Goal: Task Accomplishment & Management: Manage account settings

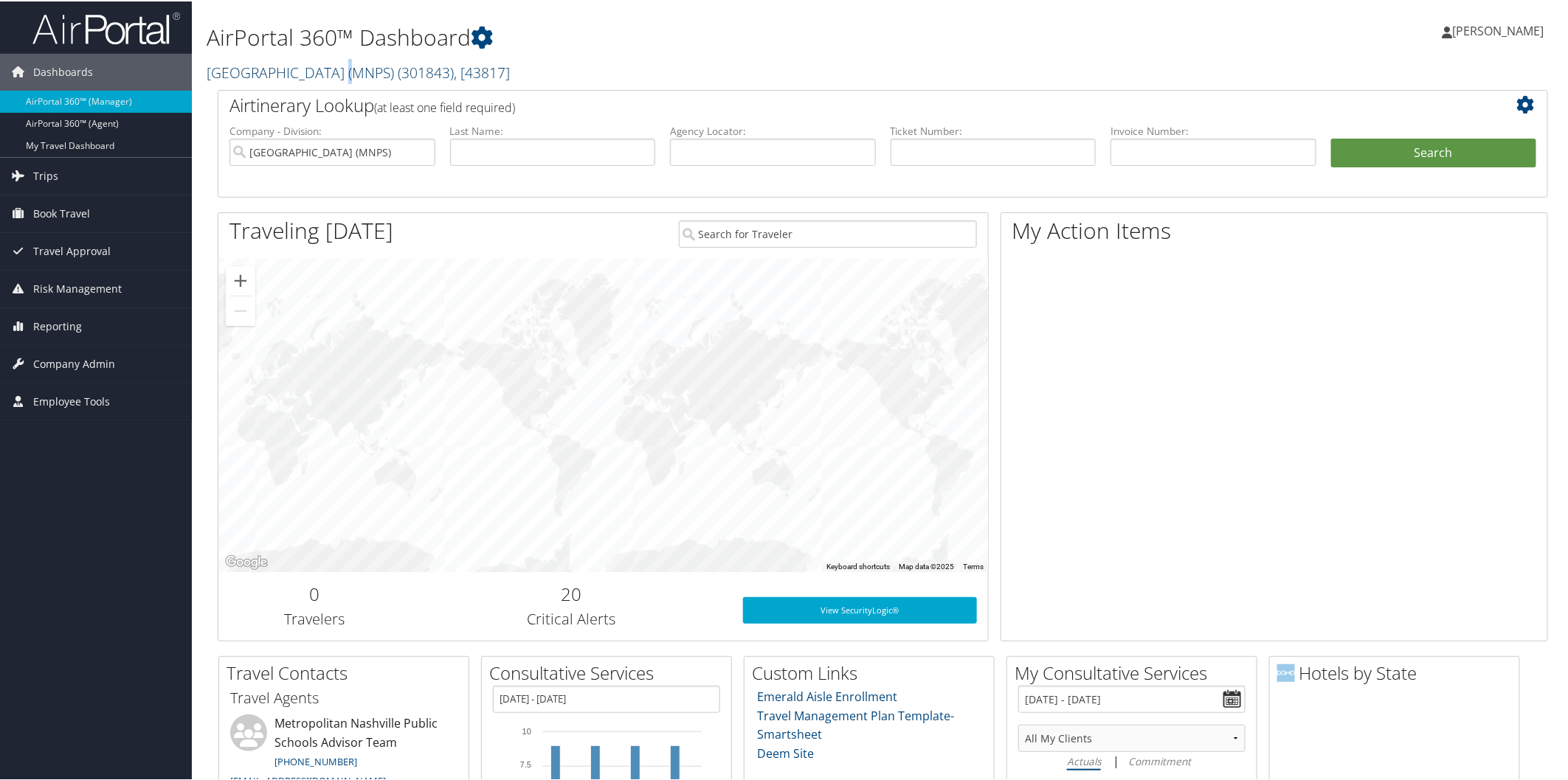
click at [335, 67] on link "Metropolitan Nashville Public Schools (MNPS) ( 301843 ) , [ 43817 ]" at bounding box center [358, 71] width 303 height 20
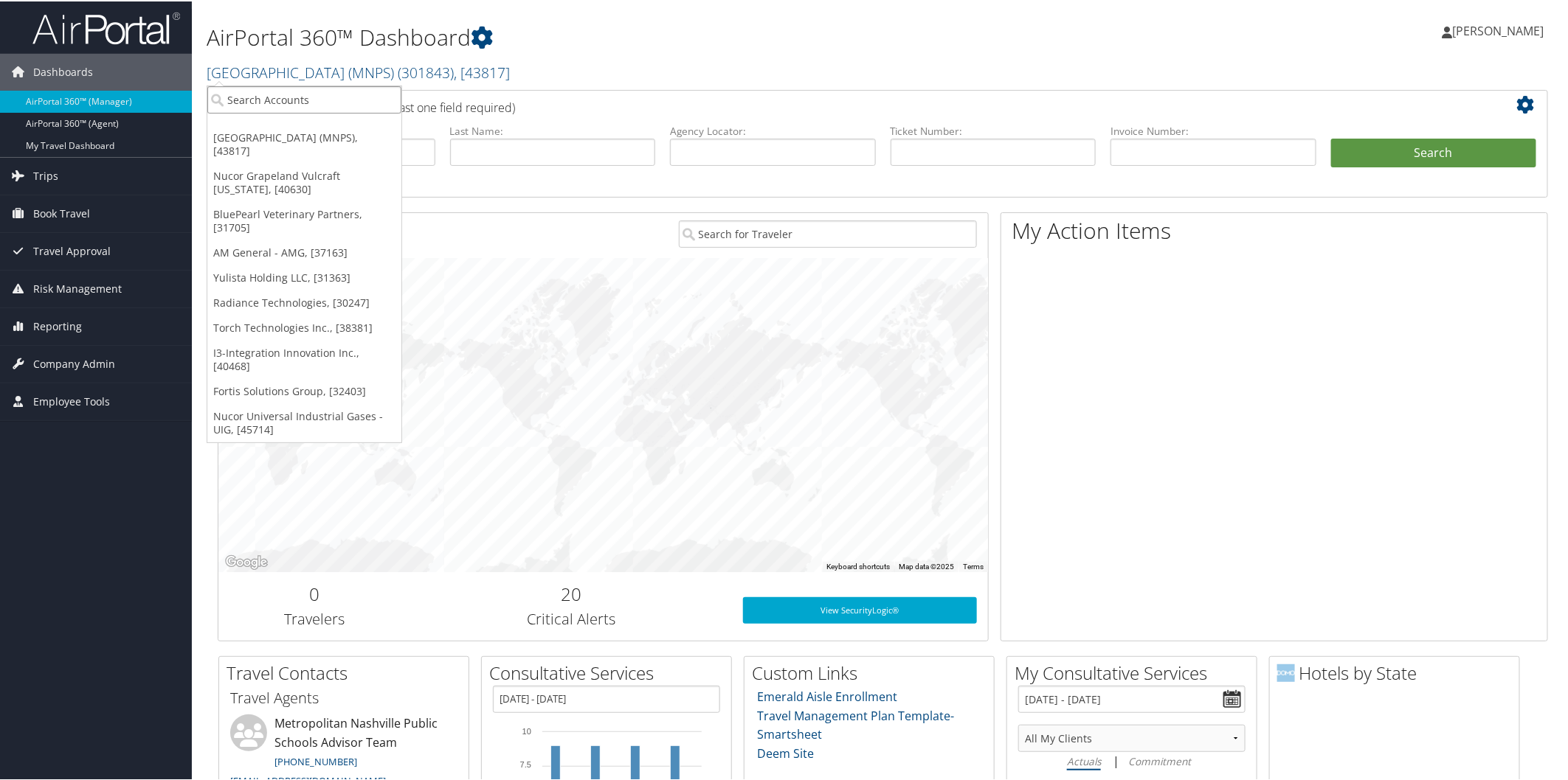
click at [332, 100] on input "search" at bounding box center [304, 98] width 194 height 27
type input "cornerstone"
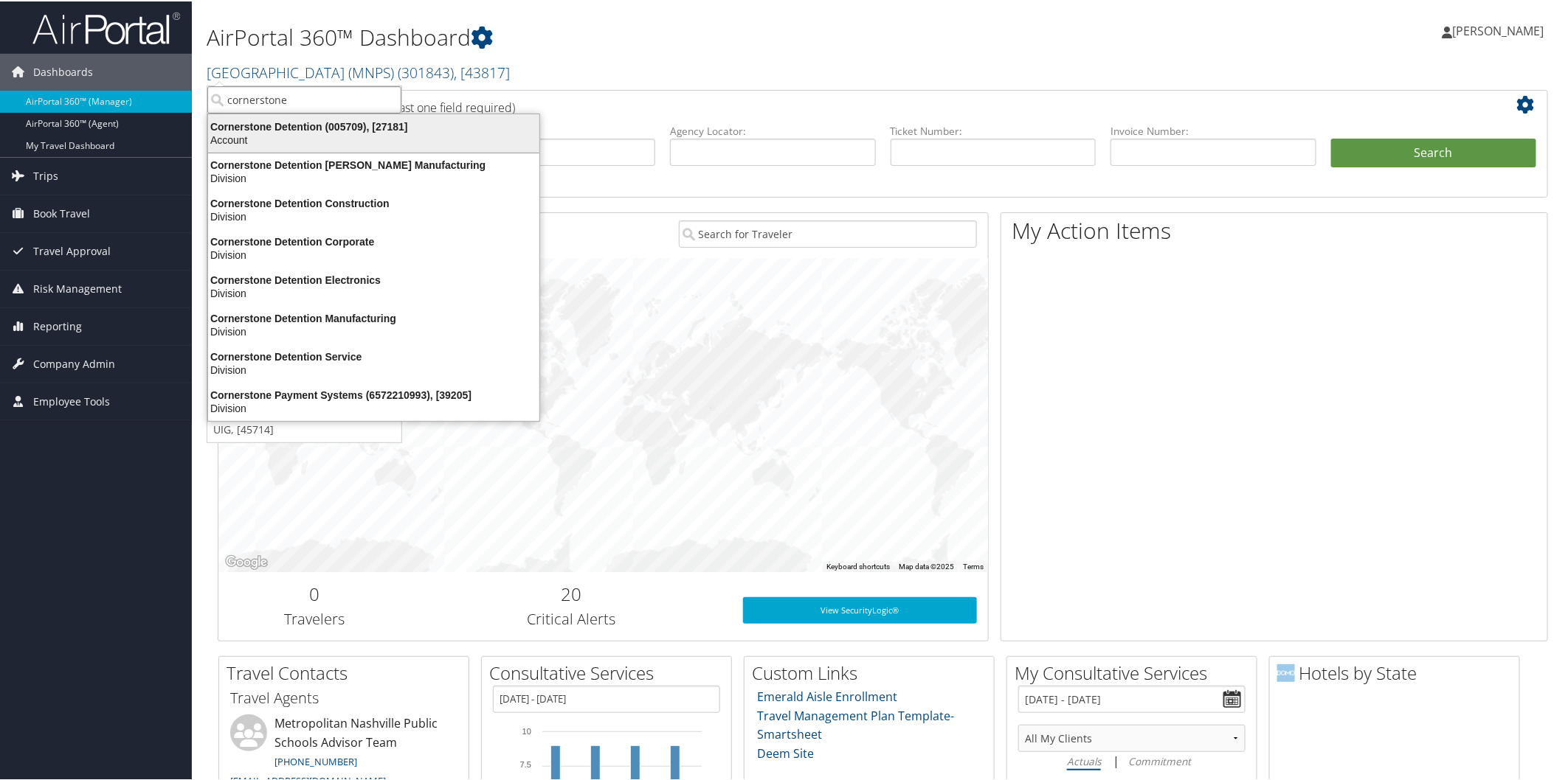
click at [283, 127] on div "Cornerstone Detention (005709), [27181]" at bounding box center [374, 125] width 349 height 14
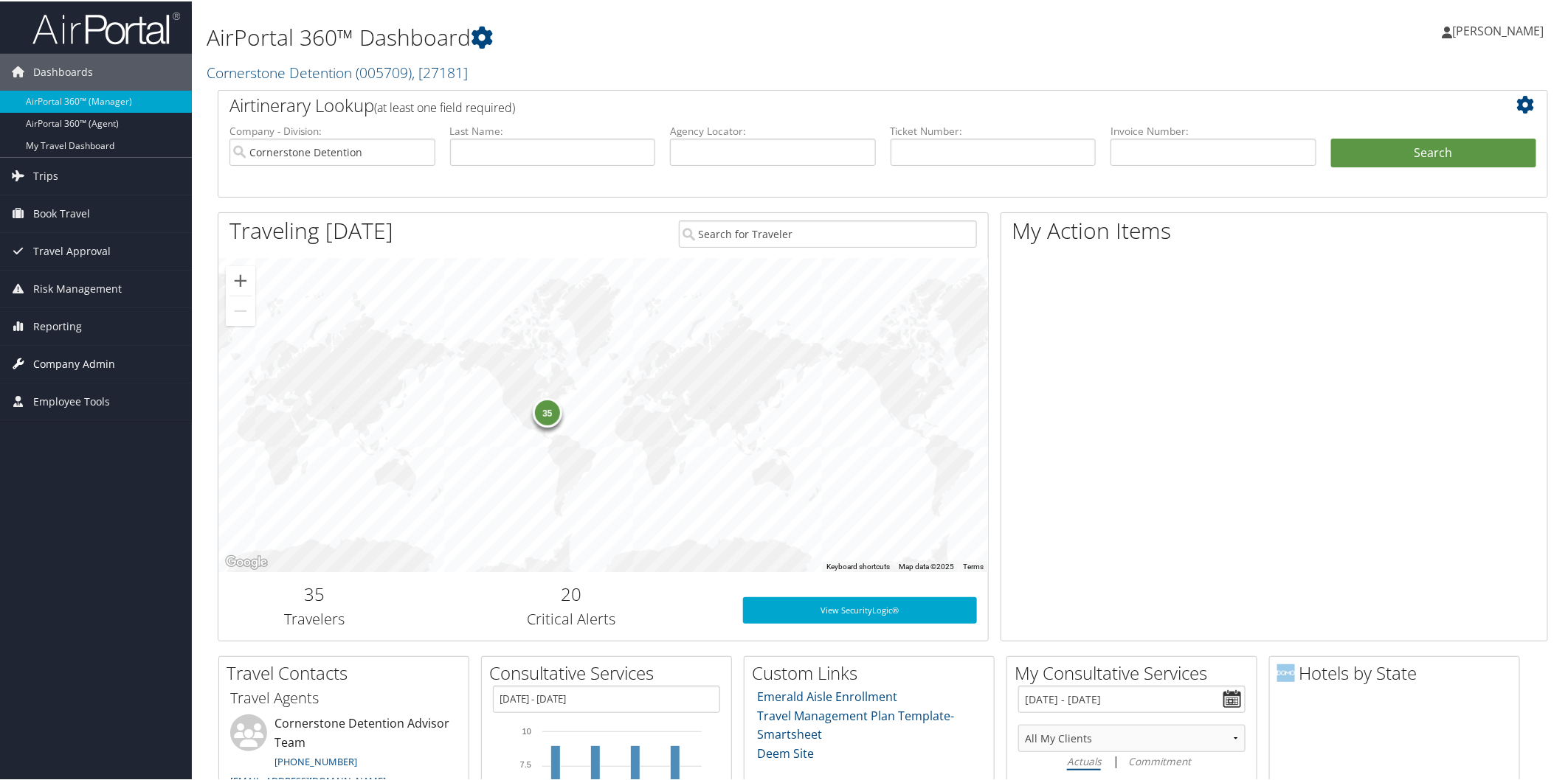
click at [92, 355] on span "Company Admin" at bounding box center [74, 363] width 82 height 37
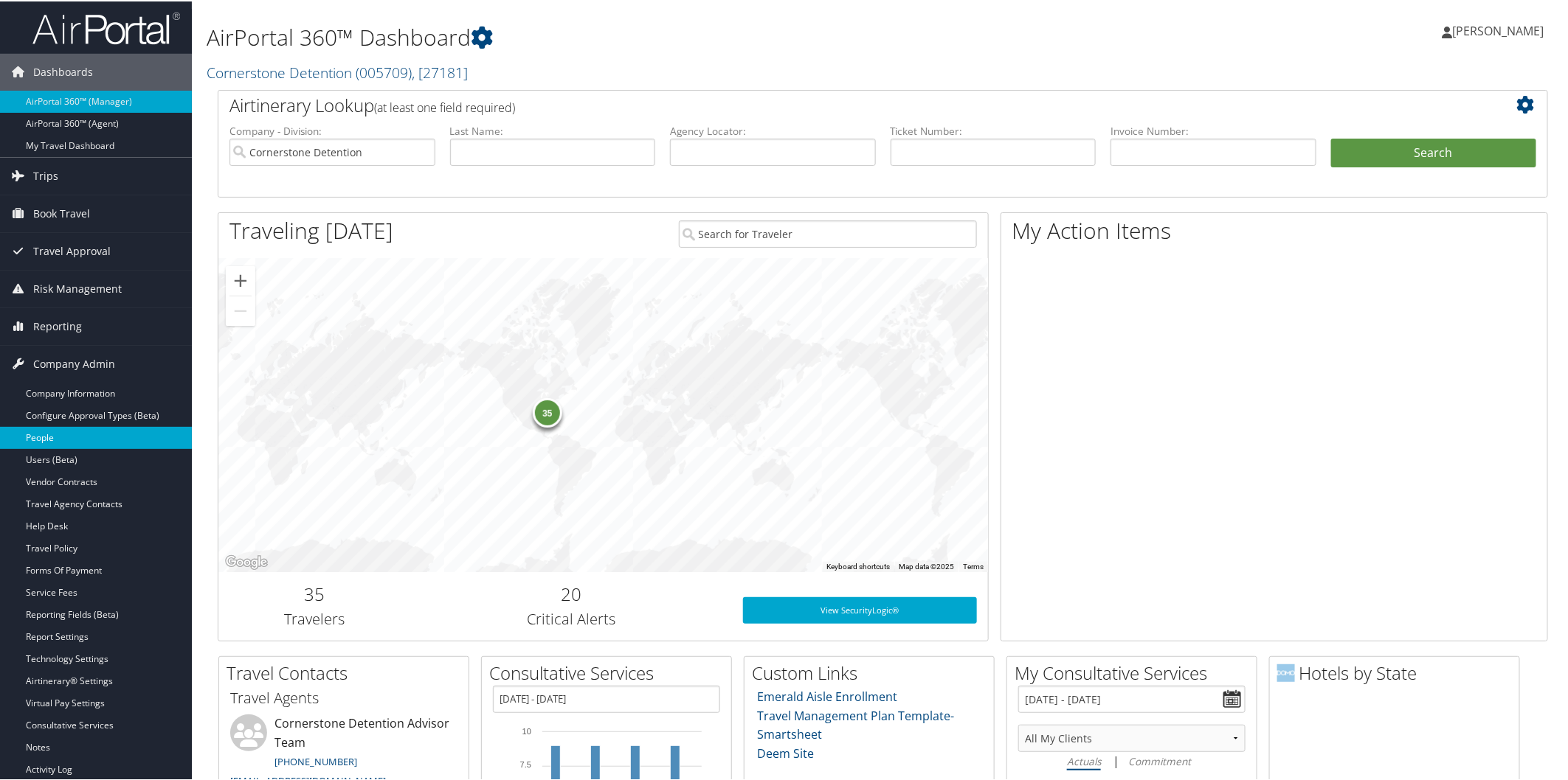
click at [62, 430] on link "People" at bounding box center [96, 437] width 192 height 22
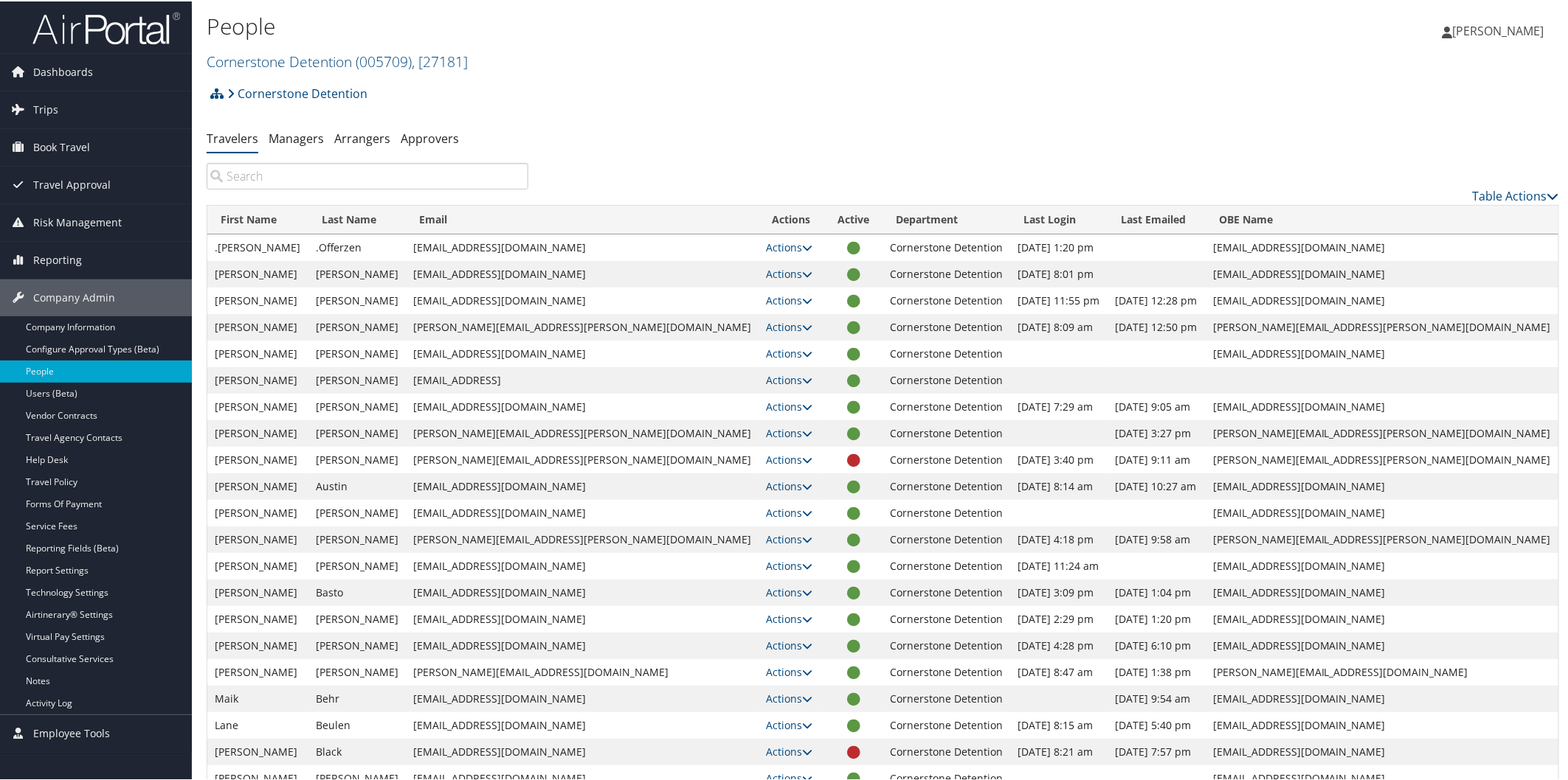
click at [387, 177] on input "search" at bounding box center [367, 174] width 322 height 26
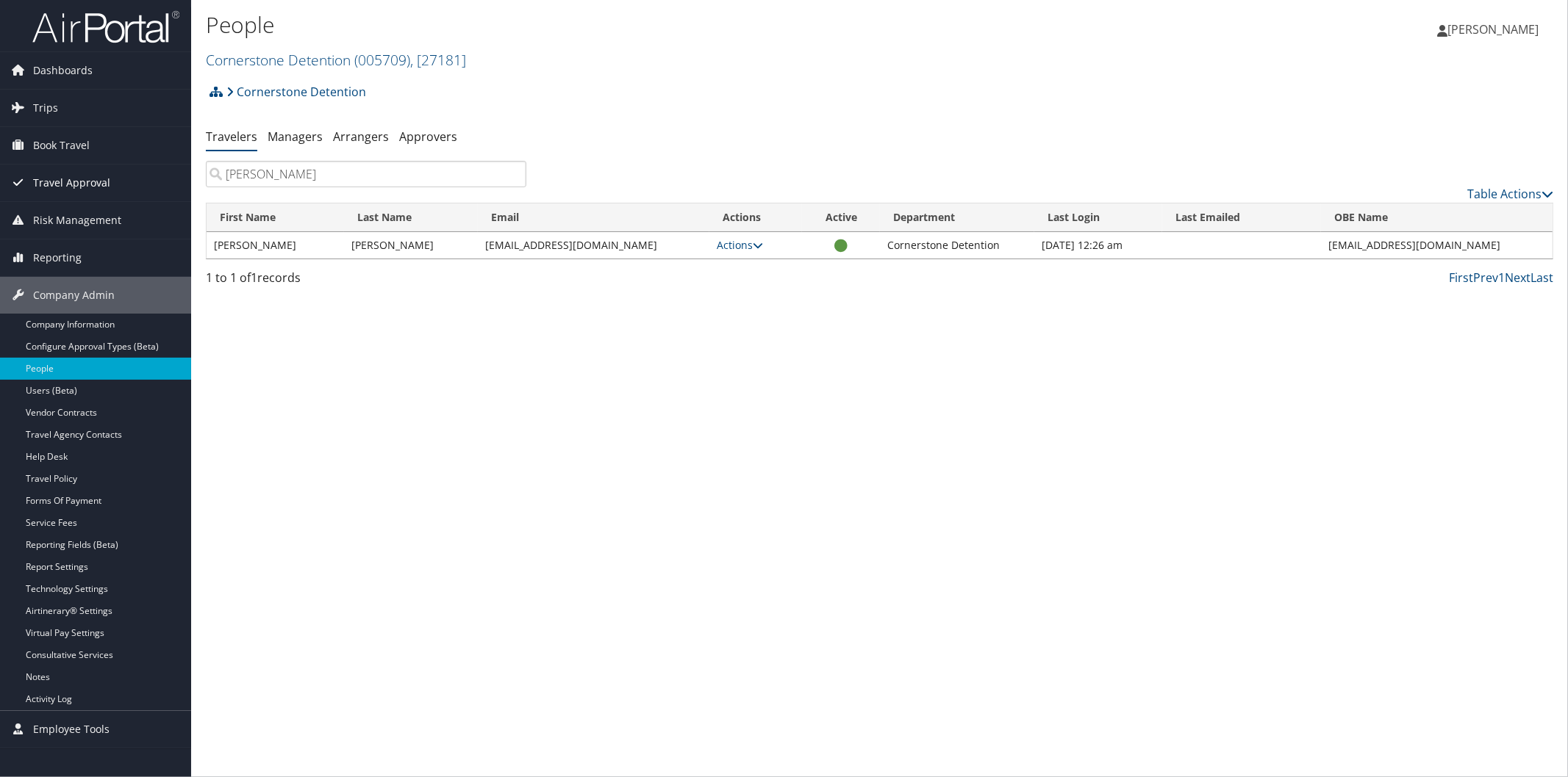
type input "[PERSON_NAME]"
click at [273, 57] on link "Cornerstone Detention ( 005709 ) , [ 27181 ]" at bounding box center [336, 60] width 260 height 20
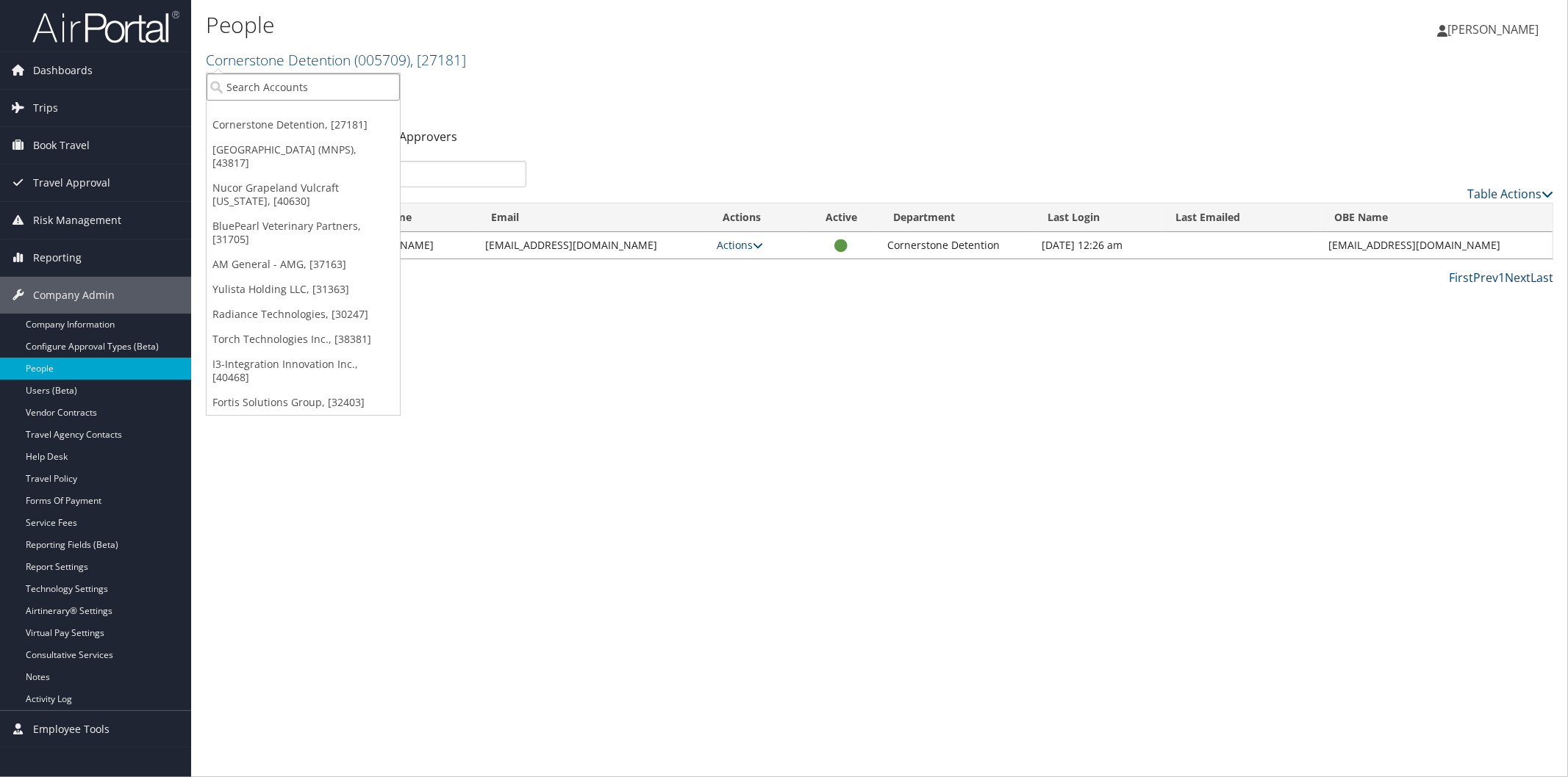
click at [318, 89] on input "search" at bounding box center [303, 87] width 193 height 27
type input "troy u"
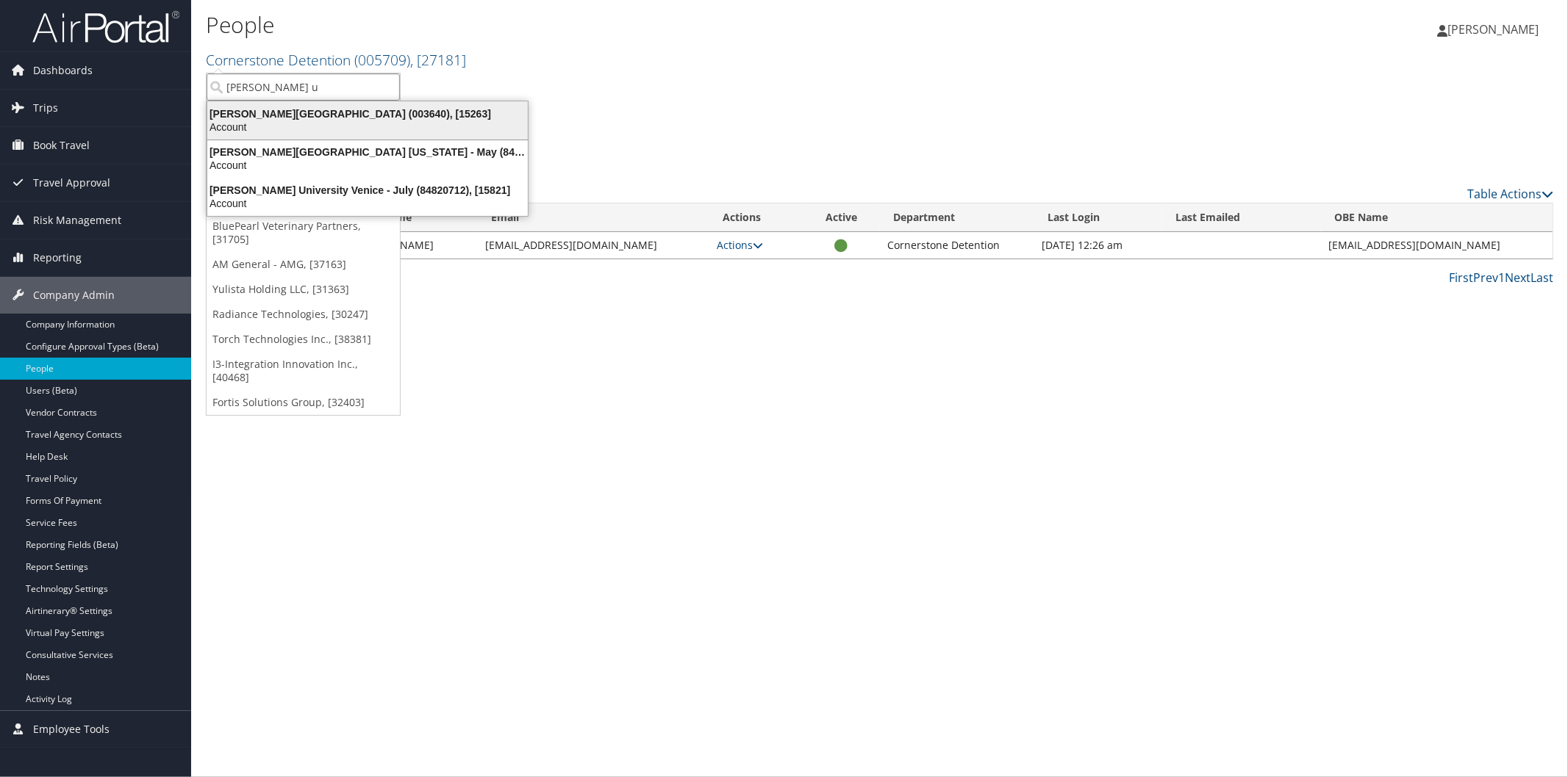
click at [269, 119] on div "Troy University (003640), [15263]" at bounding box center [367, 114] width 338 height 14
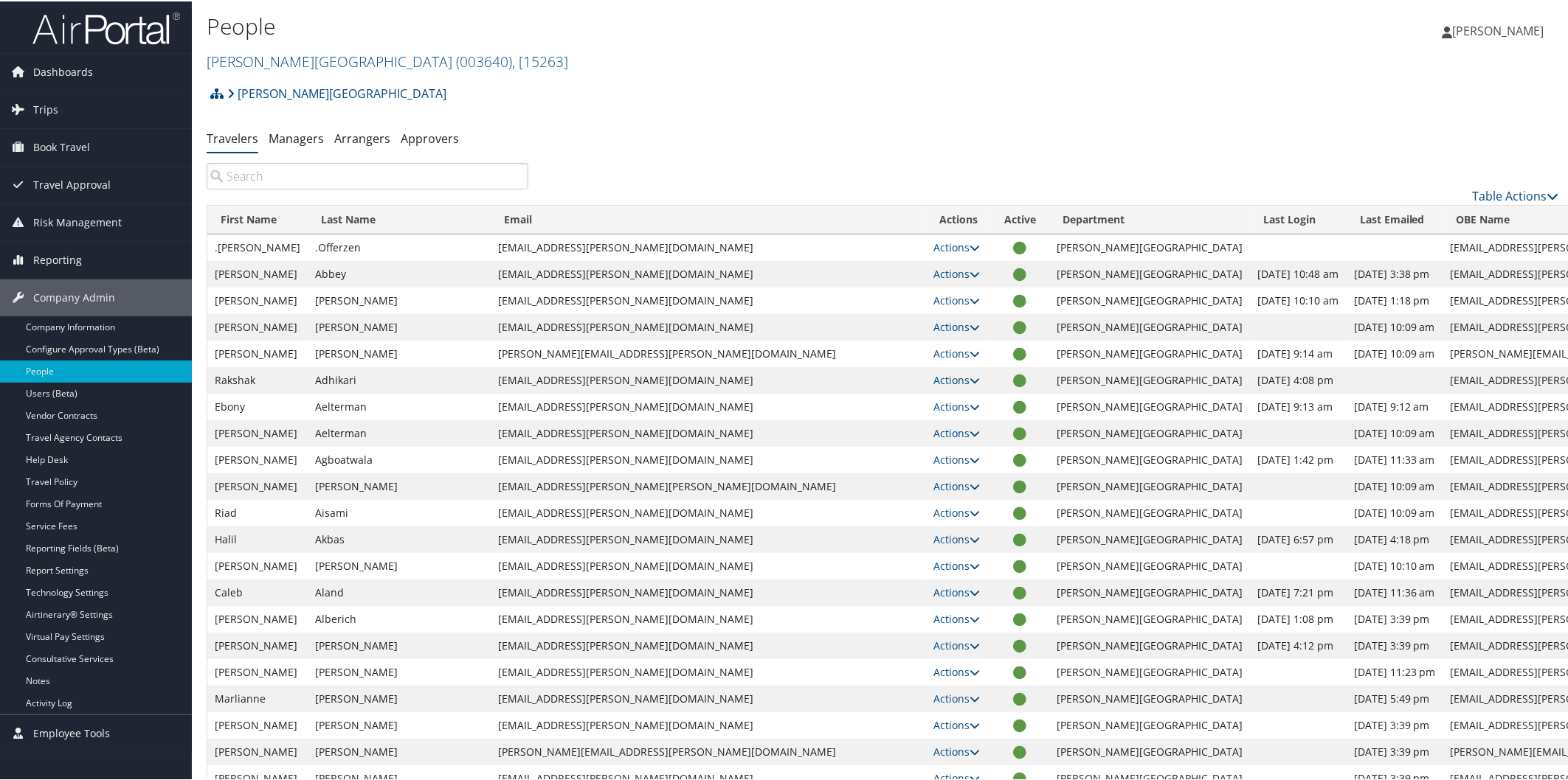
click at [452, 173] on input "search" at bounding box center [367, 174] width 322 height 26
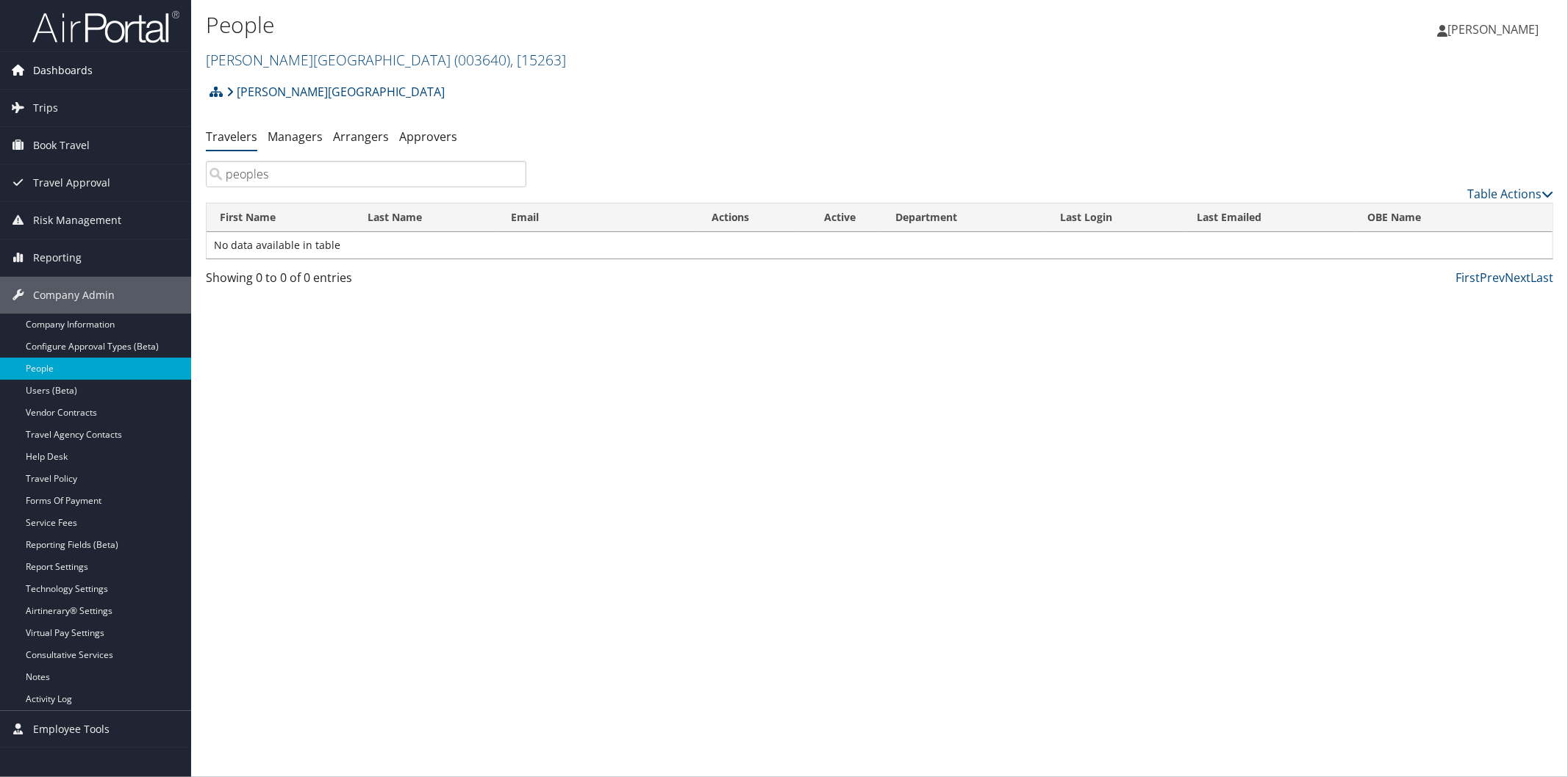
type input "peoples"
click at [255, 61] on link "Troy University ( 003640 ) , [ 15263 ]" at bounding box center [386, 60] width 360 height 20
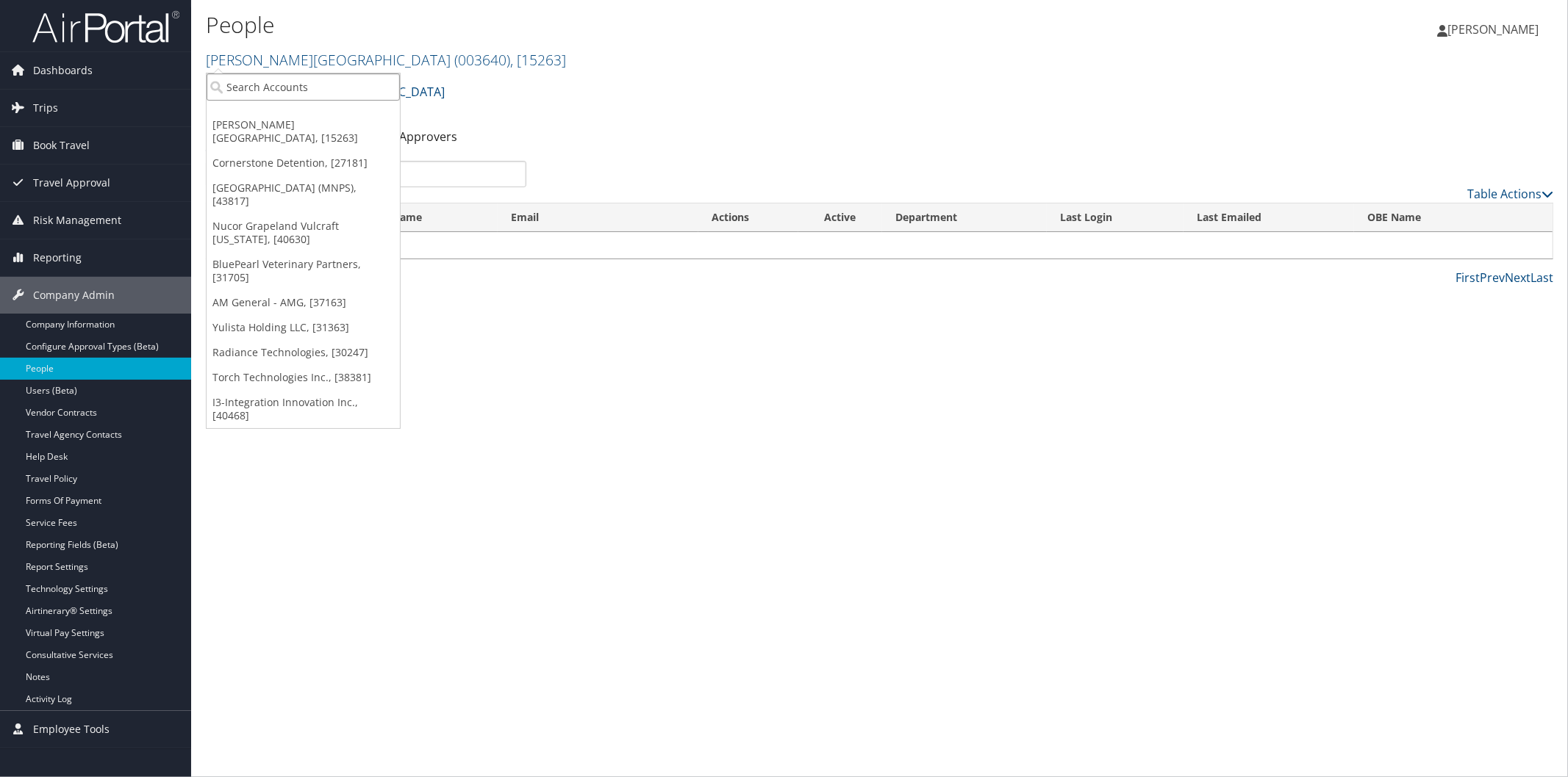
click at [301, 85] on input "search" at bounding box center [303, 87] width 193 height 27
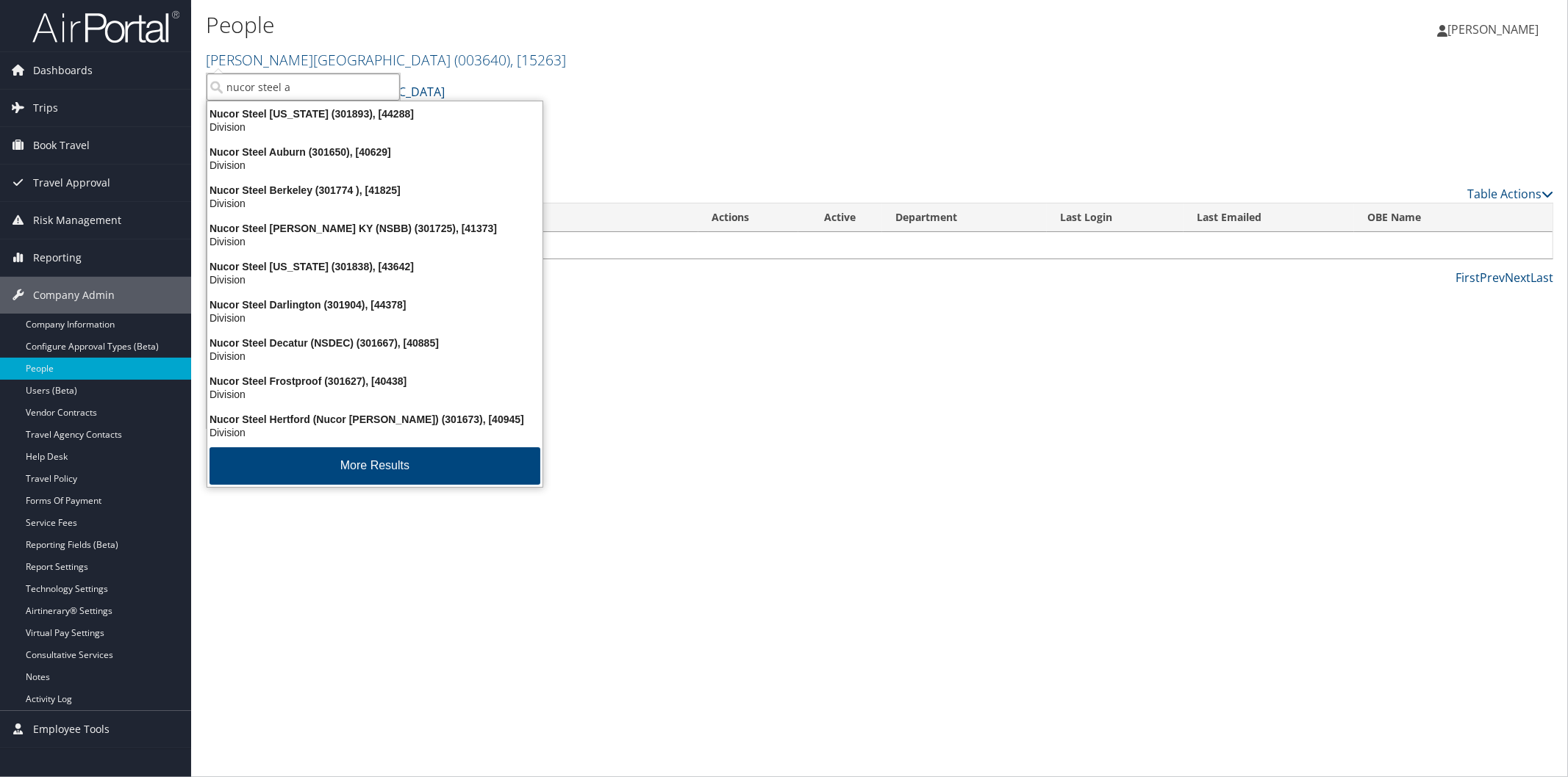
type input "nucor steel ar"
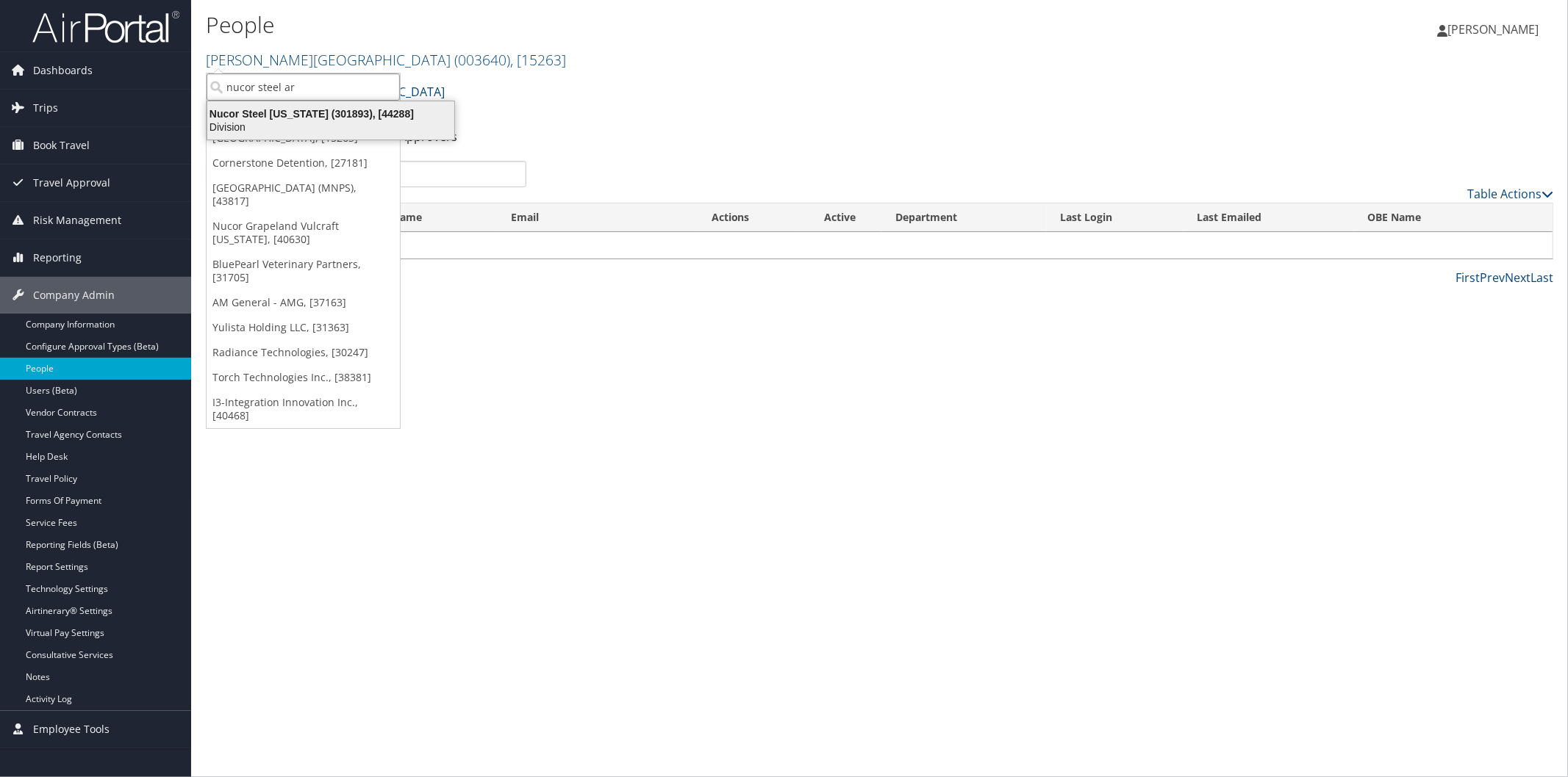
click at [289, 116] on div "Nucor Steel Arkansas (301893), [44288]" at bounding box center [331, 114] width 265 height 14
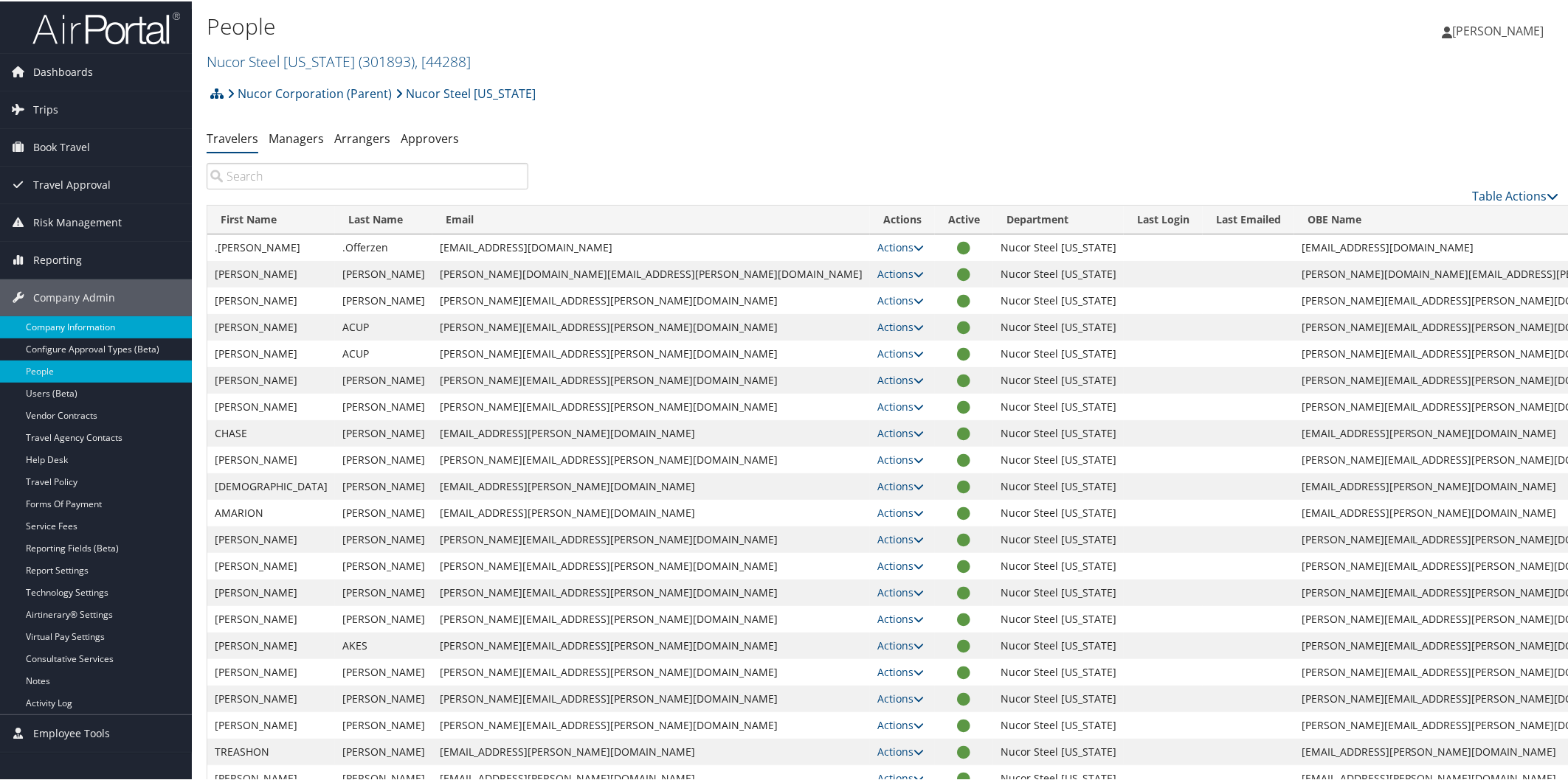
click at [100, 323] on link "Company Information" at bounding box center [96, 326] width 192 height 22
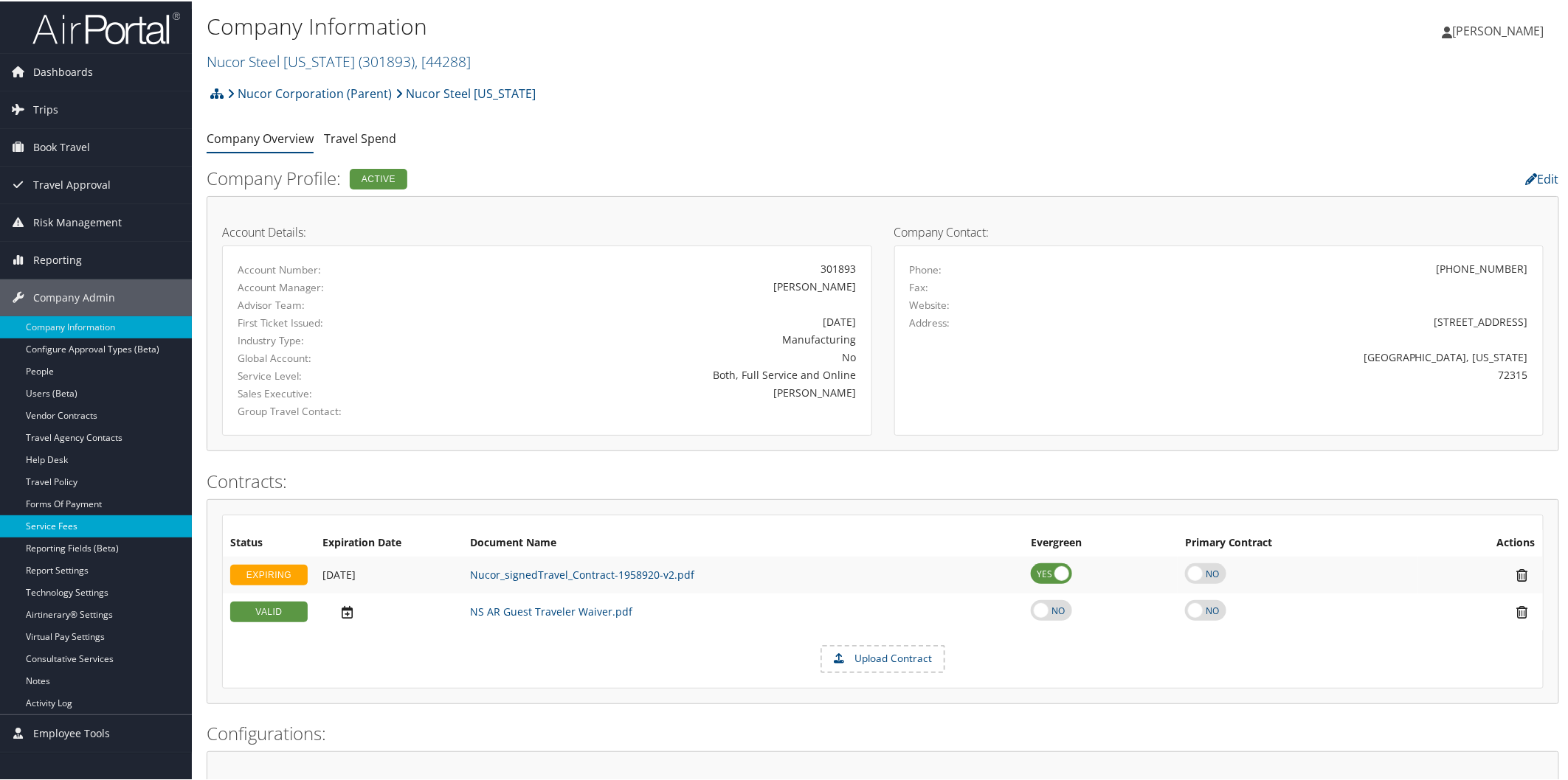
click at [82, 524] on link "Service Fees" at bounding box center [96, 526] width 192 height 22
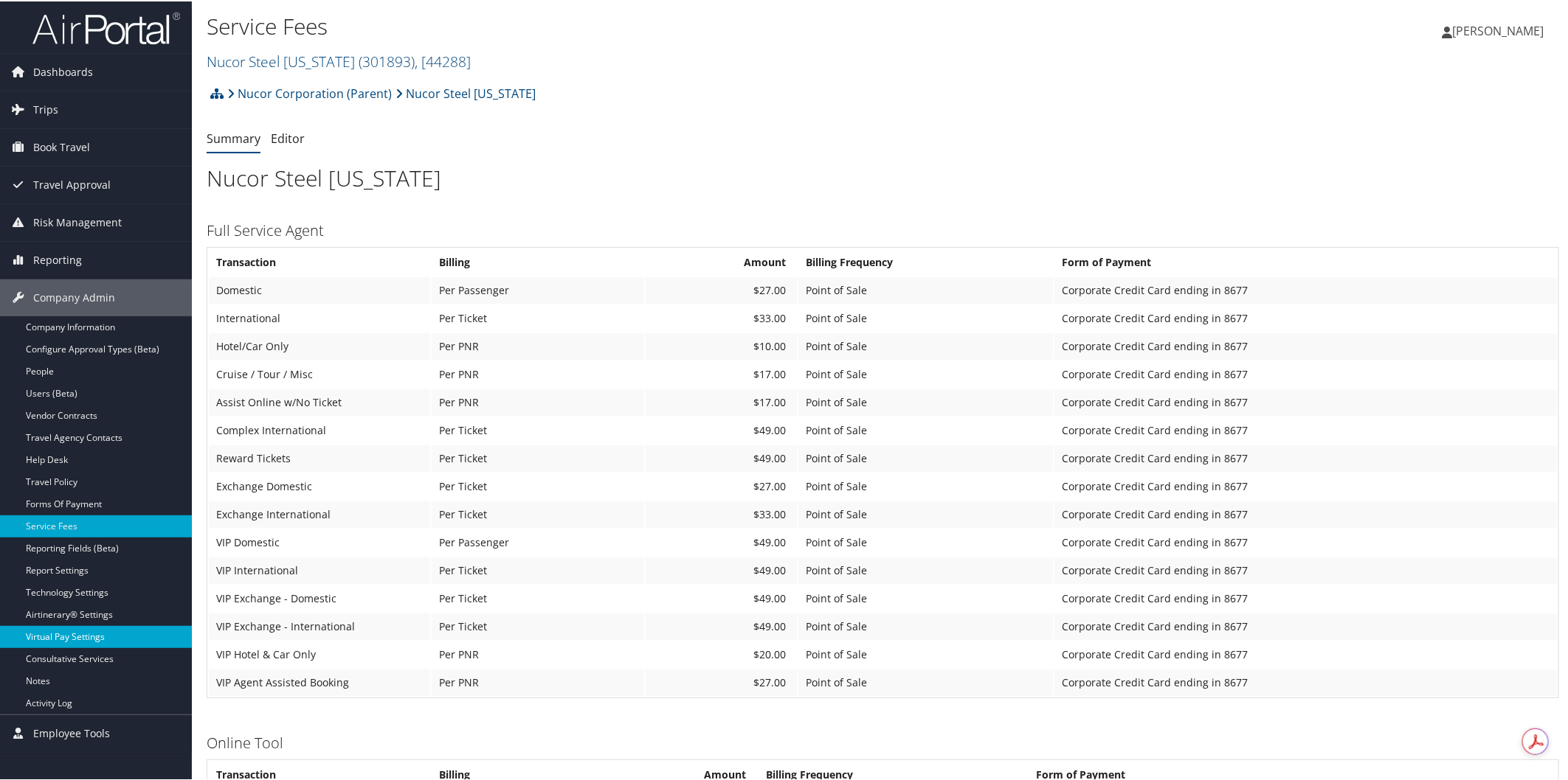
click at [54, 637] on link "Virtual Pay Settings" at bounding box center [96, 636] width 192 height 22
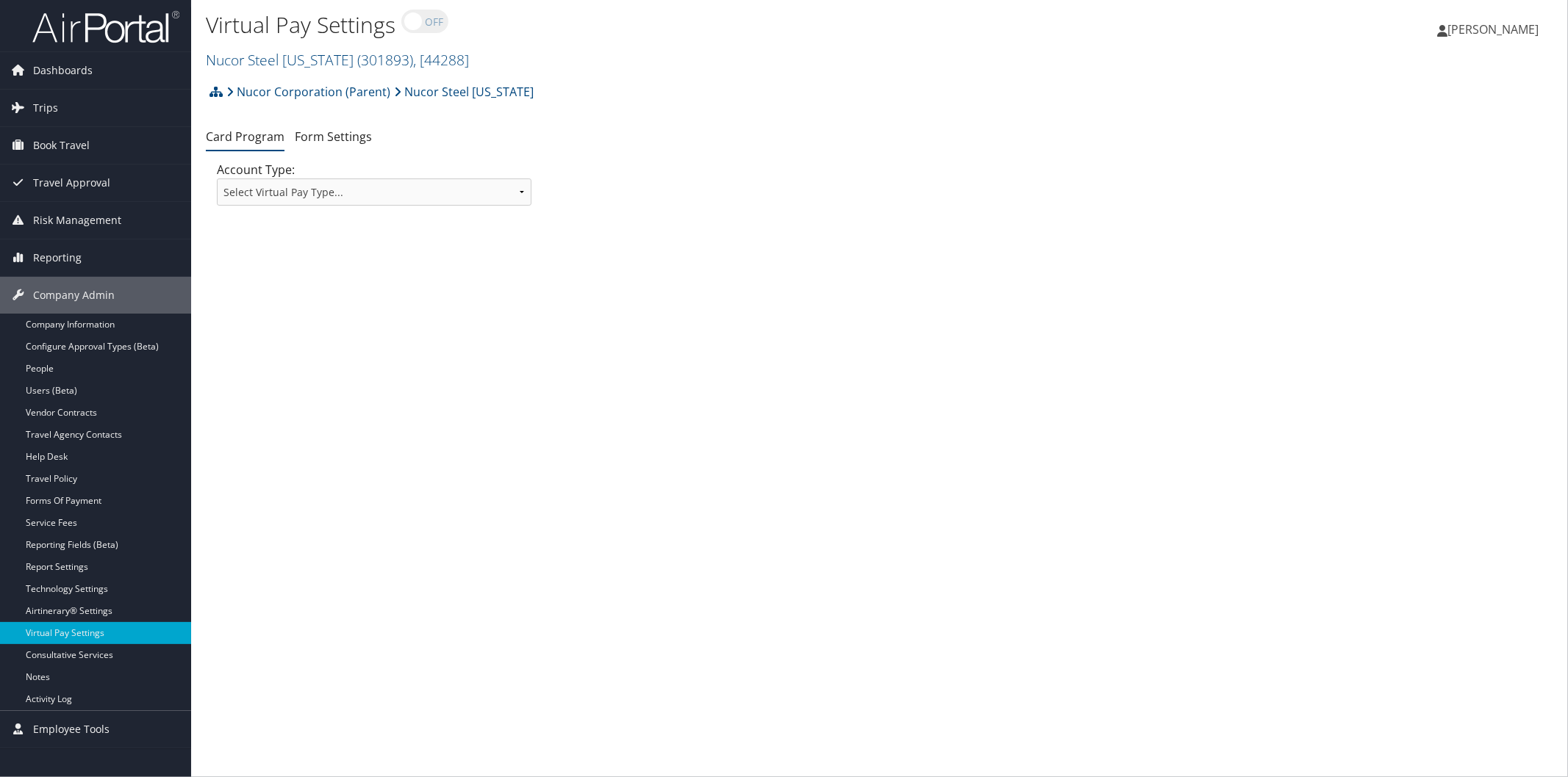
click at [1514, 87] on div "Nucor Corporation (Parent) Nucor Steel Arkansas Account Structure Nucor Corpora…" at bounding box center [879, 97] width 1347 height 40
click at [283, 61] on link "Nucor Steel Arkansas ( 301893 ) , [ 44288 ]" at bounding box center [337, 60] width 263 height 20
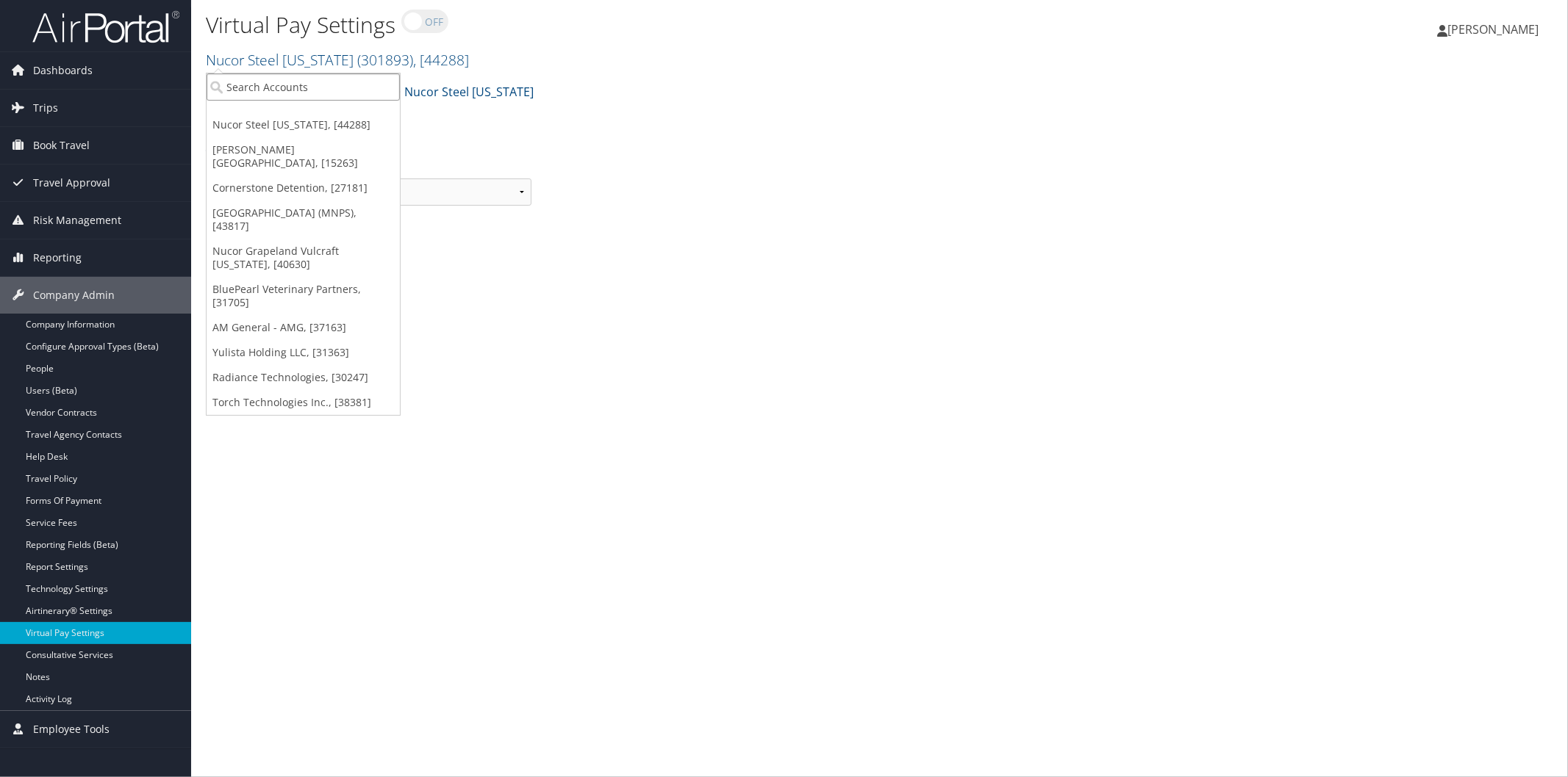
click at [317, 88] on input "search" at bounding box center [303, 87] width 193 height 27
type input "elior"
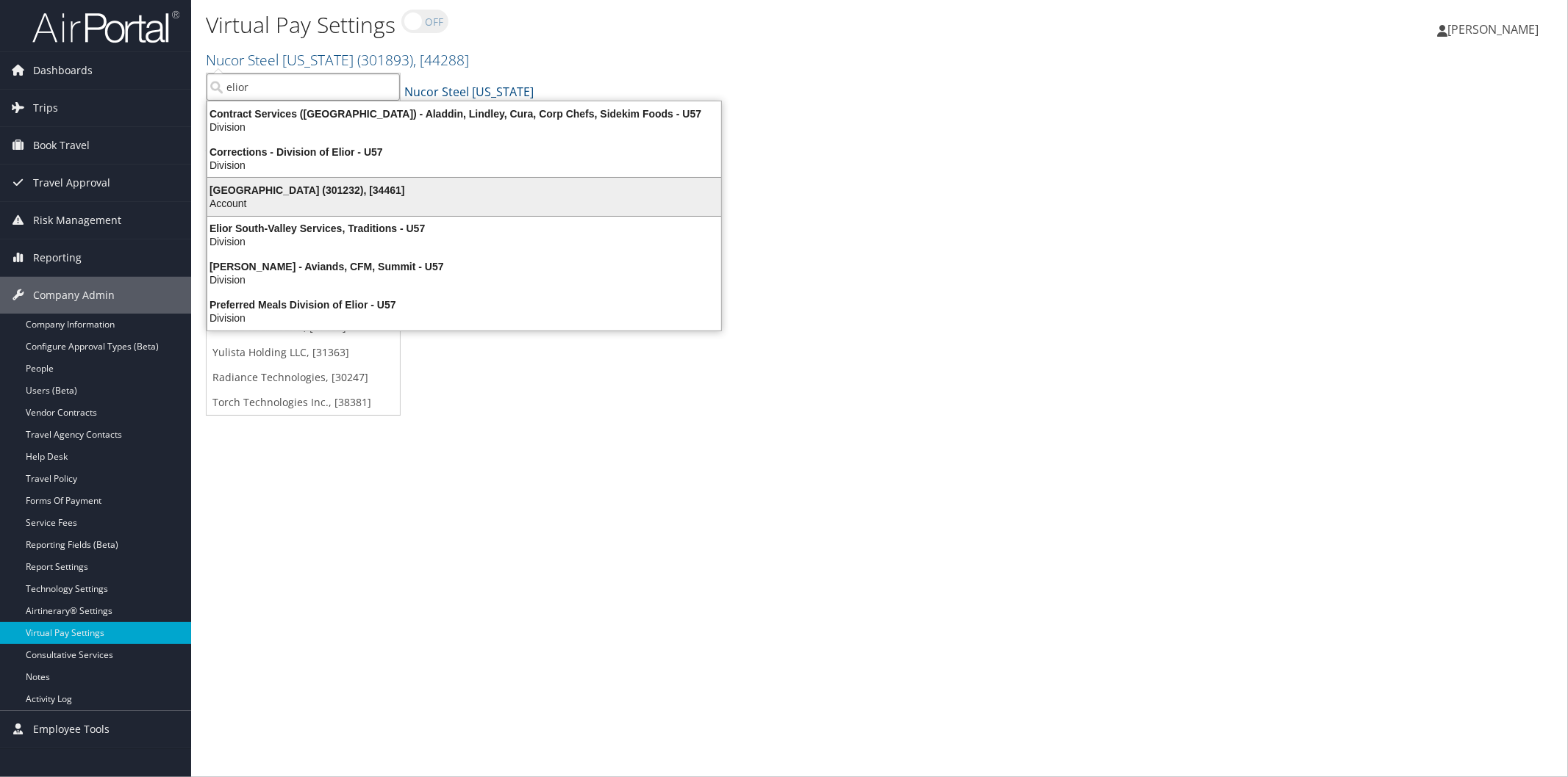
click at [283, 187] on div "Elior North America (301232), [34461]" at bounding box center [464, 190] width 532 height 14
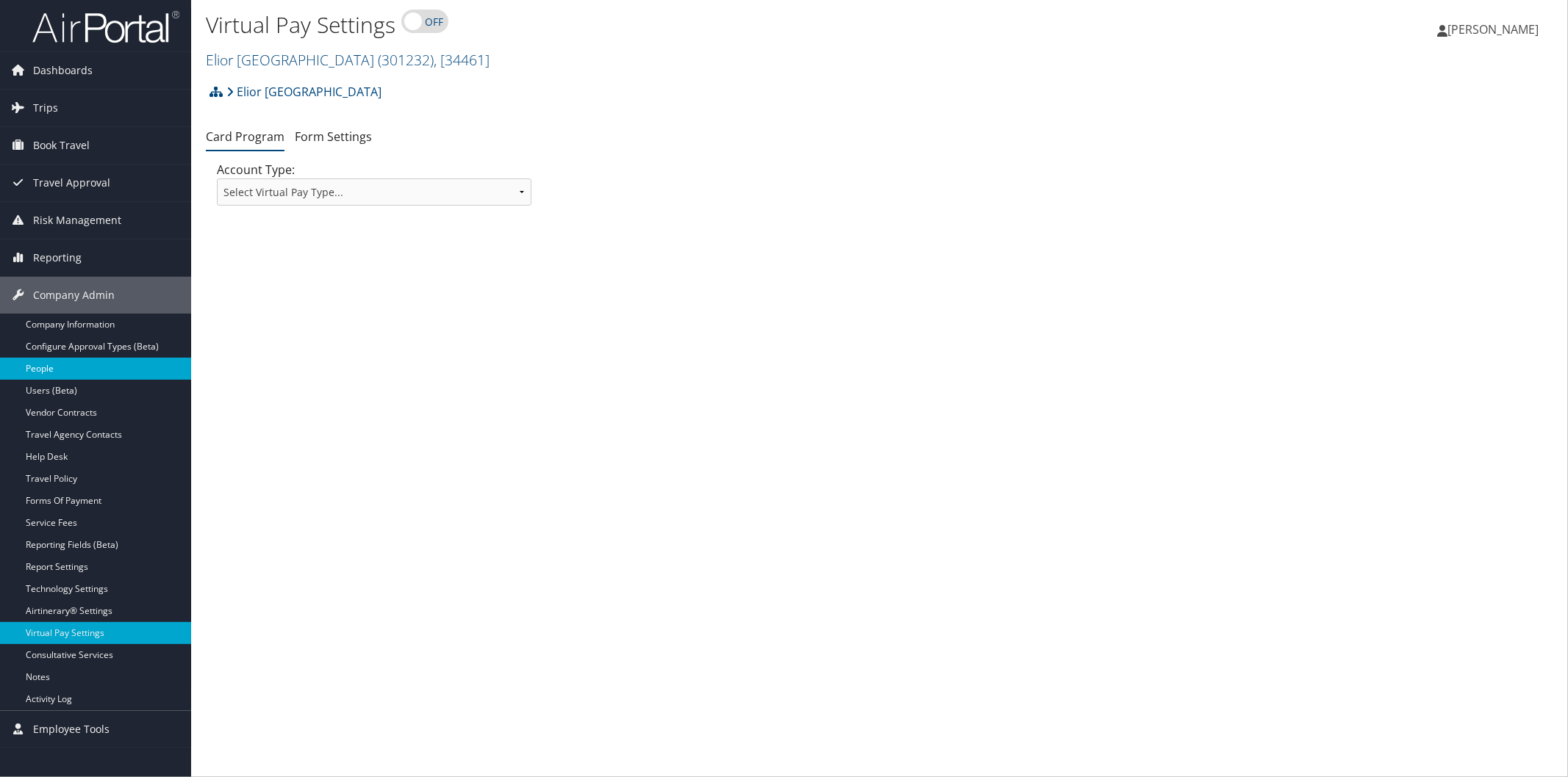
click at [26, 372] on link "People" at bounding box center [96, 369] width 191 height 22
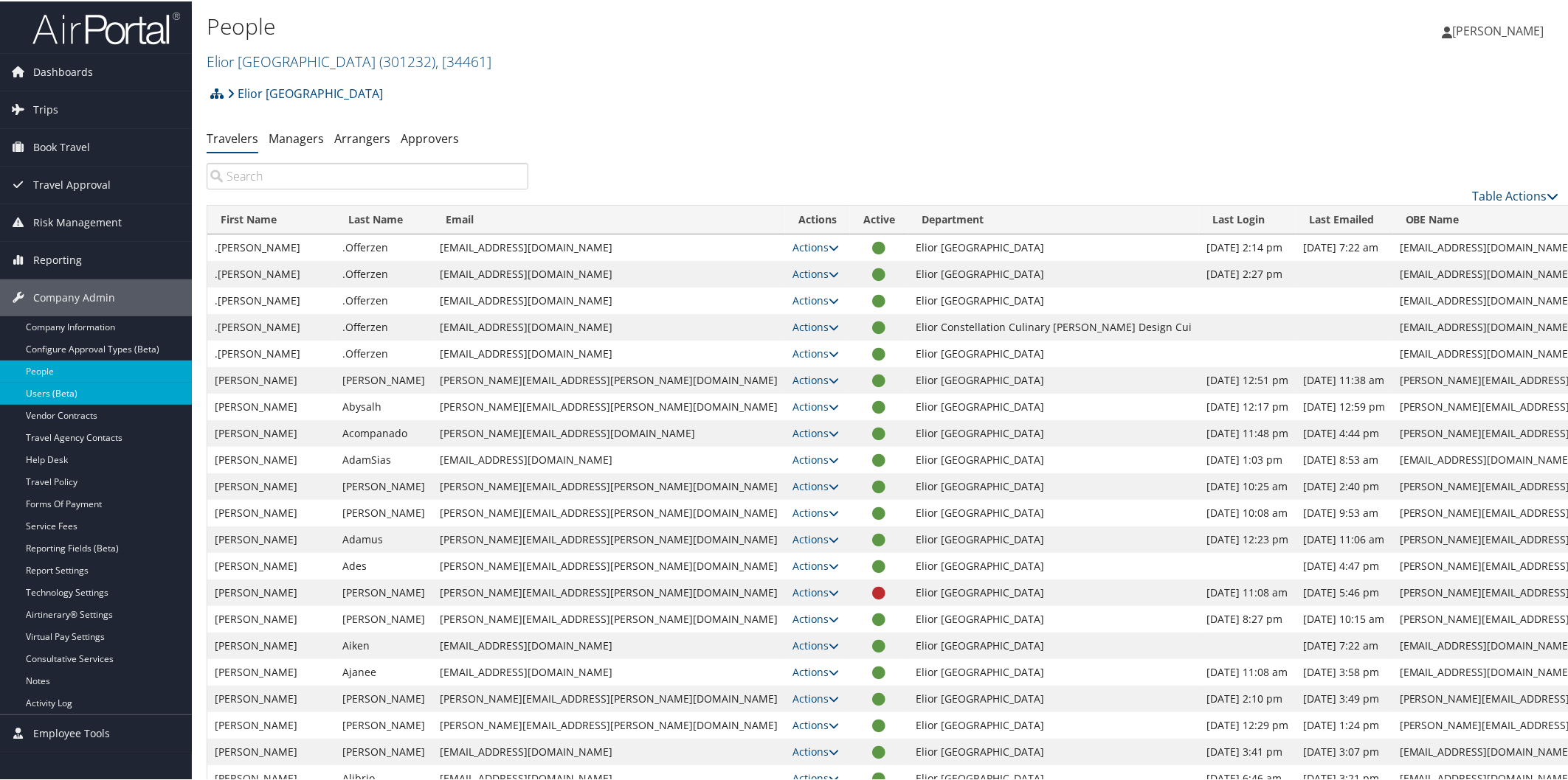
click at [34, 391] on link "Users (Beta)" at bounding box center [96, 393] width 192 height 22
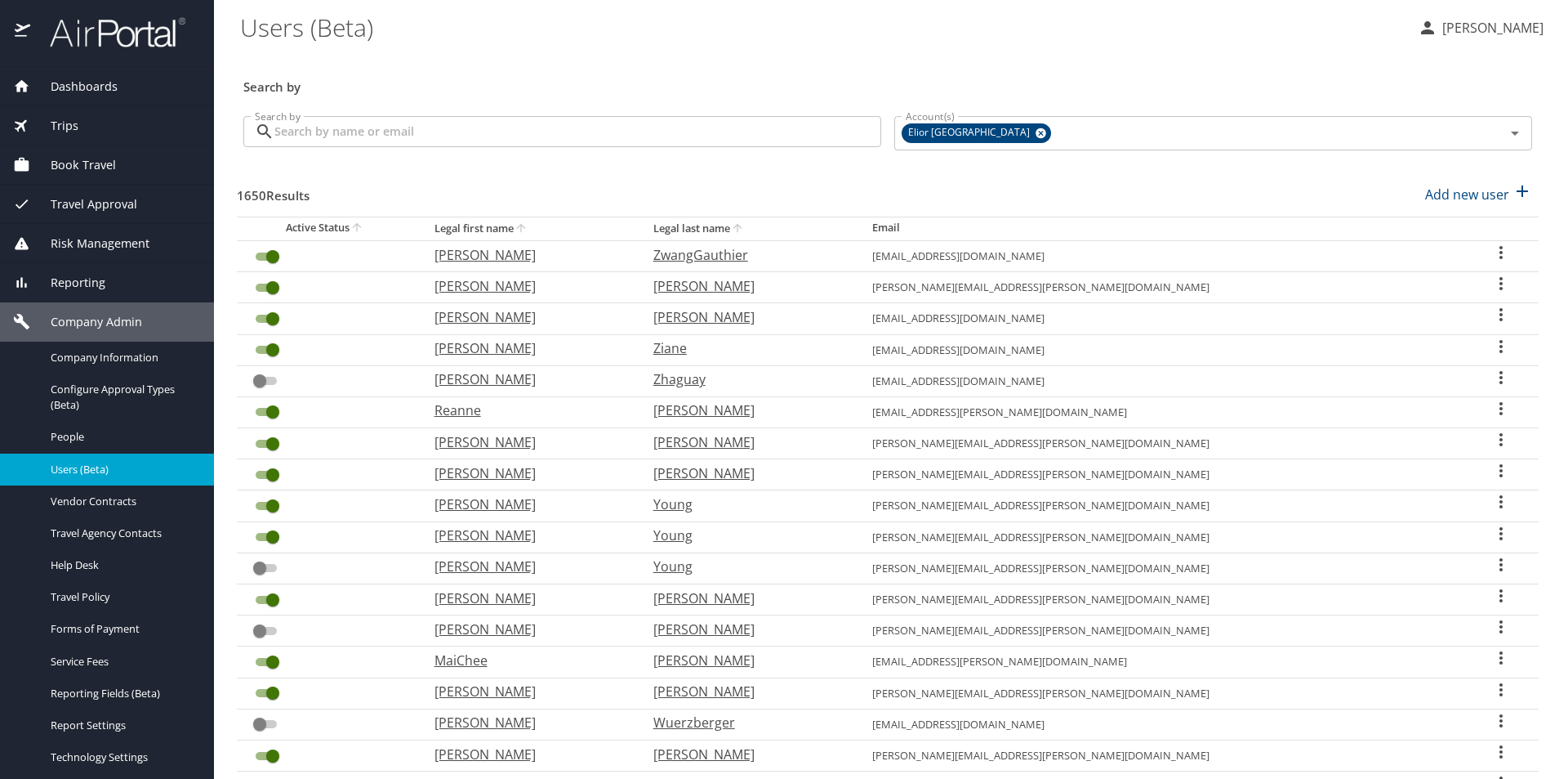
click at [558, 127] on input "Search by" at bounding box center [578, 131] width 607 height 31
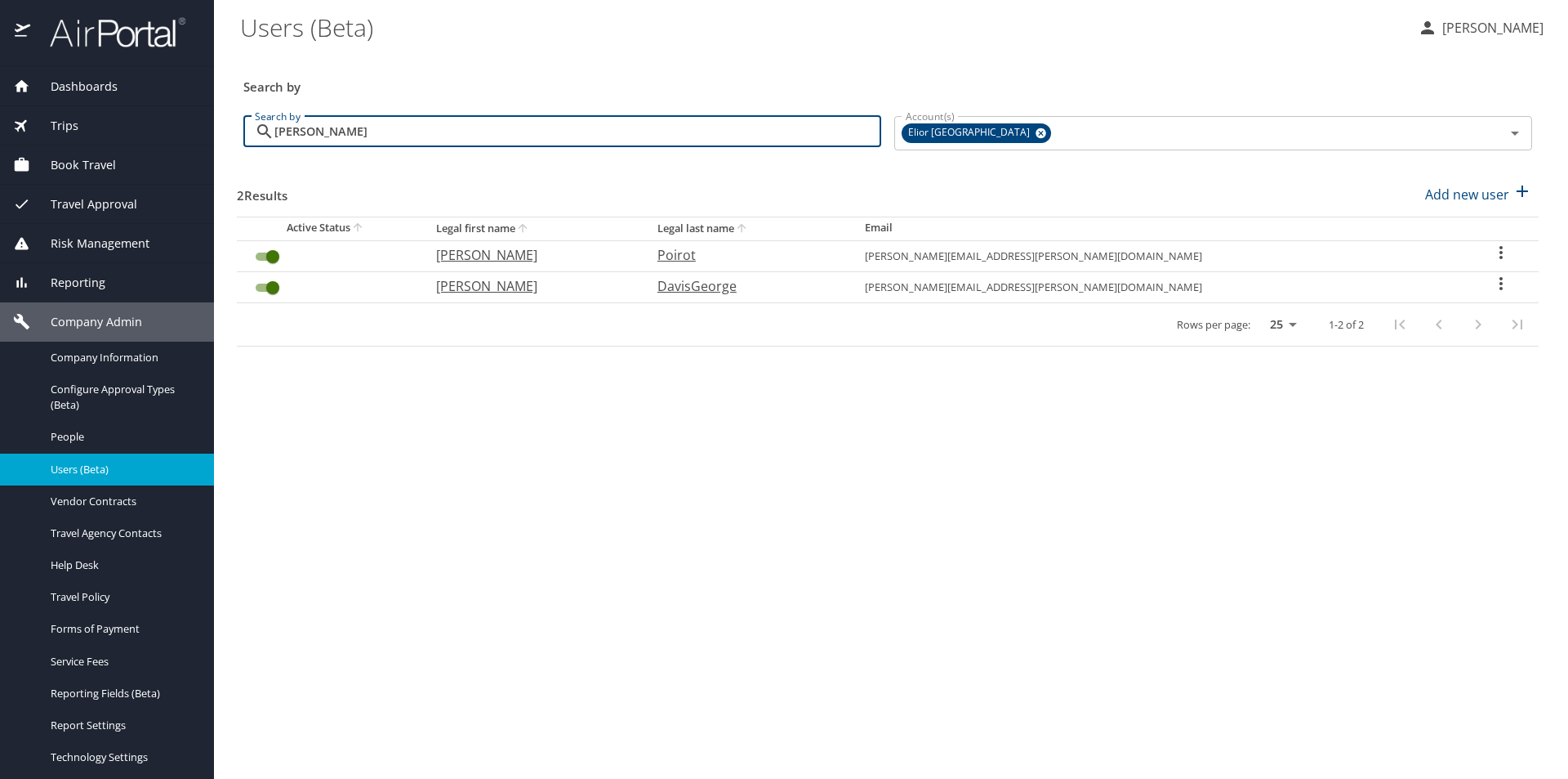
type input "jocelyn"
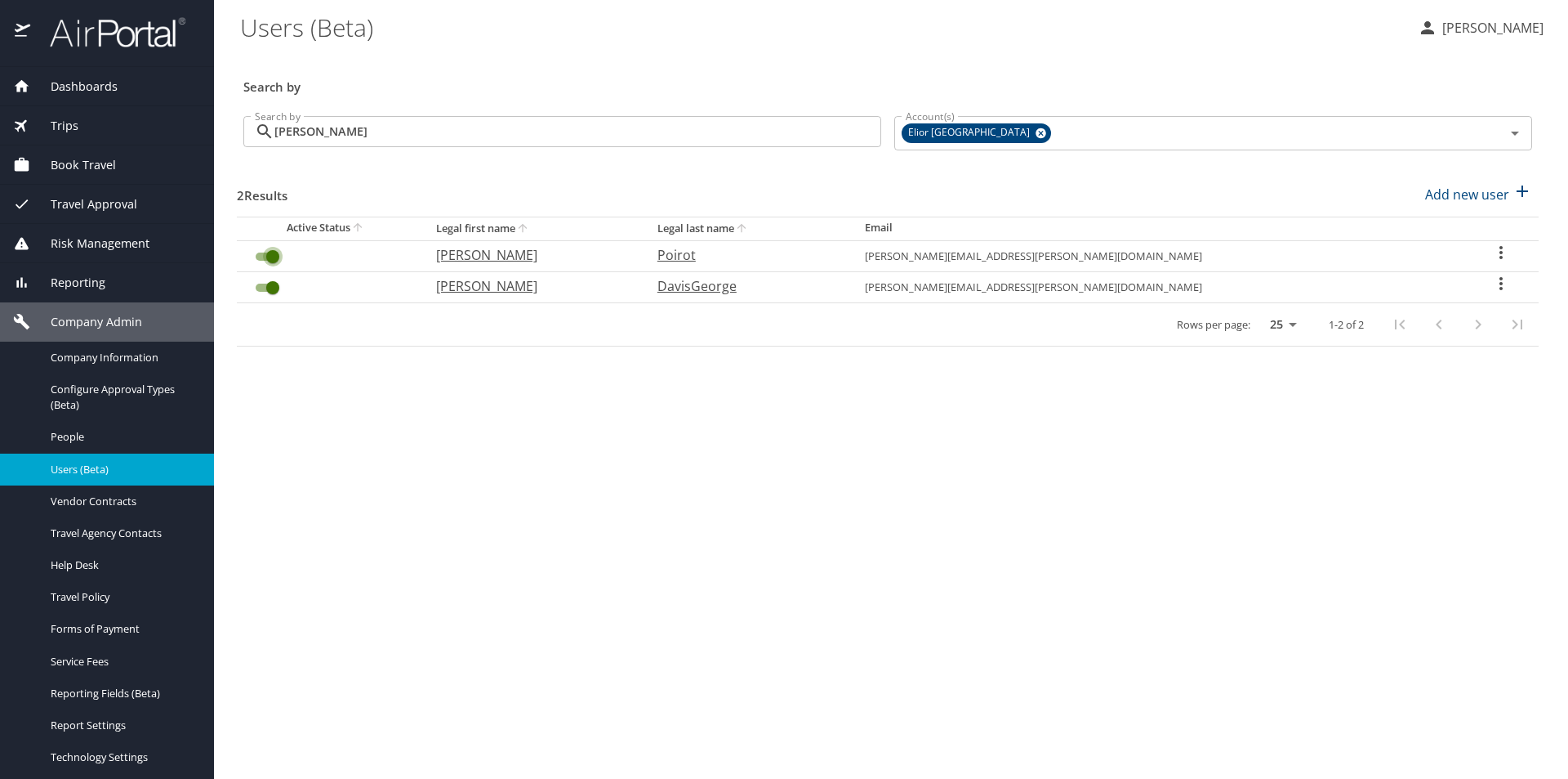
click at [274, 255] on input "User Search Table" at bounding box center [273, 256] width 58 height 19
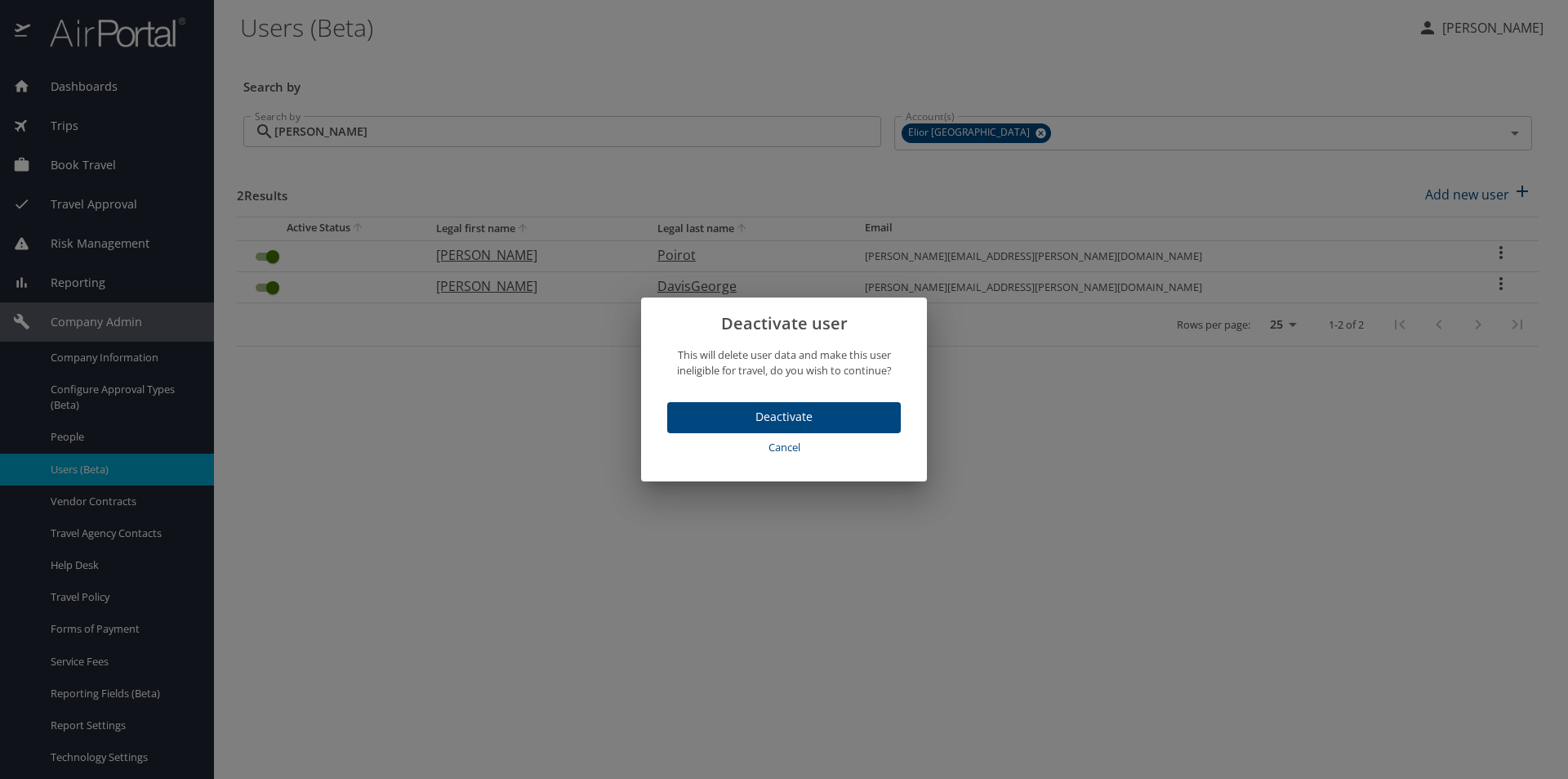
click at [725, 409] on span "Deactivate" at bounding box center [784, 417] width 207 height 20
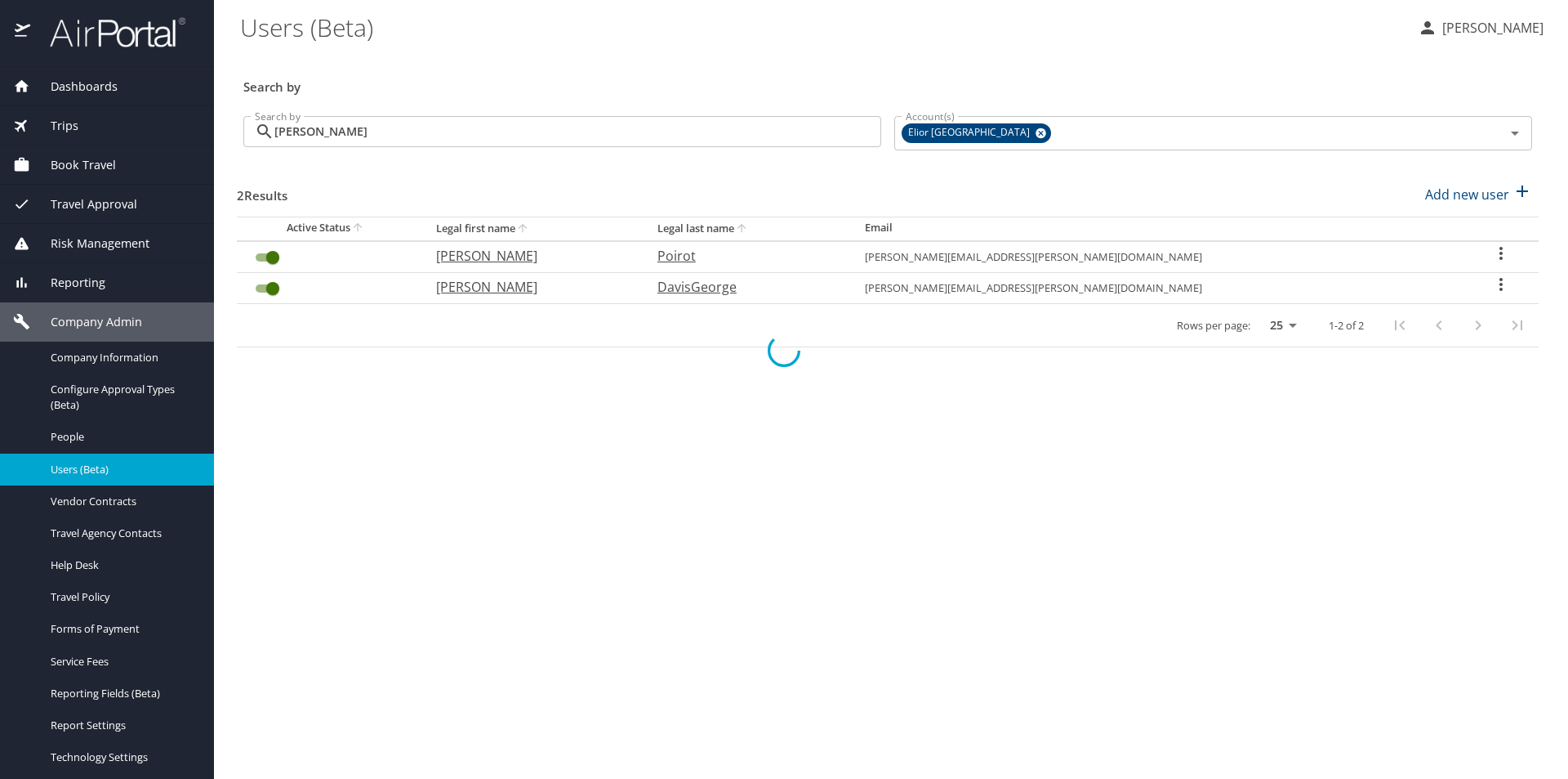
checkbox input "false"
drag, startPoint x: 1036, startPoint y: 260, endPoint x: 1208, endPoint y: 261, distance: 172.0
click at [1208, 261] on td "jocelyn.negron-rios@elior-na.com" at bounding box center [1158, 255] width 611 height 31
copy td "jocelyn.negron-rios@elior-na.com"
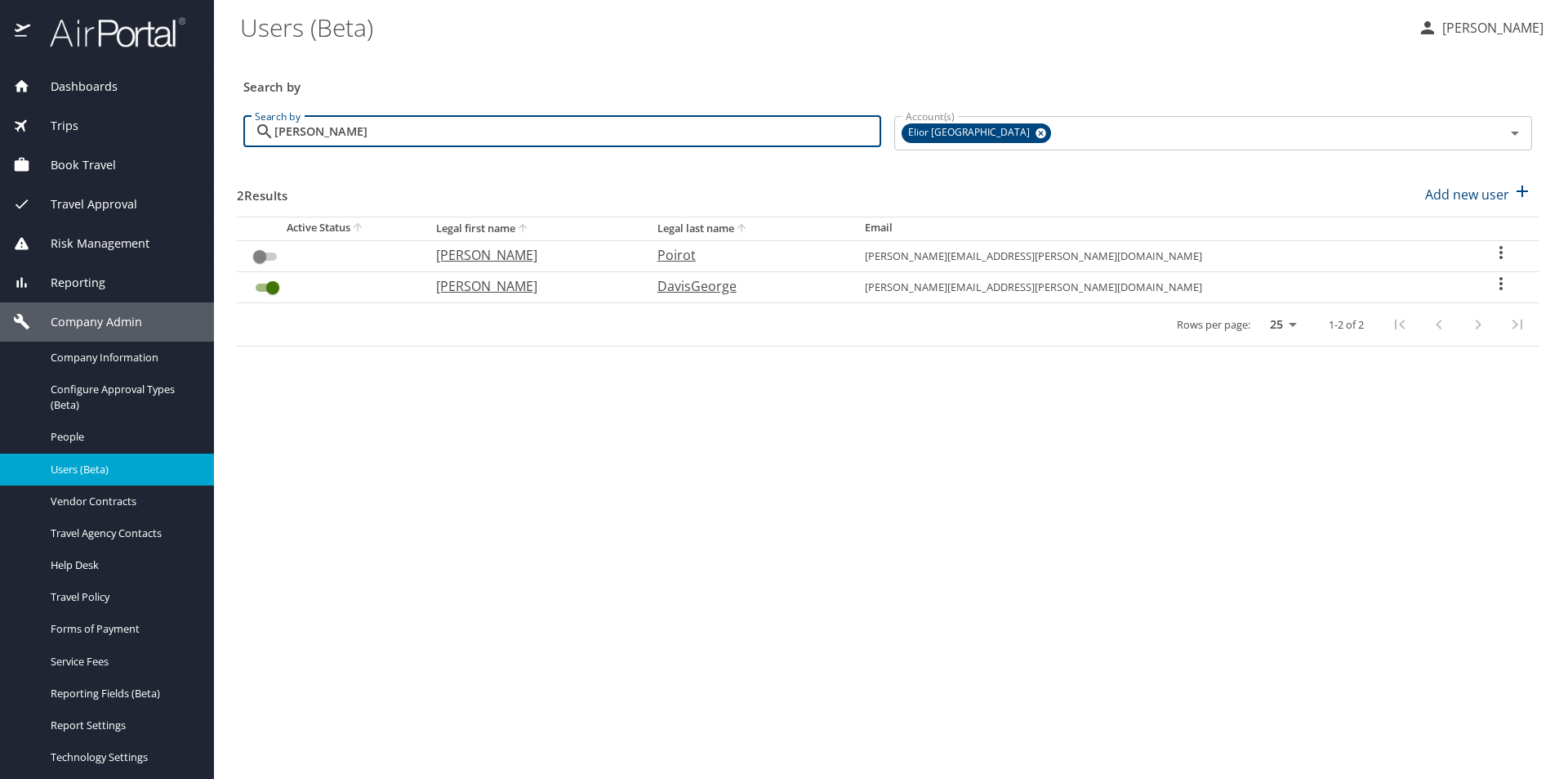
click at [408, 132] on input "jocelyn" at bounding box center [578, 131] width 607 height 31
type input "j"
checkbox input "true"
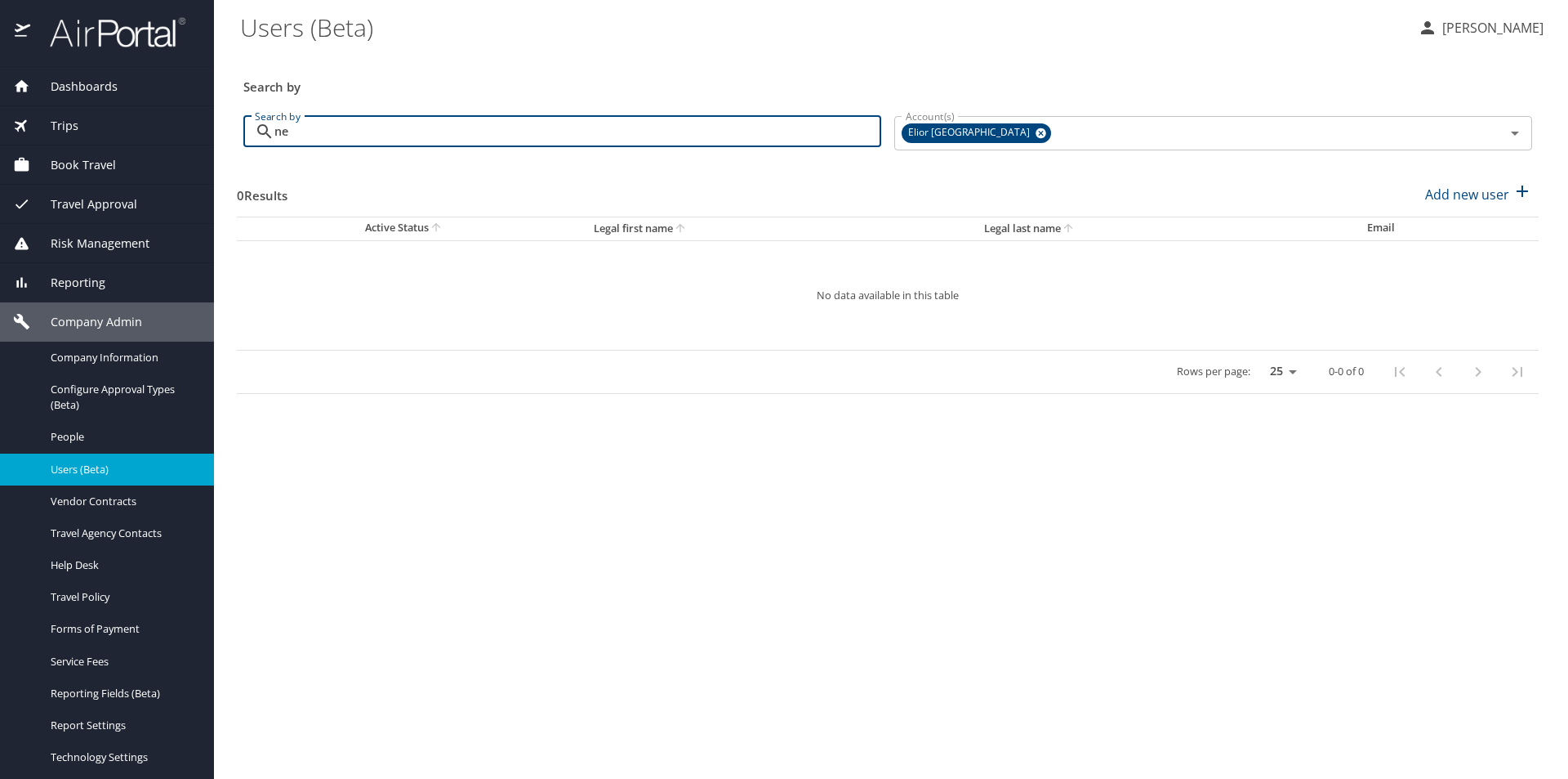
type input "n"
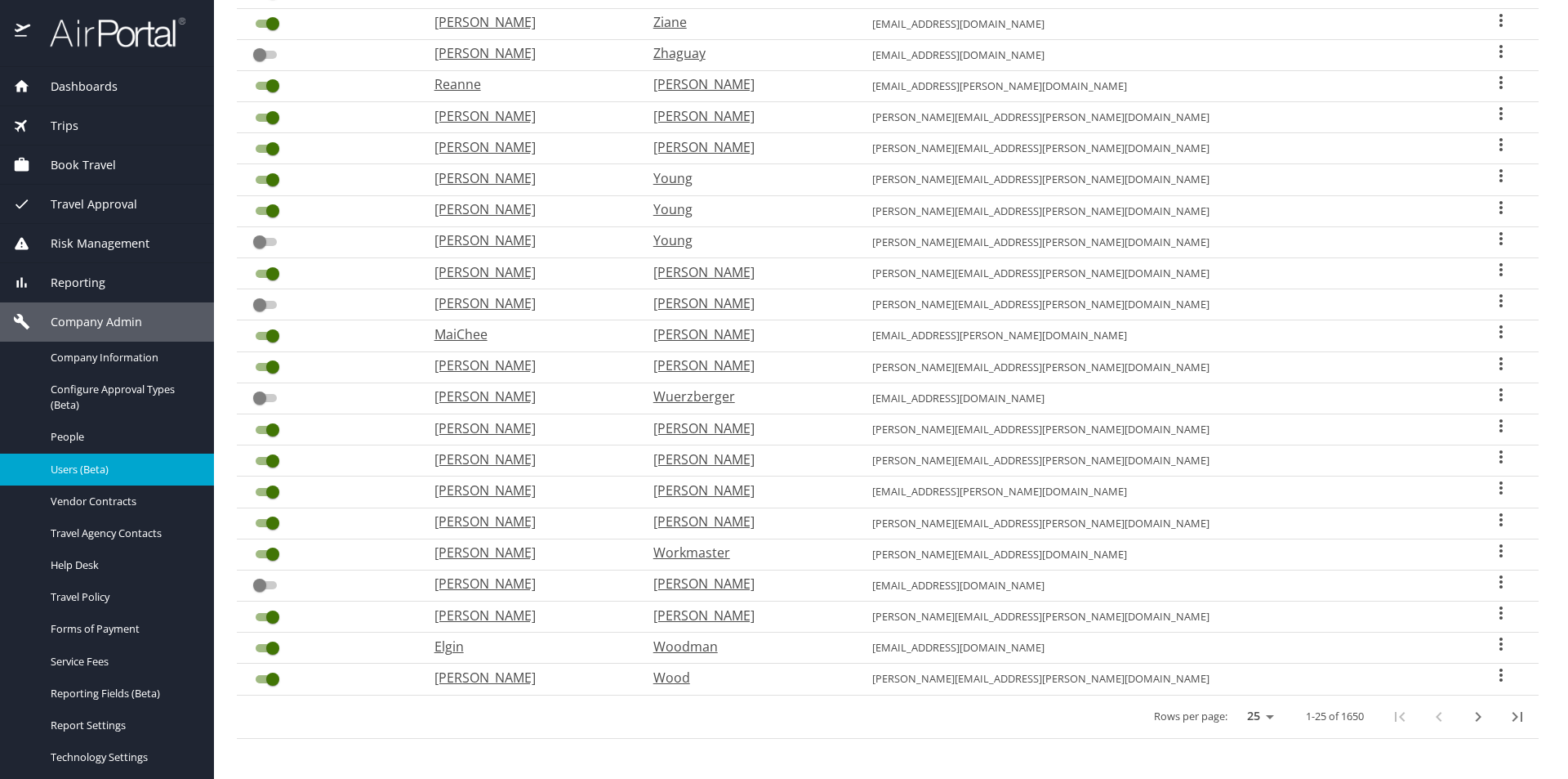
scroll to position [327, 0]
click at [1253, 716] on select "25 50 100" at bounding box center [1257, 716] width 46 height 25
select select "100"
click at [1234, 704] on select "25 50 100" at bounding box center [1257, 716] width 46 height 25
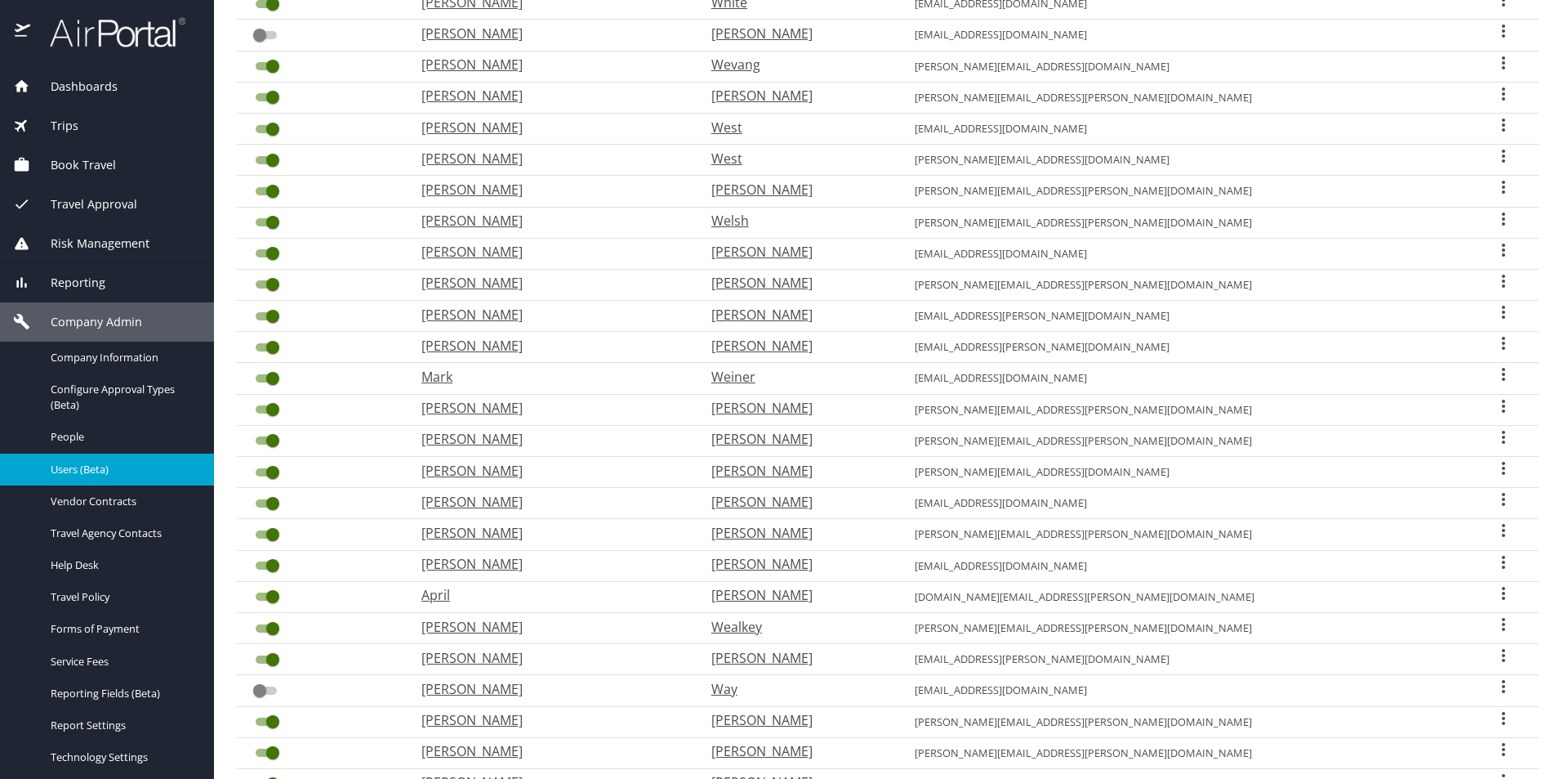
scroll to position [2667, 0]
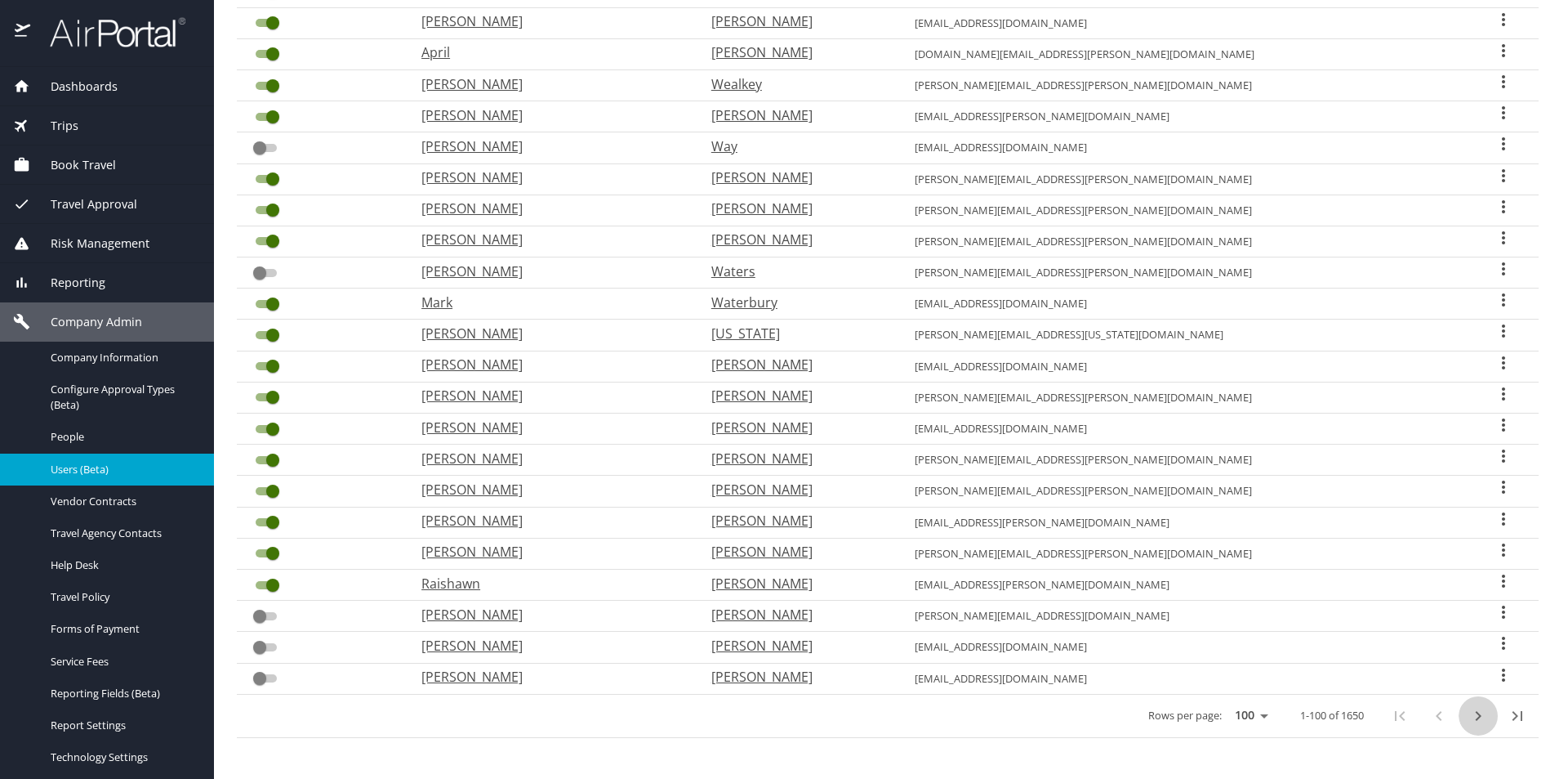
click at [1470, 720] on icon "next page" at bounding box center [1479, 716] width 19 height 19
checkbox input "true"
checkbox input "false"
checkbox input "true"
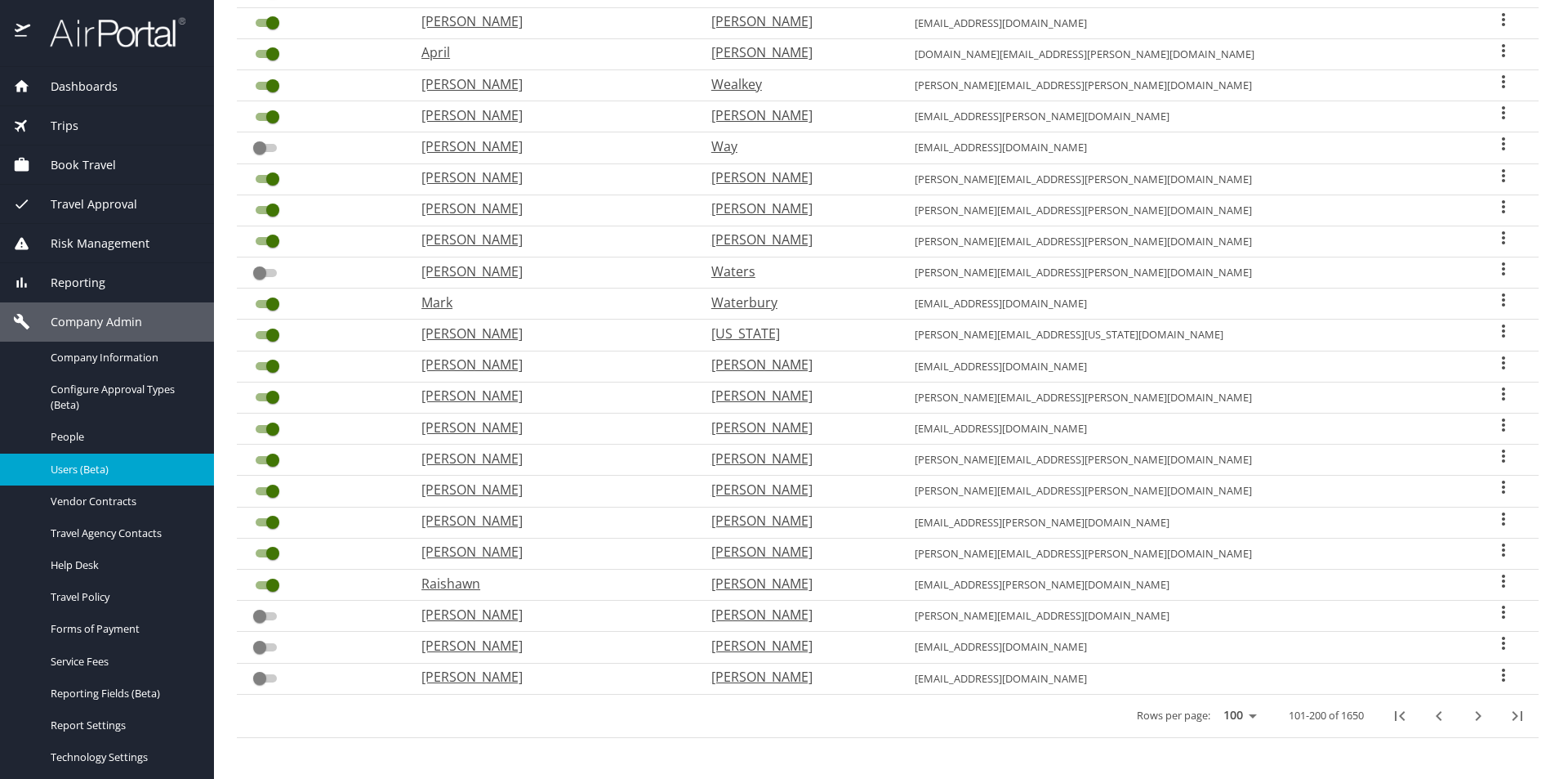
checkbox input "false"
checkbox input "true"
checkbox input "false"
checkbox input "true"
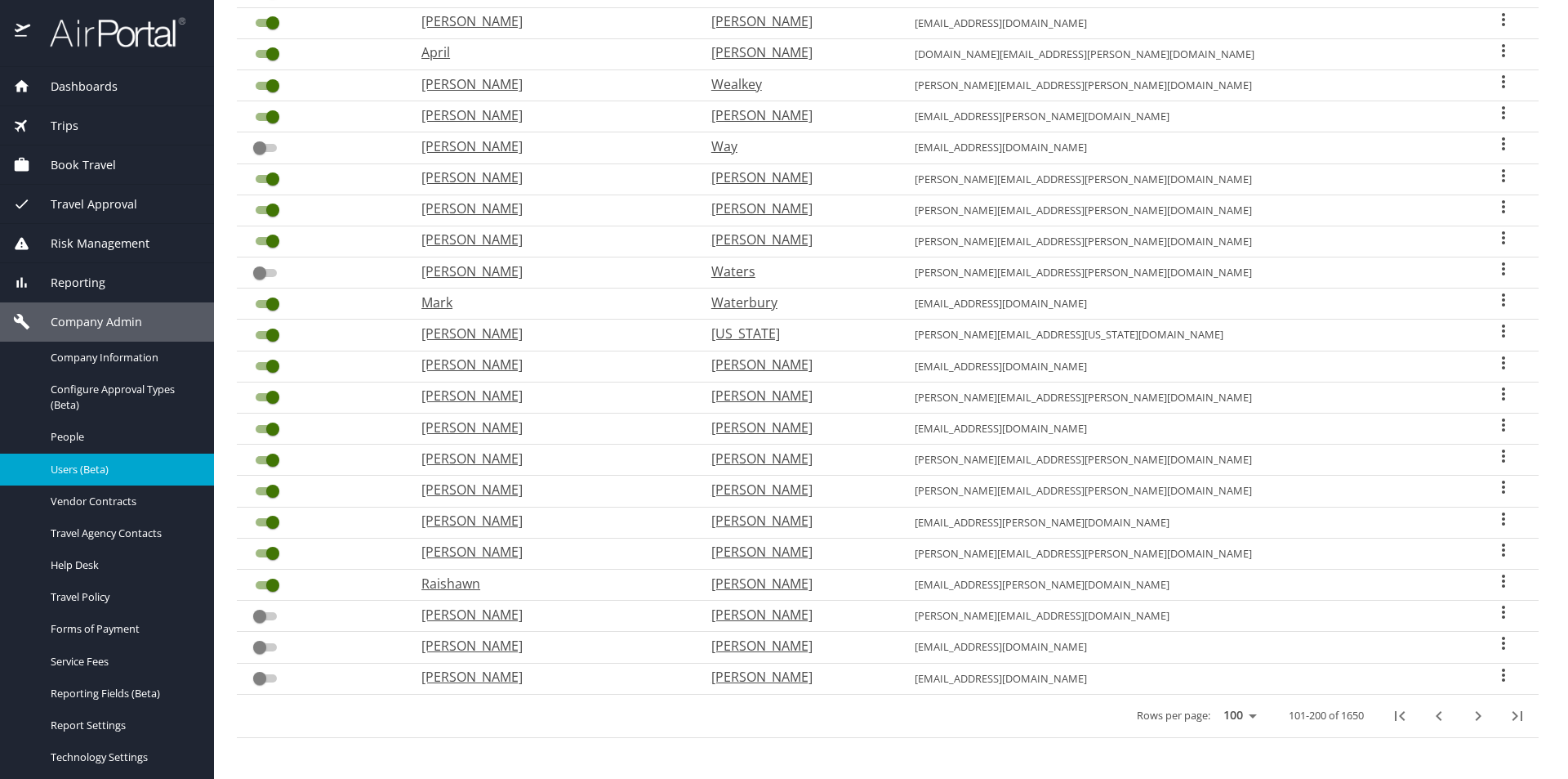
checkbox input "false"
checkbox input "true"
checkbox input "false"
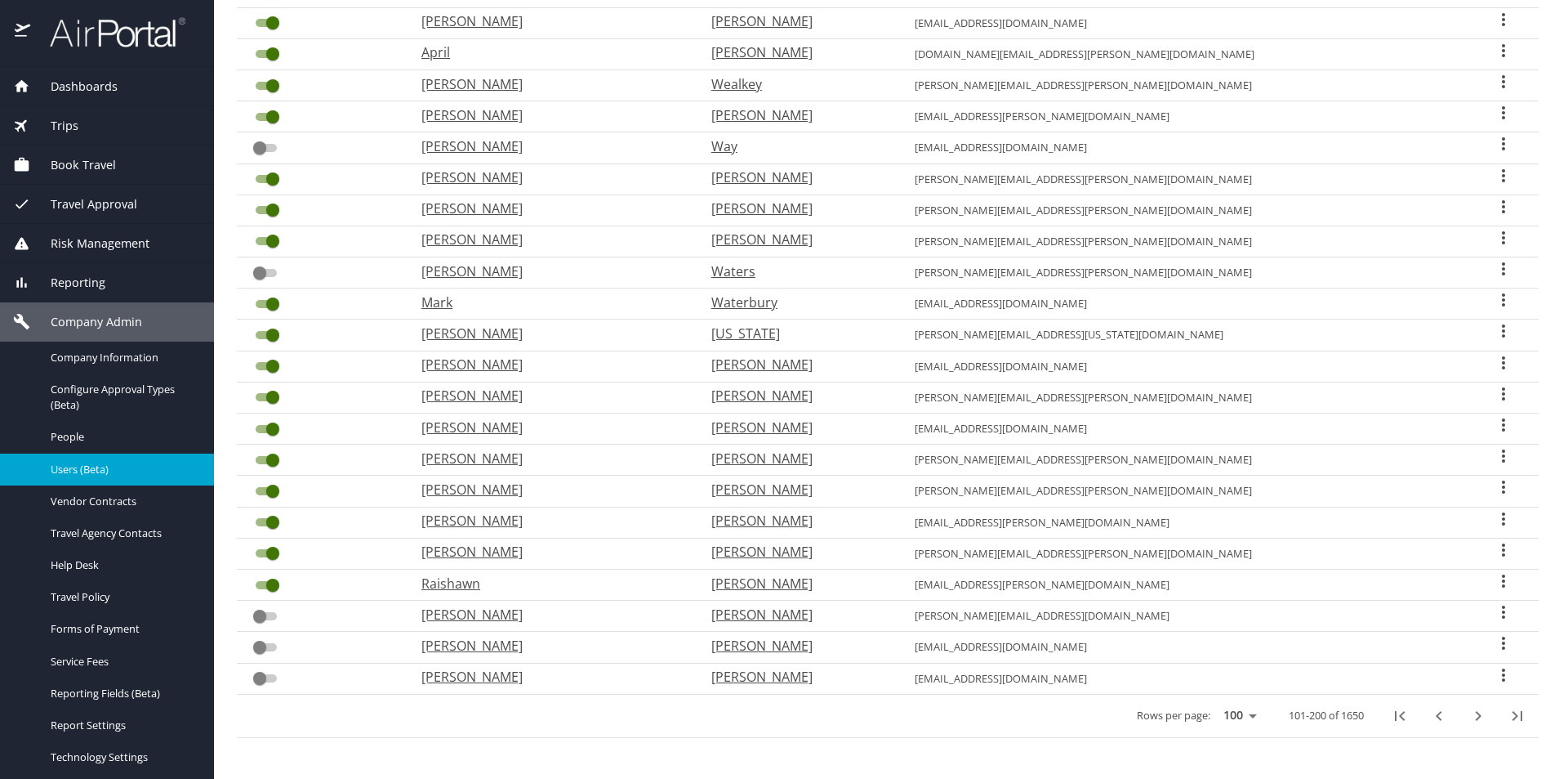
checkbox input "true"
checkbox input "false"
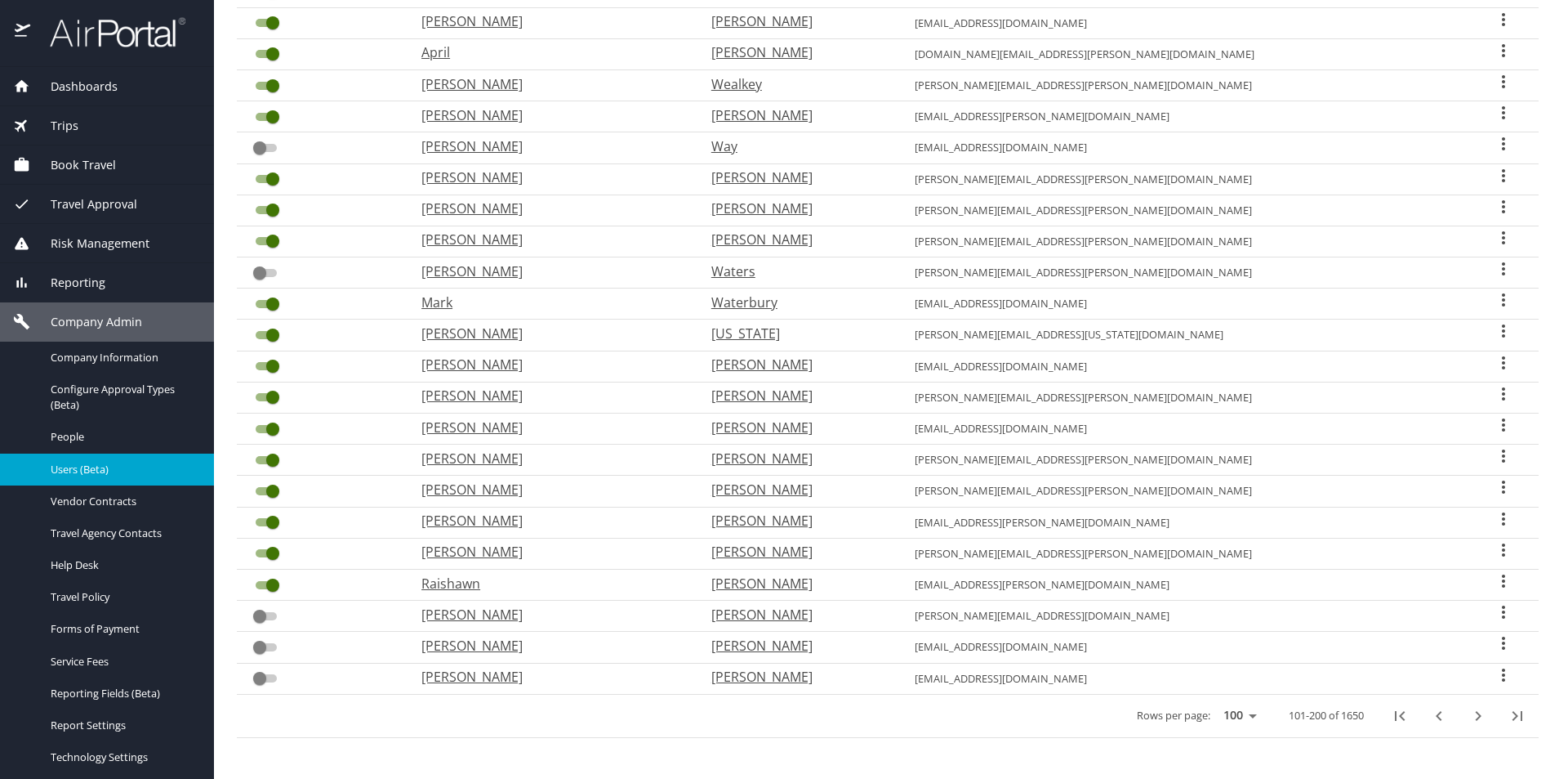
checkbox input "true"
checkbox input "false"
checkbox input "true"
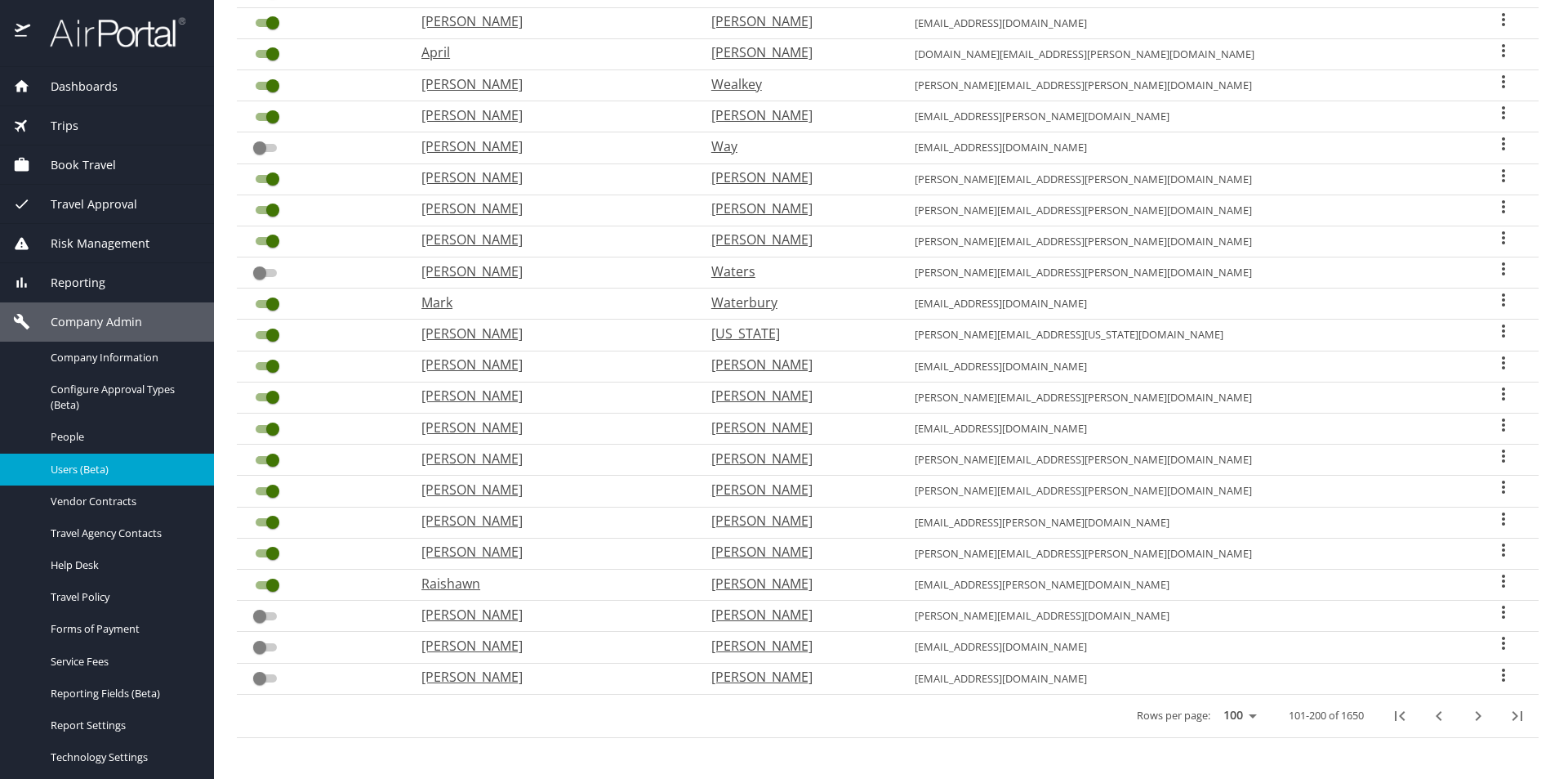
checkbox input "true"
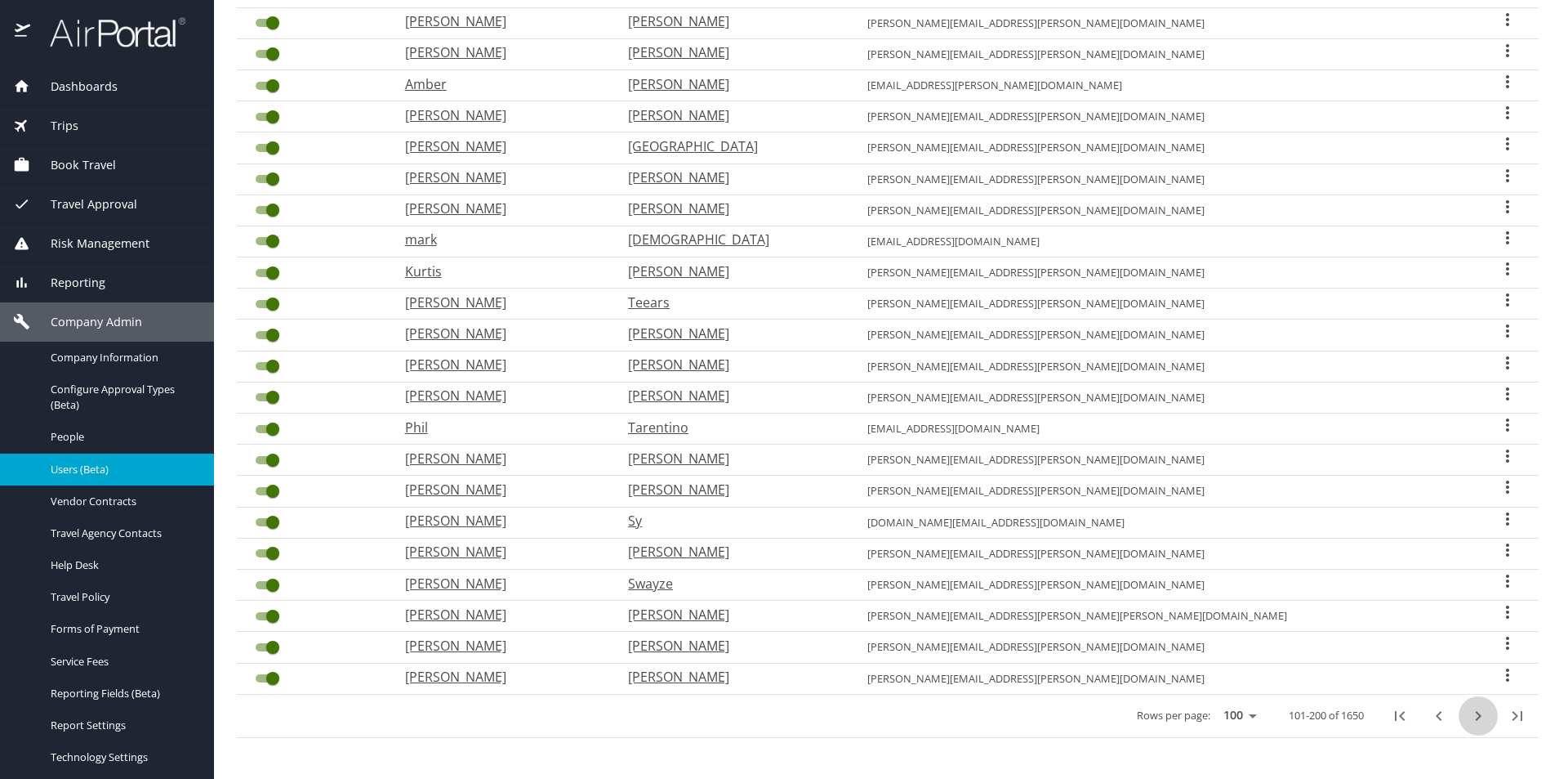
click at [1470, 720] on icon "next page" at bounding box center [1479, 716] width 19 height 19
checkbox input "true"
checkbox input "false"
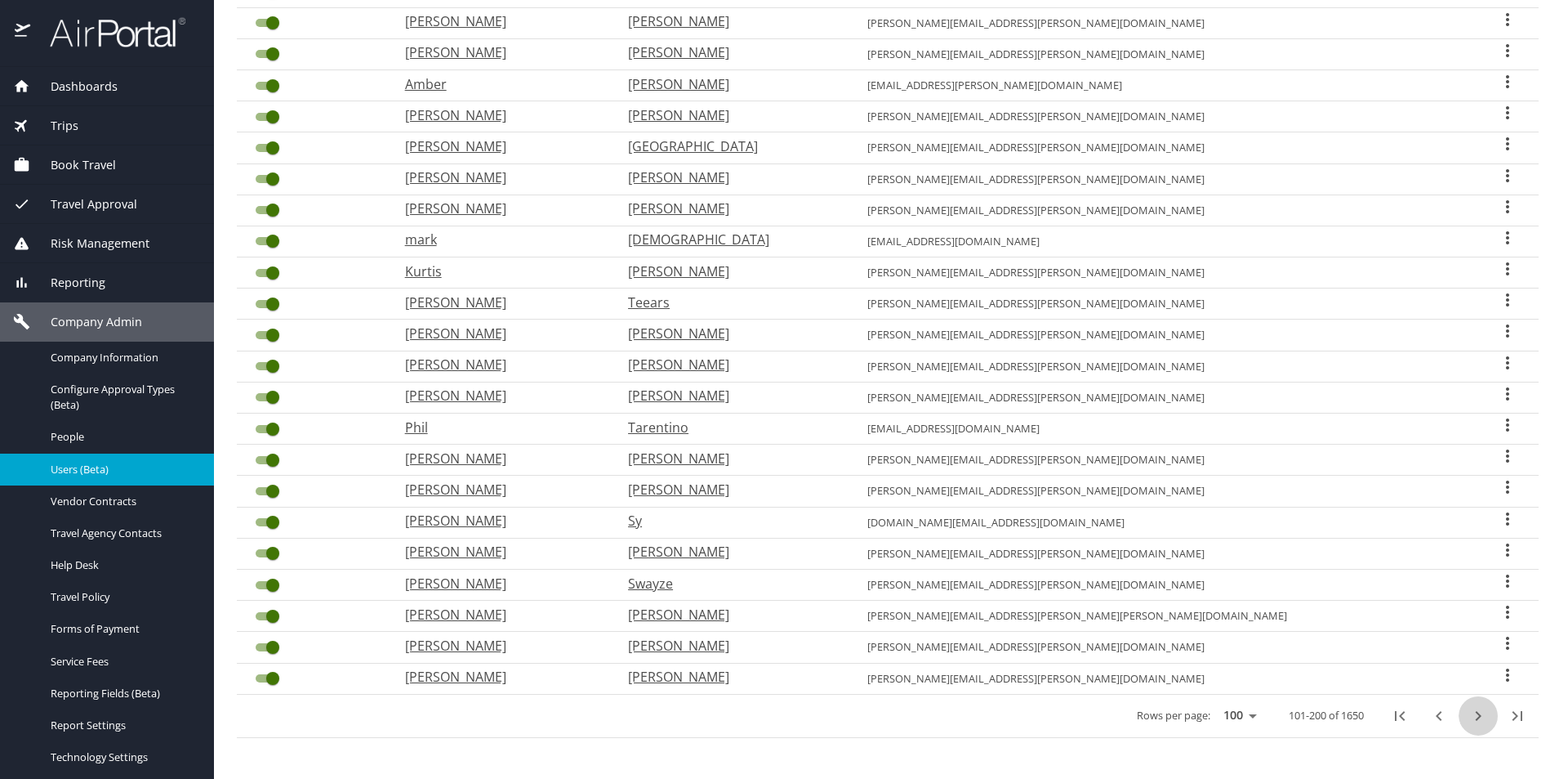
checkbox input "true"
checkbox input "false"
checkbox input "true"
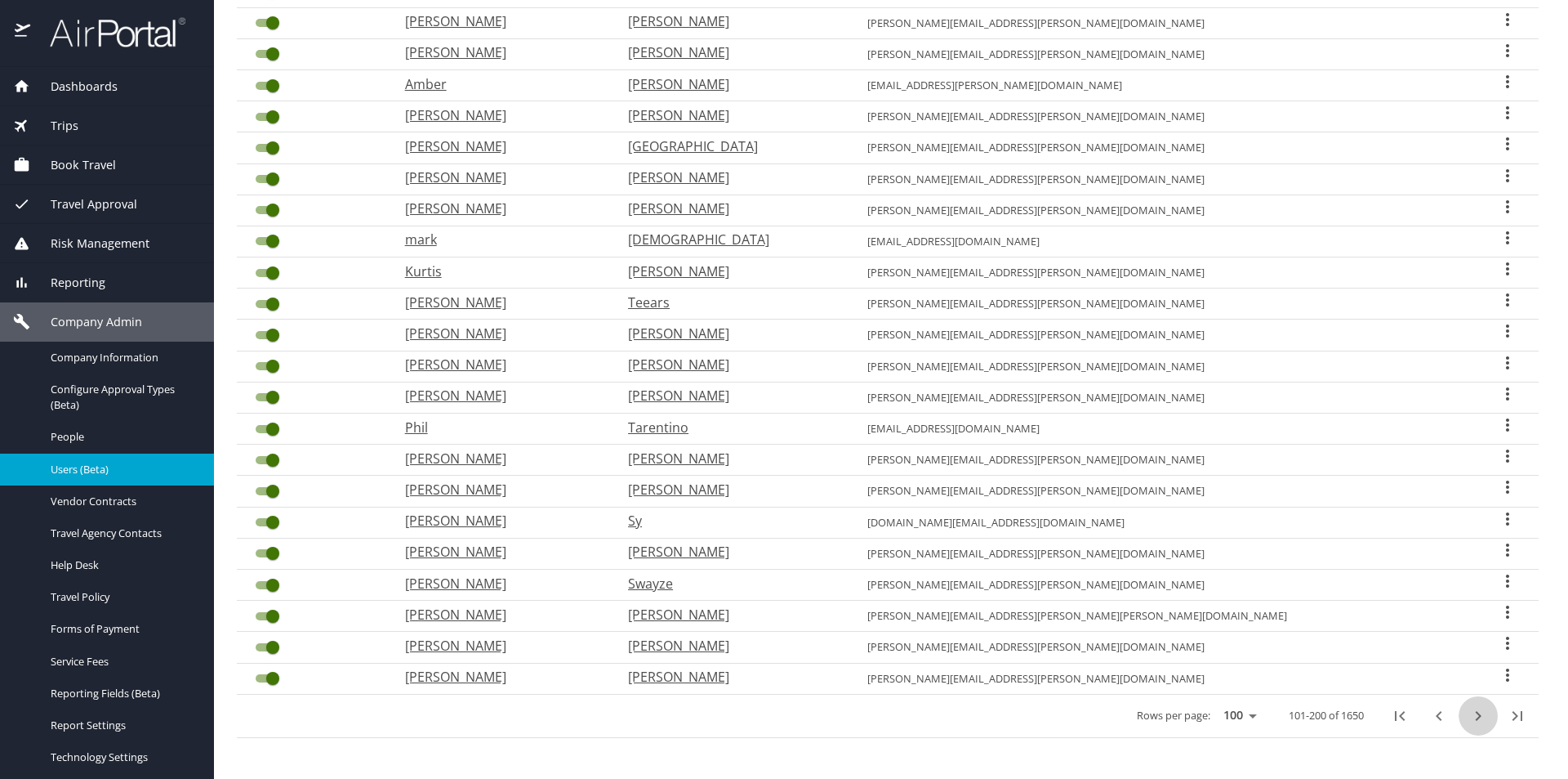
checkbox input "true"
checkbox input "false"
checkbox input "true"
checkbox input "false"
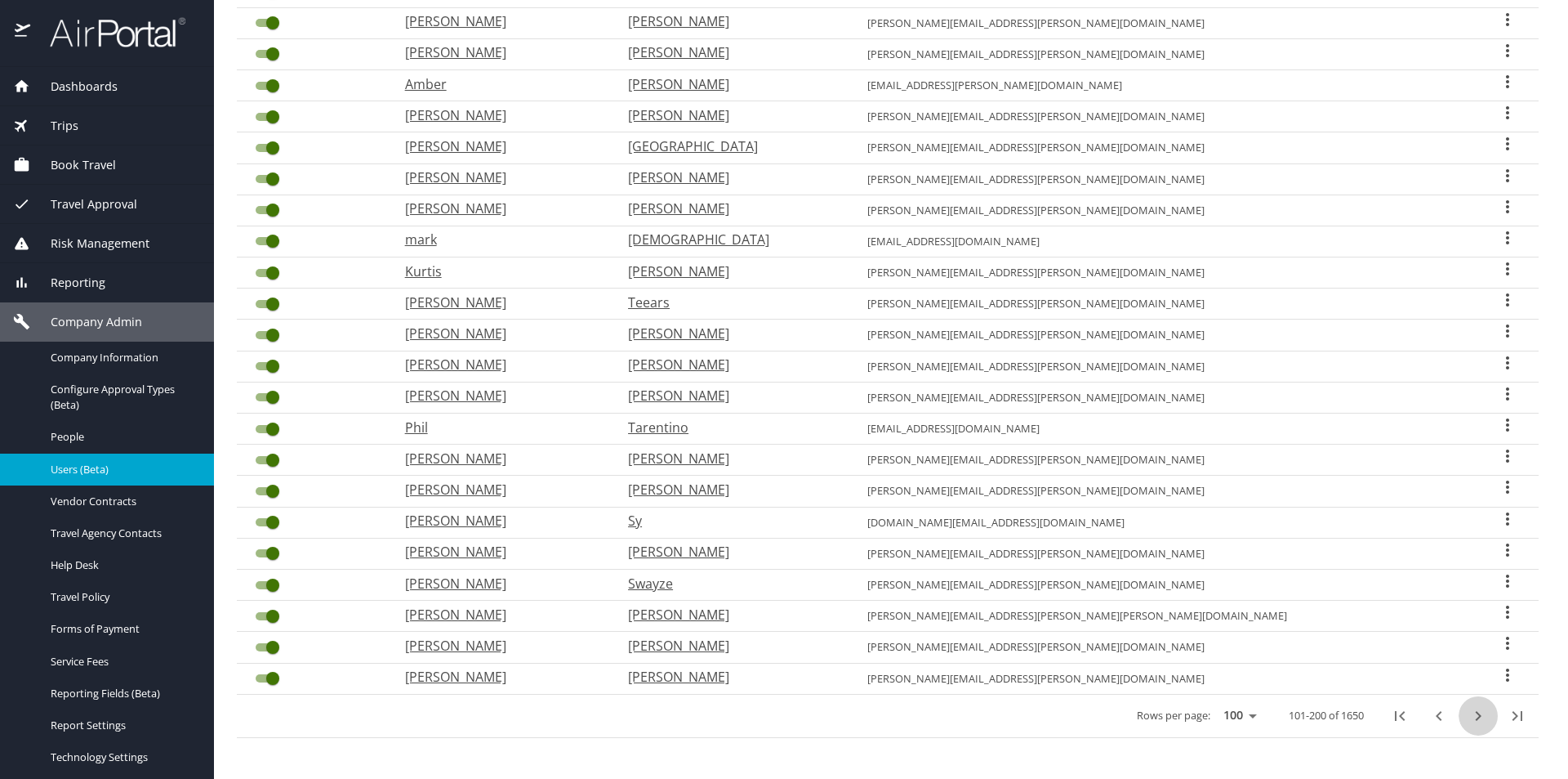
checkbox input "false"
checkbox input "true"
checkbox input "false"
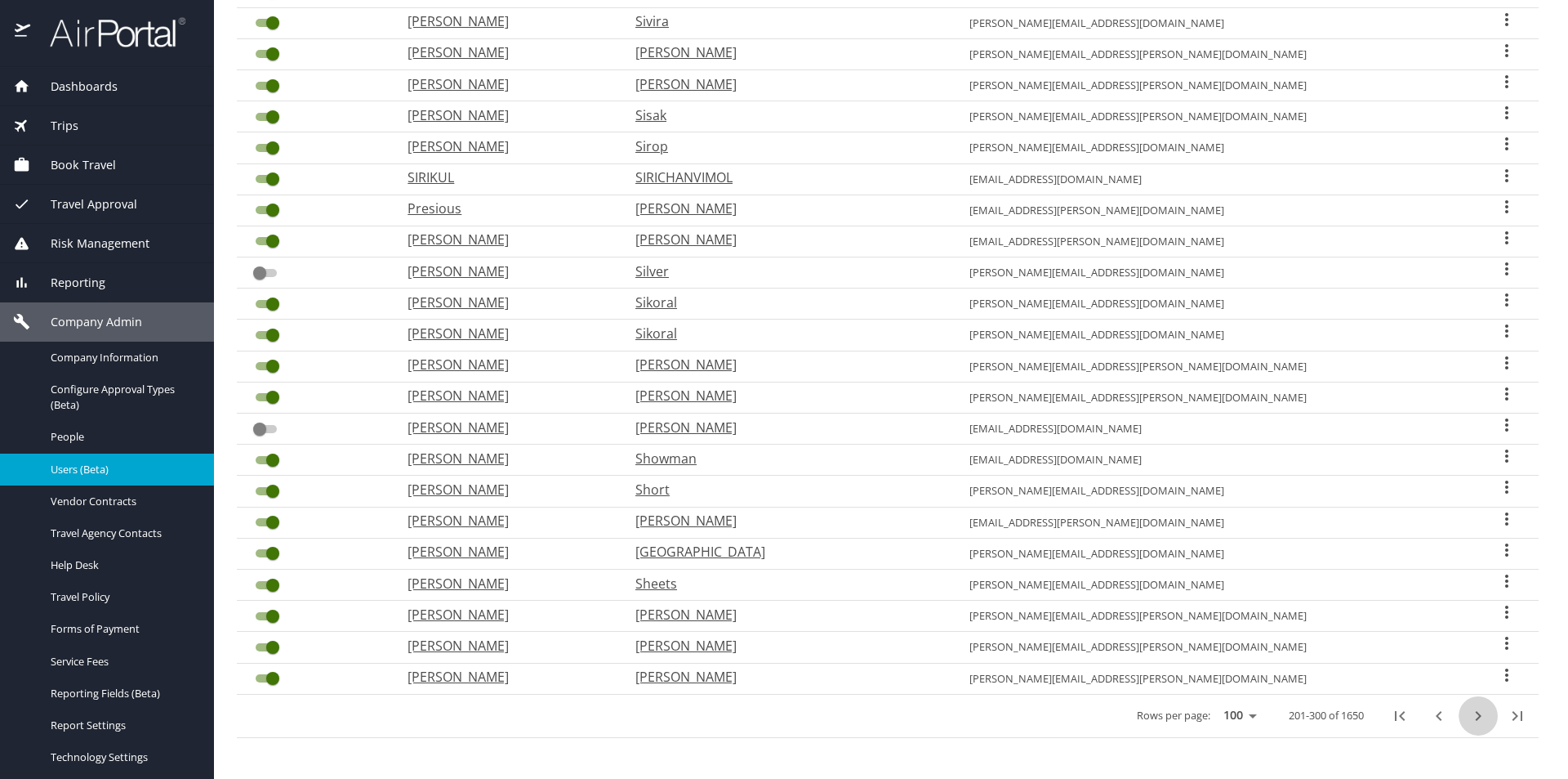
click at [1469, 718] on icon "next page" at bounding box center [1479, 716] width 19 height 19
checkbox input "false"
checkbox input "true"
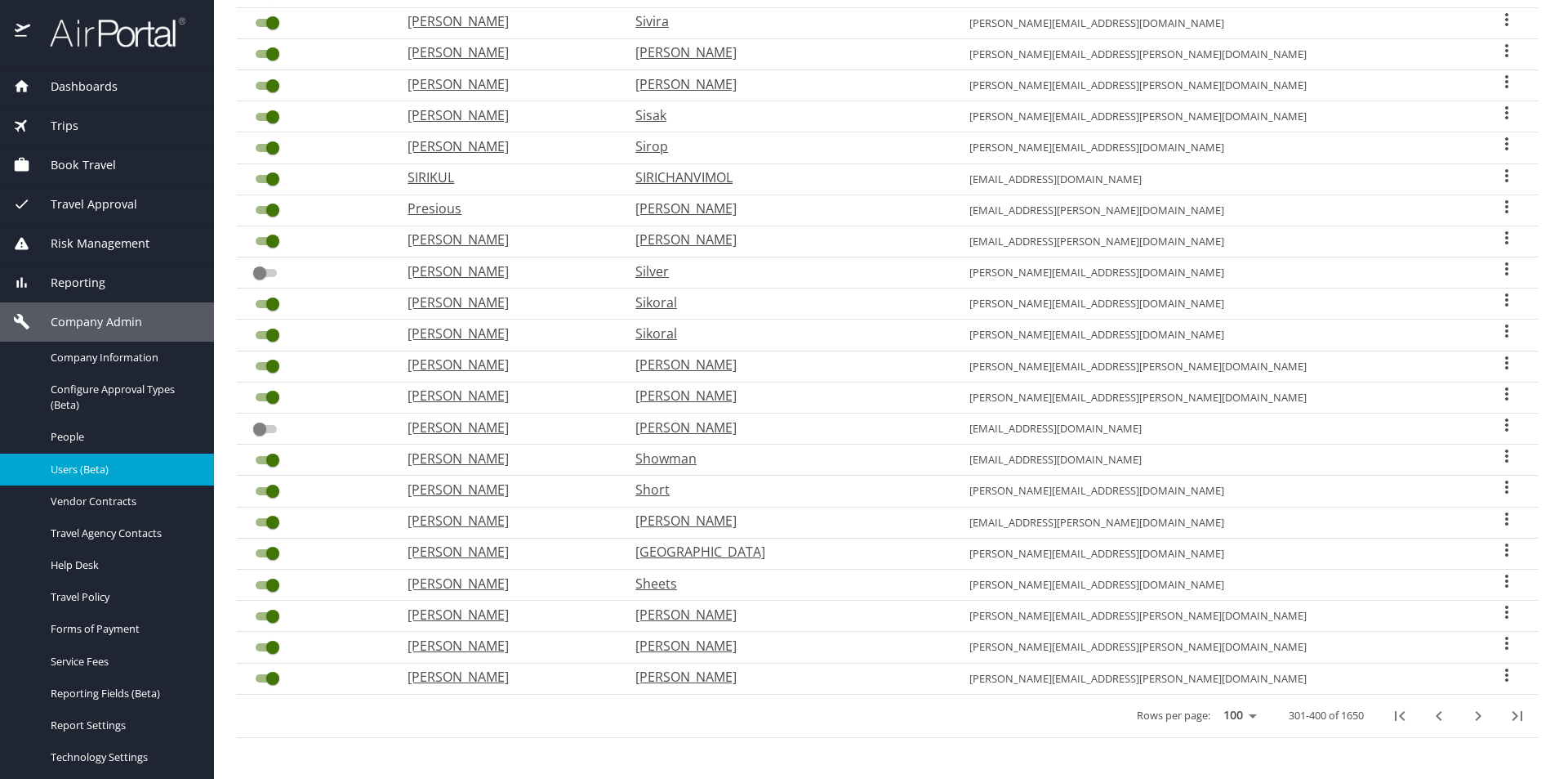
checkbox input "false"
checkbox input "true"
checkbox input "false"
checkbox input "true"
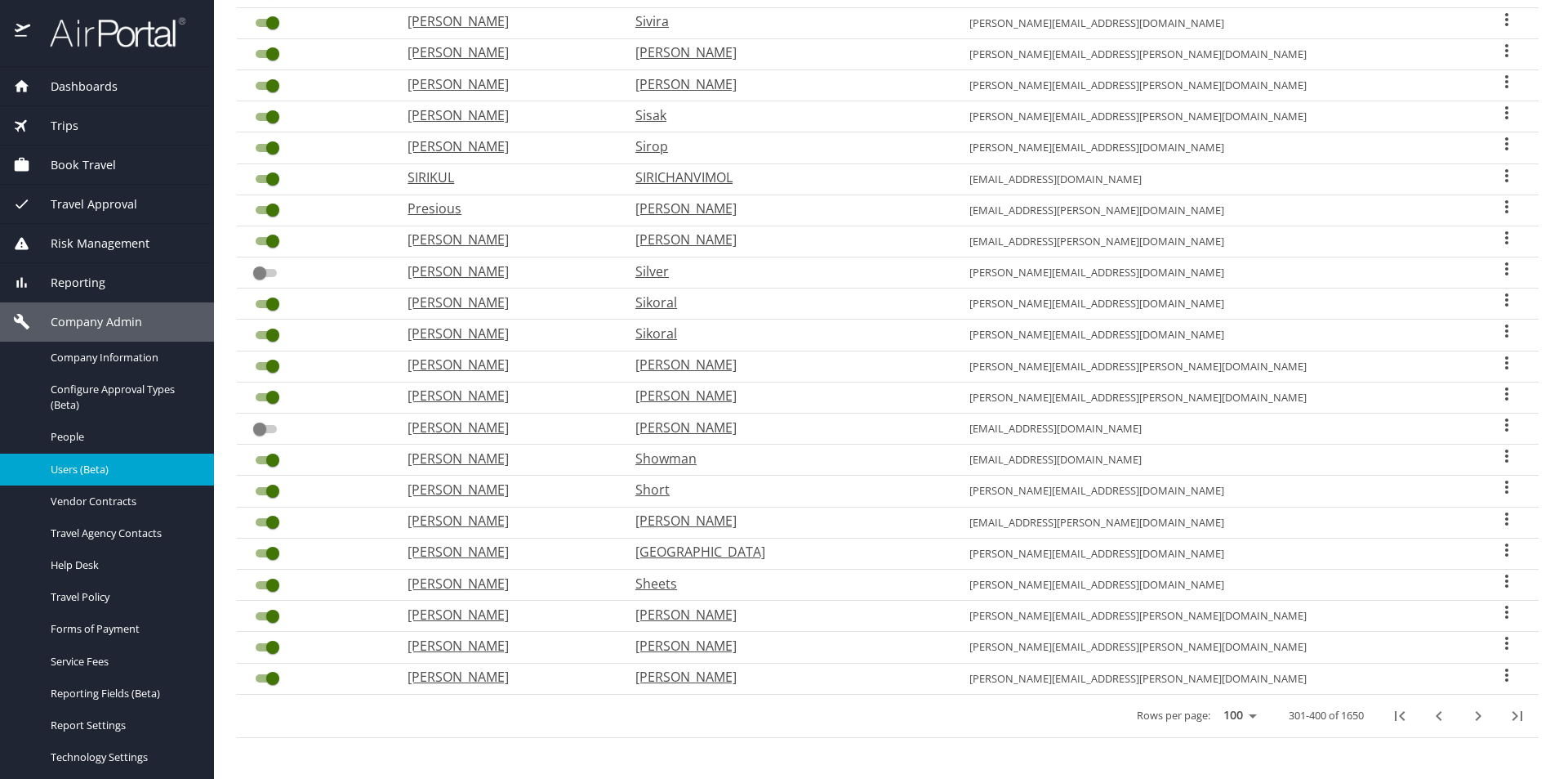
checkbox input "false"
checkbox input "true"
checkbox input "false"
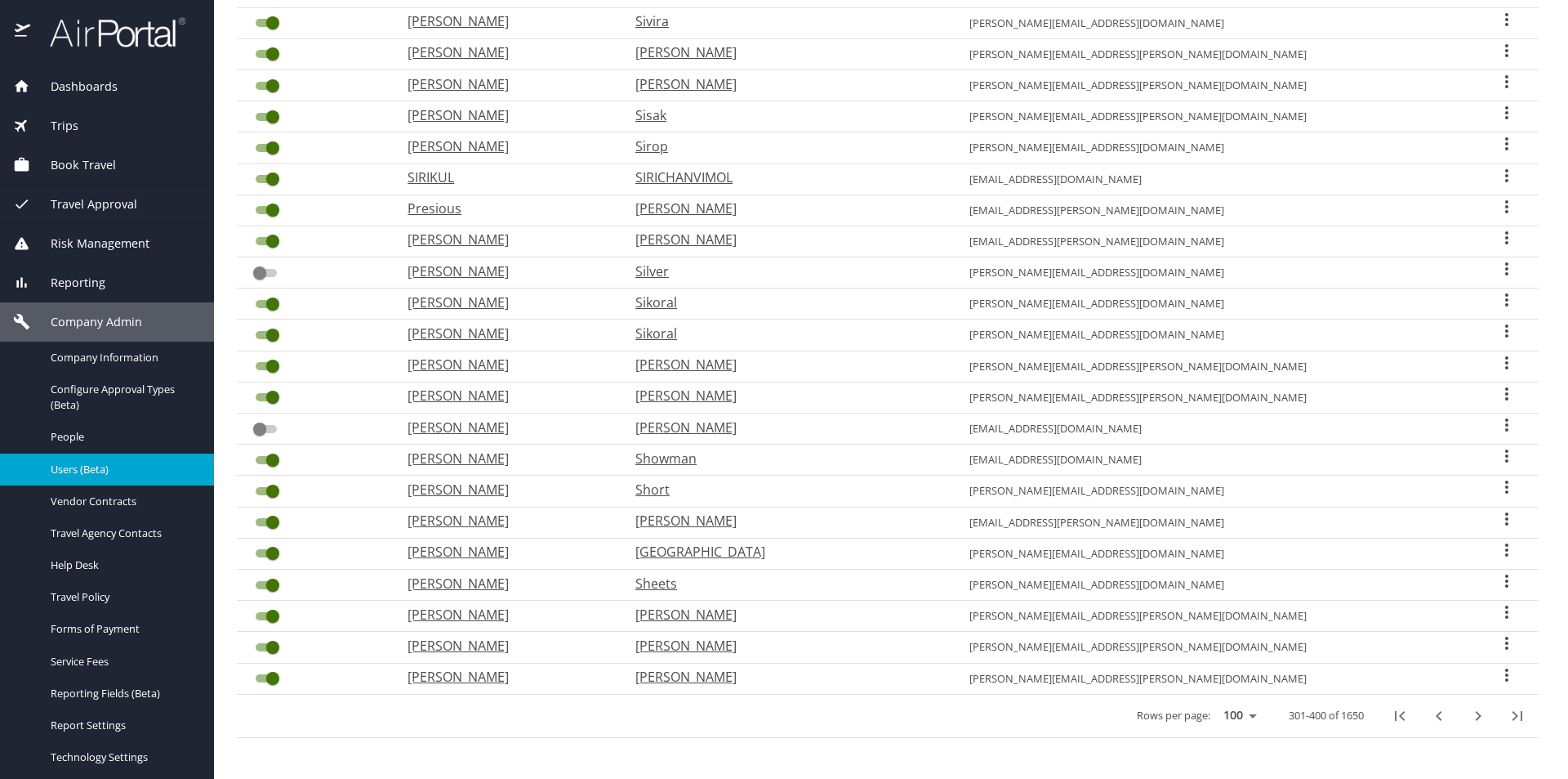
checkbox input "true"
checkbox input "false"
checkbox input "true"
checkbox input "false"
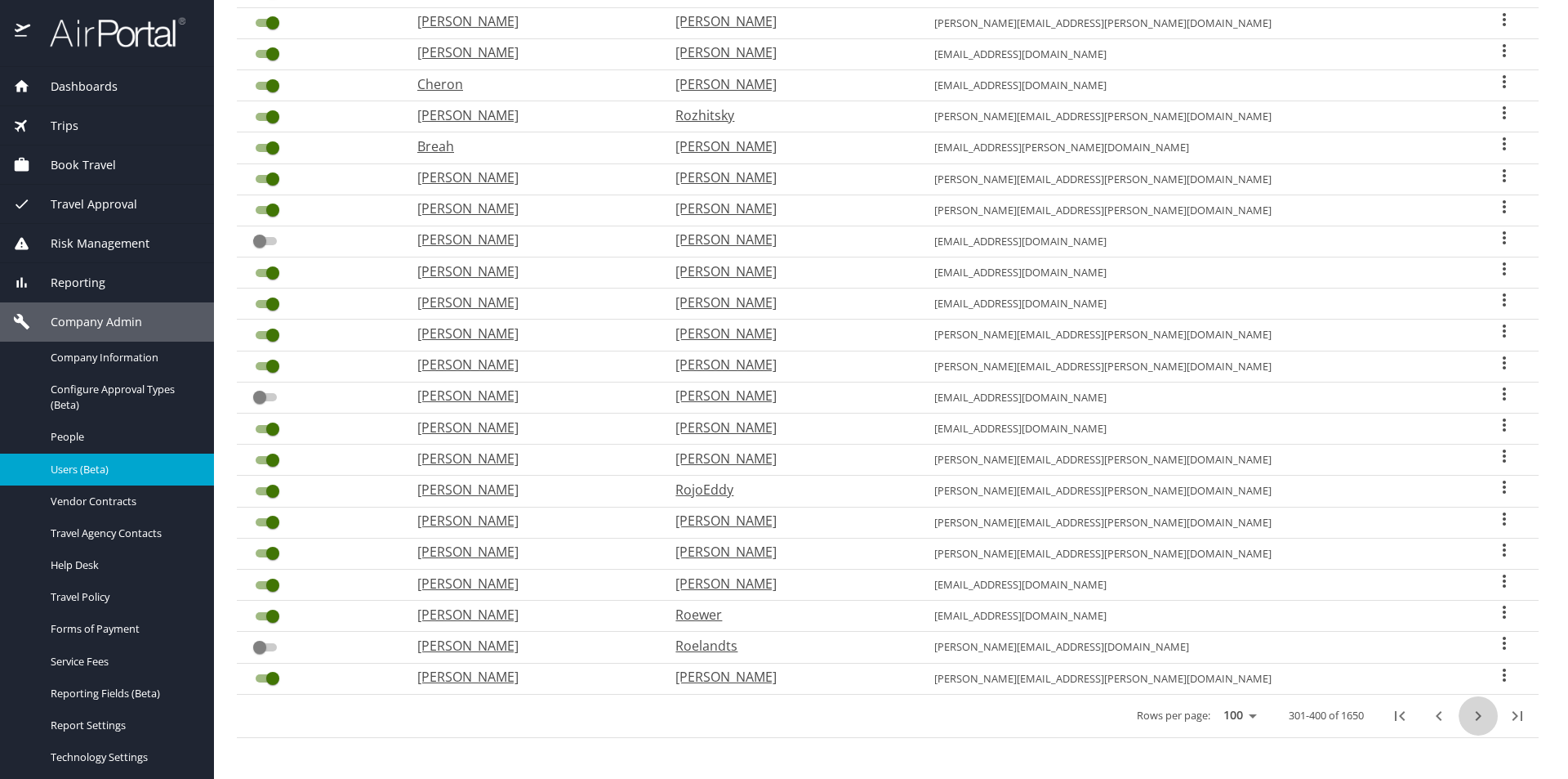
click at [1469, 718] on icon "next page" at bounding box center [1479, 716] width 19 height 19
checkbox input "false"
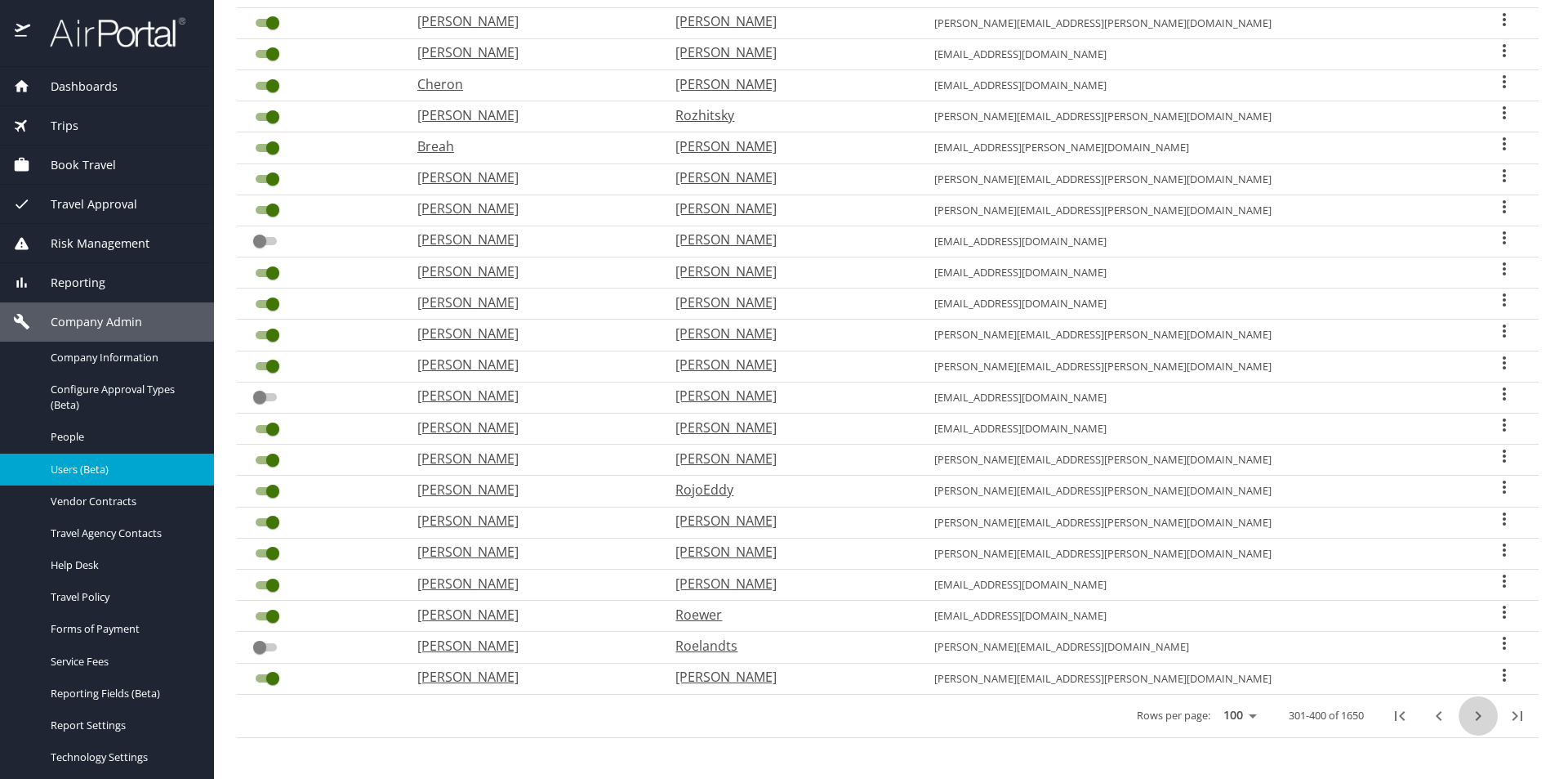
checkbox input "false"
checkbox input "true"
checkbox input "false"
checkbox input "true"
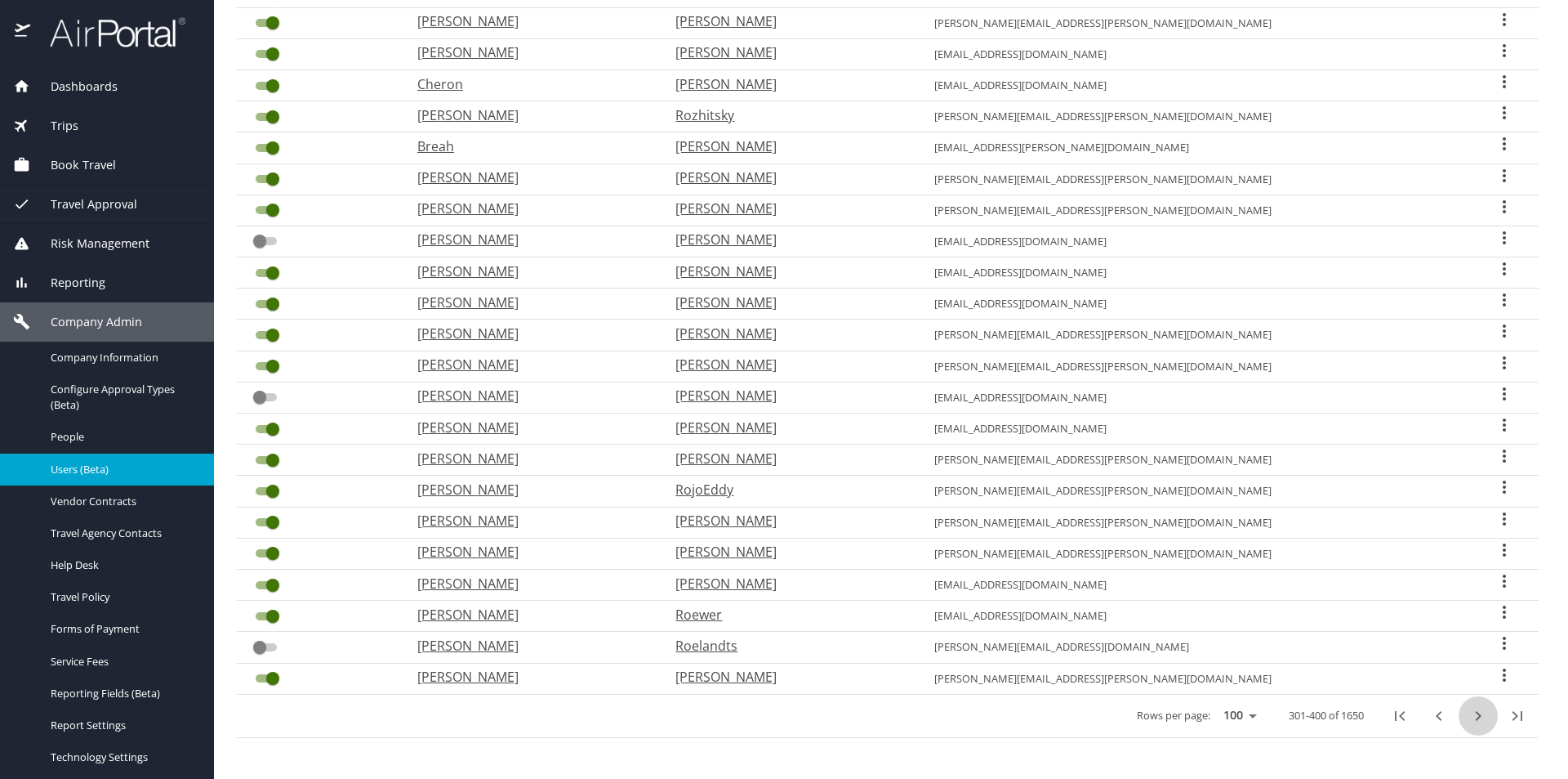
checkbox input "true"
checkbox input "false"
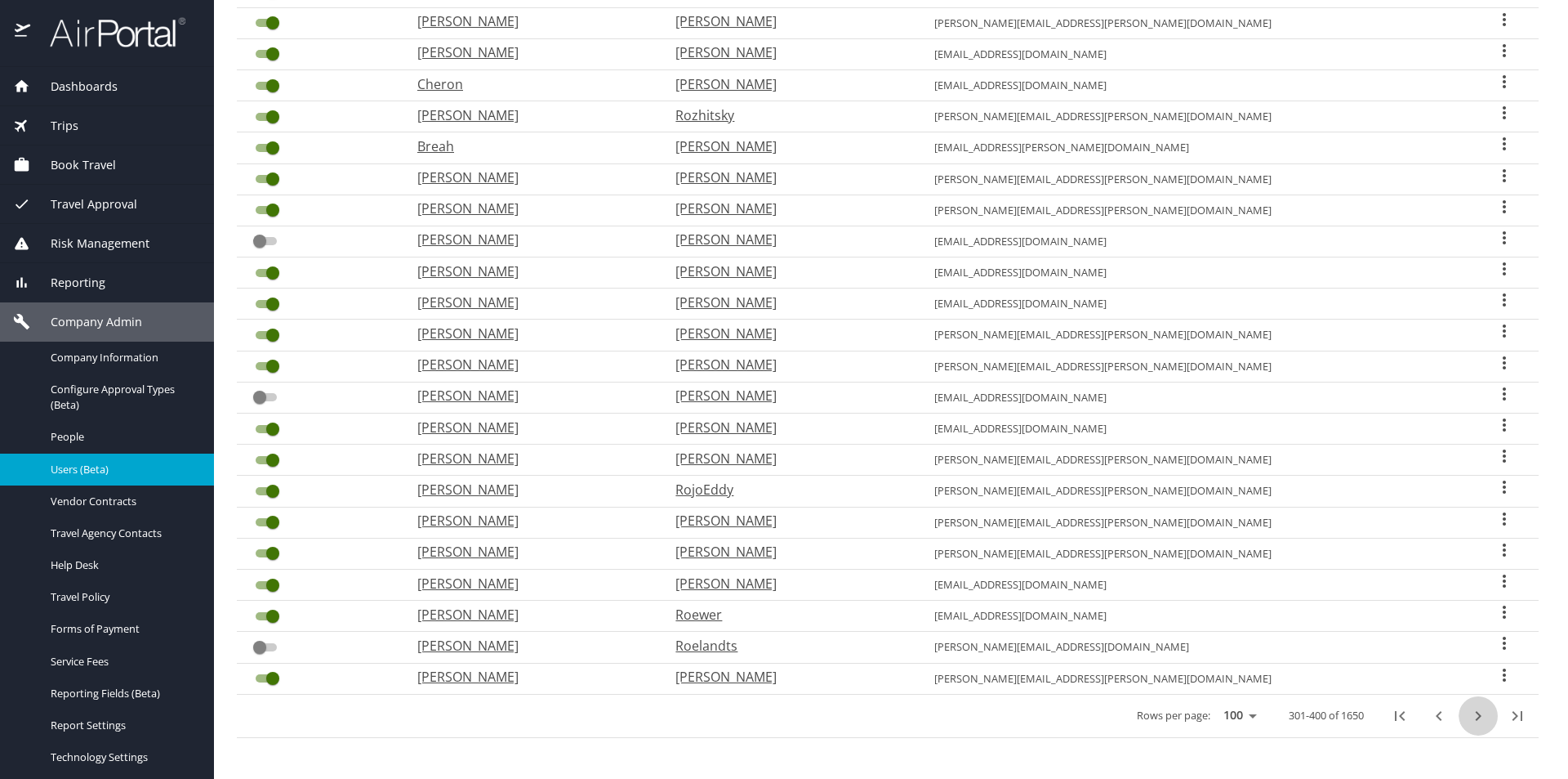
checkbox input "false"
checkbox input "true"
checkbox input "false"
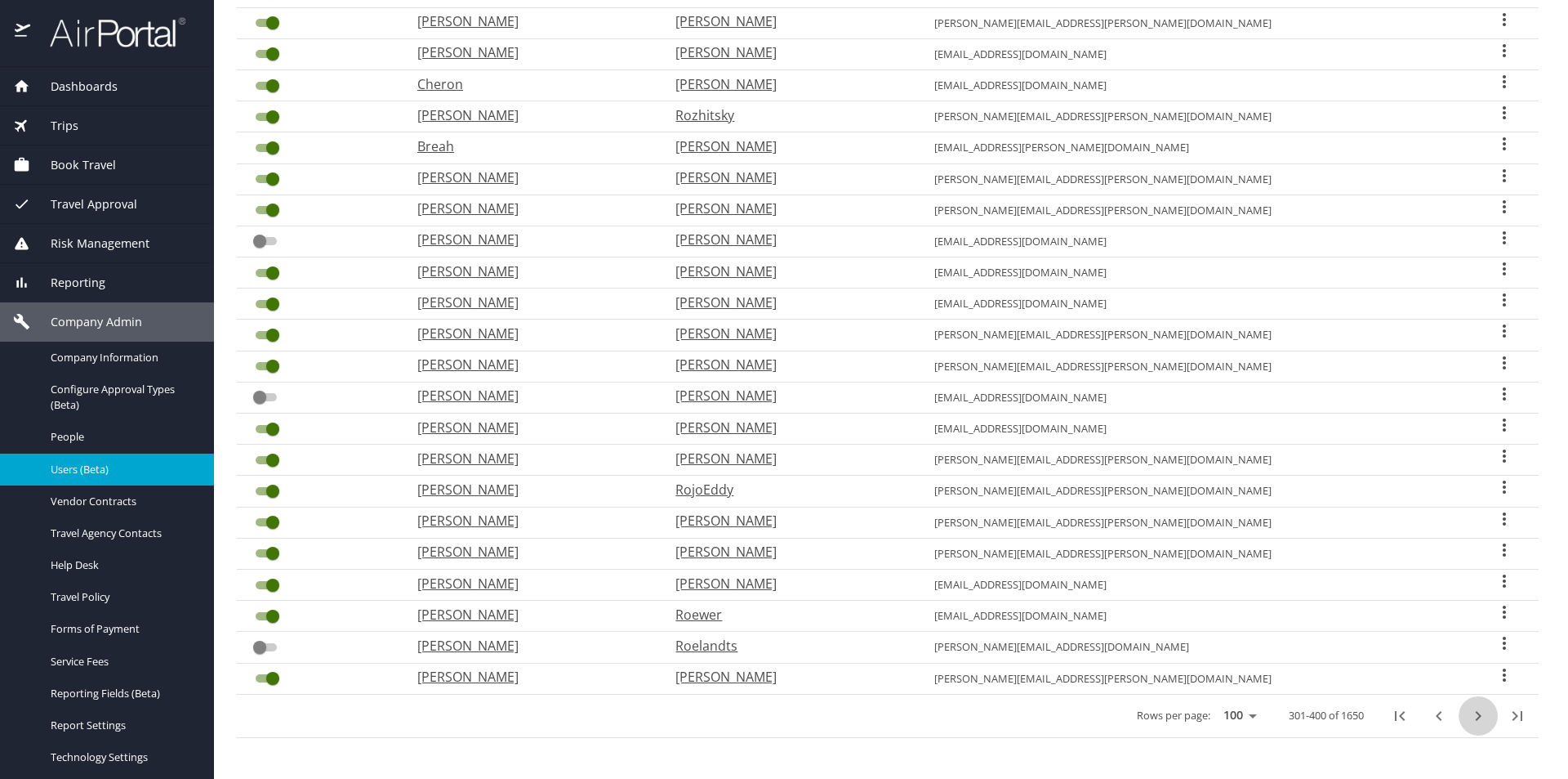
checkbox input "false"
checkbox input "true"
checkbox input "false"
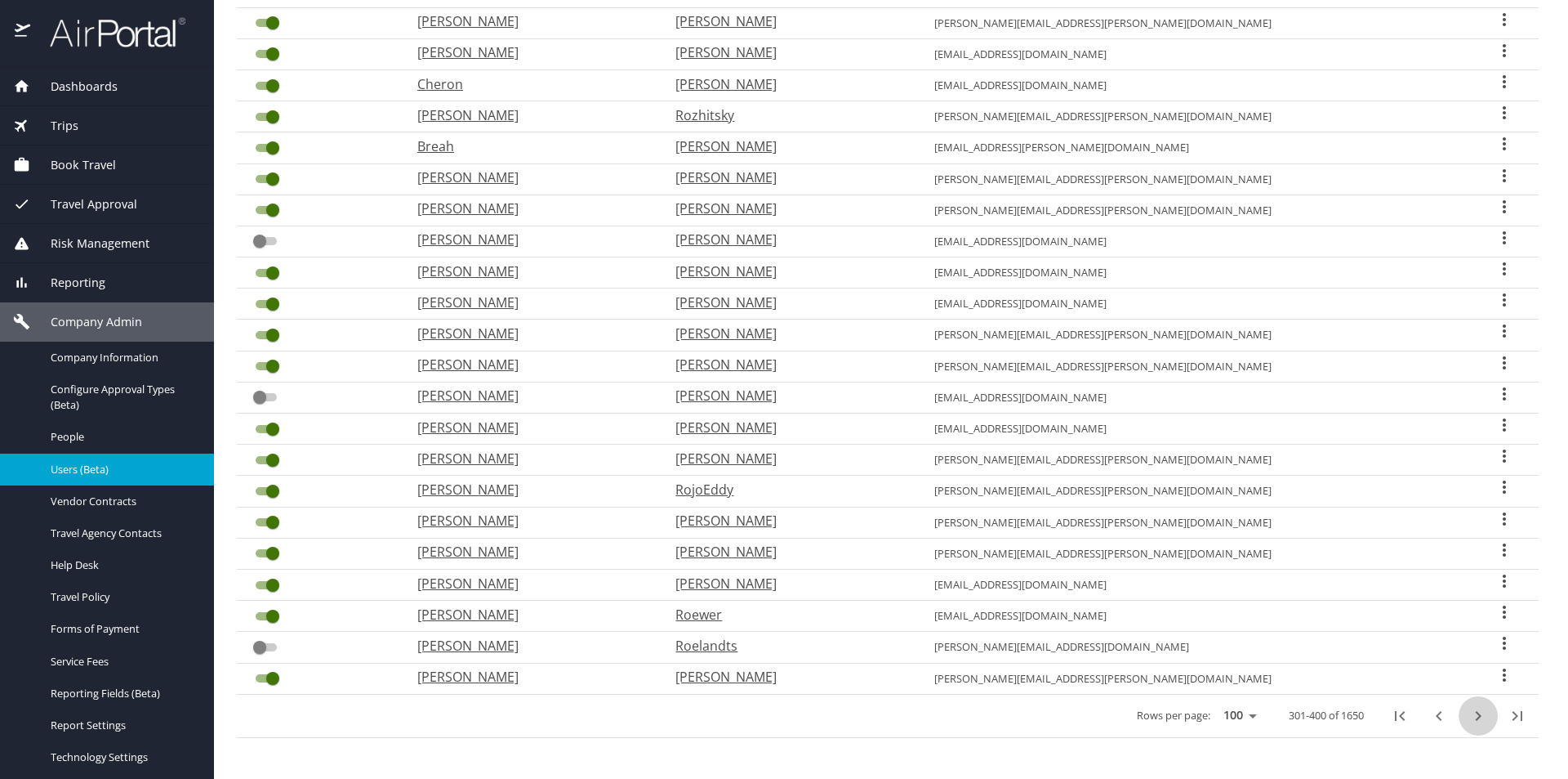
checkbox input "false"
checkbox input "true"
checkbox input "false"
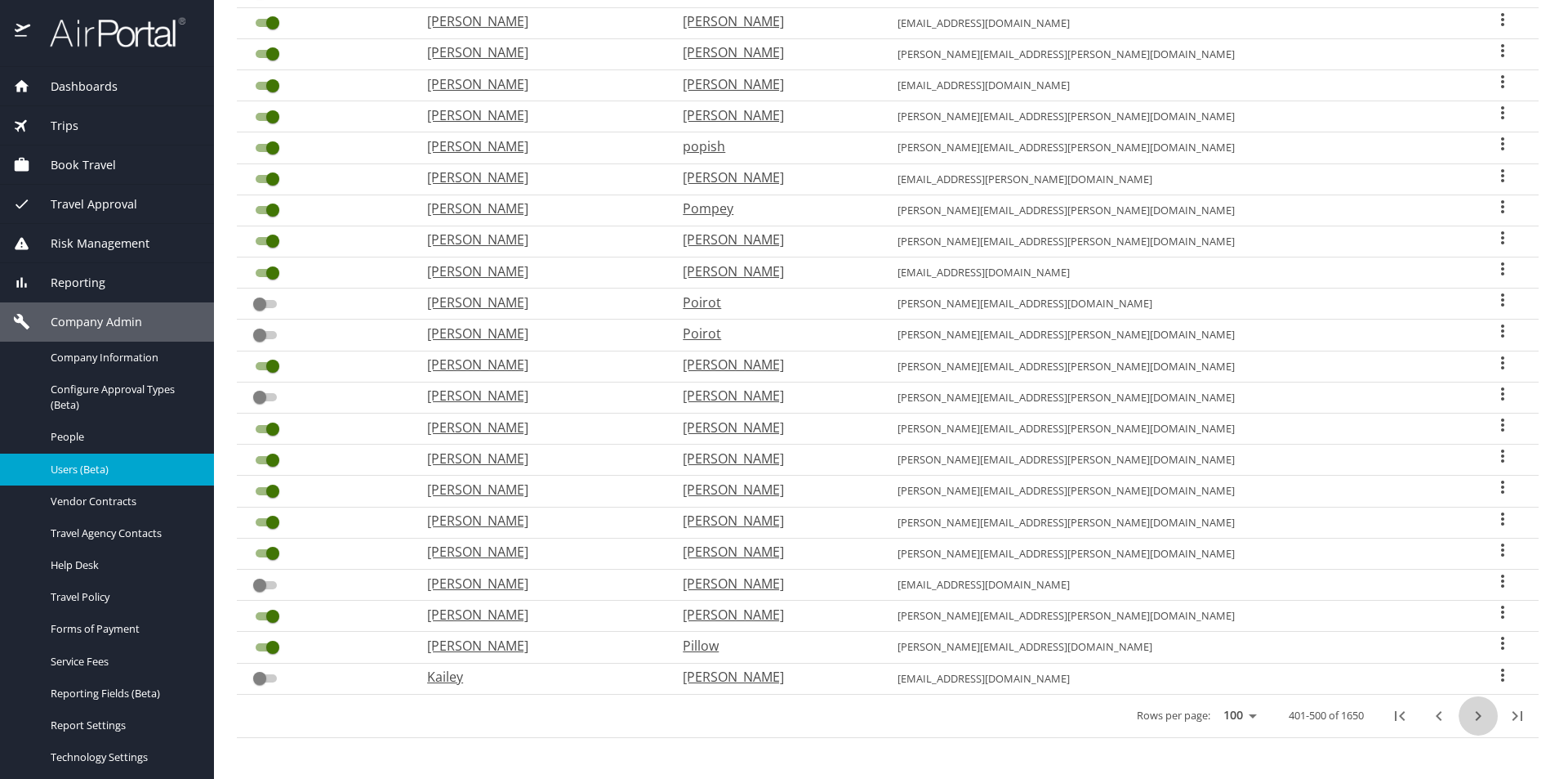
click at [1469, 718] on icon "next page" at bounding box center [1479, 716] width 19 height 19
checkbox input "true"
checkbox input "false"
checkbox input "true"
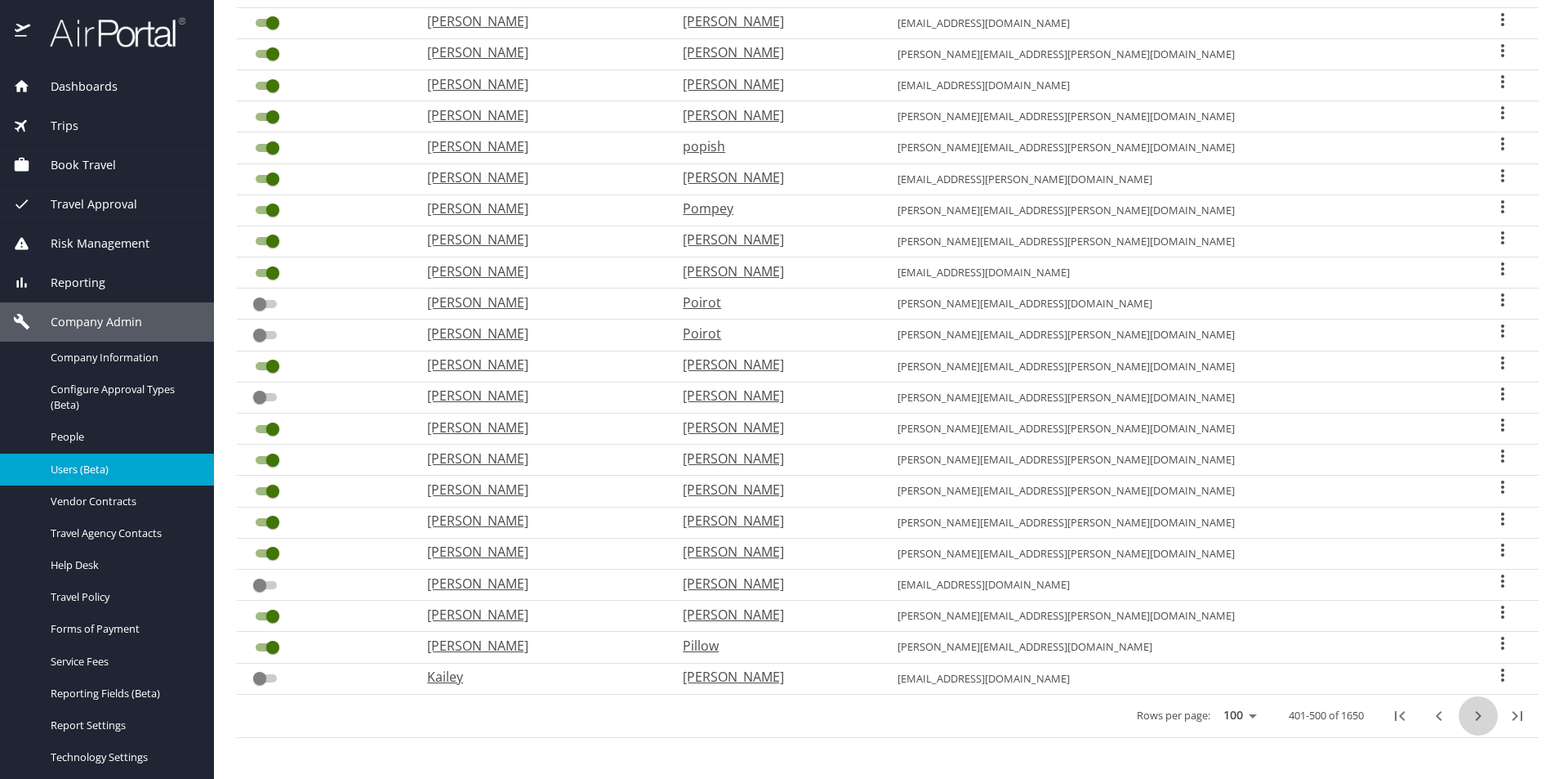
checkbox input "true"
checkbox input "false"
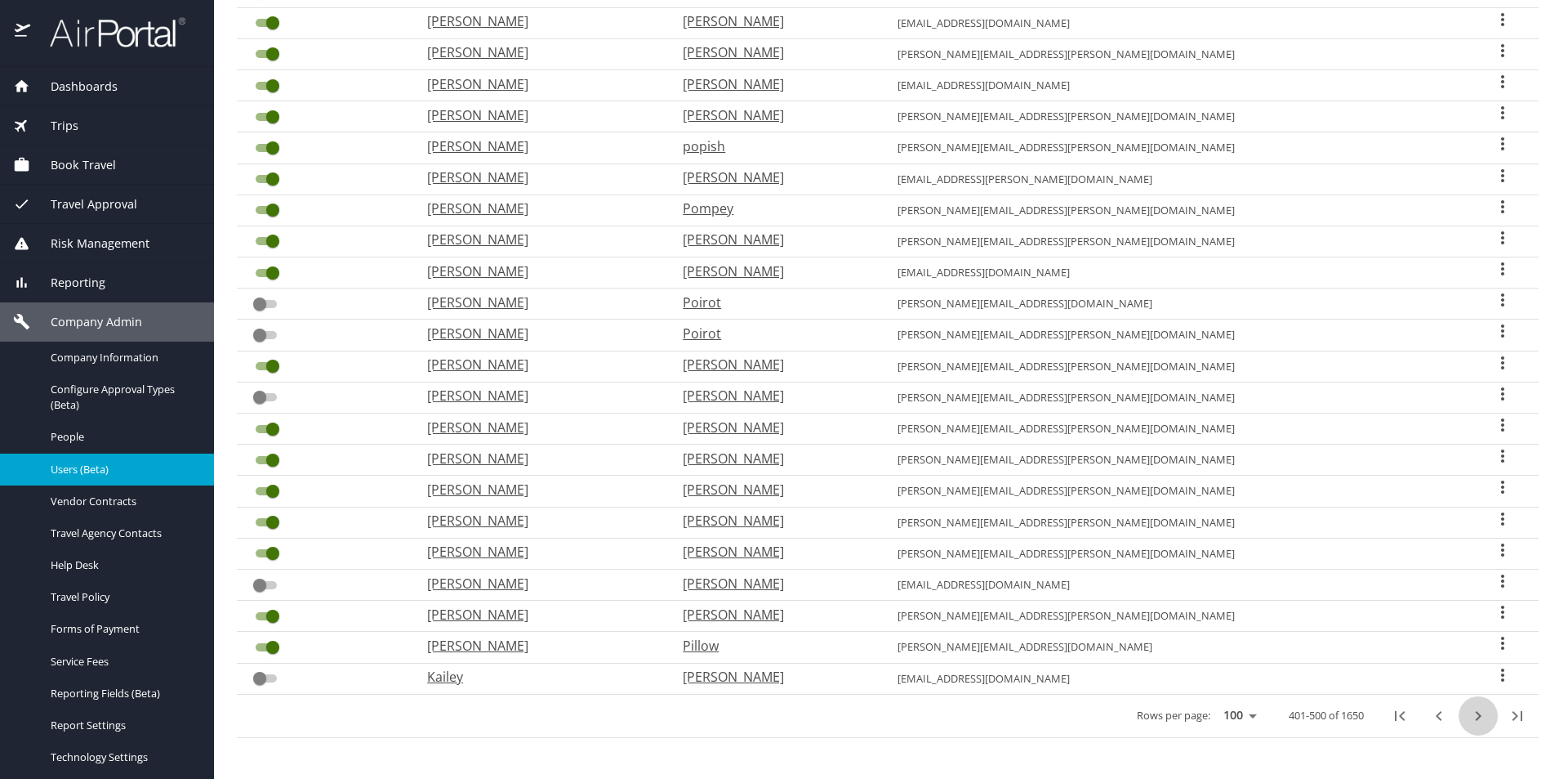
checkbox input "false"
checkbox input "true"
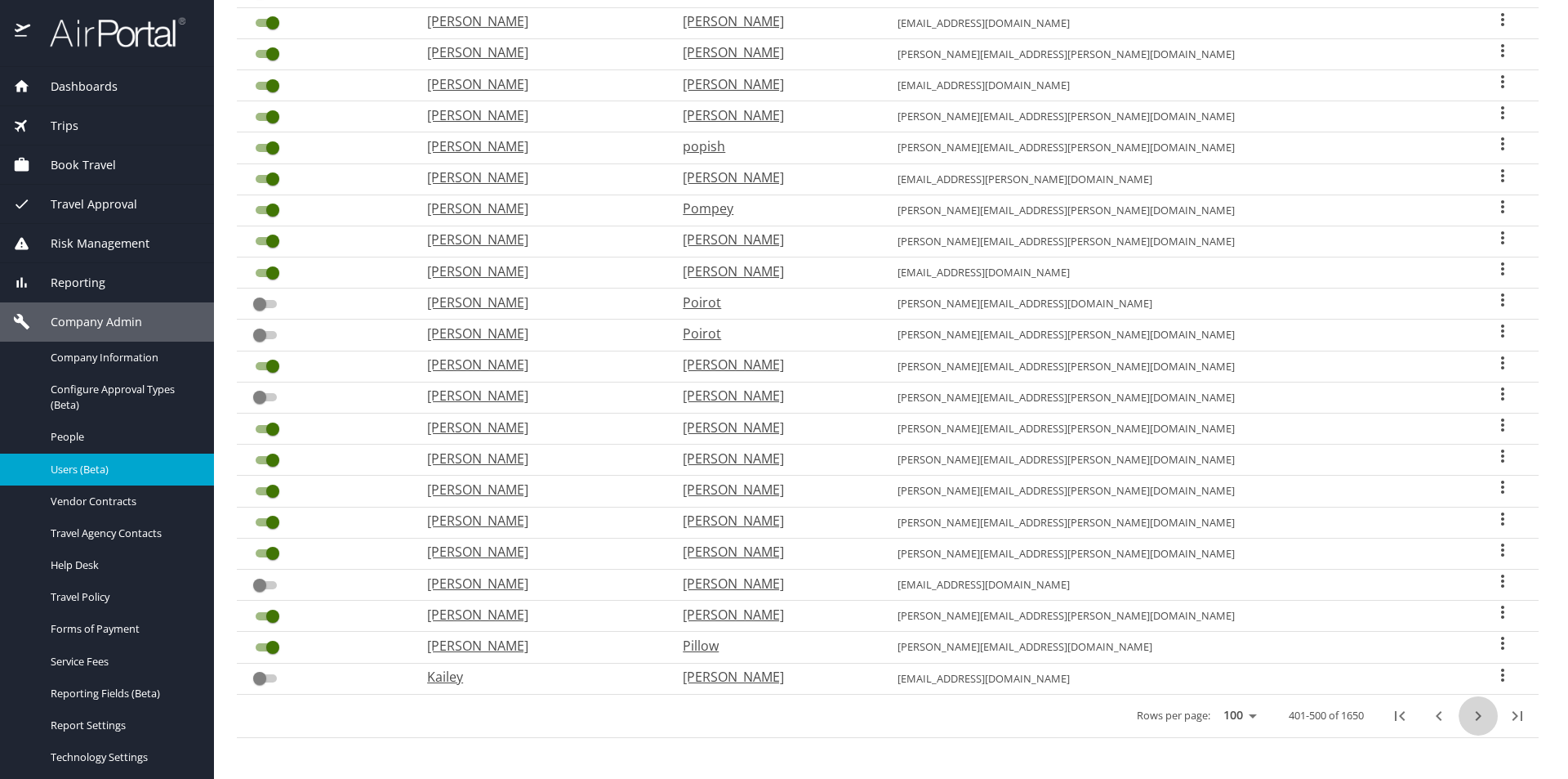
checkbox input "false"
checkbox input "true"
checkbox input "false"
checkbox input "true"
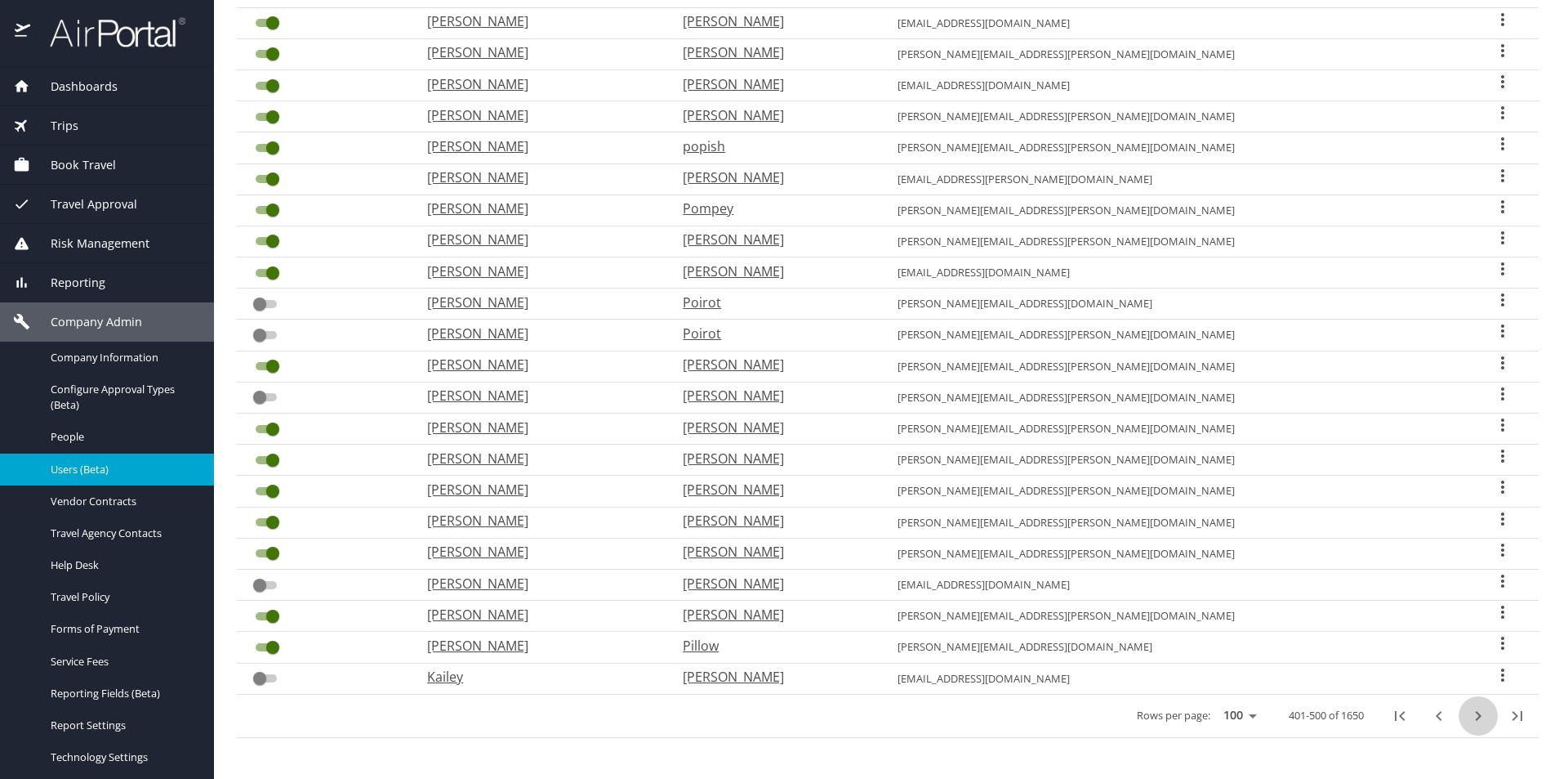
checkbox input "false"
checkbox input "true"
checkbox input "false"
checkbox input "true"
checkbox input "false"
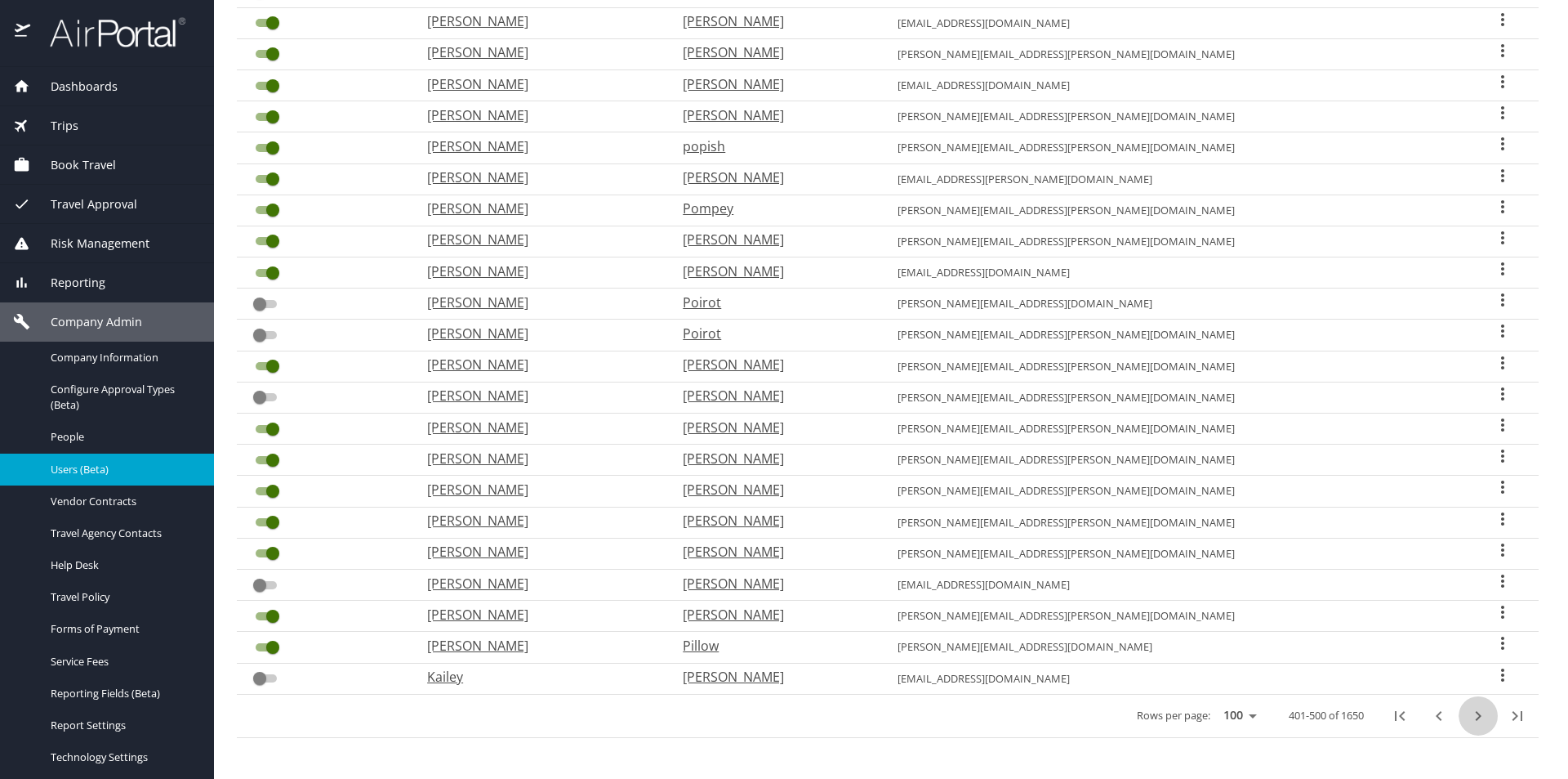
checkbox input "true"
checkbox input "false"
checkbox input "true"
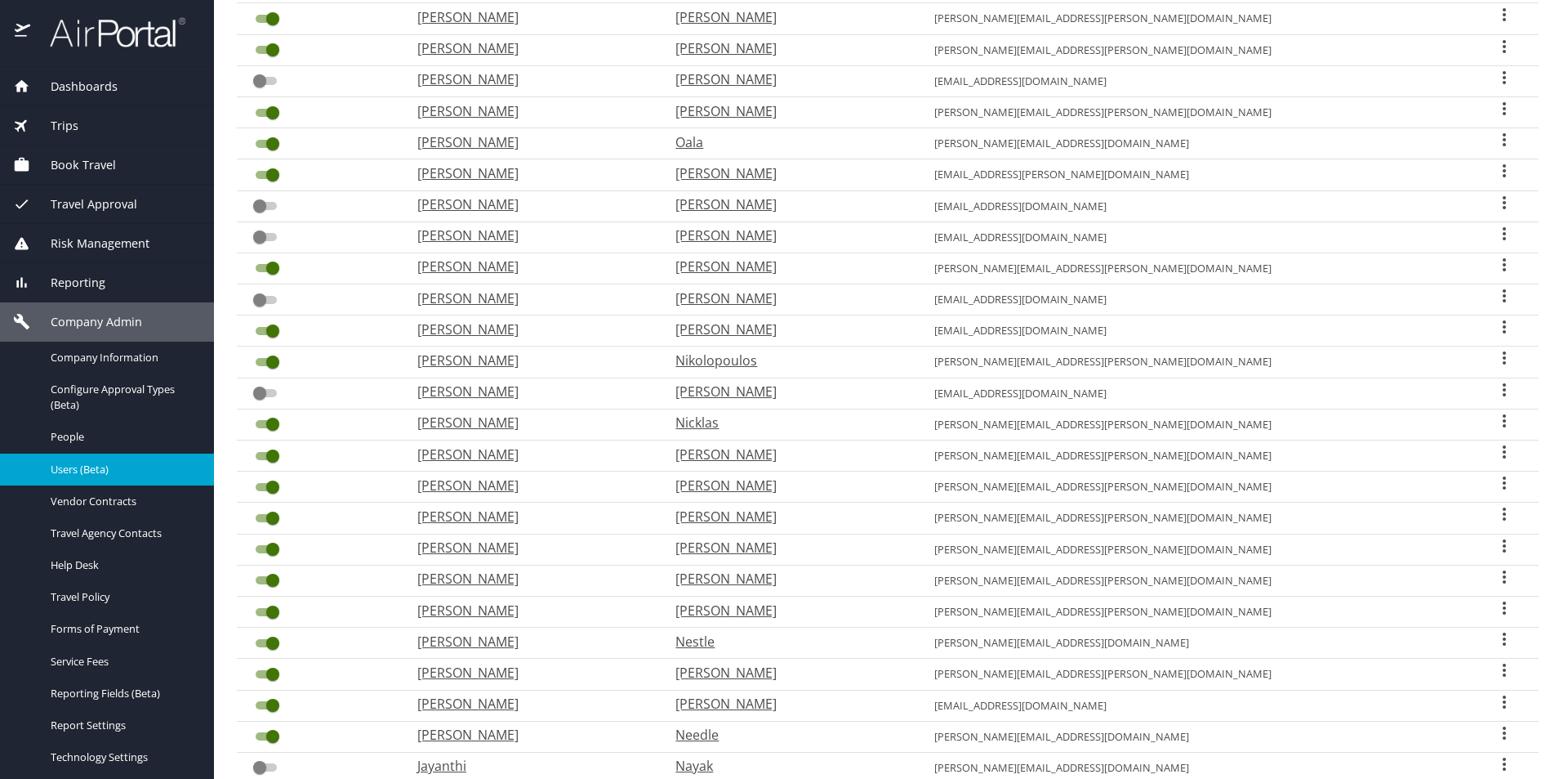
scroll to position [2138, 0]
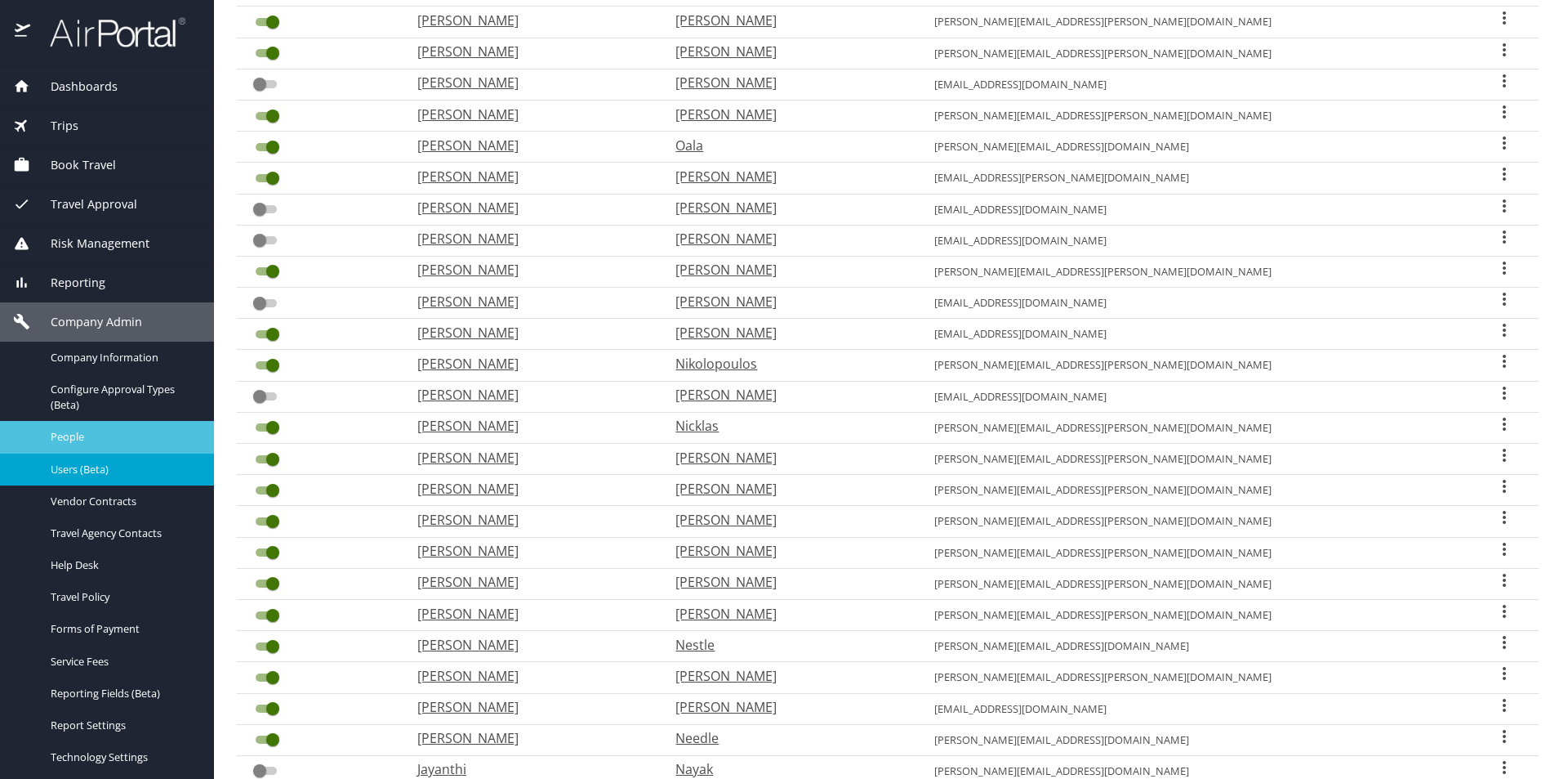
click at [63, 440] on span "People" at bounding box center [122, 437] width 144 height 16
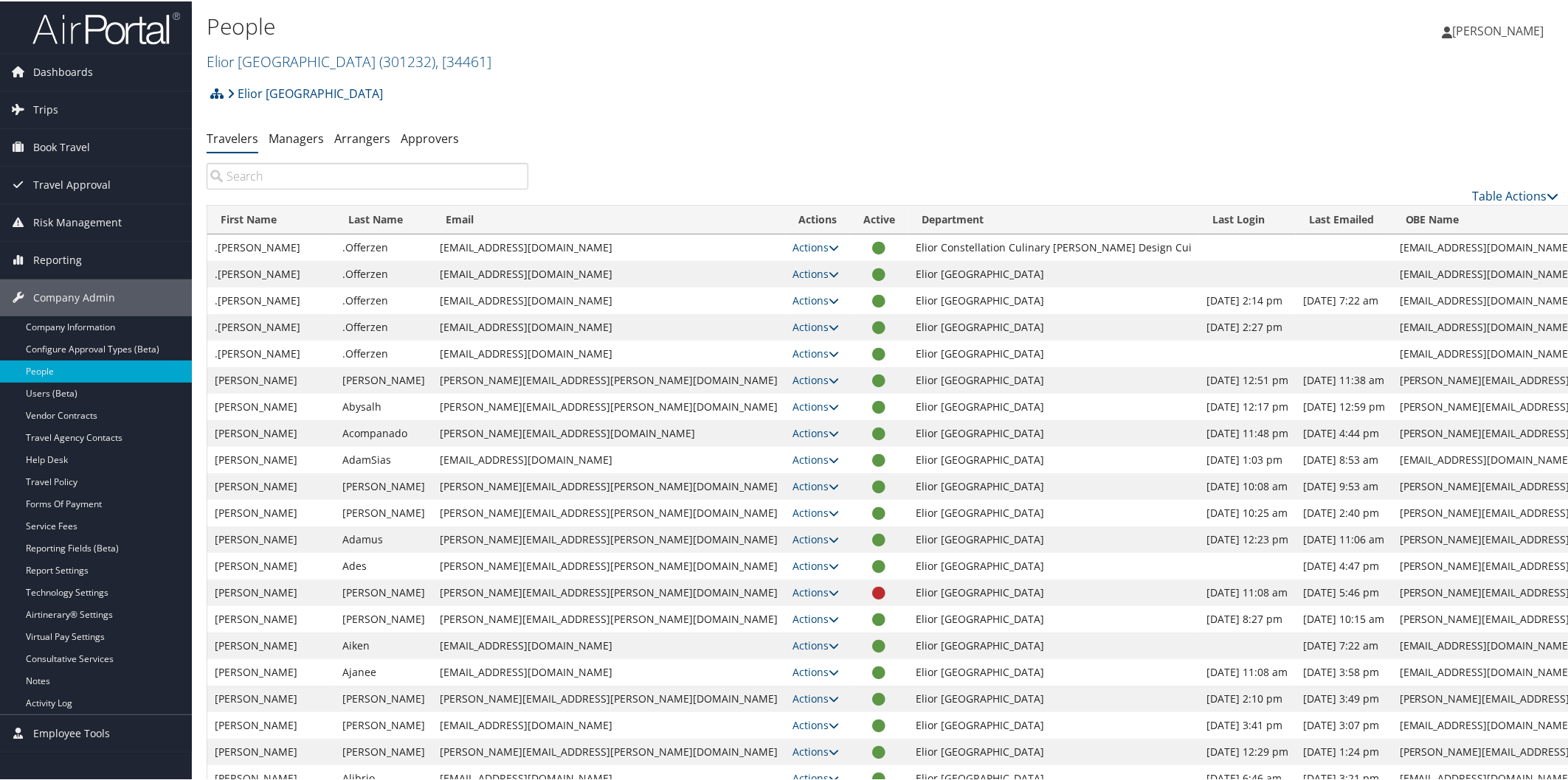
click at [428, 170] on input "search" at bounding box center [367, 174] width 322 height 26
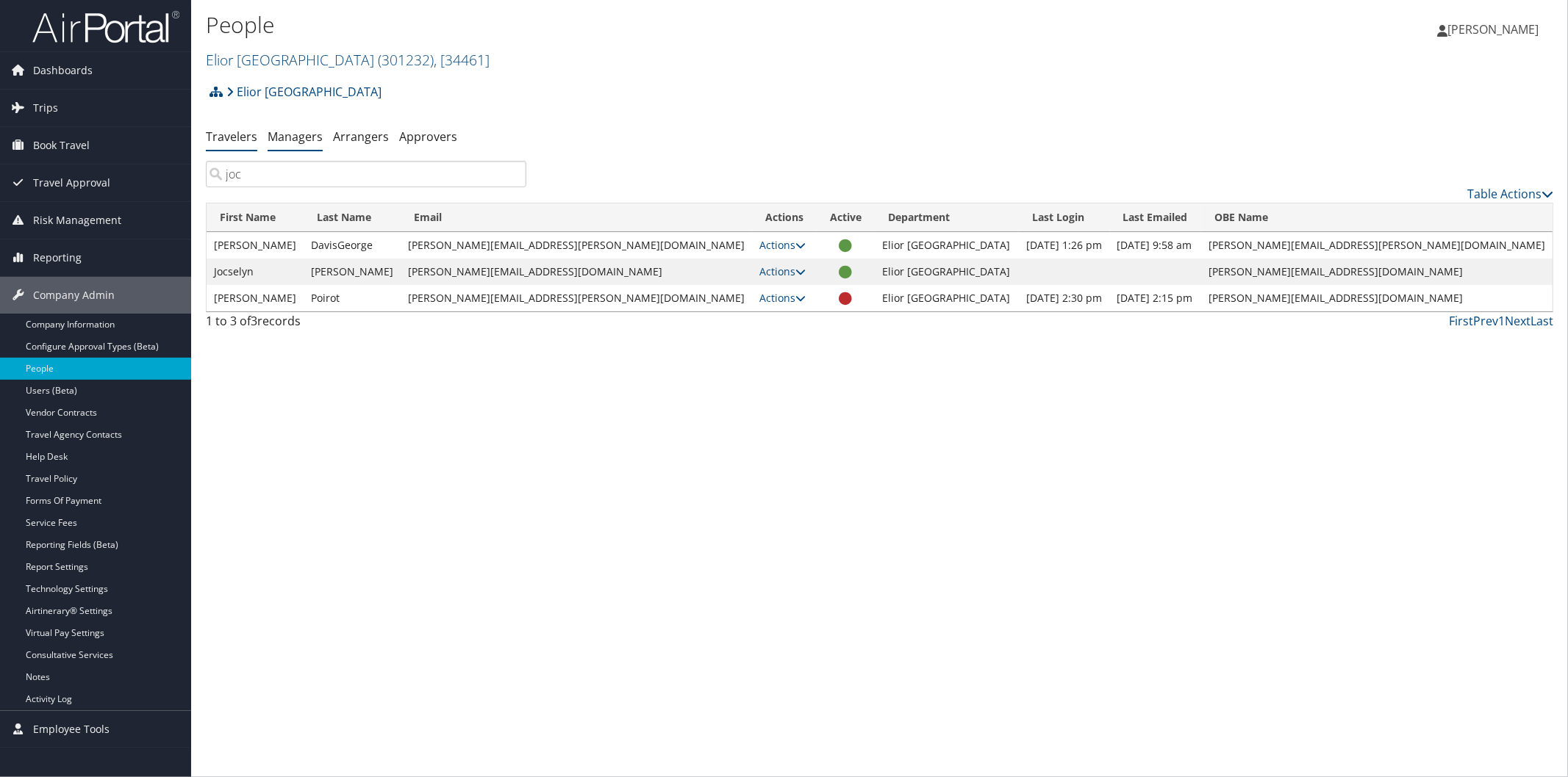
type input "joc"
click at [283, 133] on link "Managers" at bounding box center [295, 136] width 55 height 16
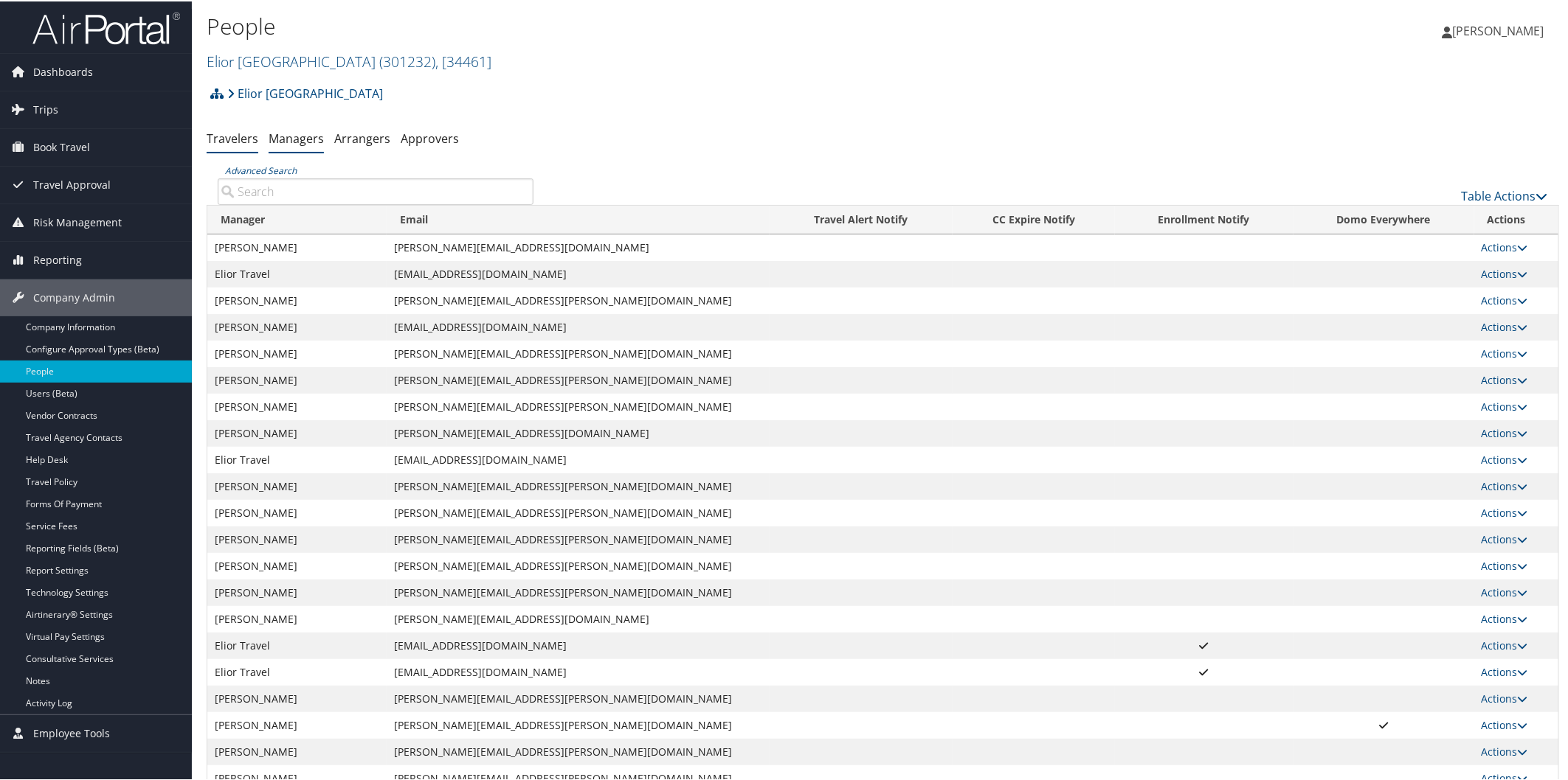
click at [247, 134] on link "Travelers" at bounding box center [232, 137] width 52 height 16
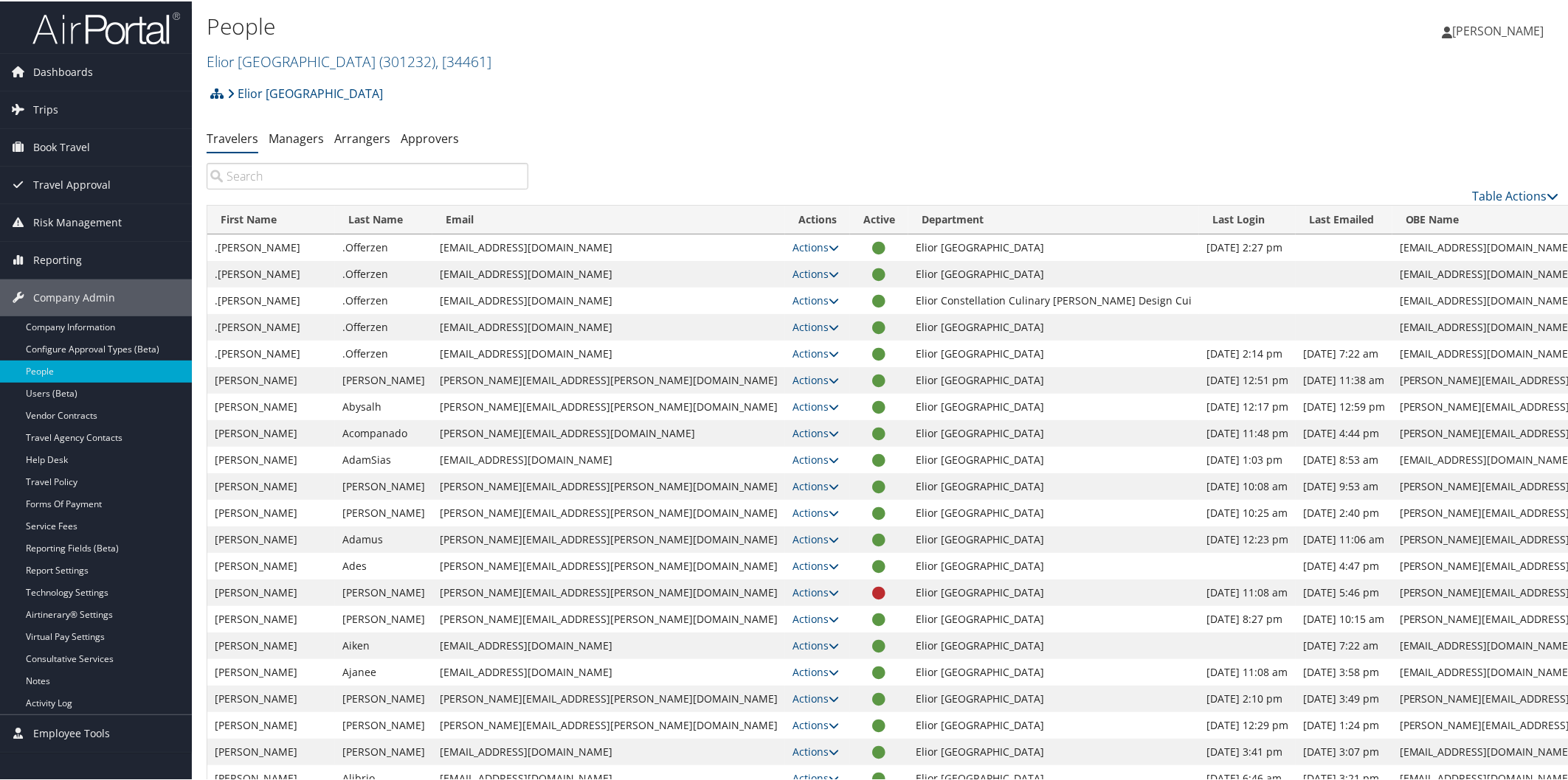
click at [322, 182] on input "search" at bounding box center [367, 174] width 322 height 26
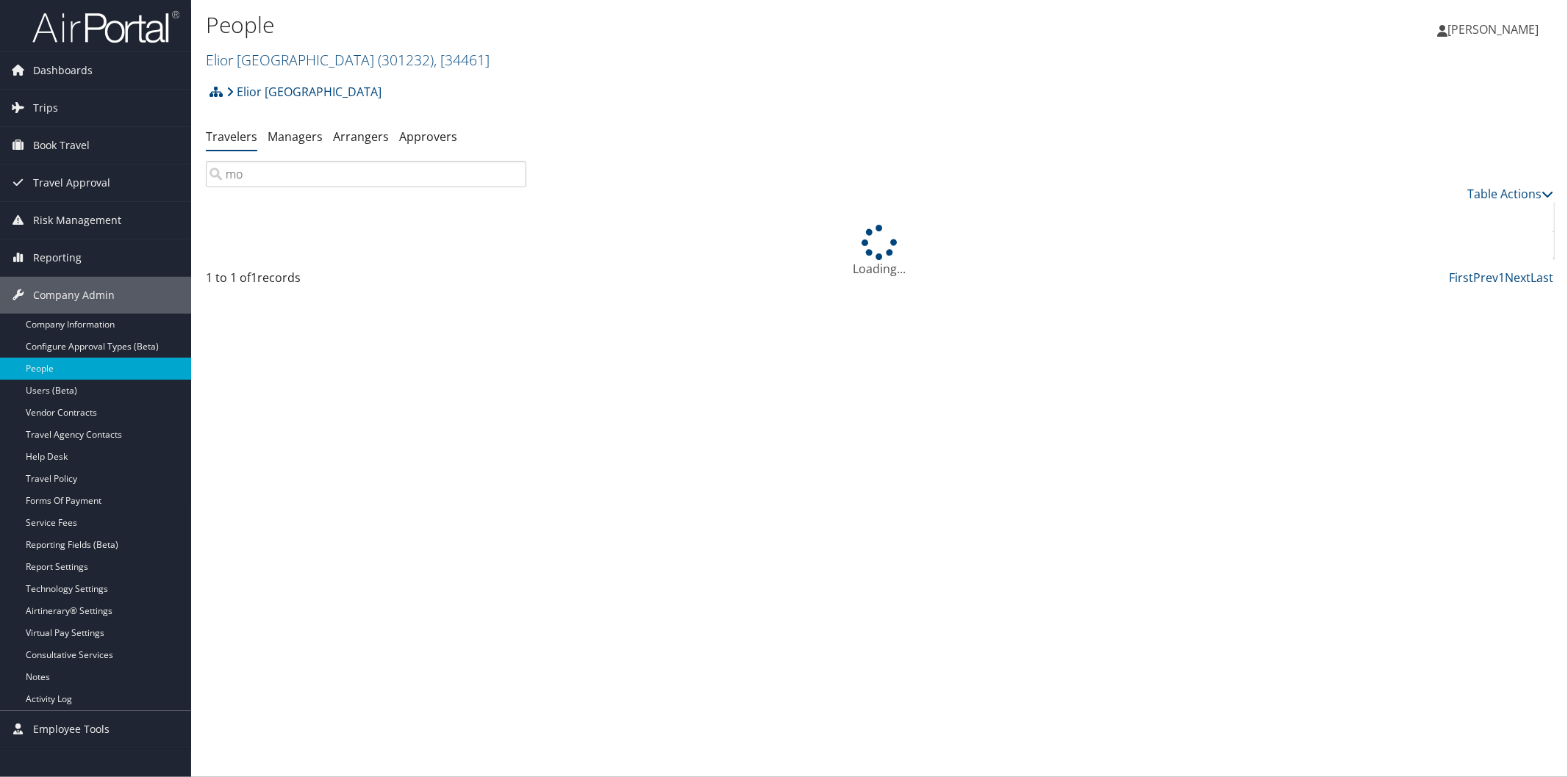
type input "m"
type input "p"
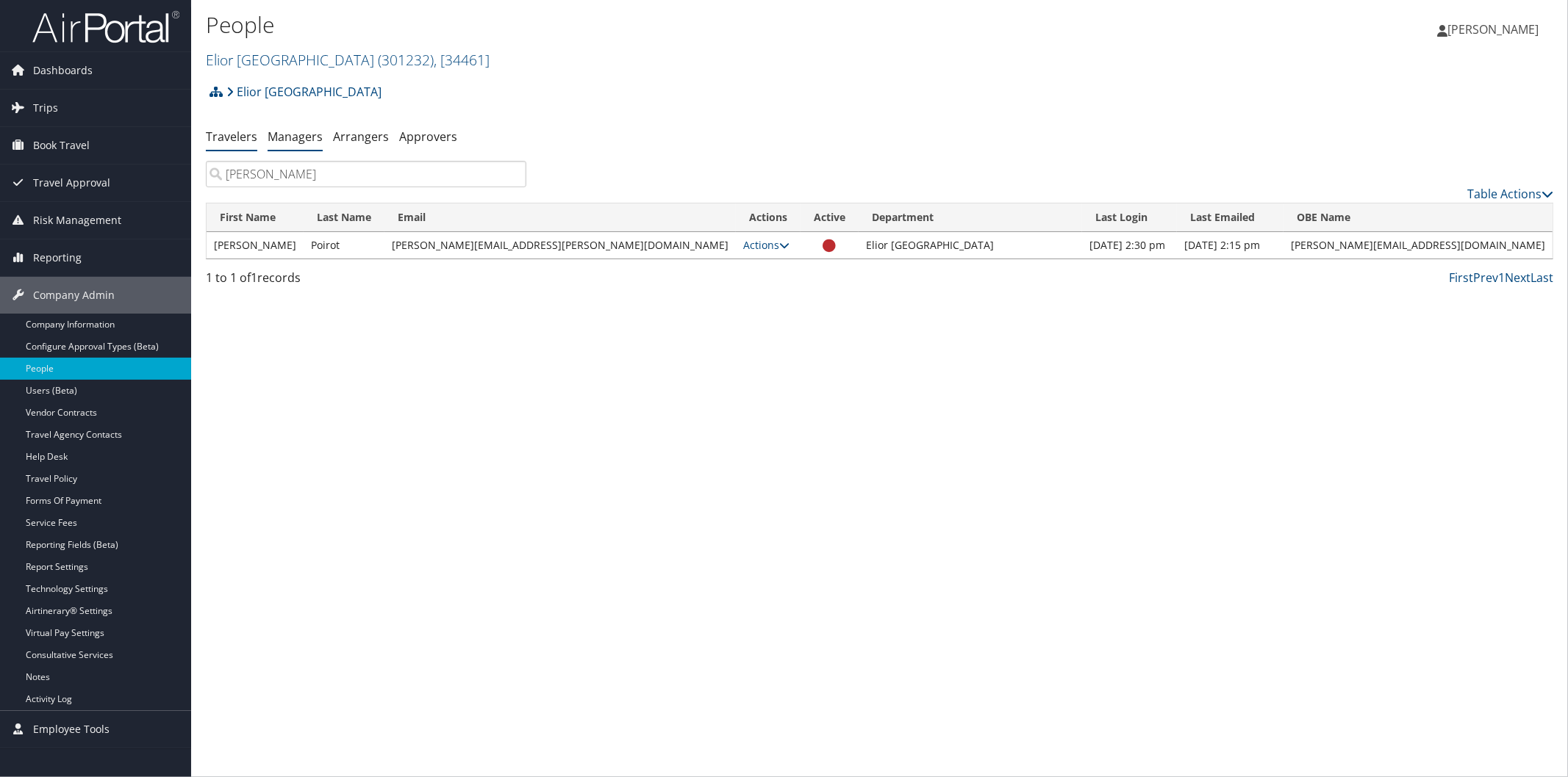
type input "negron"
click at [285, 139] on link "Managers" at bounding box center [295, 136] width 55 height 16
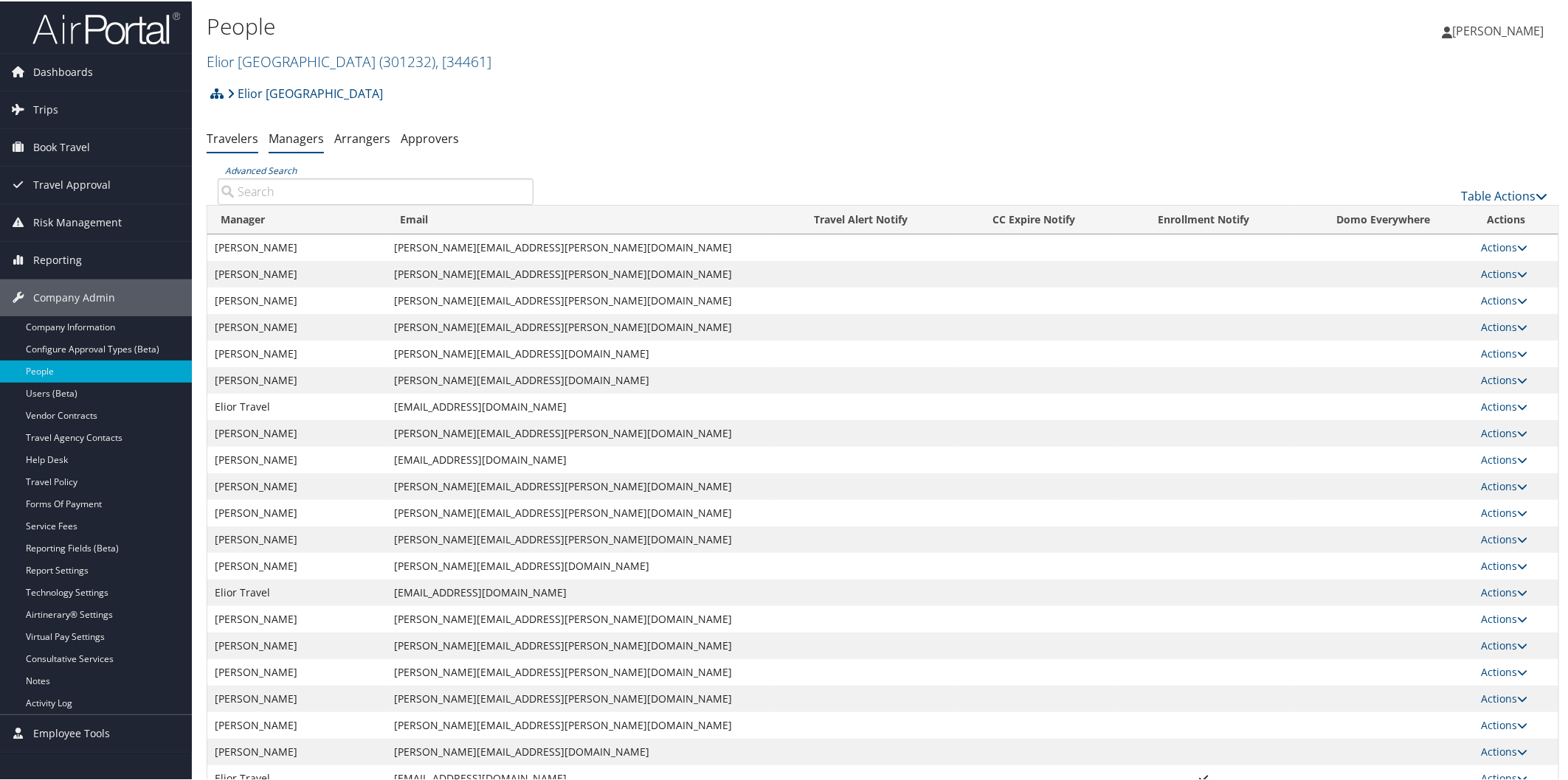
click at [243, 138] on link "Travelers" at bounding box center [232, 137] width 52 height 16
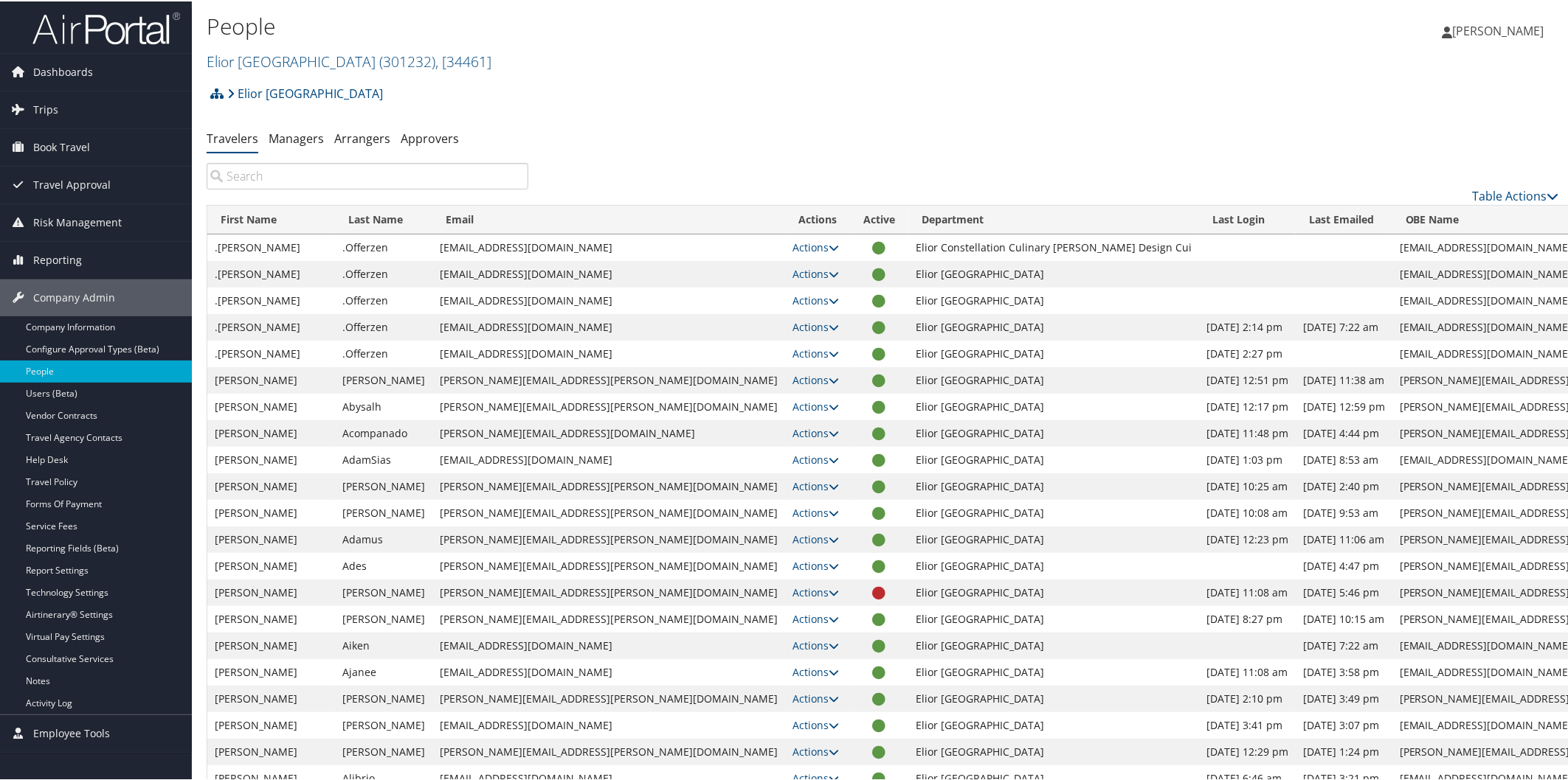
click at [395, 181] on input "search" at bounding box center [367, 174] width 322 height 26
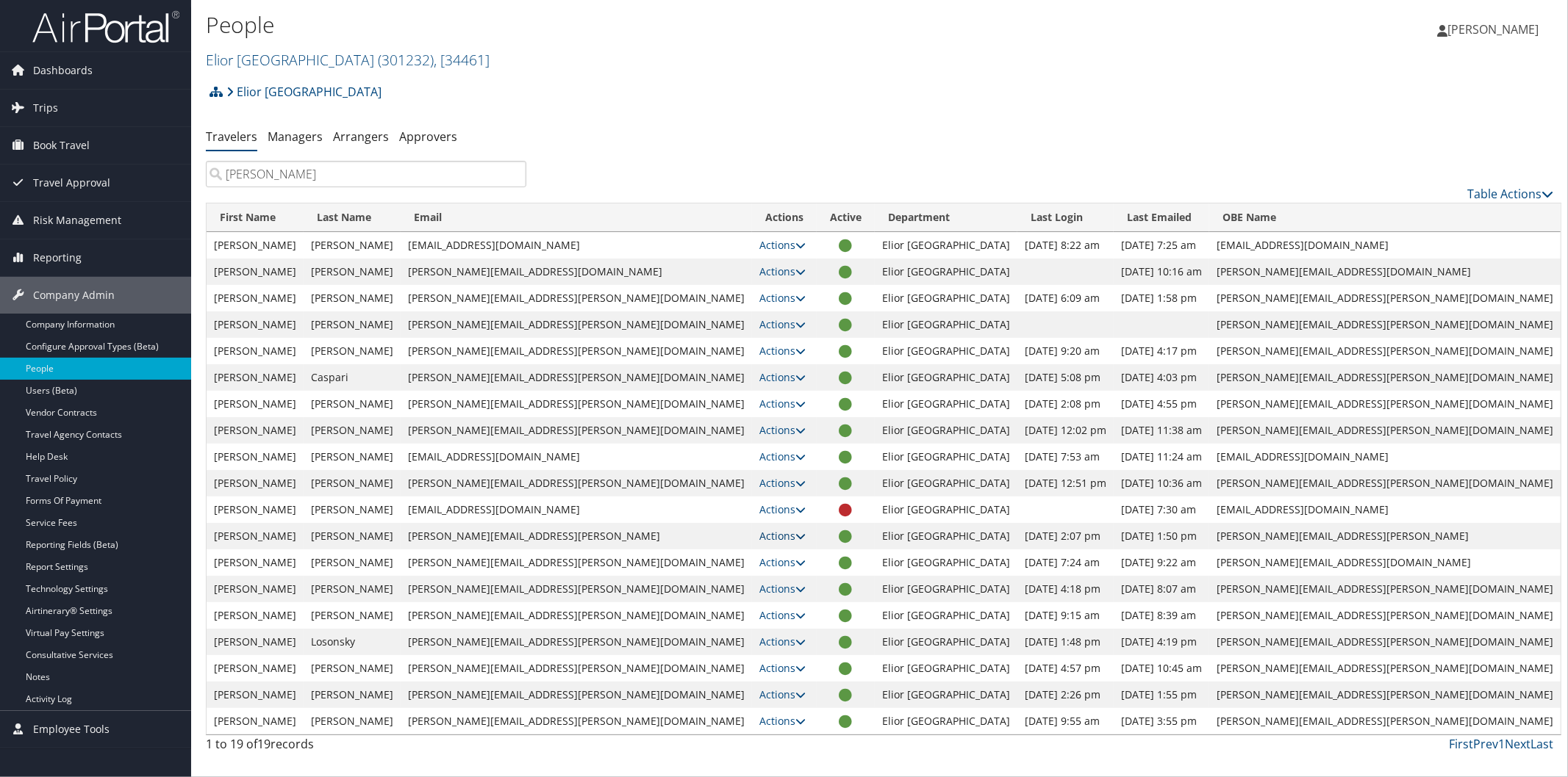
type input "[PERSON_NAME]"
click at [796, 537] on icon at bounding box center [800, 536] width 10 height 10
click at [37, 386] on link "Users (Beta)" at bounding box center [96, 391] width 191 height 22
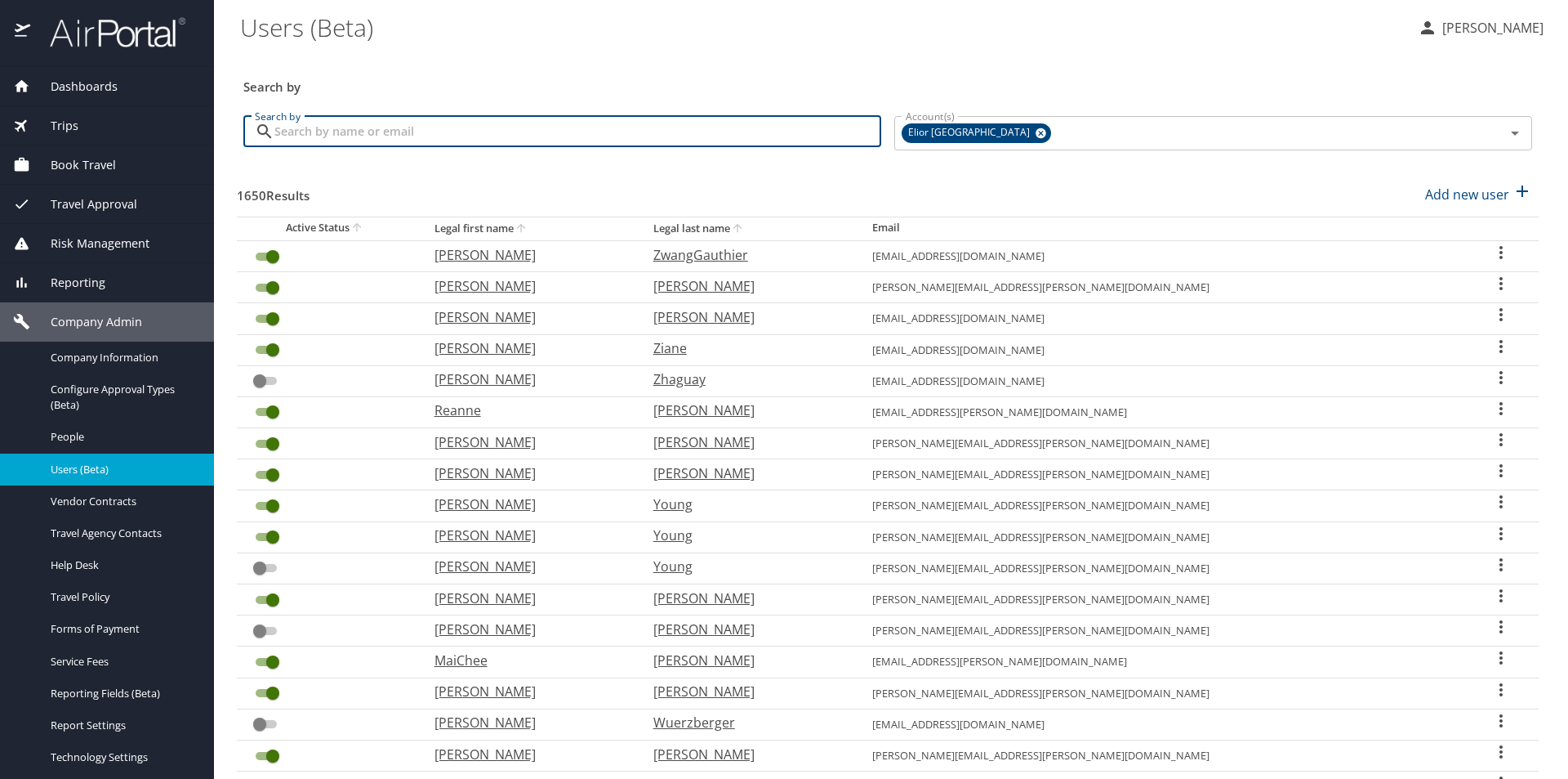
click at [481, 129] on input "Search by" at bounding box center [578, 131] width 607 height 31
type input "[PERSON_NAME]"
checkbox input "true"
checkbox input "false"
checkbox input "true"
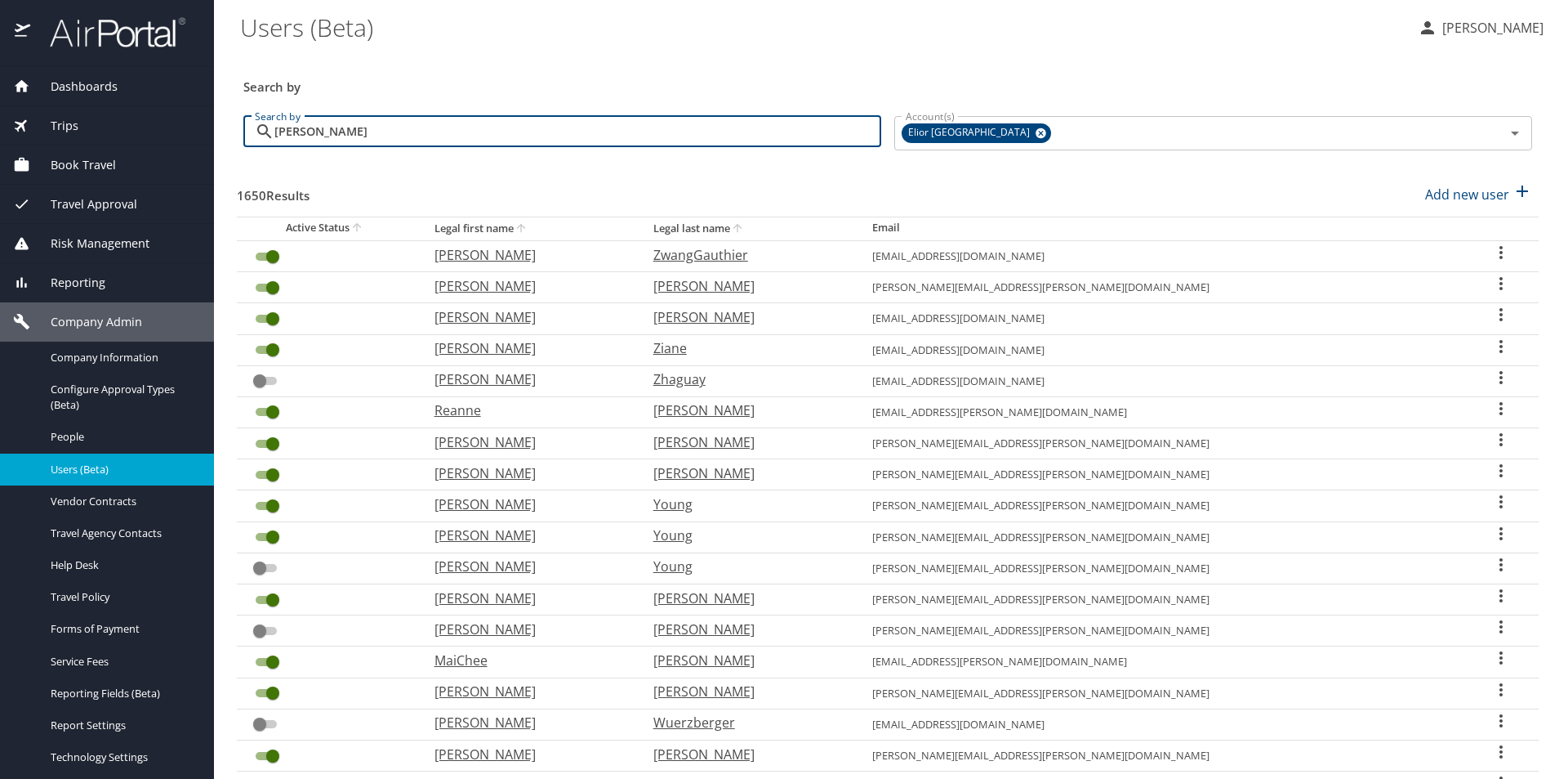
checkbox input "true"
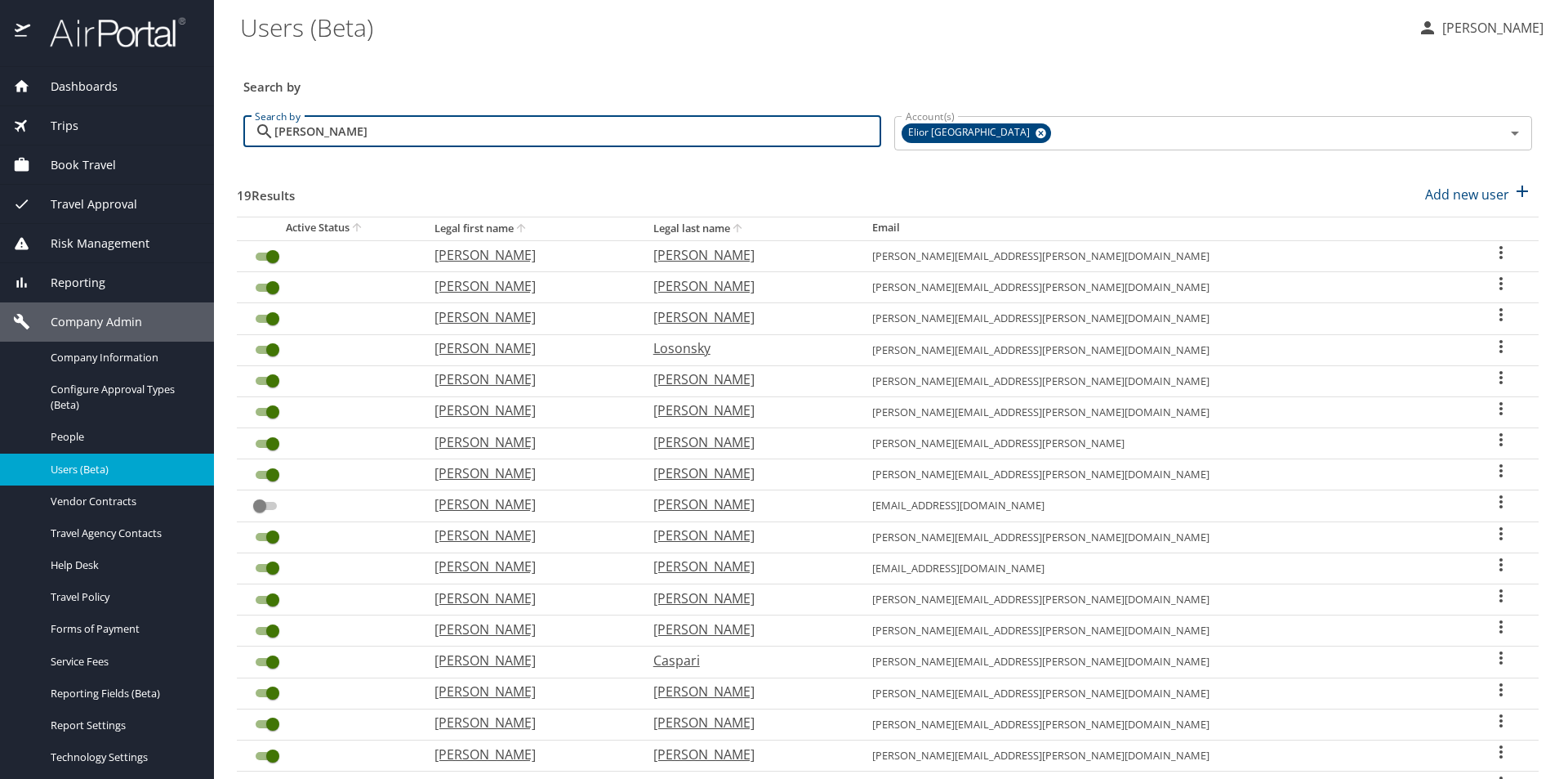
type input "brian"
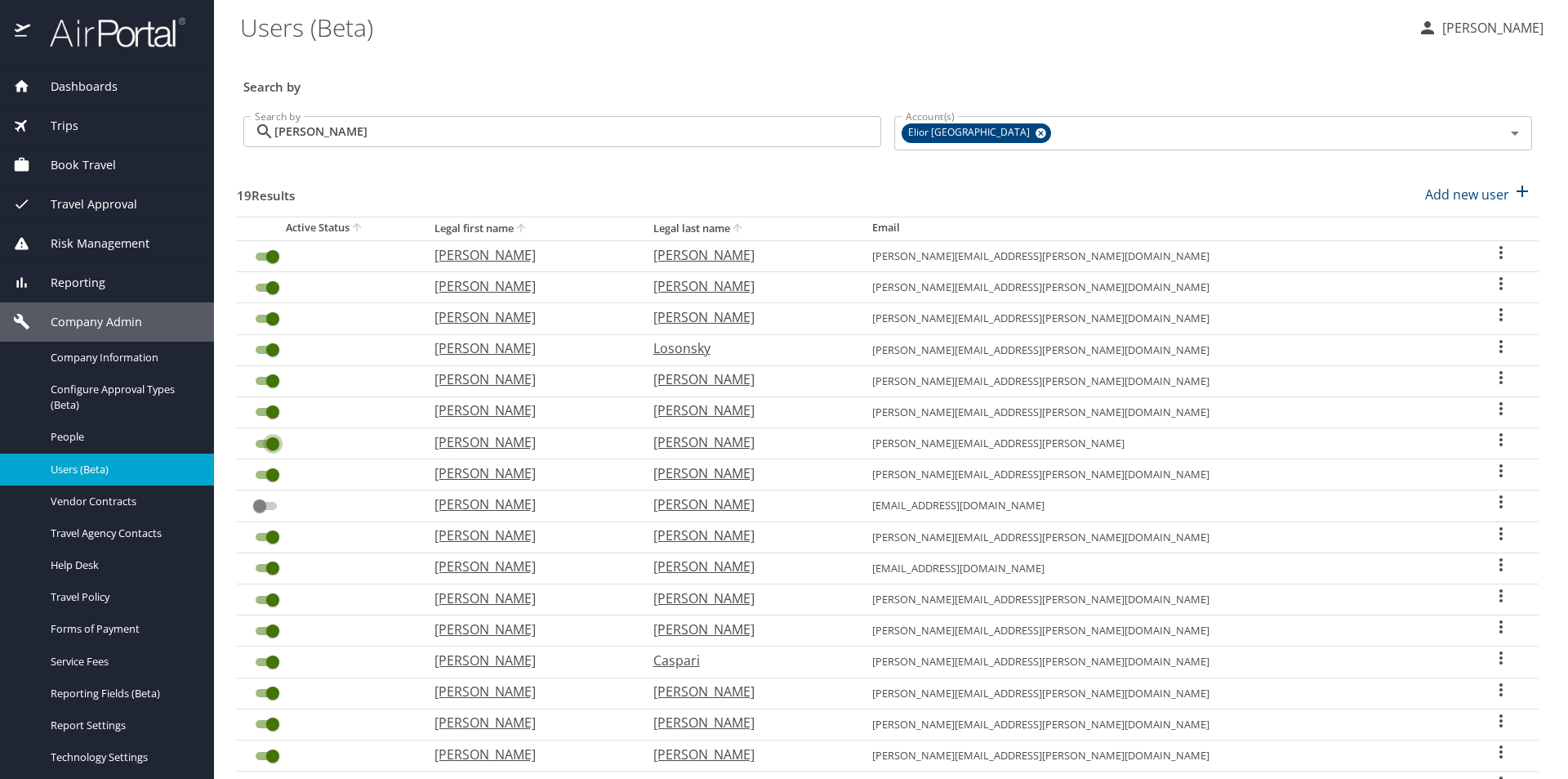
click at [277, 447] on input "User Search Table" at bounding box center [273, 444] width 58 height 19
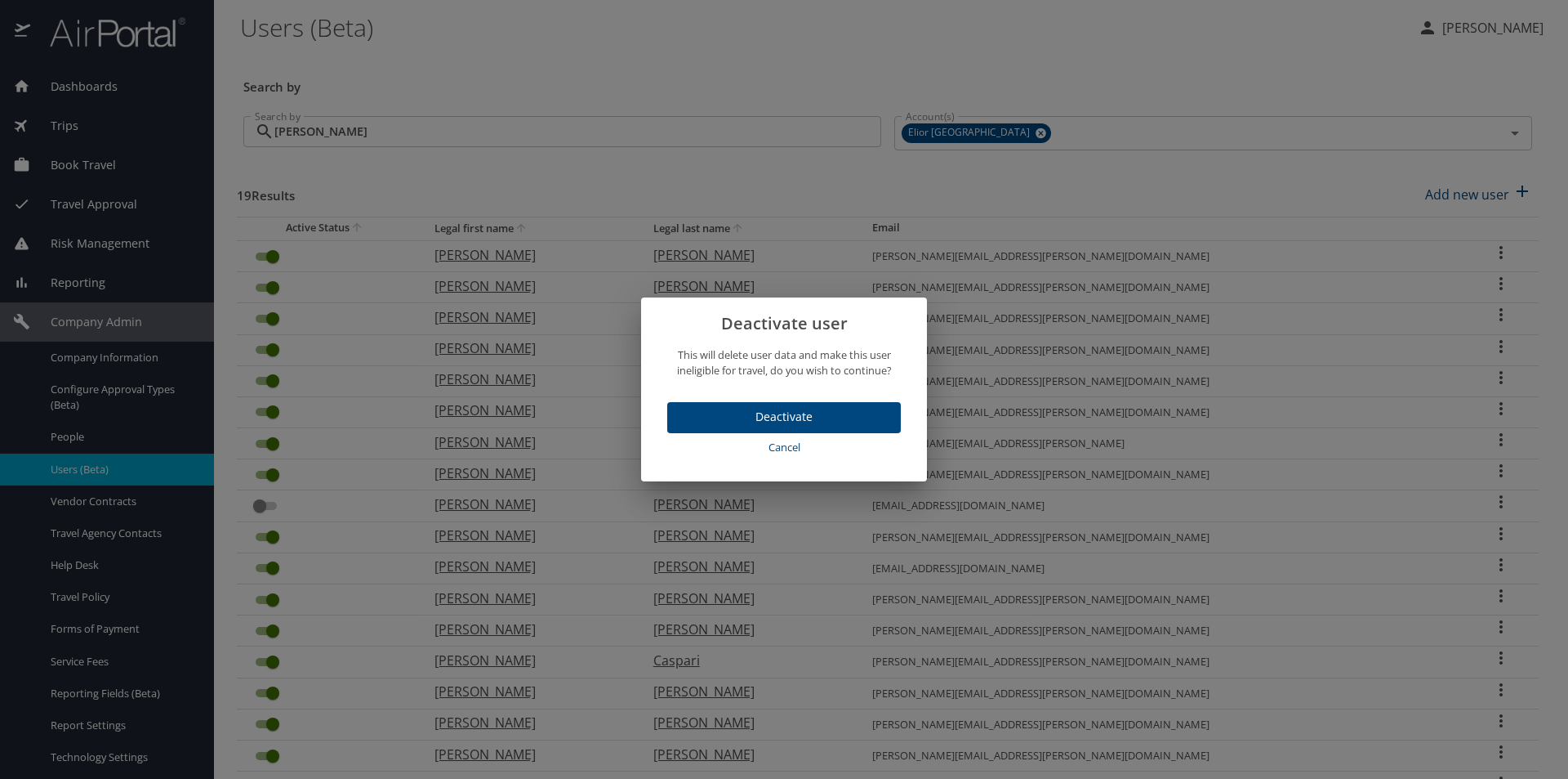
click at [699, 418] on span "Deactivate" at bounding box center [784, 417] width 207 height 20
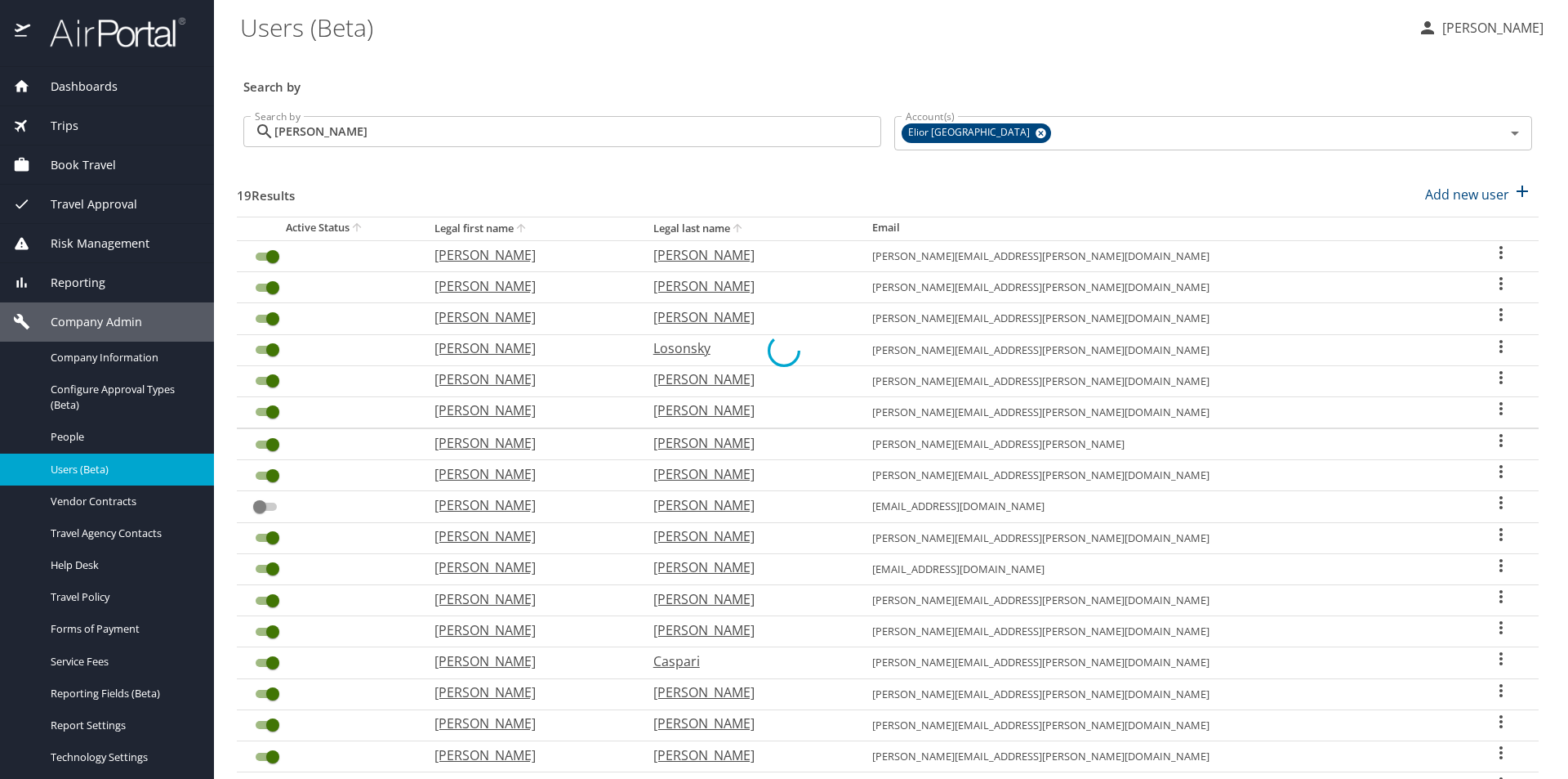
checkbox input "false"
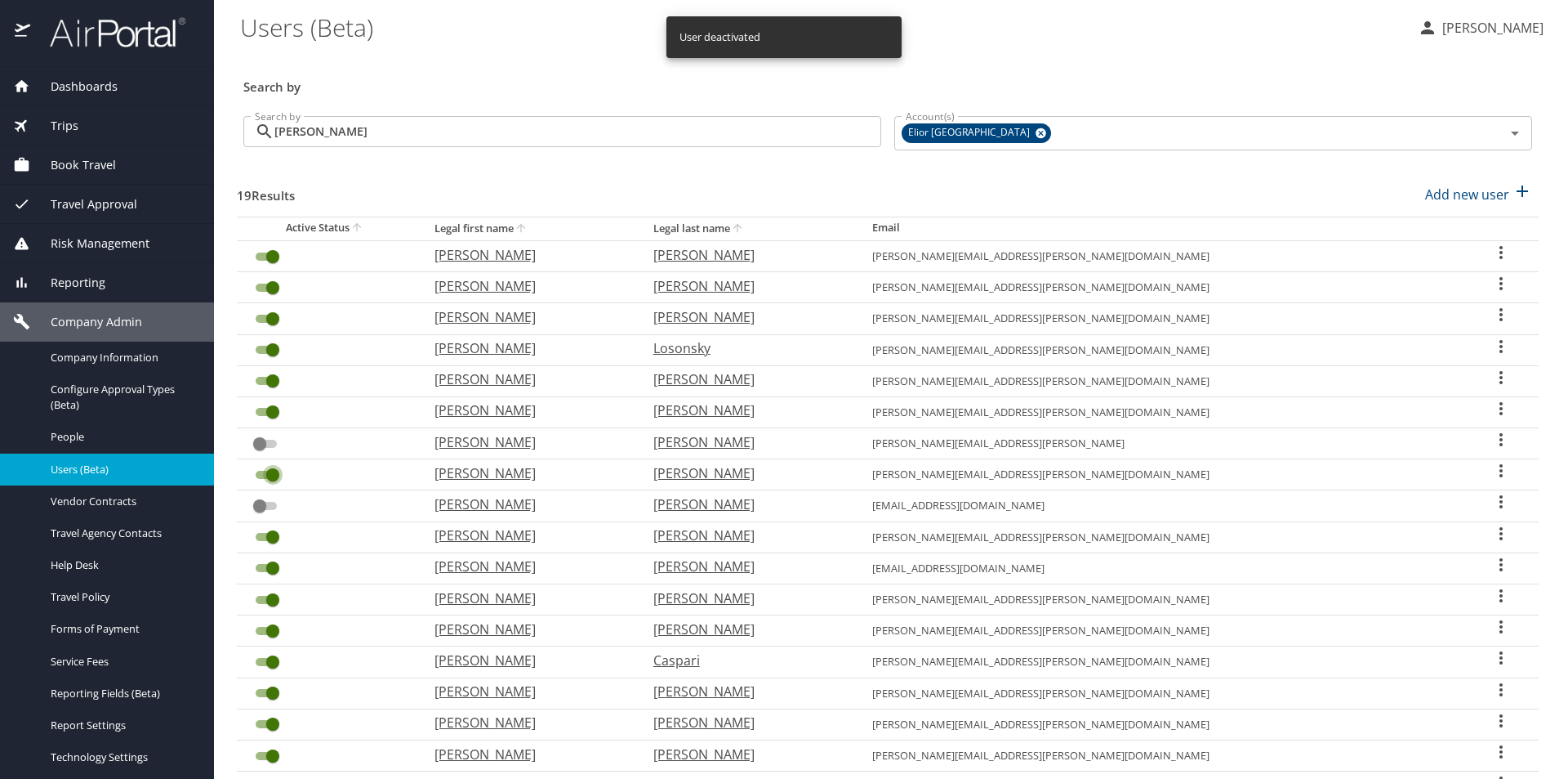
click at [269, 474] on input "User Search Table" at bounding box center [273, 475] width 58 height 19
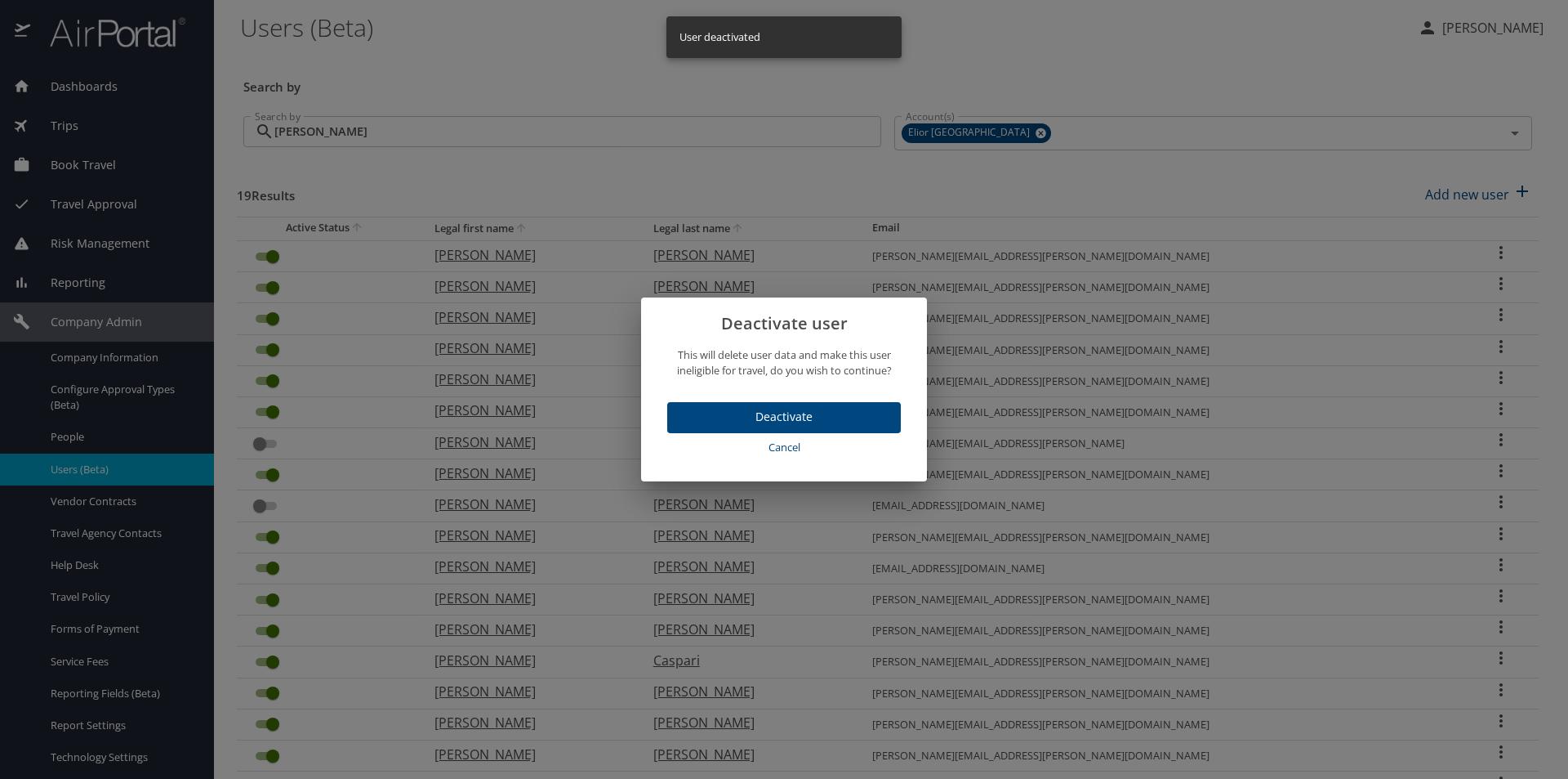
click at [695, 416] on span "Deactivate" at bounding box center [784, 417] width 207 height 20
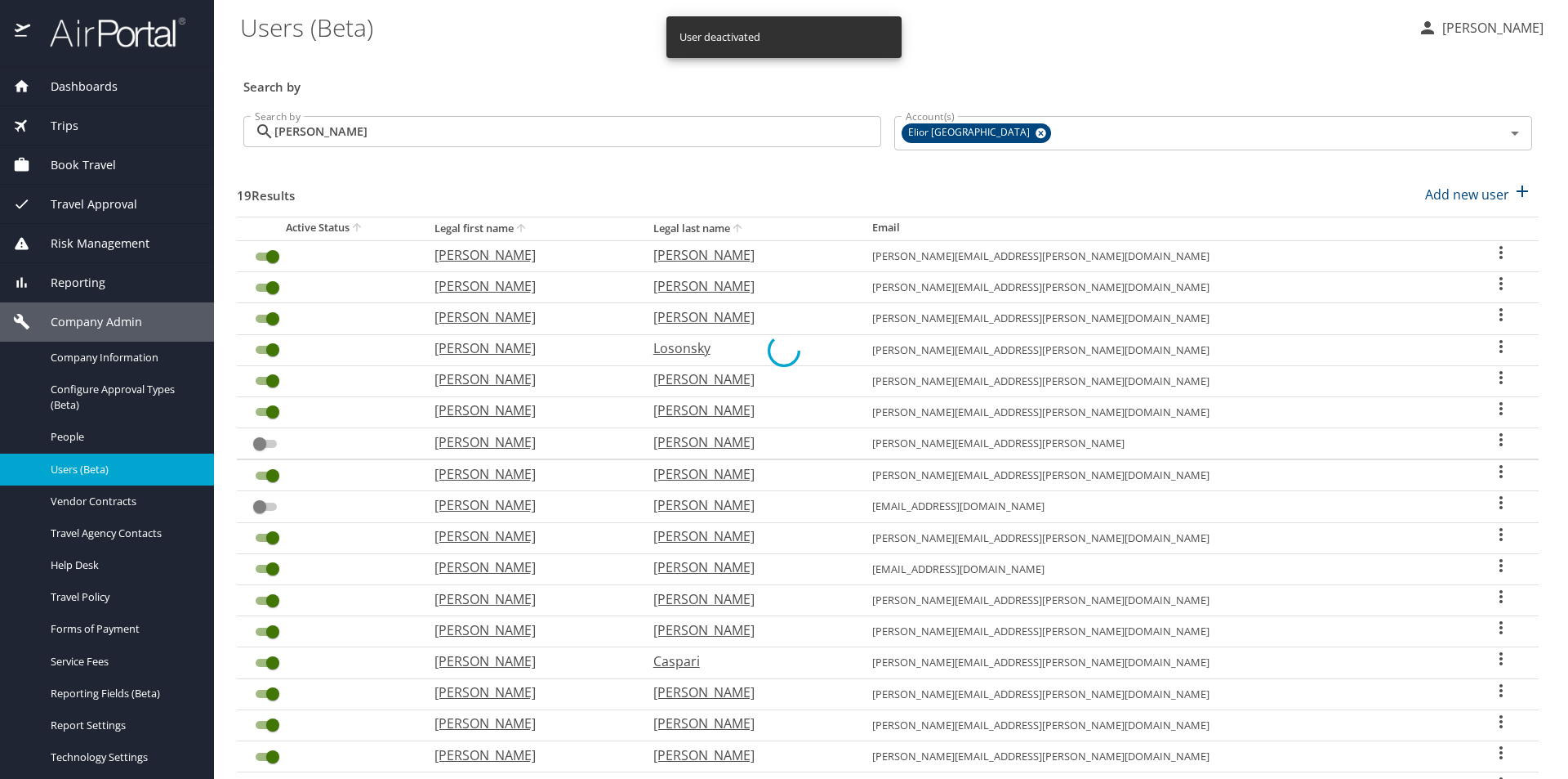
checkbox input "false"
click at [400, 131] on input "brian" at bounding box center [578, 131] width 607 height 31
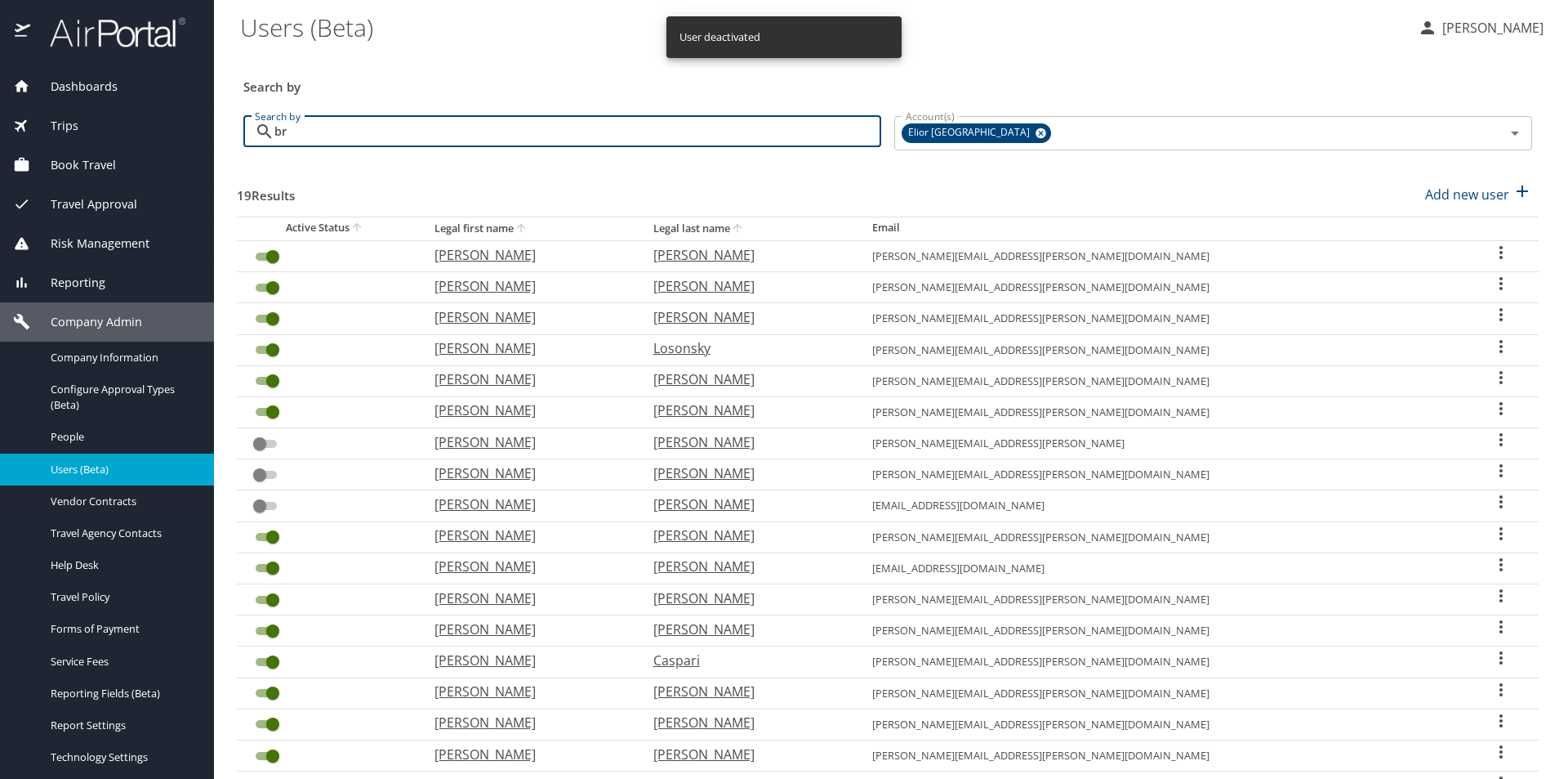
type input "b"
checkbox input "false"
checkbox input "true"
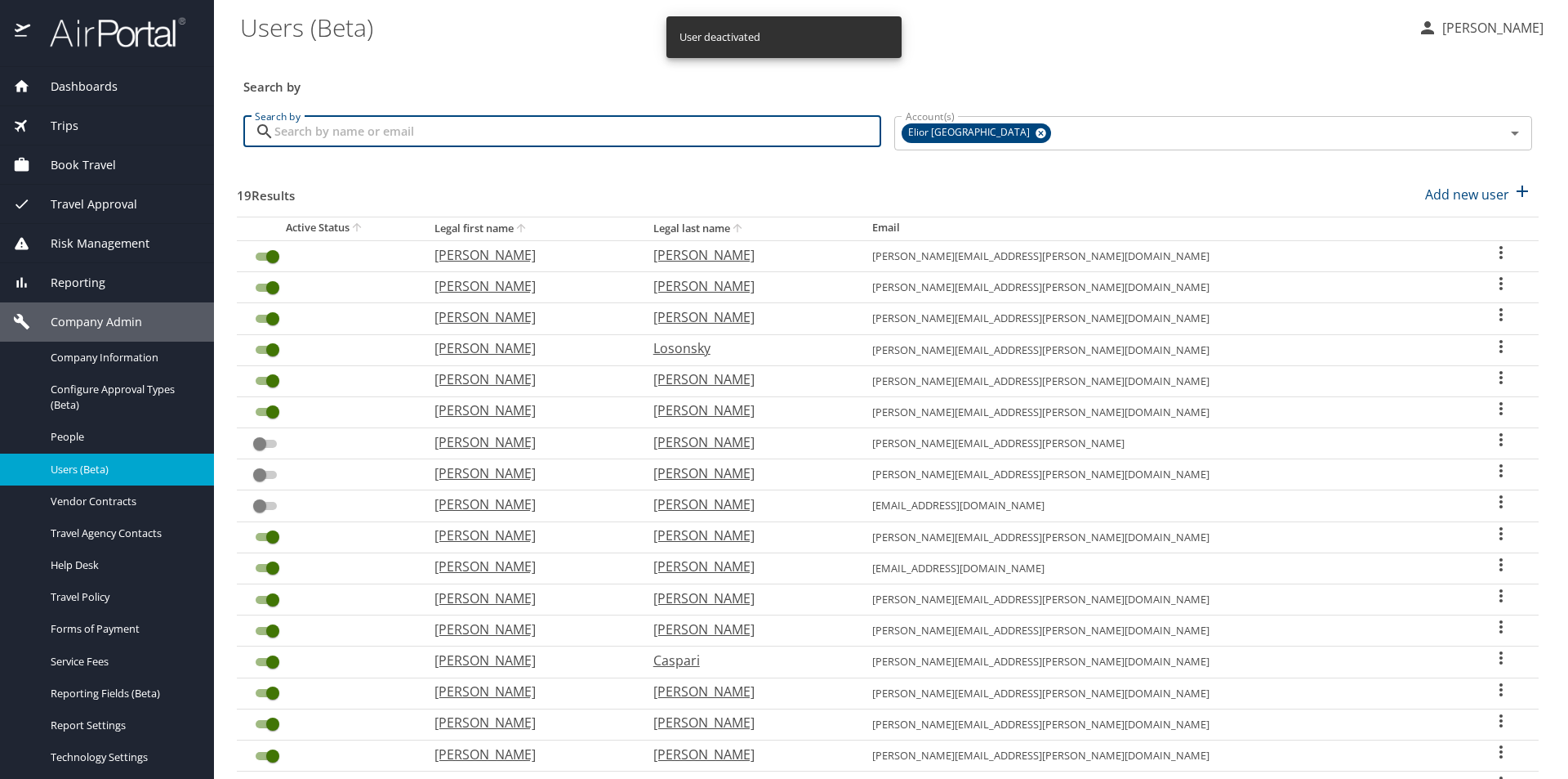
checkbox input "false"
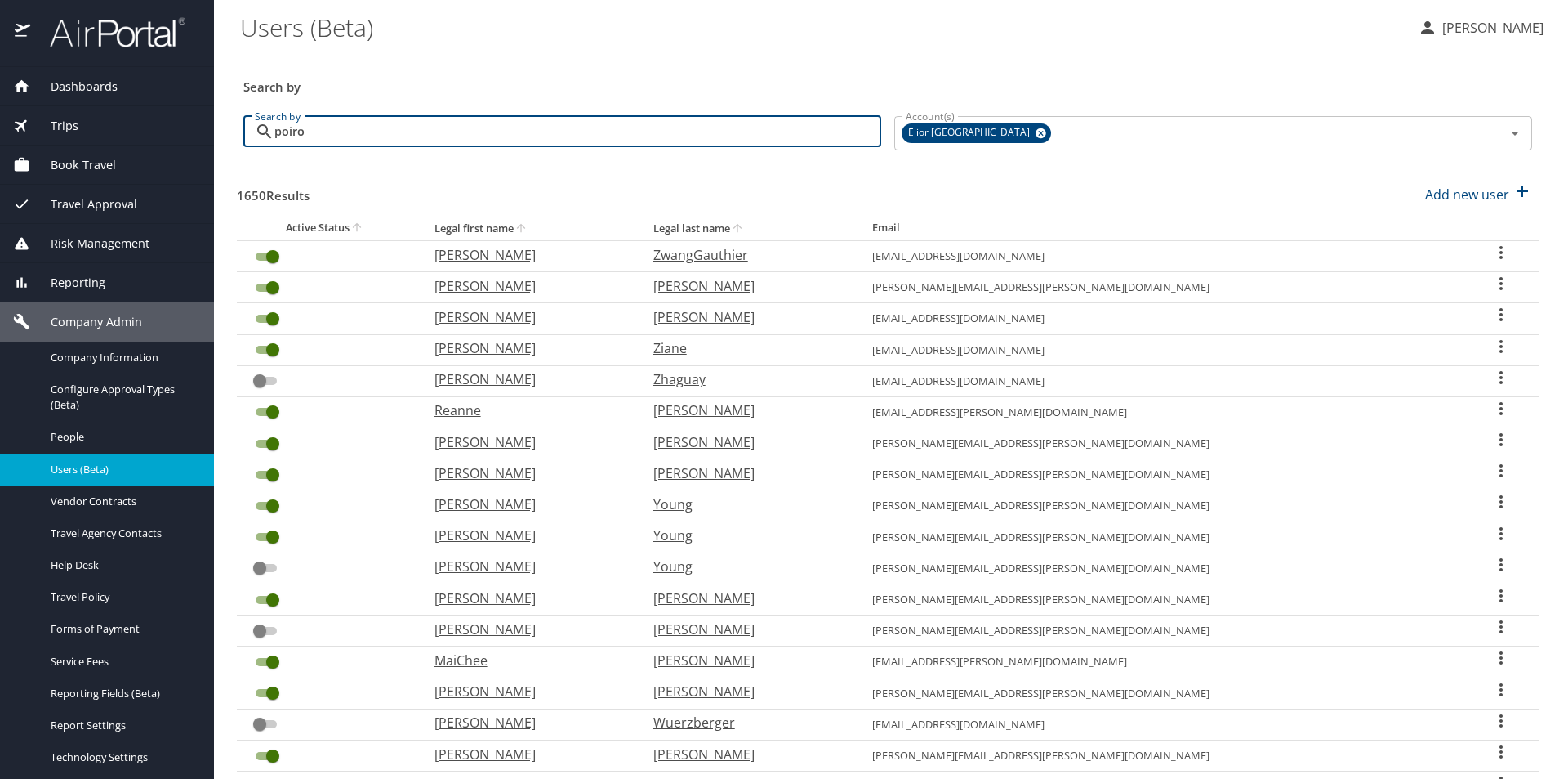
type input "poirot"
checkbox input "false"
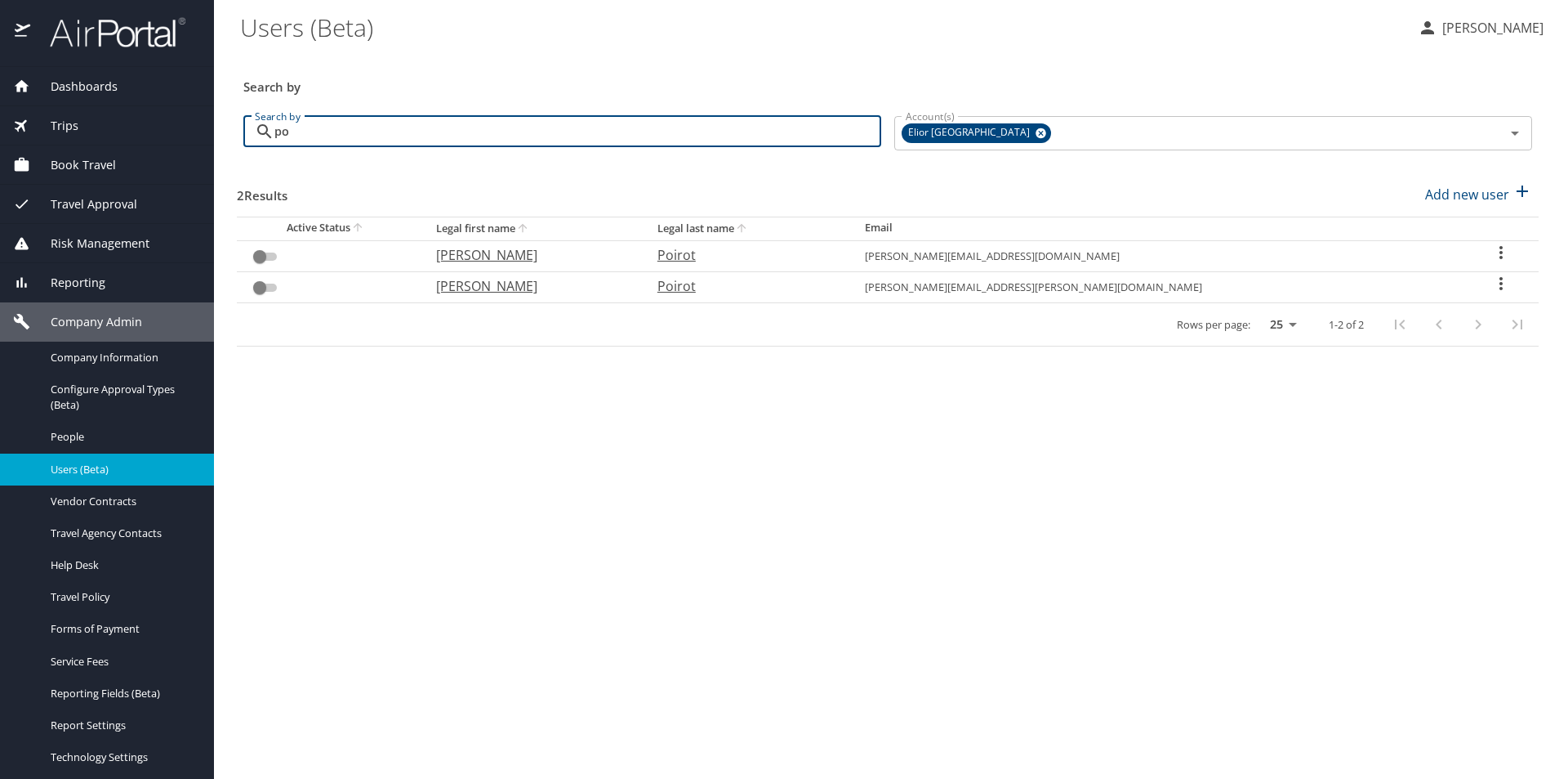
type input "p"
checkbox input "true"
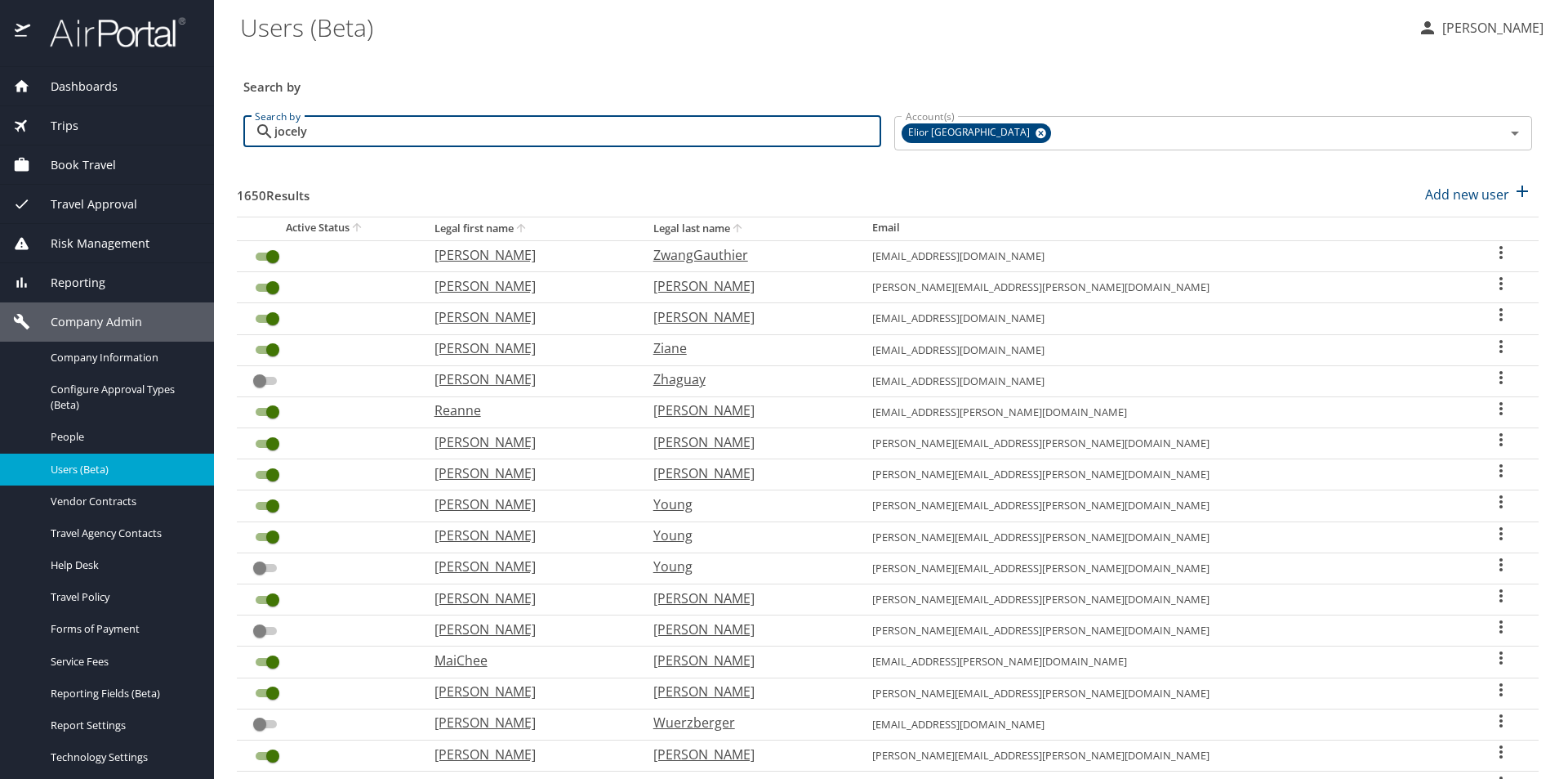
type input "jocelyn"
checkbox input "false"
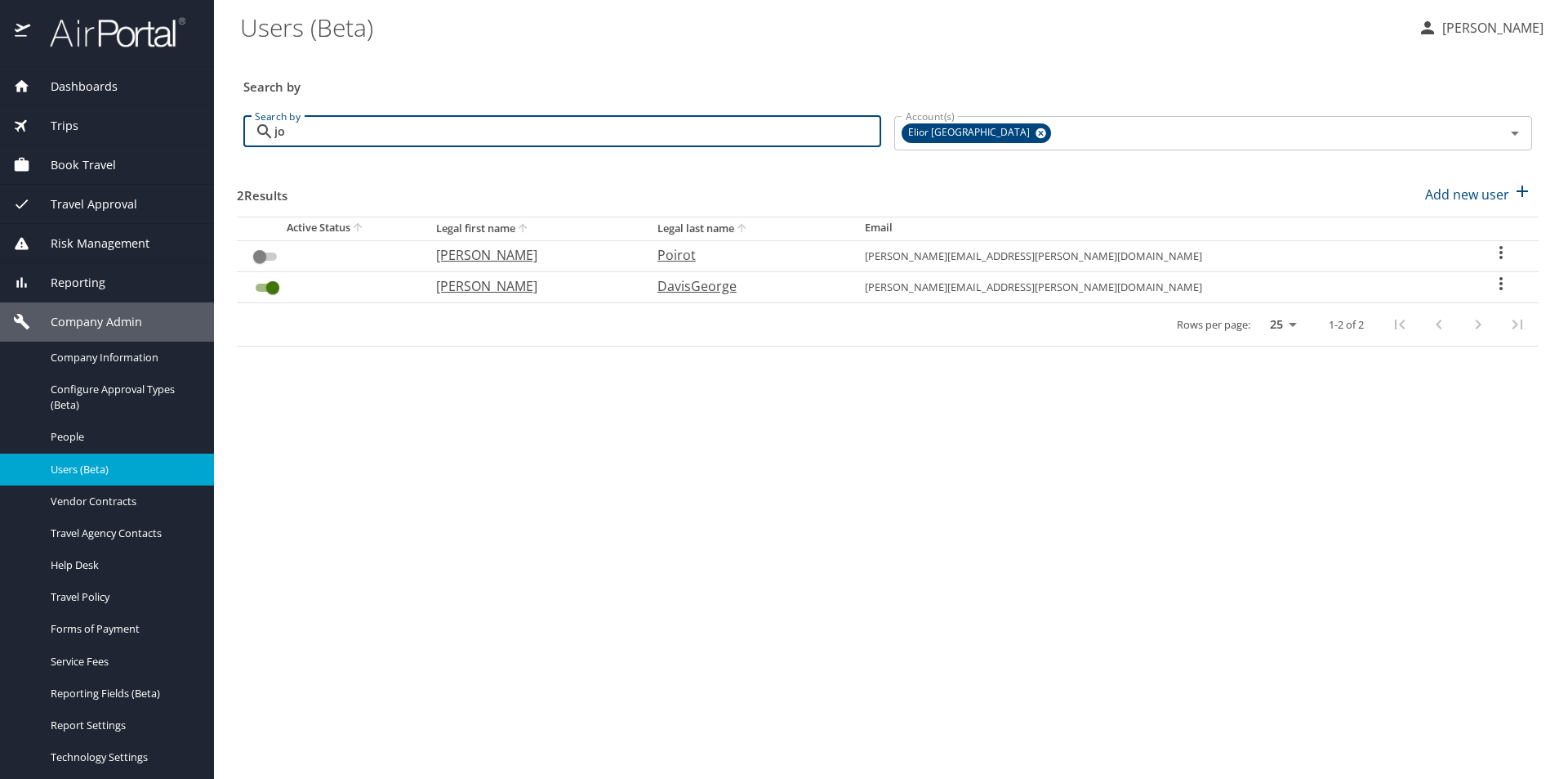
type input "j"
checkbox input "true"
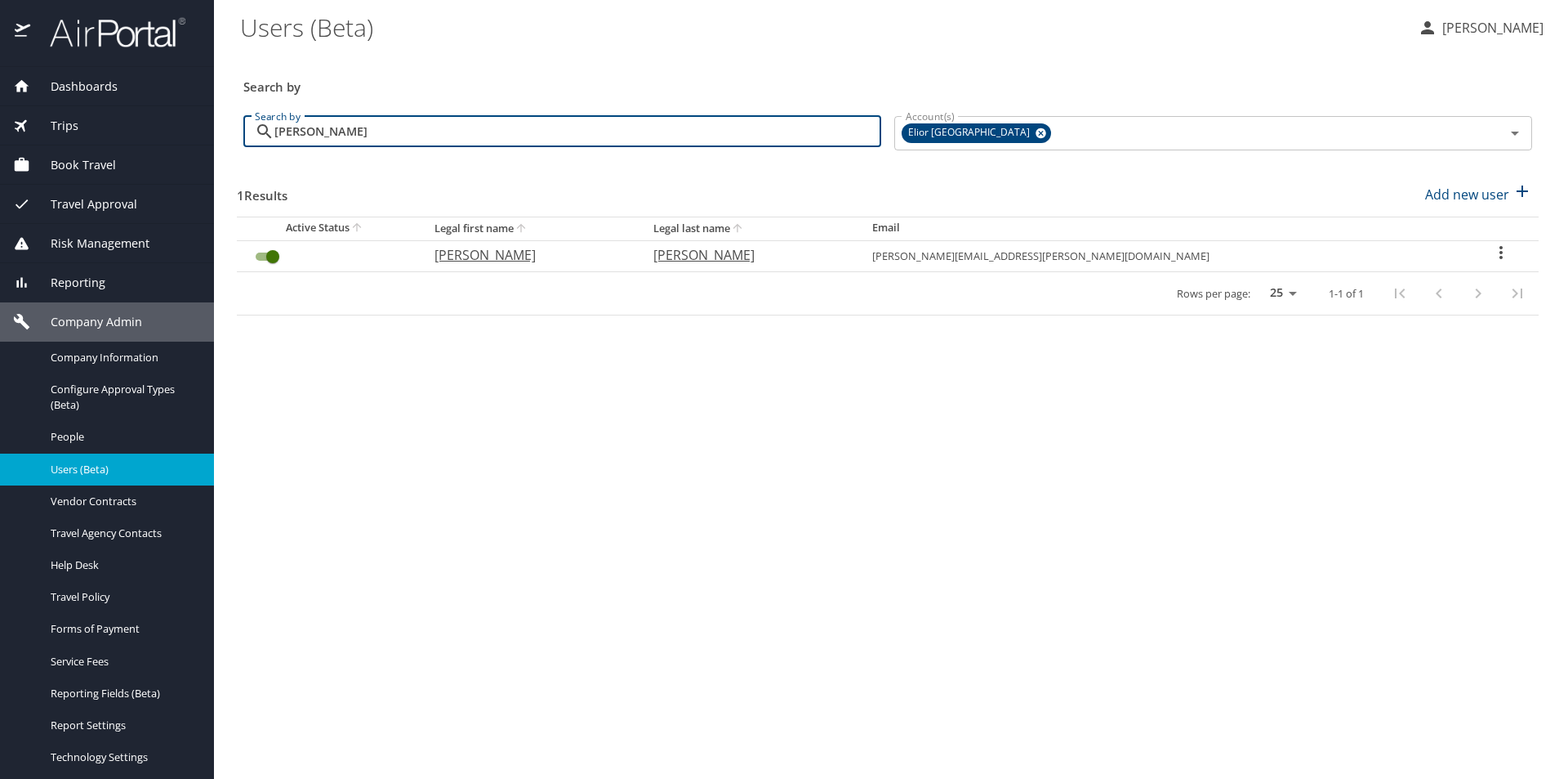
type input "mowry"
click at [274, 251] on input "User Search Table" at bounding box center [273, 256] width 58 height 19
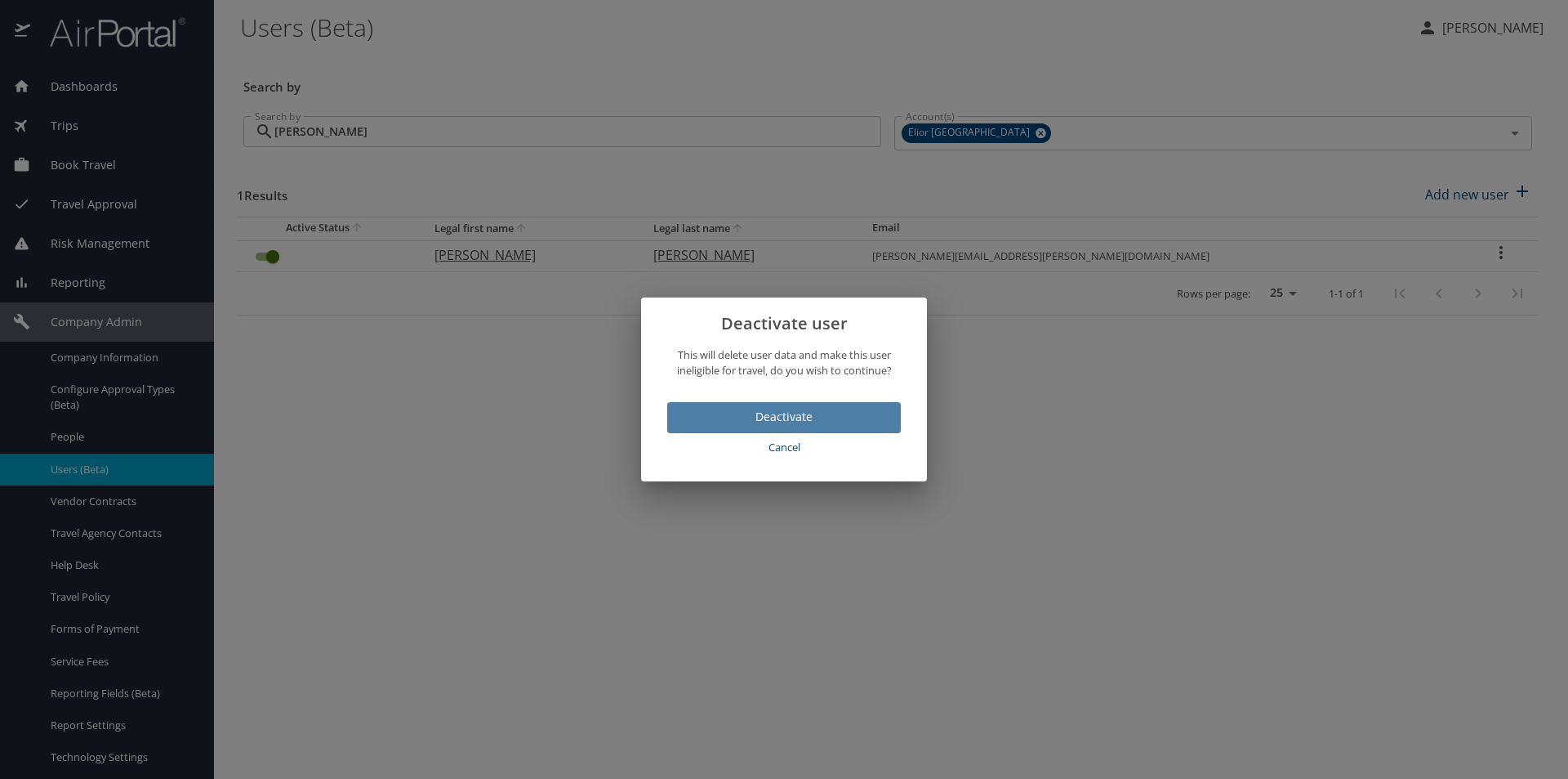
click at [710, 413] on span "Deactivate" at bounding box center [784, 417] width 207 height 20
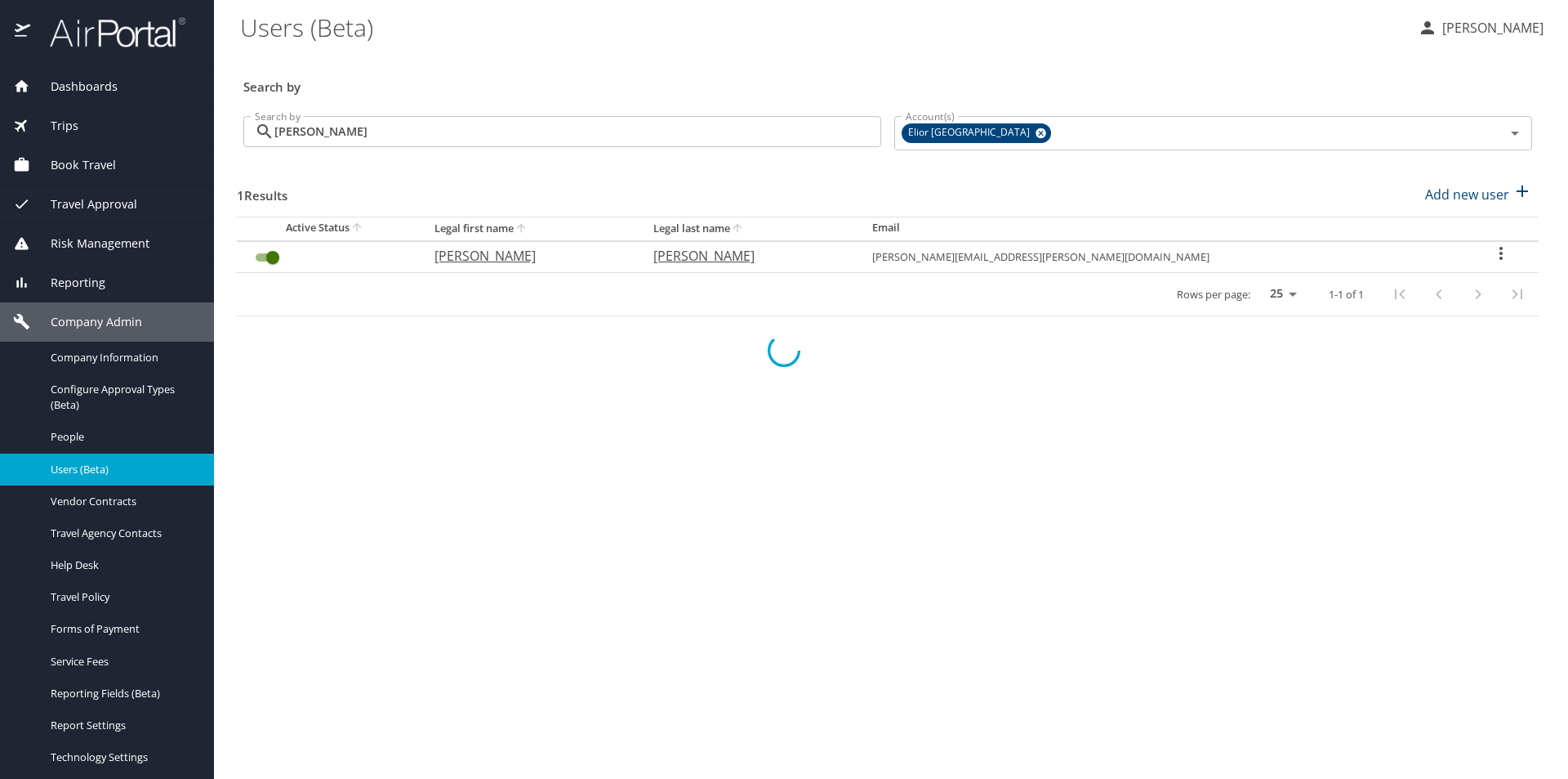
checkbox input "false"
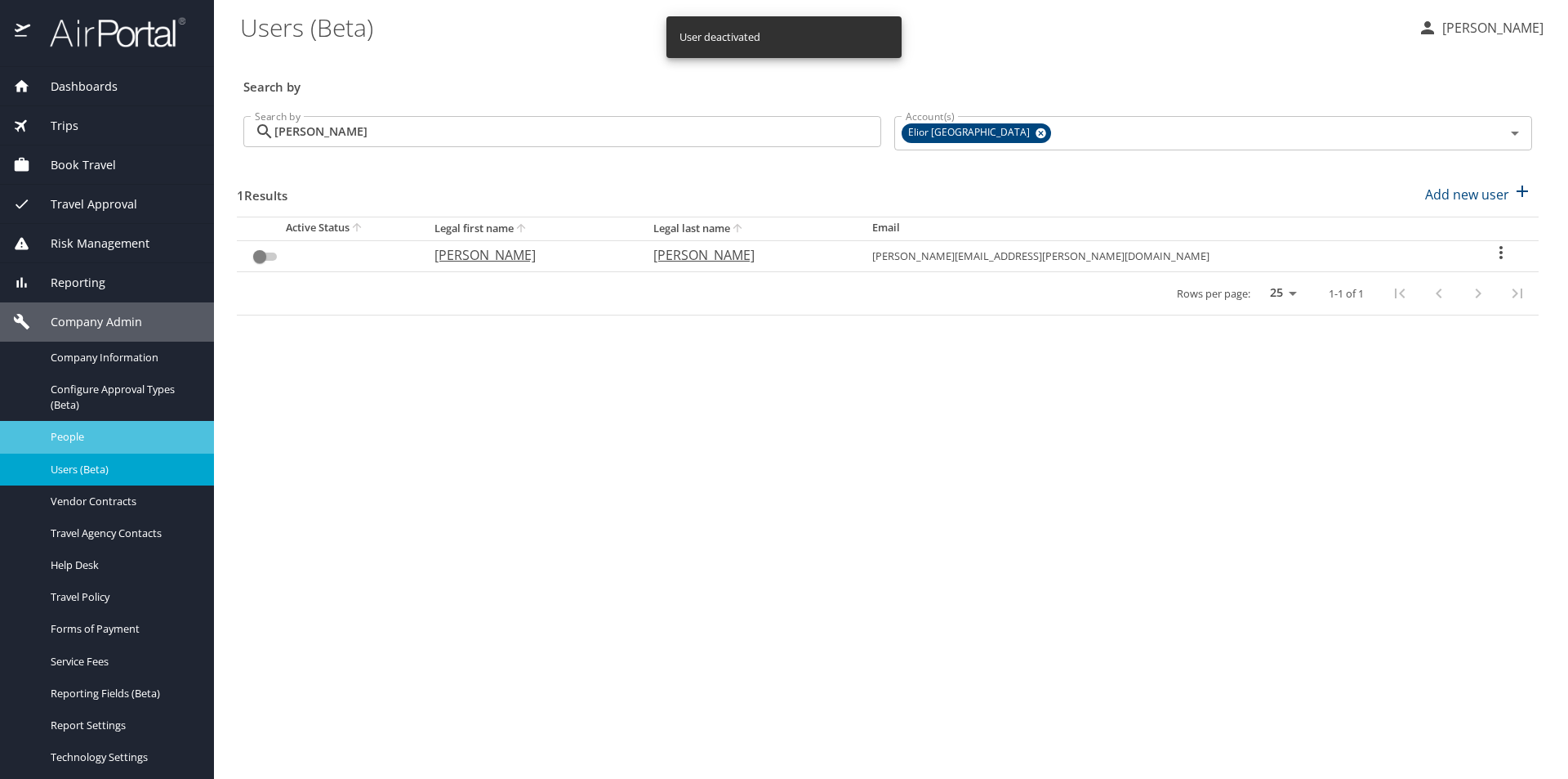
click at [94, 440] on span "People" at bounding box center [122, 437] width 144 height 16
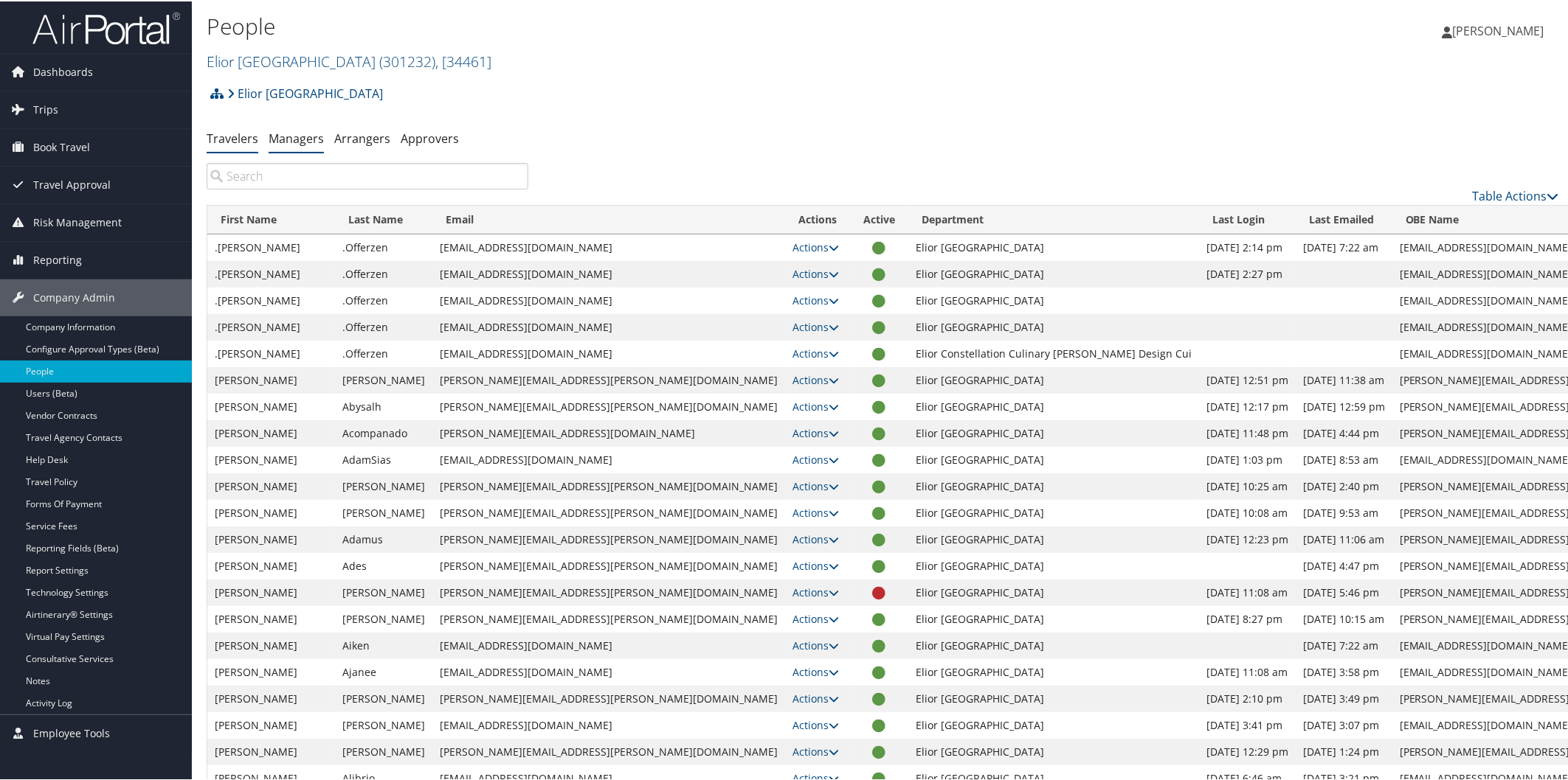
click at [299, 130] on link "Managers" at bounding box center [296, 137] width 55 height 16
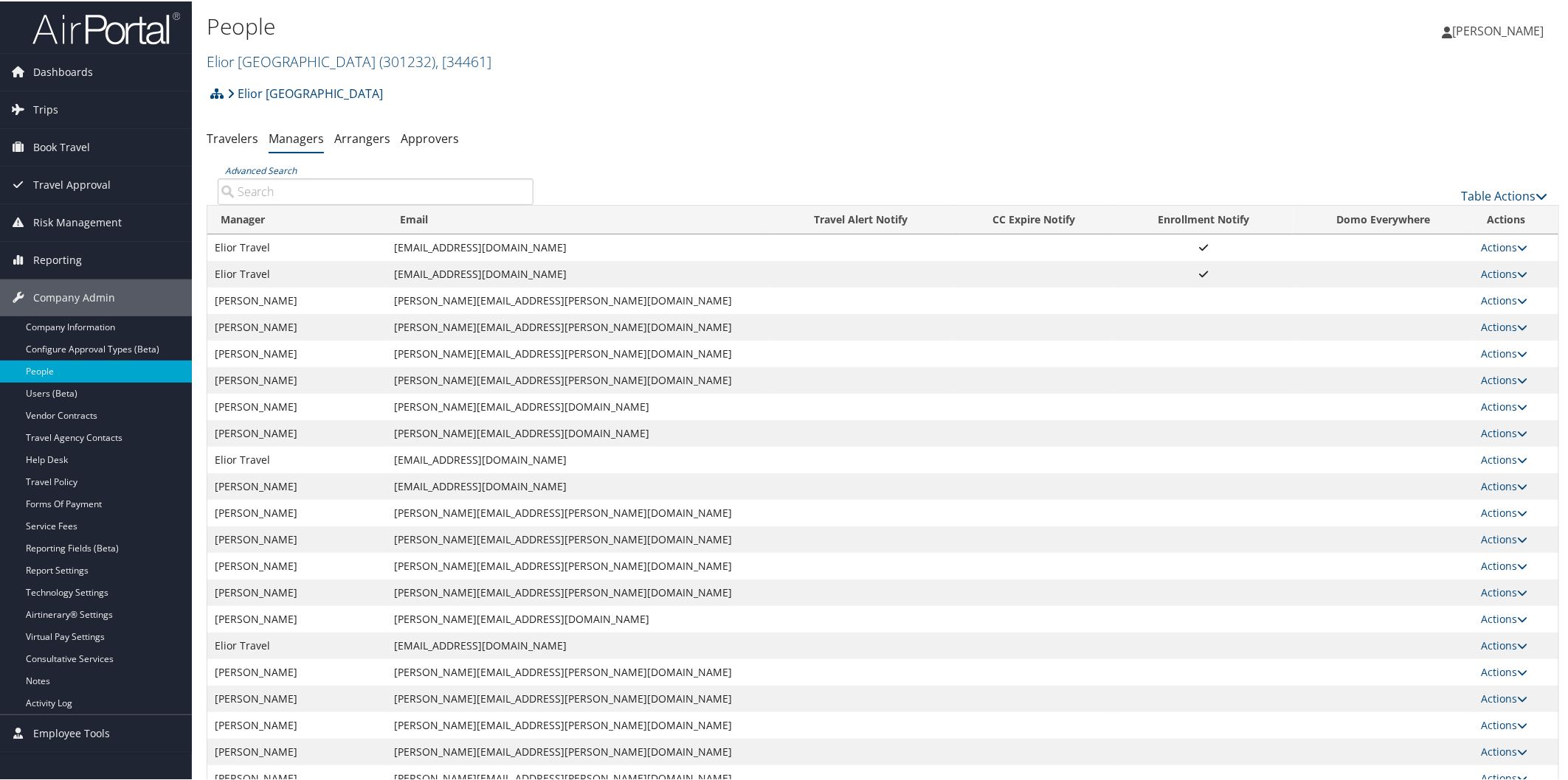
click at [381, 182] on input "Advanced Search" at bounding box center [375, 190] width 316 height 26
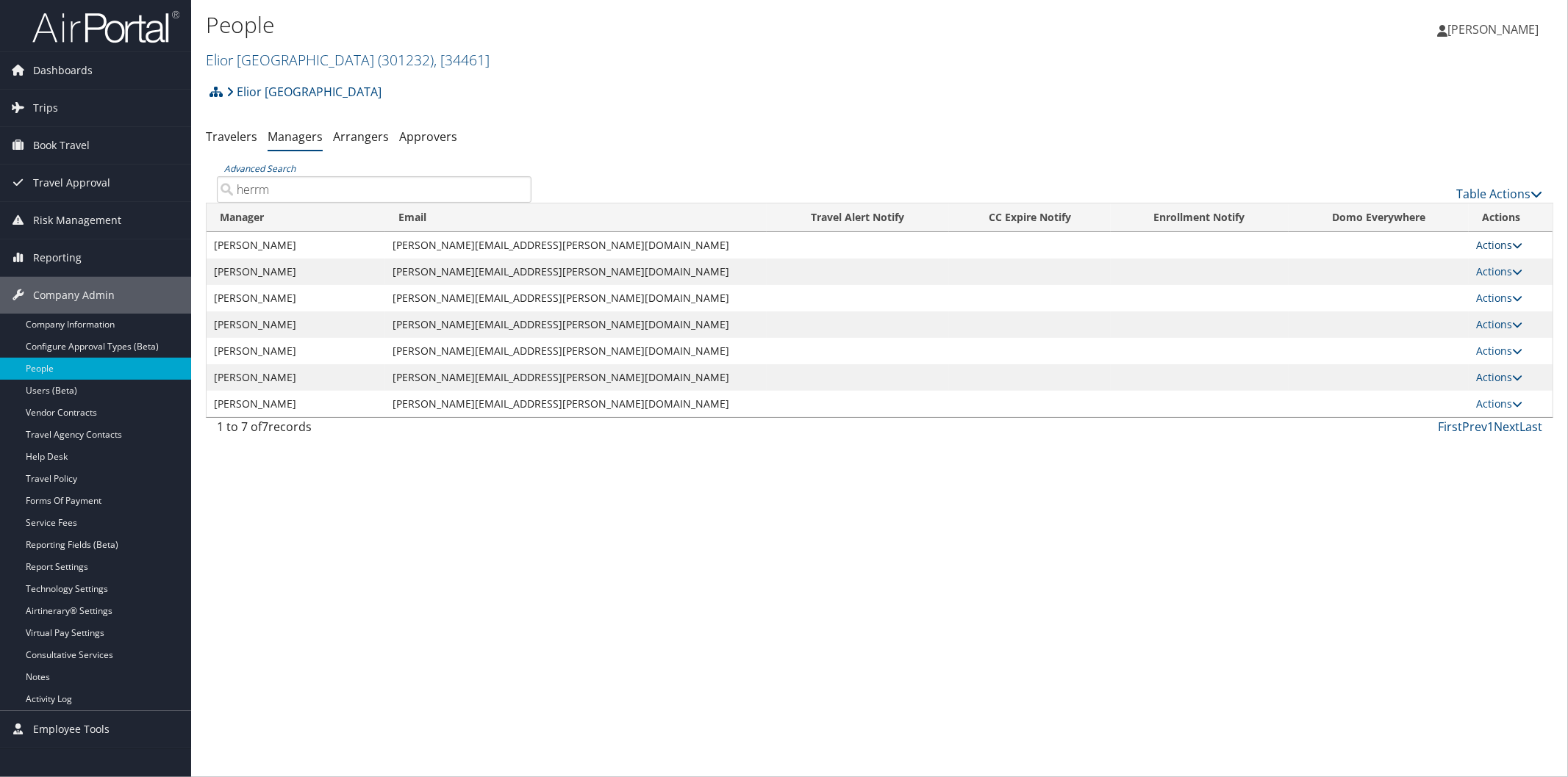
click at [1518, 241] on icon at bounding box center [1517, 245] width 10 height 10
click at [1509, 314] on link "Delete" at bounding box center [1515, 316] width 90 height 25
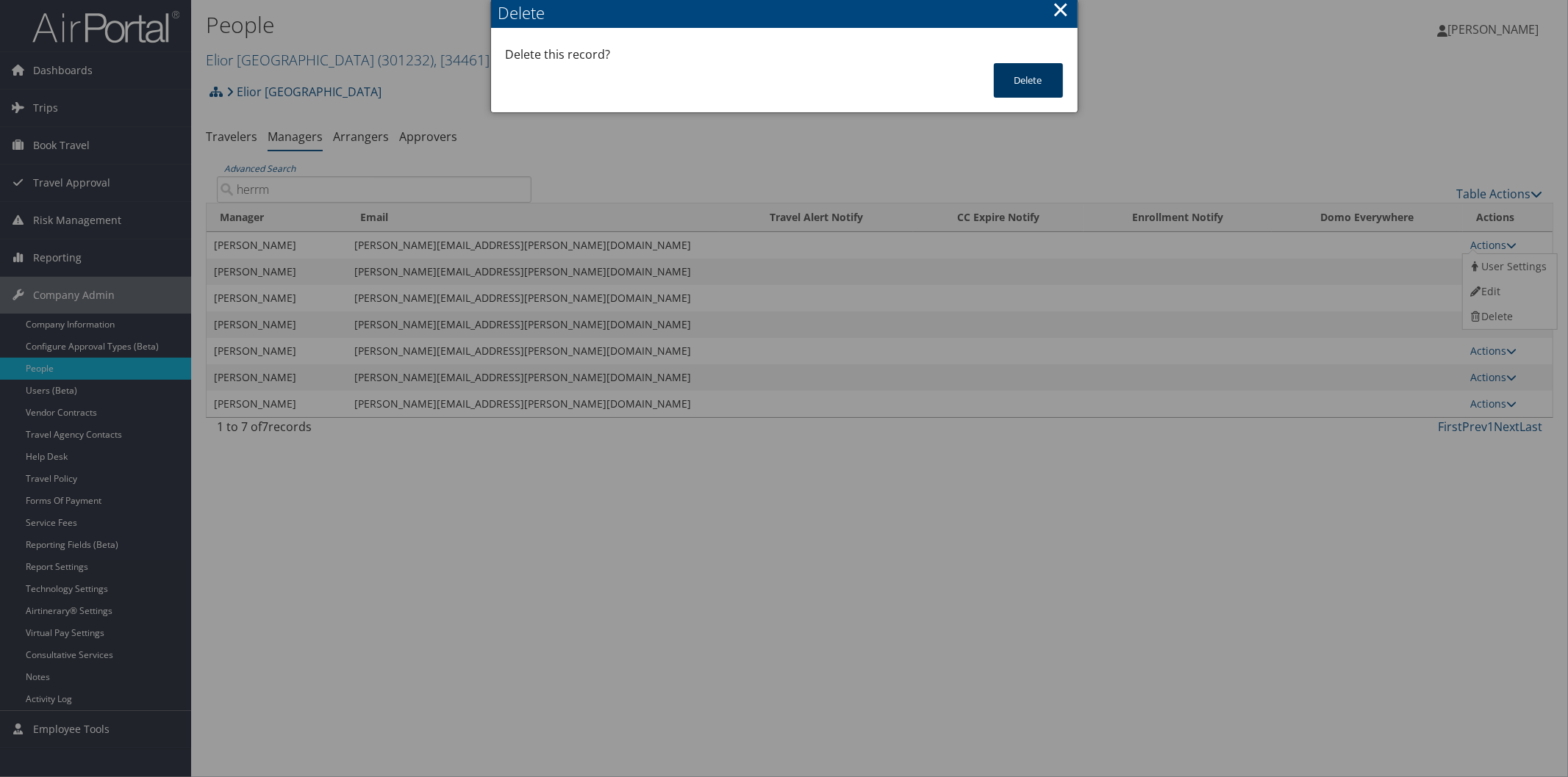
click at [1014, 83] on button "Delete" at bounding box center [1028, 80] width 69 height 34
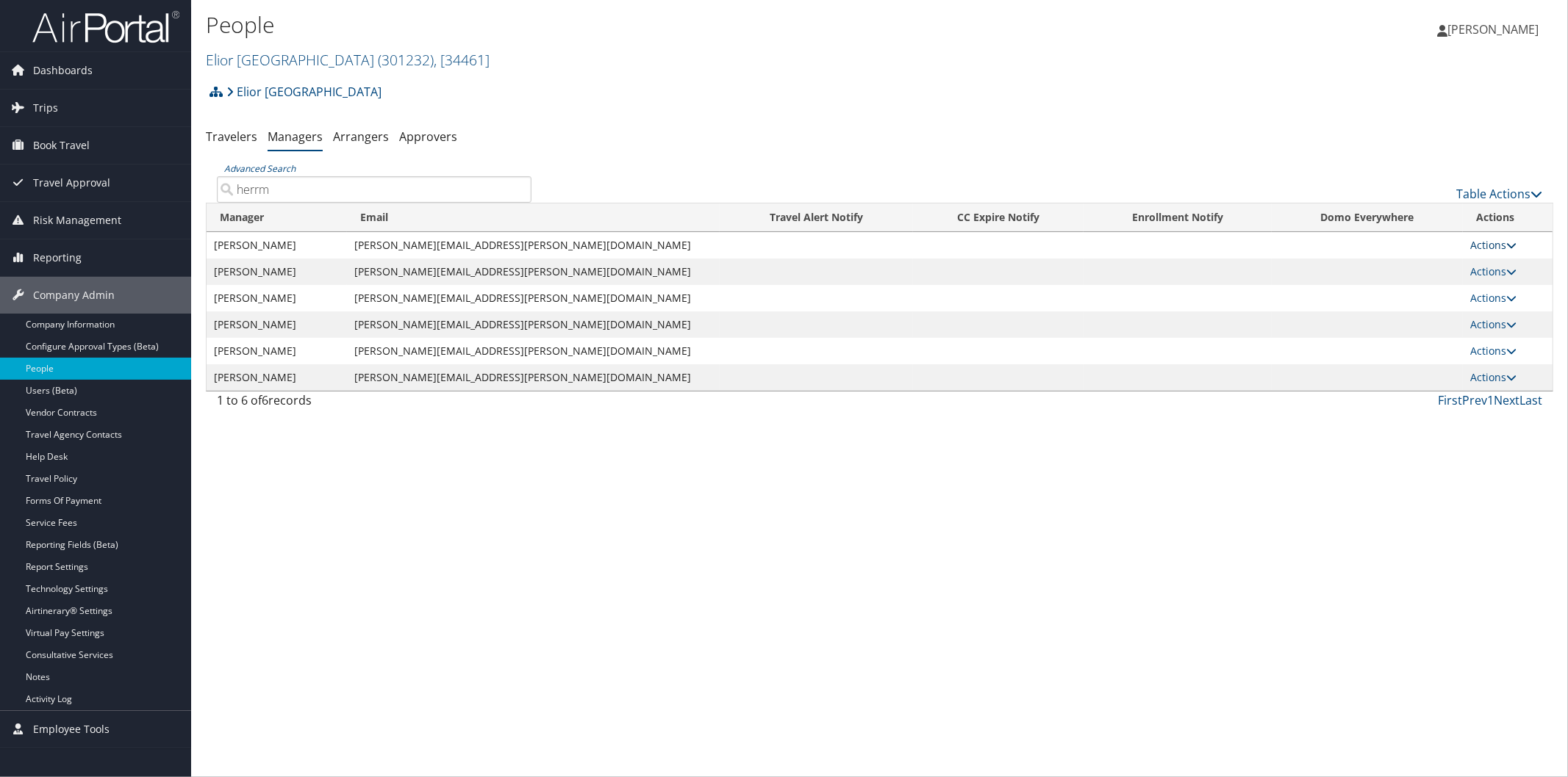
click at [1506, 242] on icon at bounding box center [1511, 245] width 10 height 10
click at [1493, 316] on link "Delete" at bounding box center [1507, 316] width 90 height 25
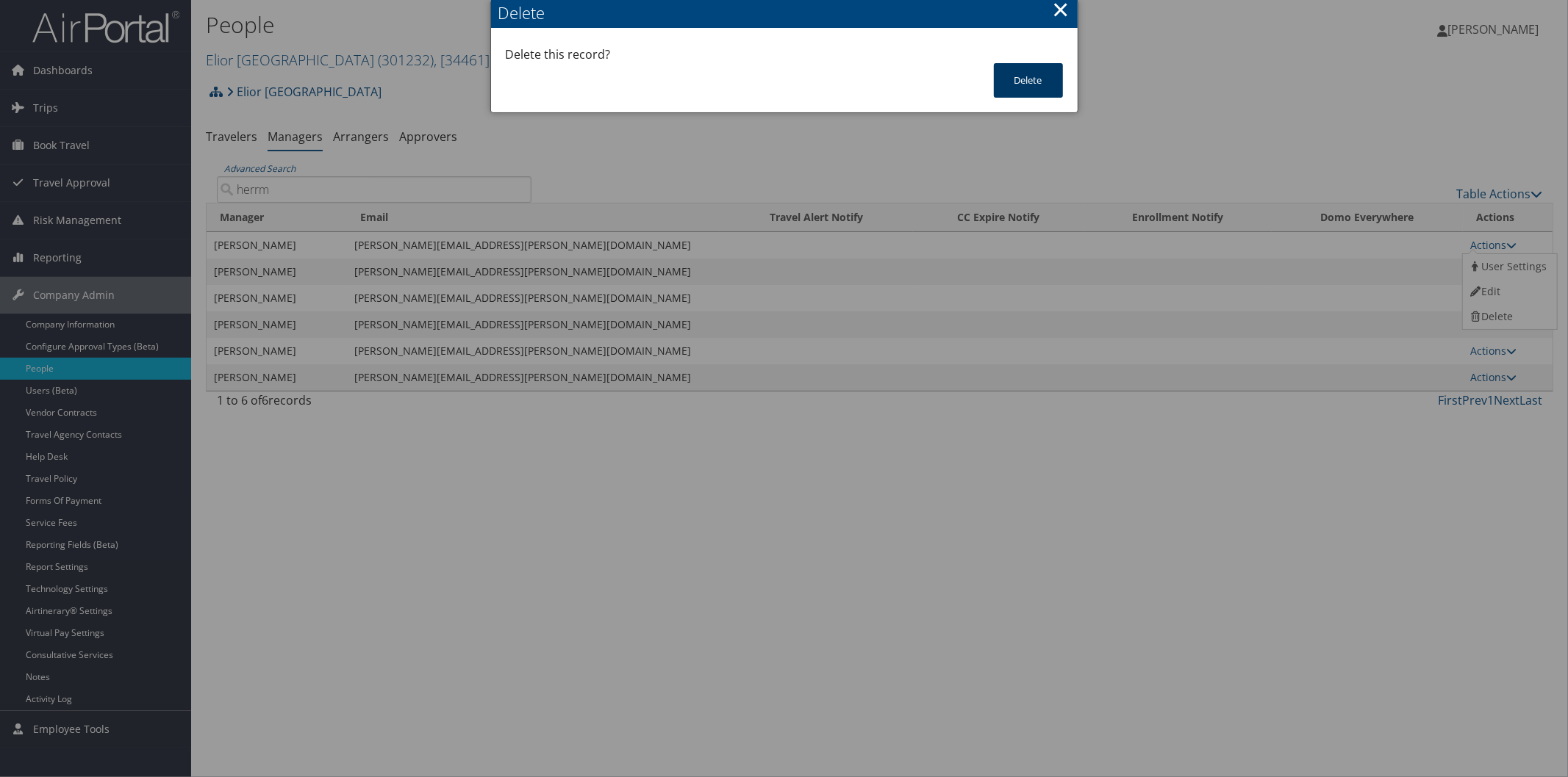
click at [1030, 78] on button "Delete" at bounding box center [1028, 80] width 69 height 34
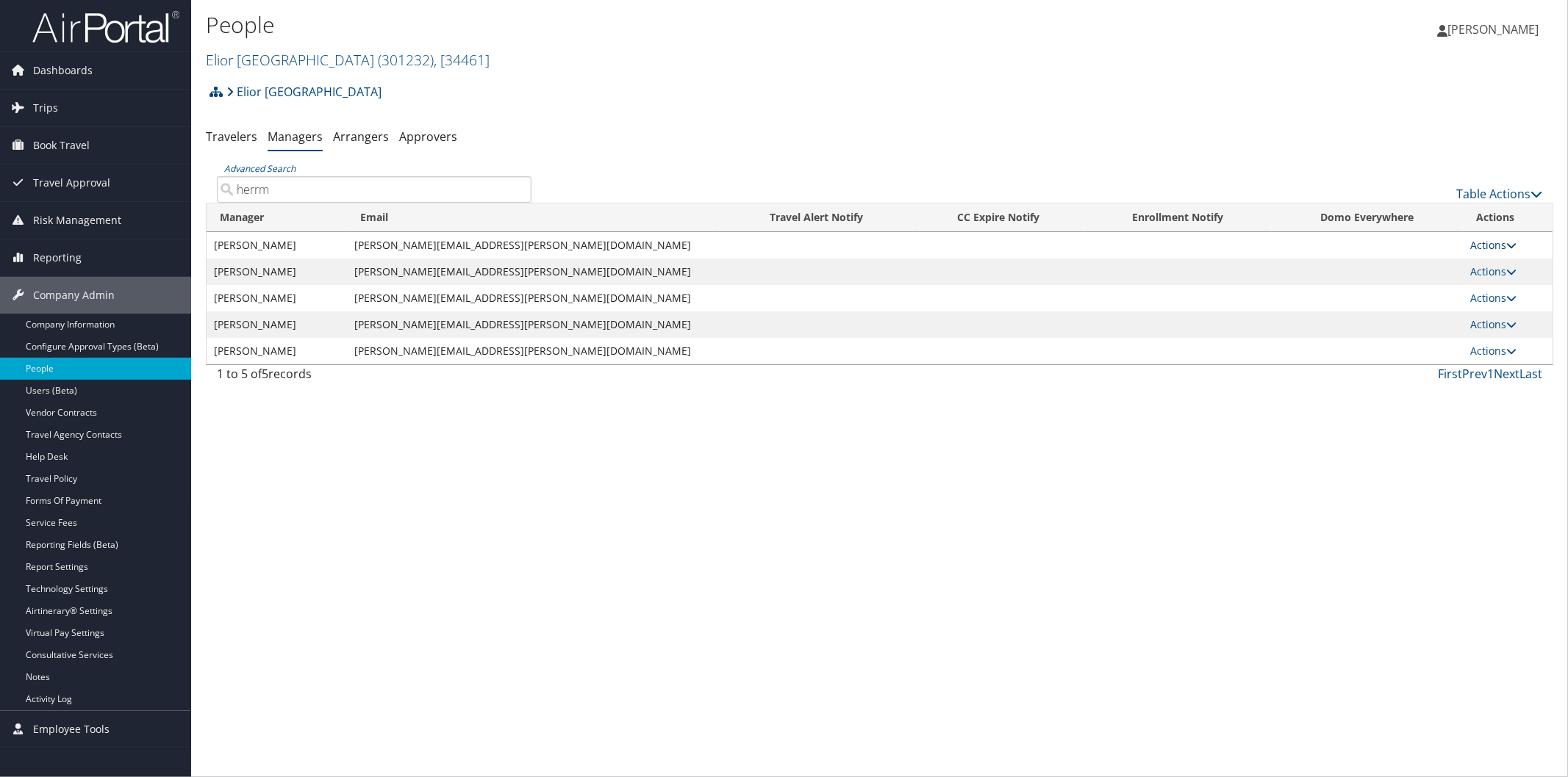
click at [1506, 245] on icon at bounding box center [1511, 245] width 10 height 10
click at [1503, 307] on link "Delete" at bounding box center [1507, 316] width 90 height 25
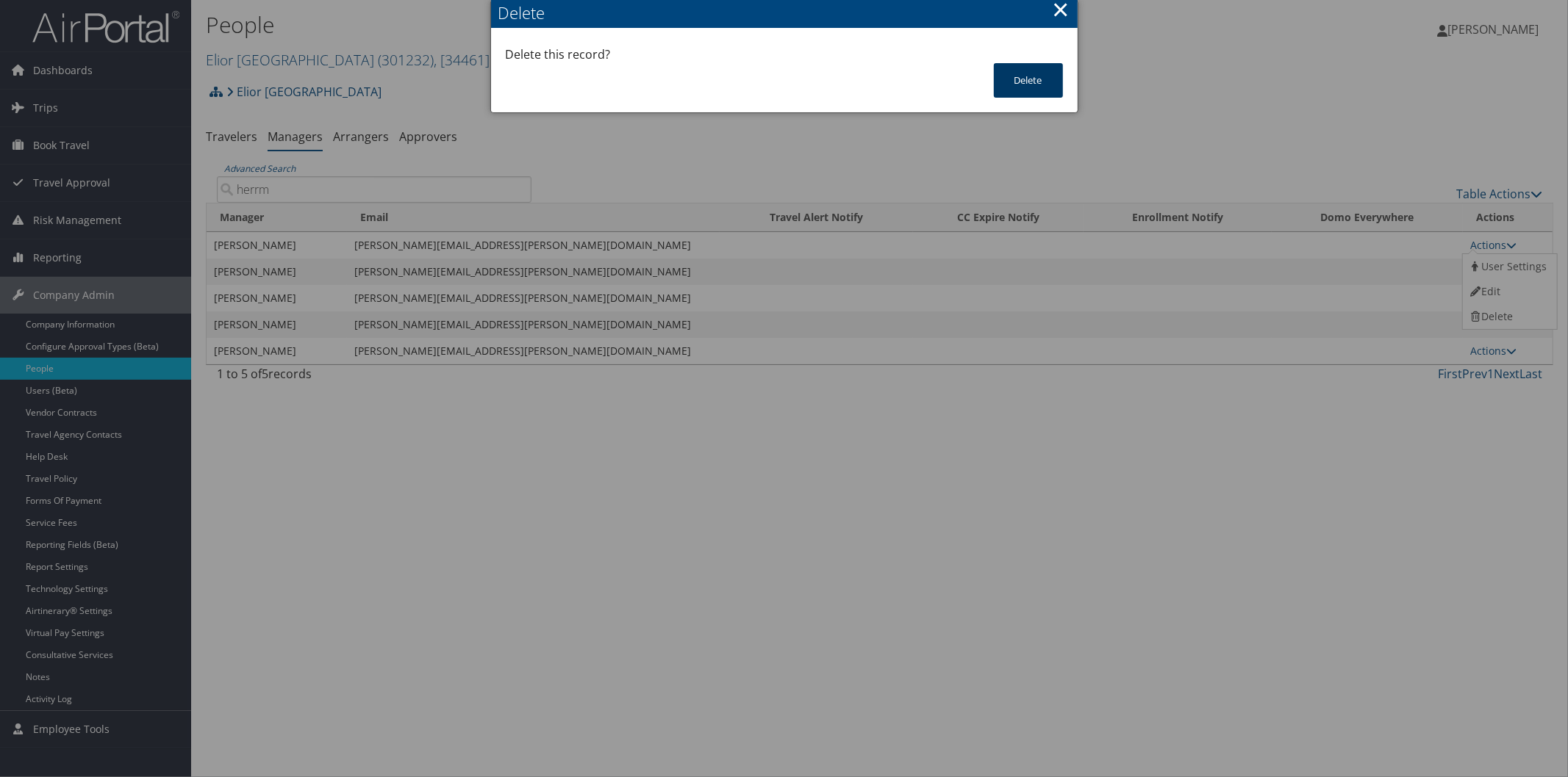
click at [1037, 83] on button "Delete" at bounding box center [1028, 80] width 69 height 34
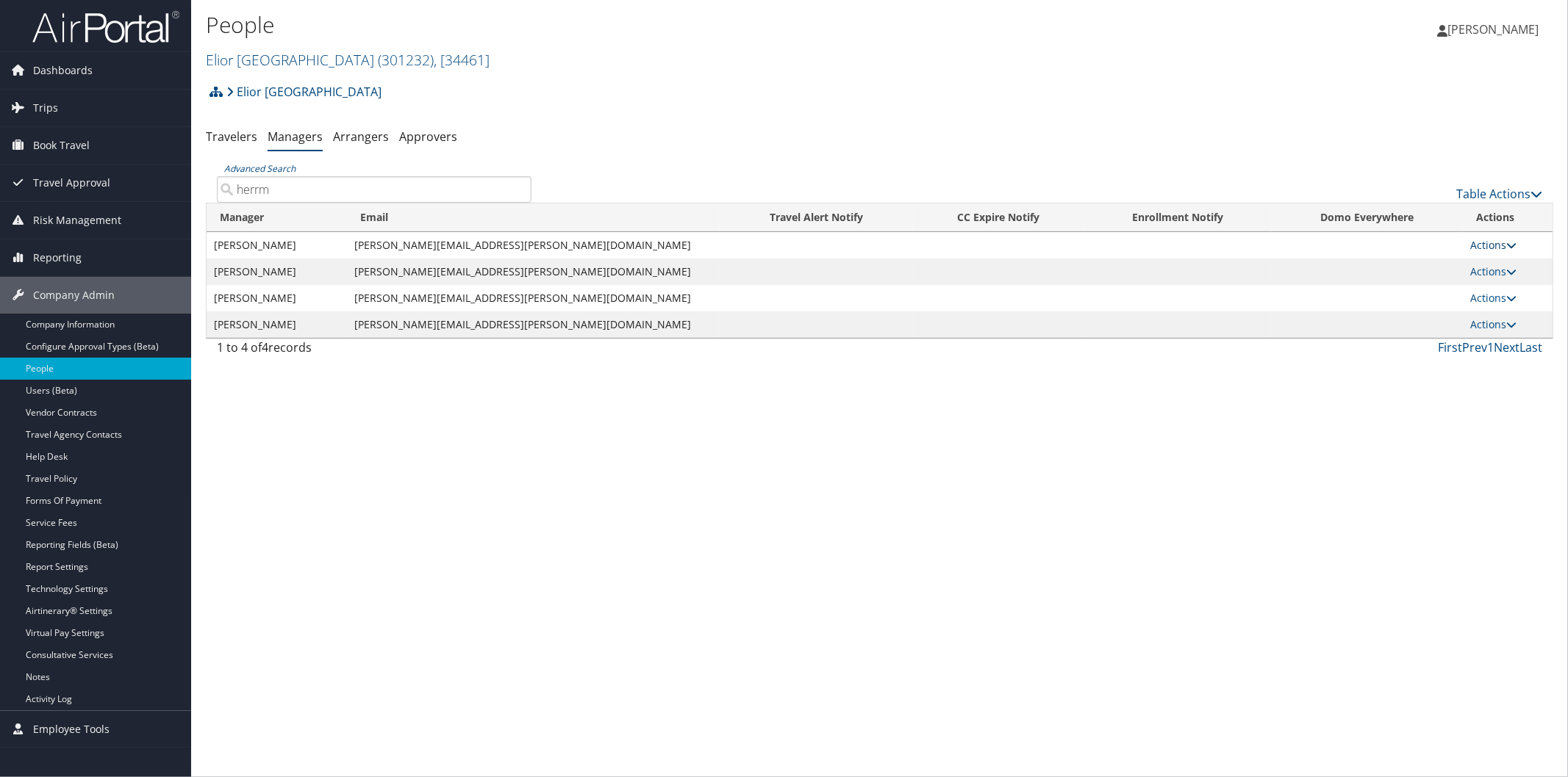
click at [1506, 243] on icon at bounding box center [1511, 245] width 10 height 10
click at [1477, 326] on link "Delete" at bounding box center [1507, 316] width 90 height 25
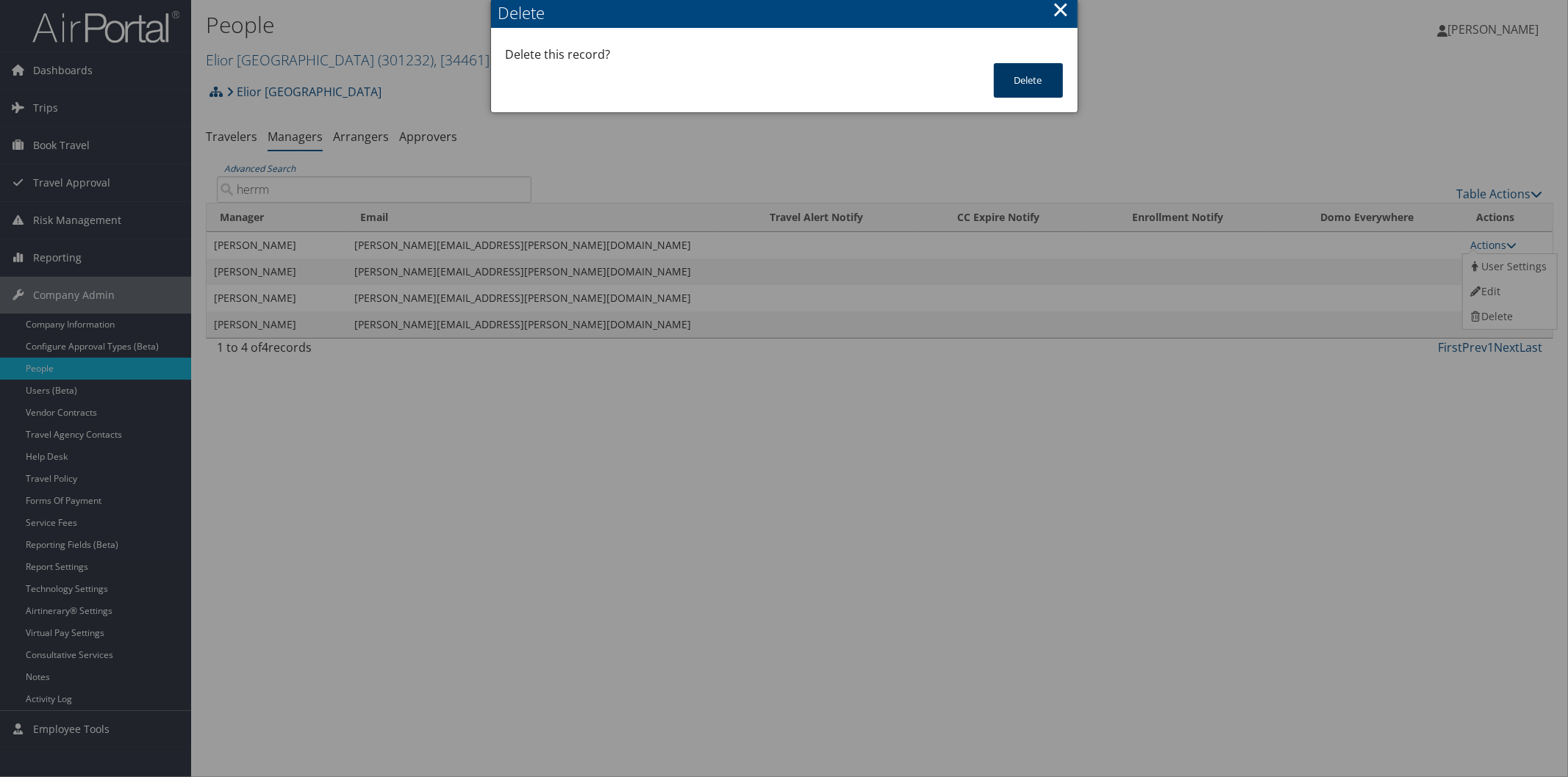
click at [1033, 71] on button "Delete" at bounding box center [1028, 80] width 69 height 34
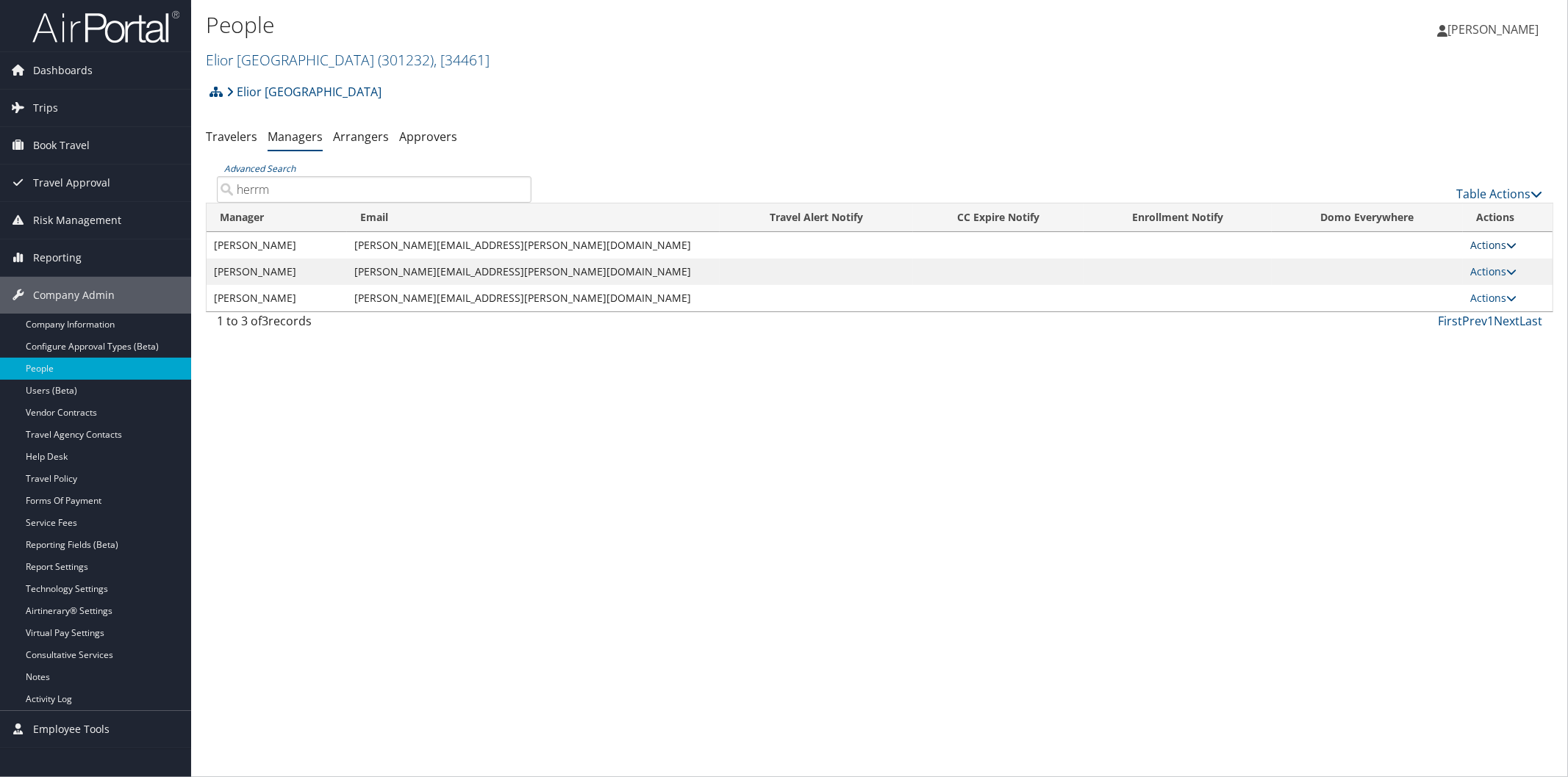
click at [1507, 241] on icon at bounding box center [1511, 245] width 10 height 10
click at [1504, 309] on link "Delete" at bounding box center [1507, 316] width 90 height 25
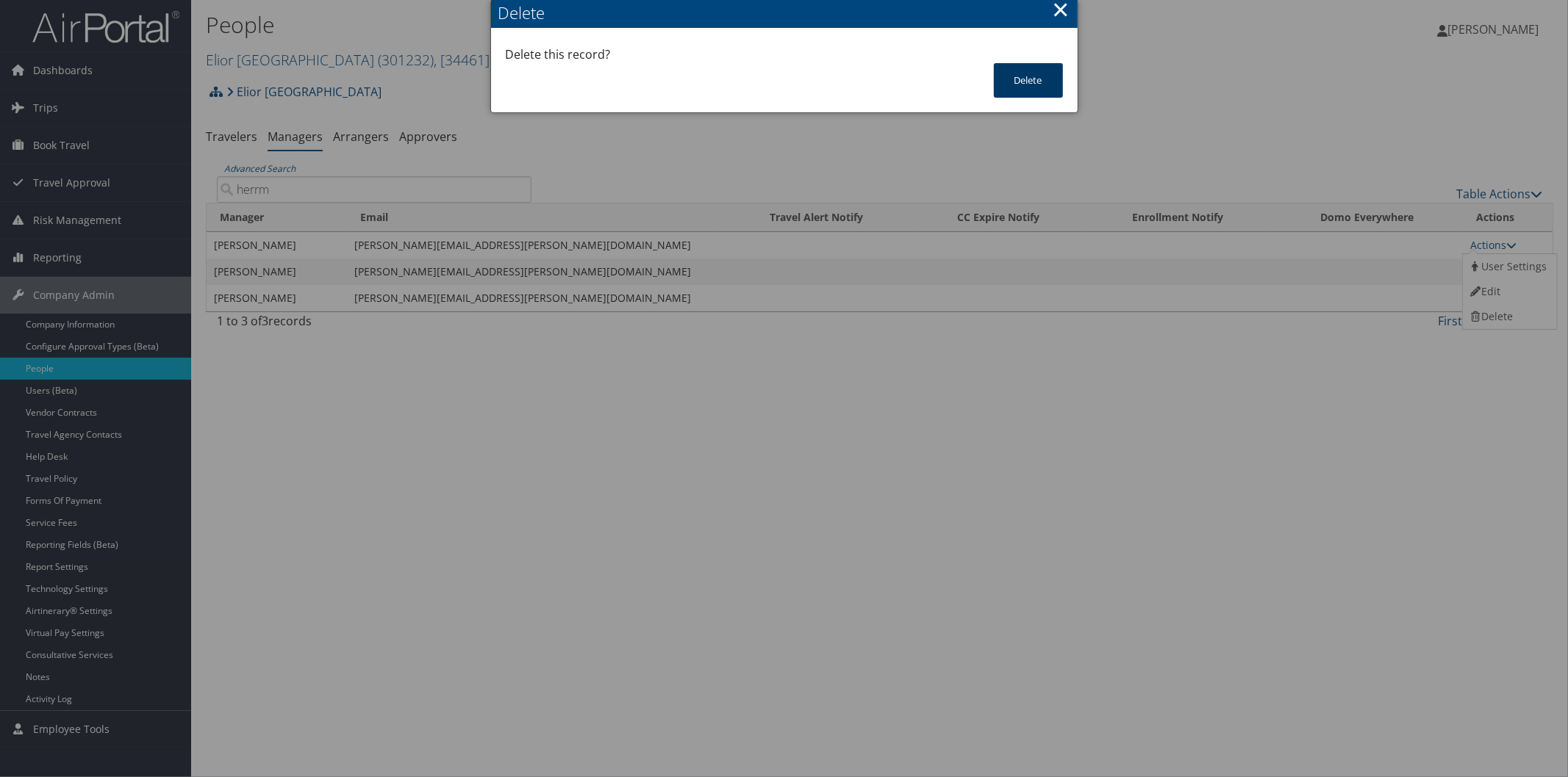
click at [1019, 71] on button "Delete" at bounding box center [1028, 80] width 69 height 34
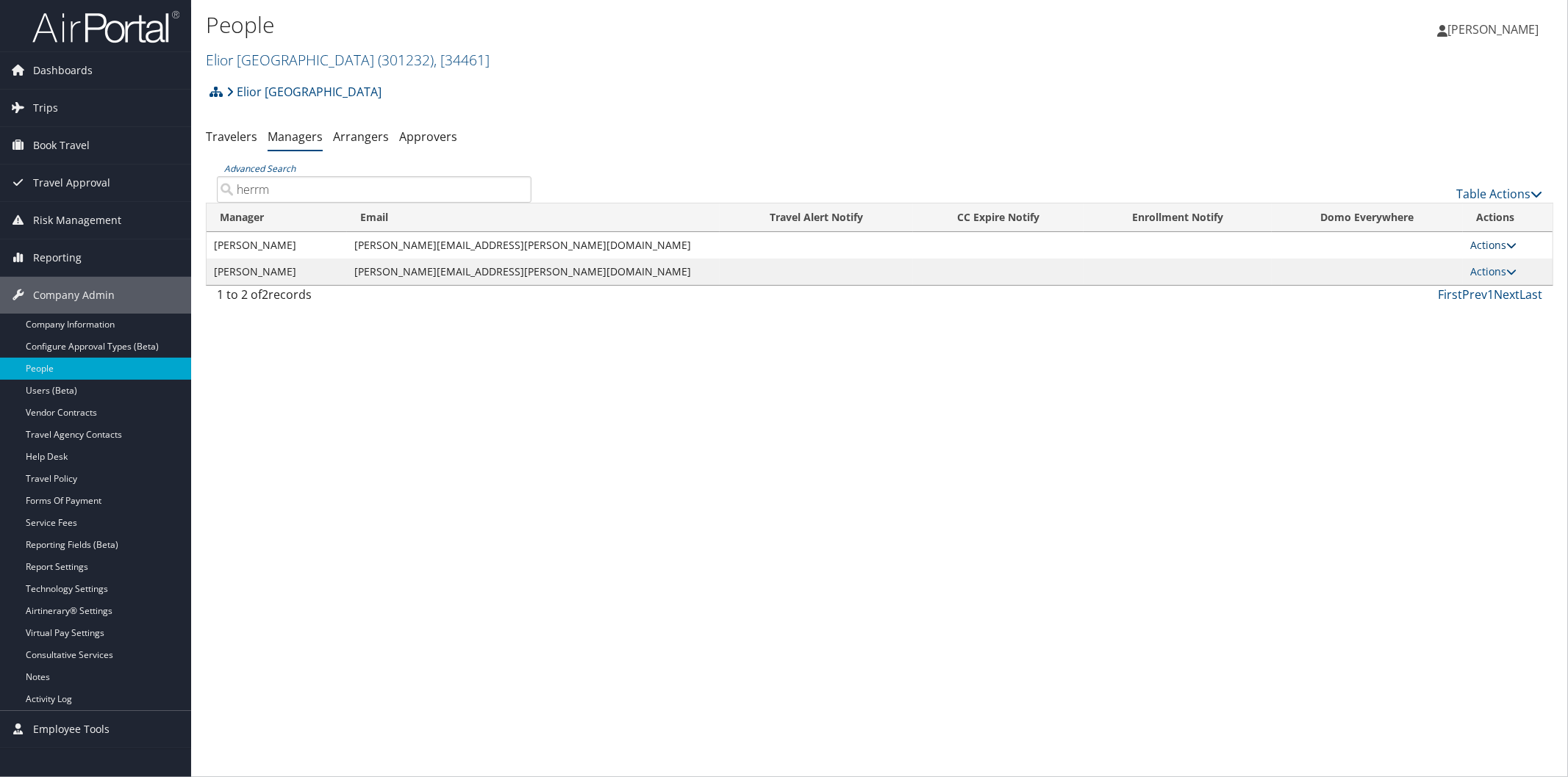
click at [1506, 240] on icon at bounding box center [1511, 245] width 10 height 10
click at [1503, 316] on link "Delete" at bounding box center [1507, 316] width 90 height 25
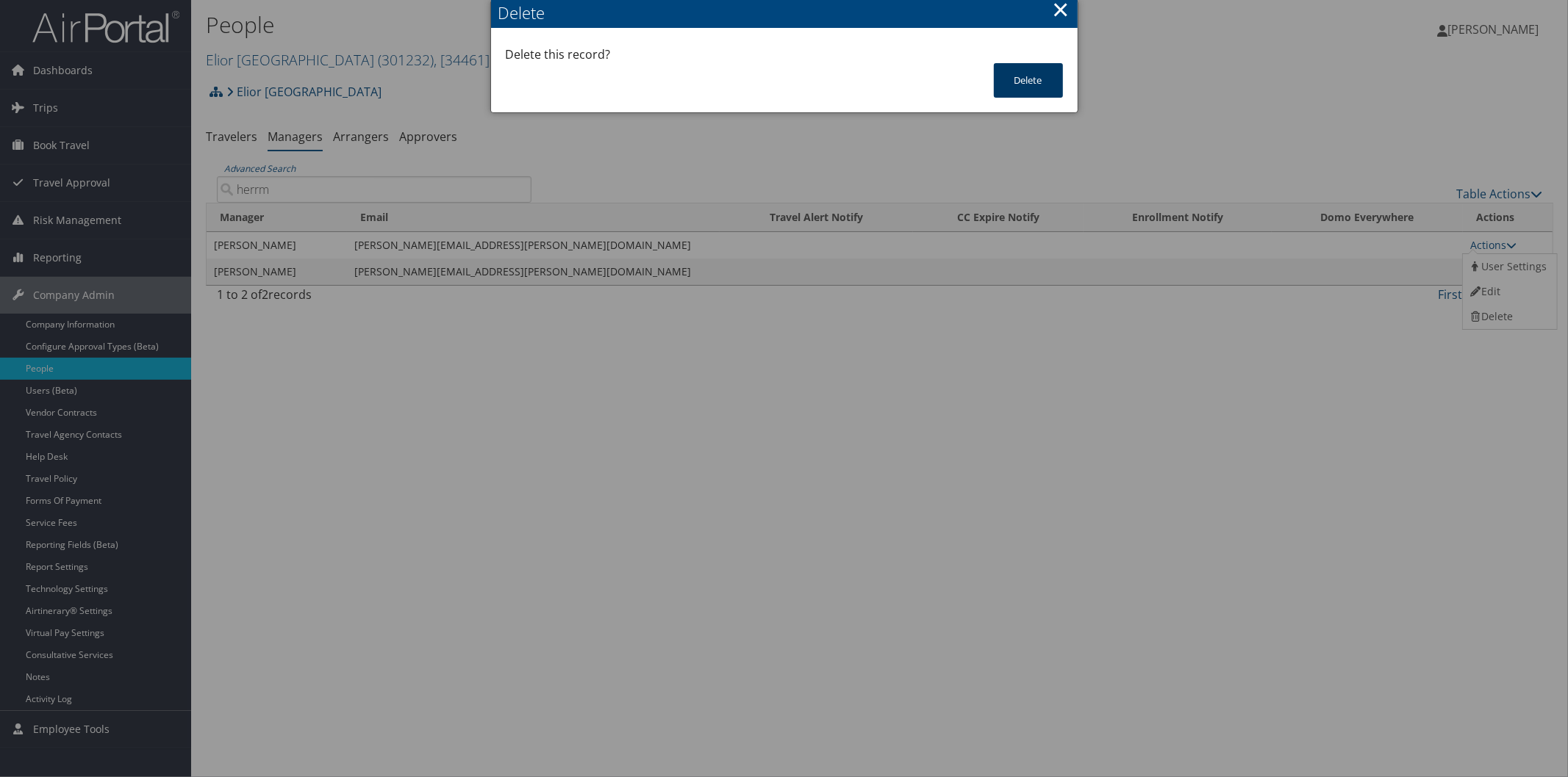
click at [1039, 80] on button "Delete" at bounding box center [1028, 80] width 69 height 34
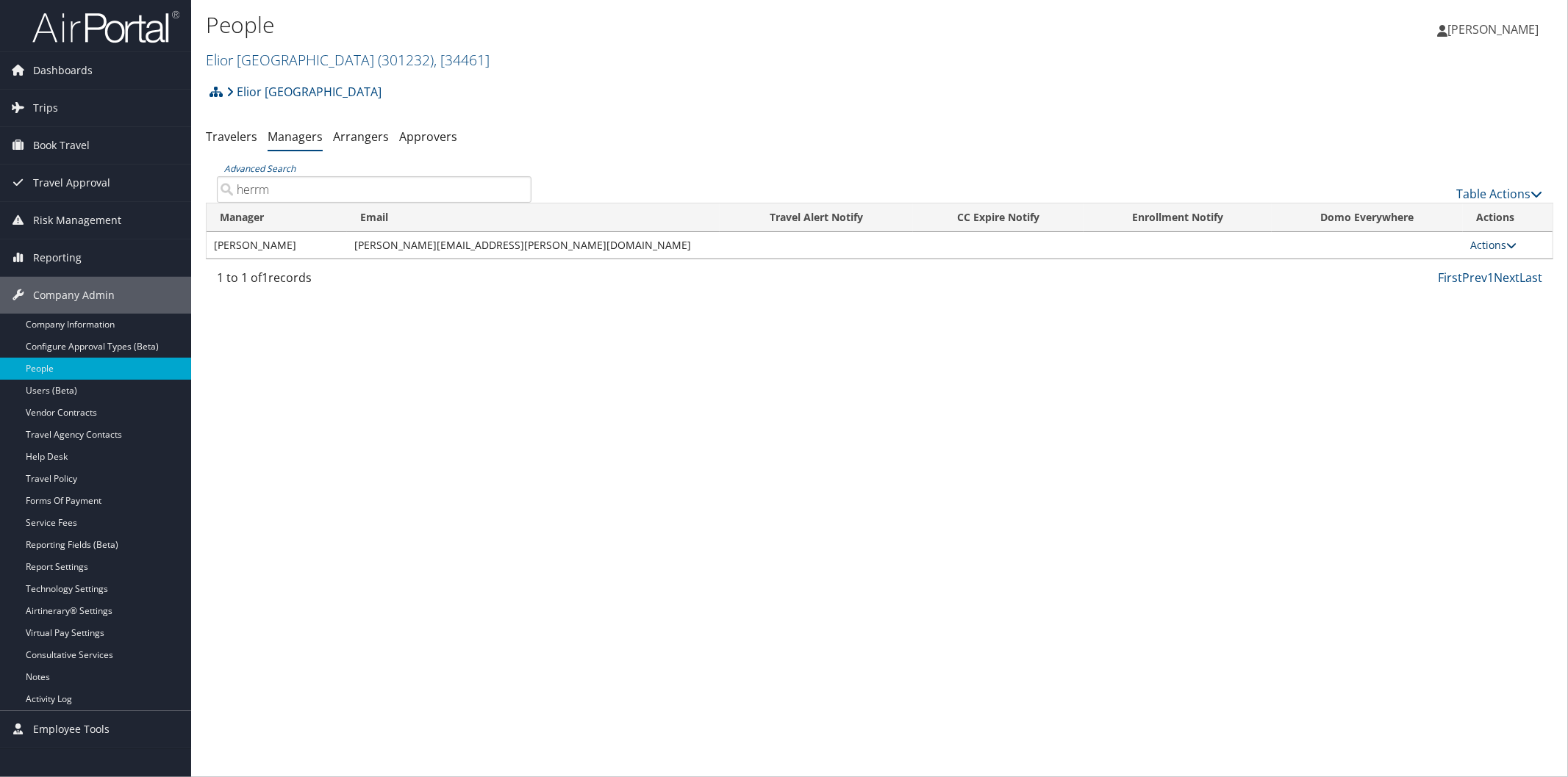
click at [1506, 240] on icon at bounding box center [1511, 245] width 10 height 10
click at [1476, 312] on icon at bounding box center [1475, 316] width 14 height 10
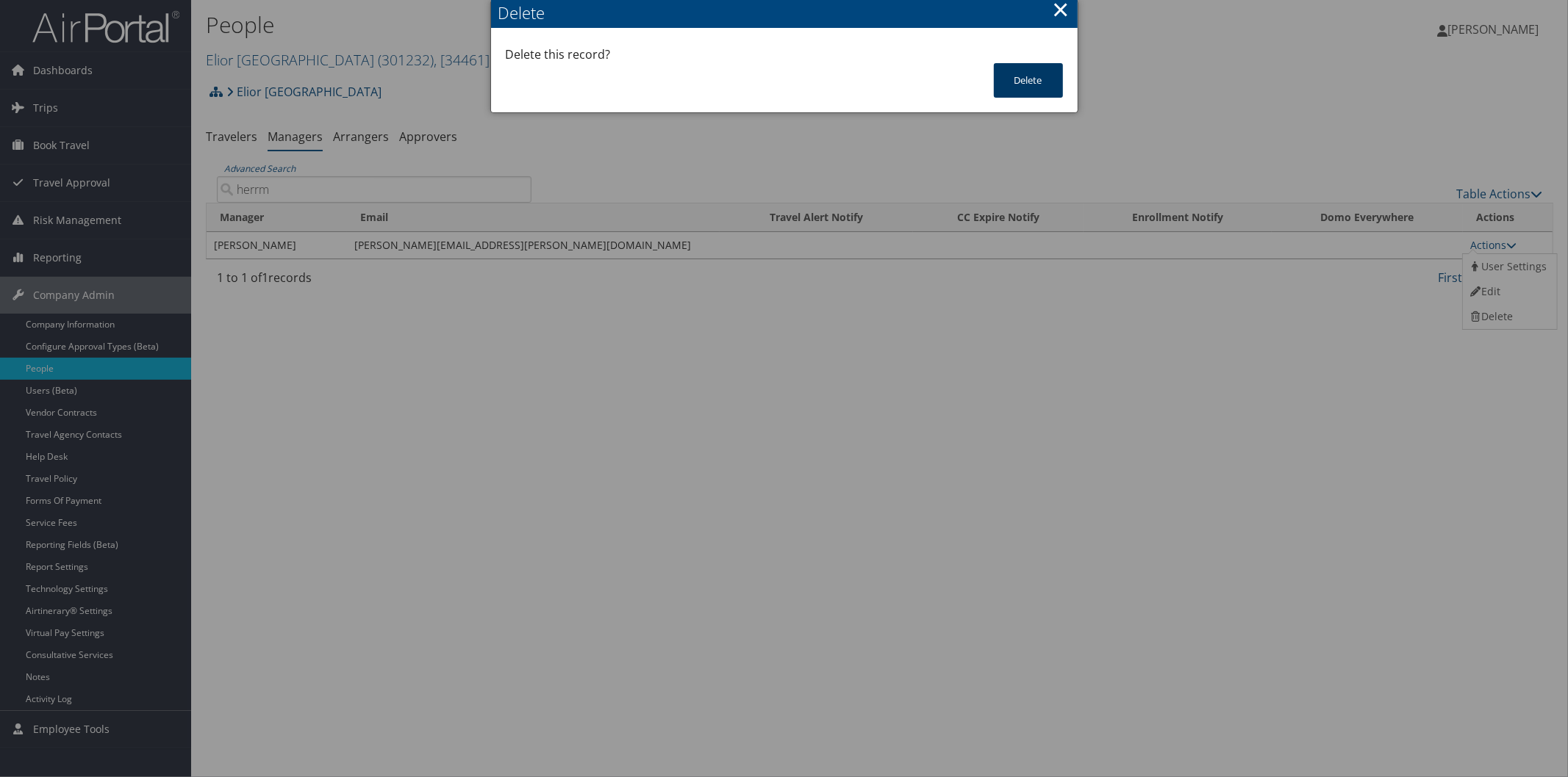
click at [1027, 84] on button "Delete" at bounding box center [1028, 80] width 69 height 34
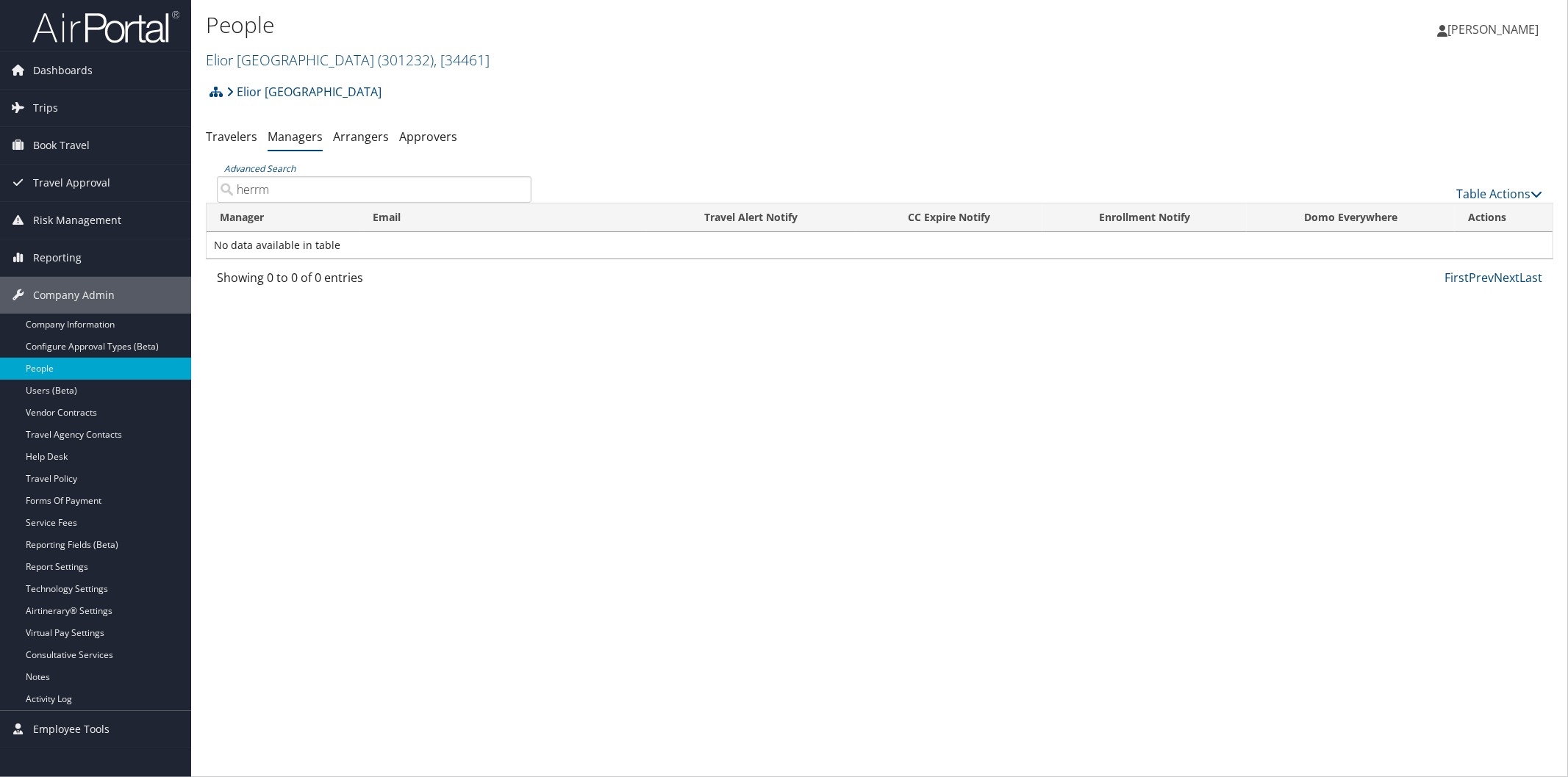
click at [474, 188] on input "herrm" at bounding box center [374, 189] width 315 height 26
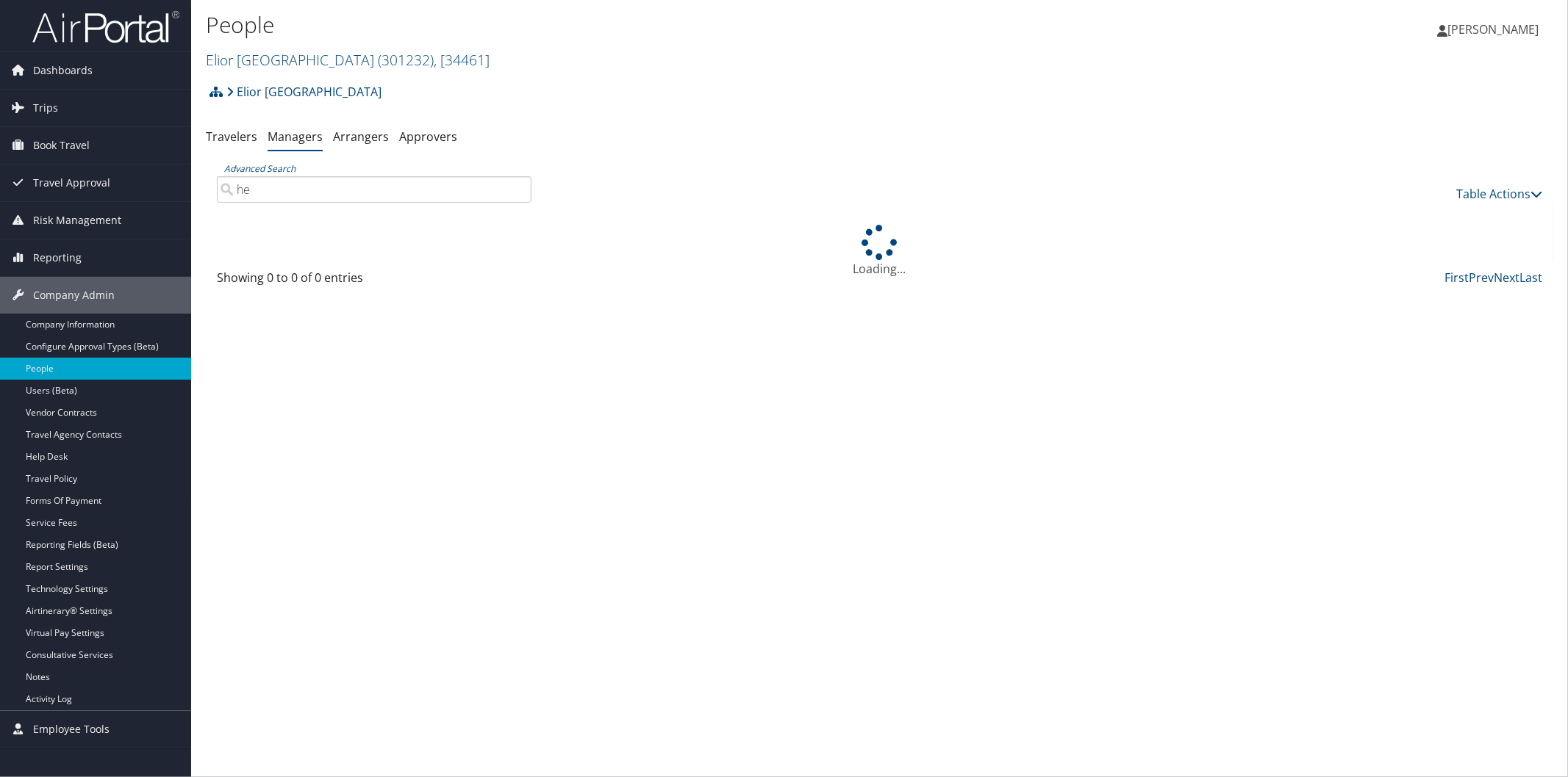
type input "h"
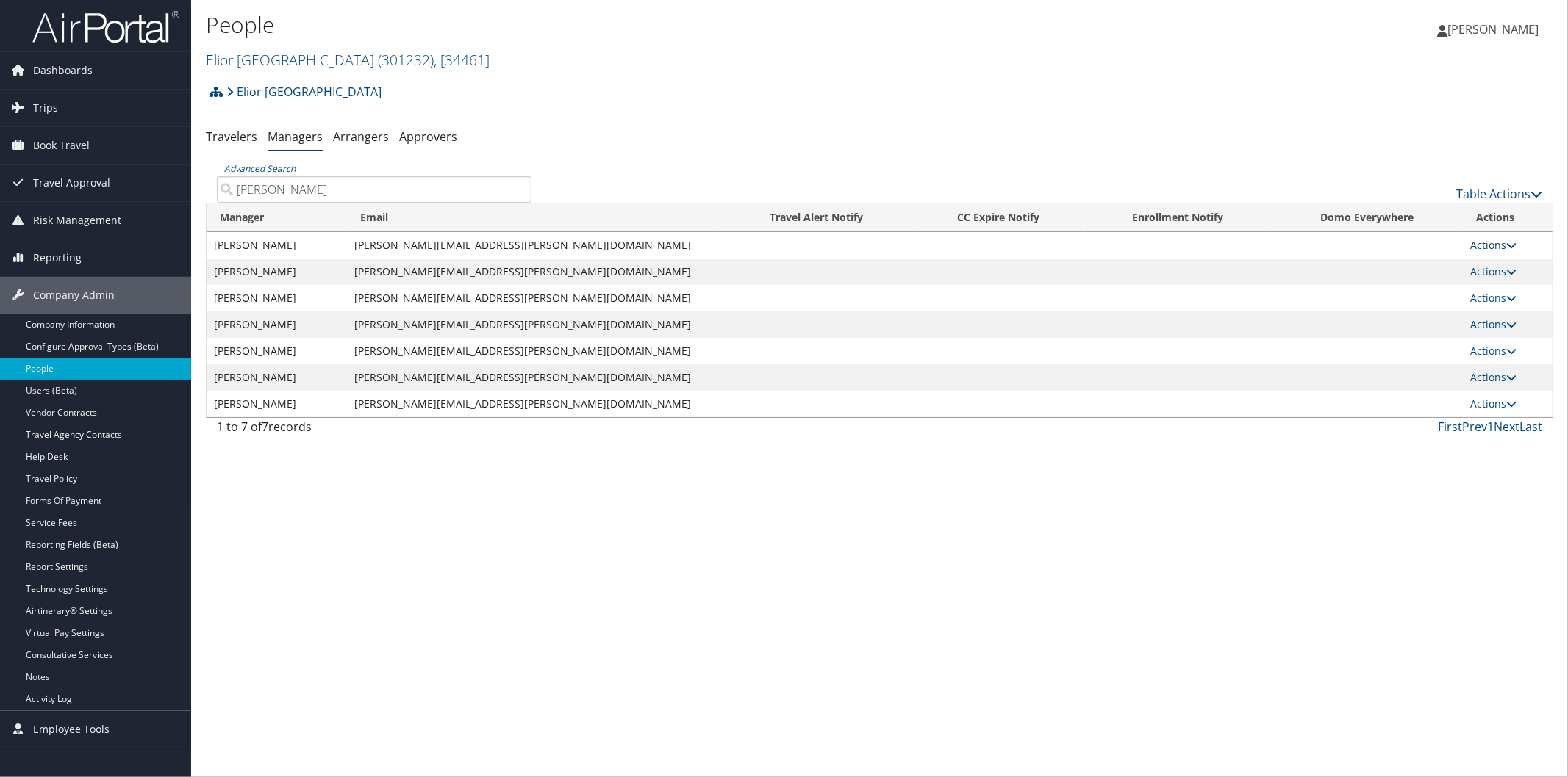
type input "mowry"
click at [1506, 241] on icon at bounding box center [1511, 245] width 10 height 10
click at [1479, 314] on icon at bounding box center [1475, 316] width 14 height 10
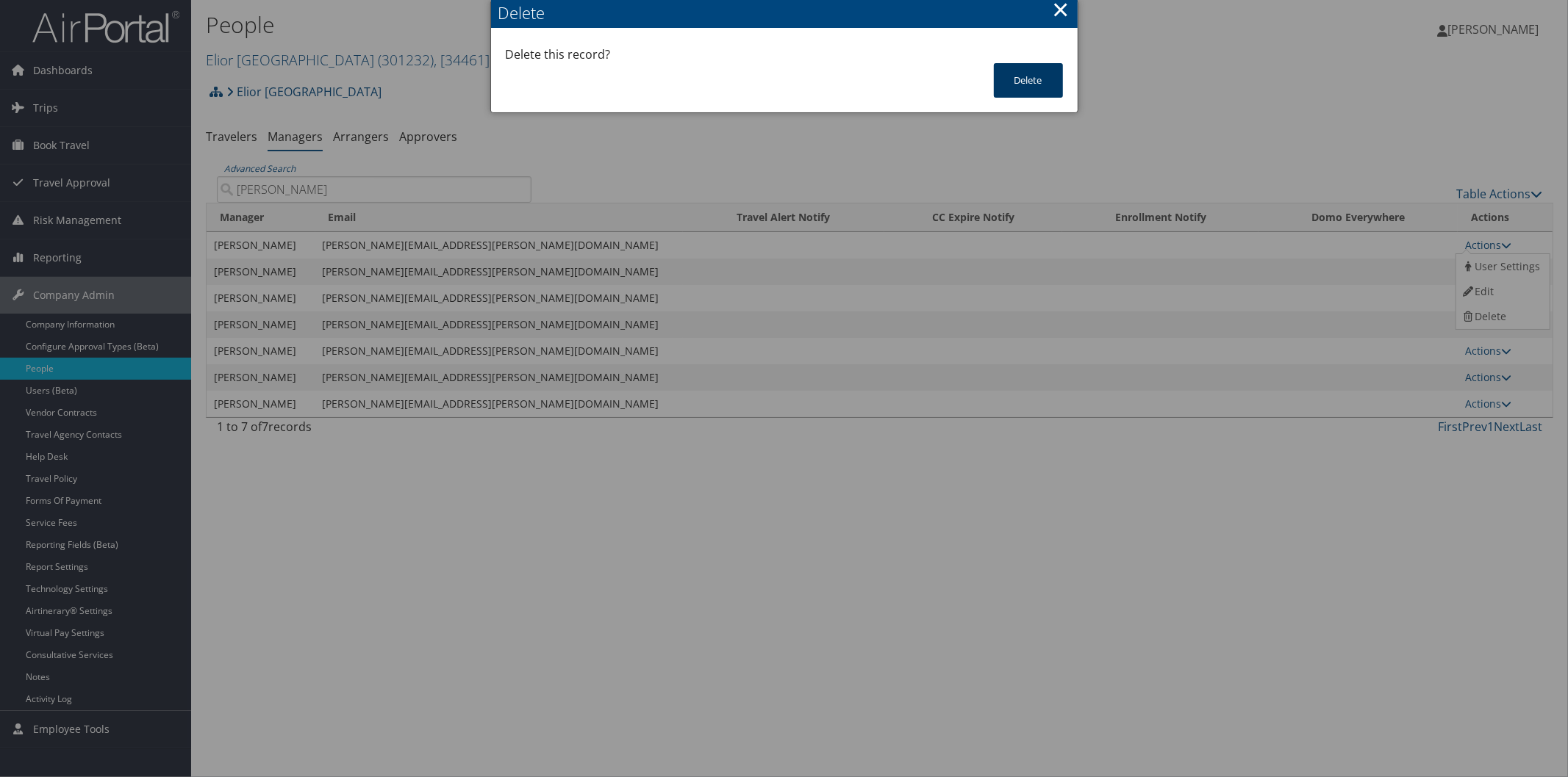
click at [1049, 85] on button "Delete" at bounding box center [1028, 80] width 69 height 34
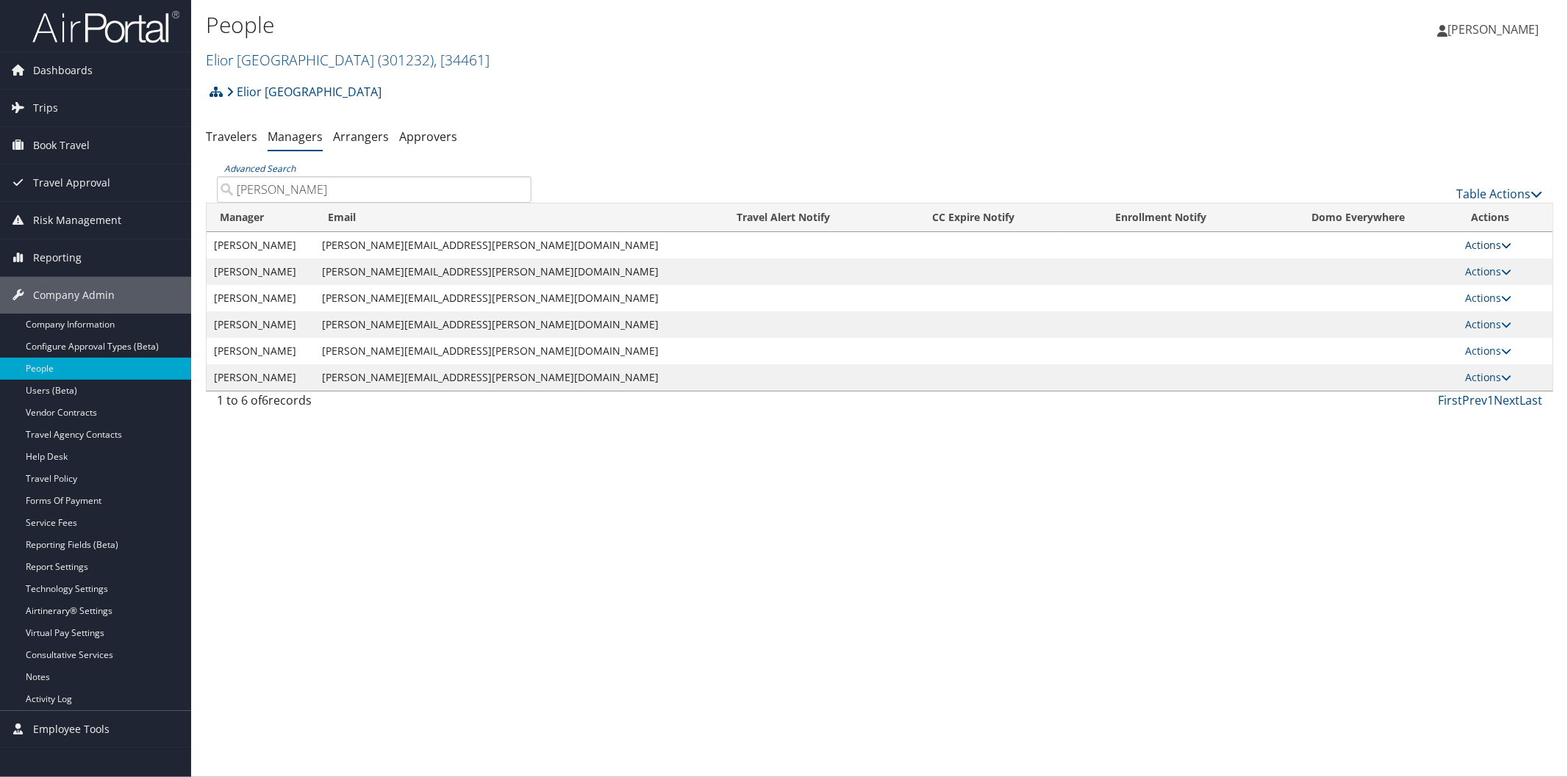
click at [1502, 241] on icon at bounding box center [1506, 245] width 10 height 10
click at [1493, 312] on link "Delete" at bounding box center [1500, 316] width 90 height 25
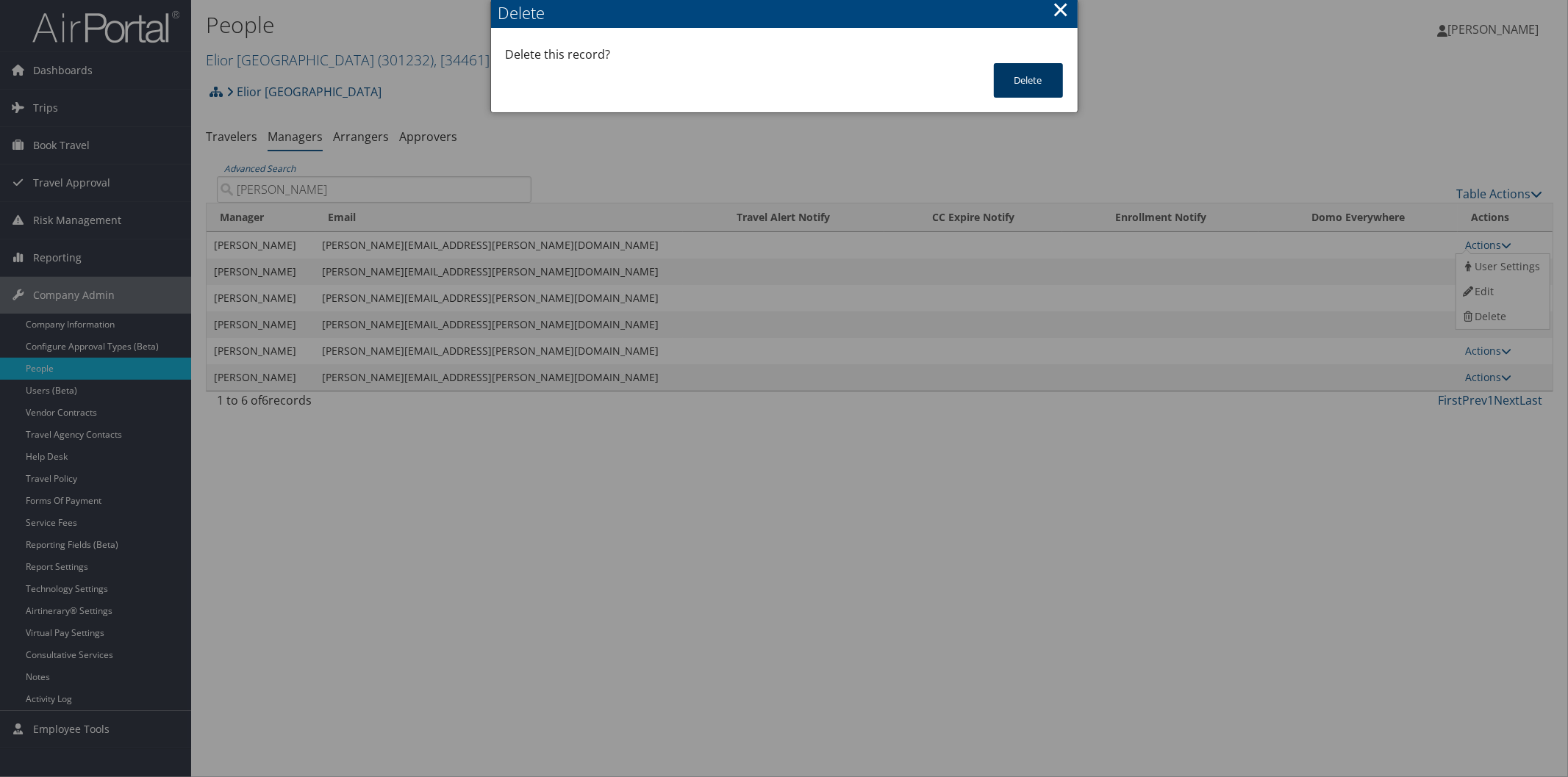
click at [1041, 71] on button "Delete" at bounding box center [1028, 80] width 69 height 34
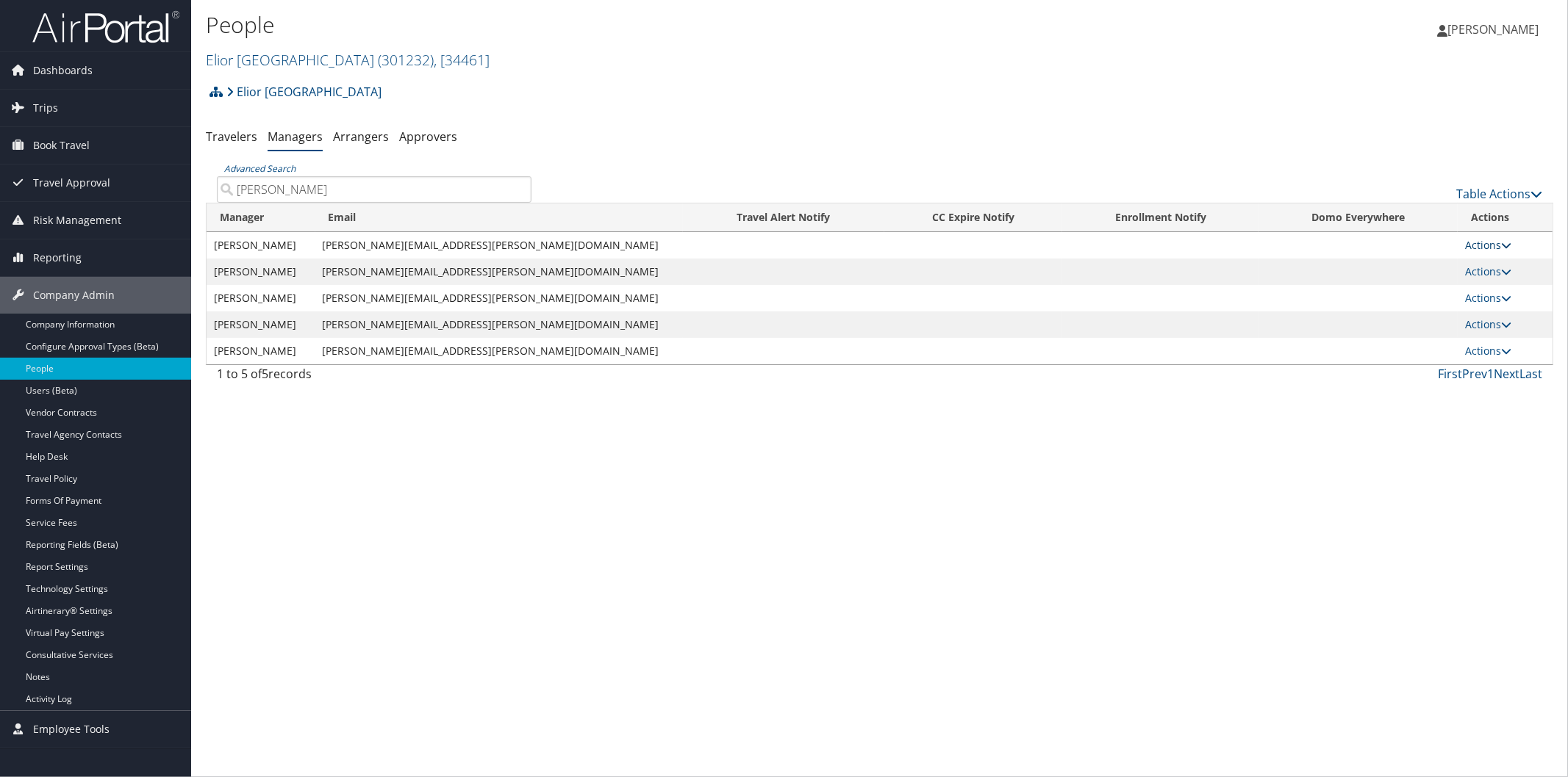
click at [1501, 241] on icon at bounding box center [1506, 245] width 10 height 10
click at [1488, 308] on link "Delete" at bounding box center [1500, 316] width 90 height 25
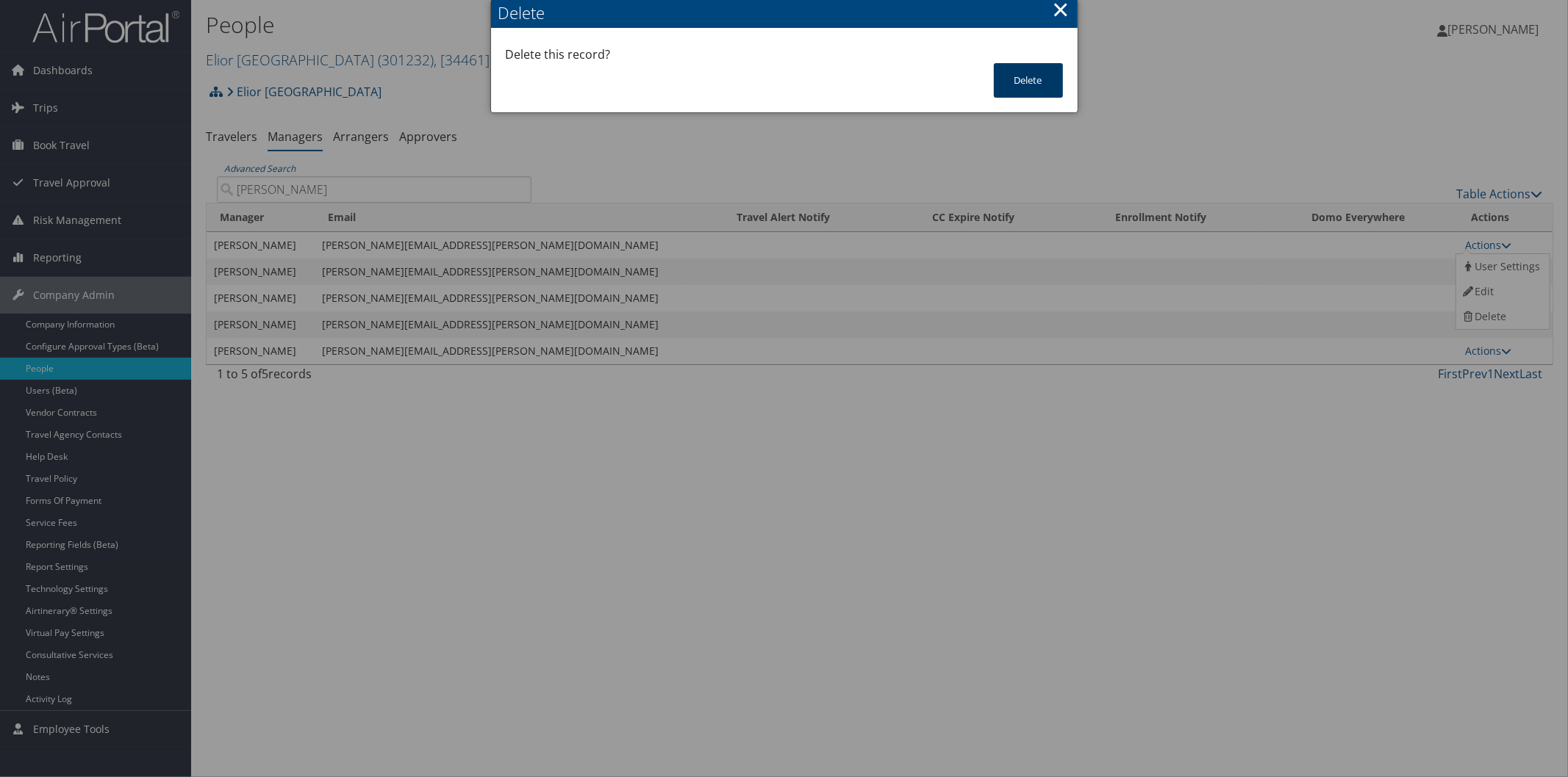
click at [1020, 78] on button "Delete" at bounding box center [1028, 80] width 69 height 34
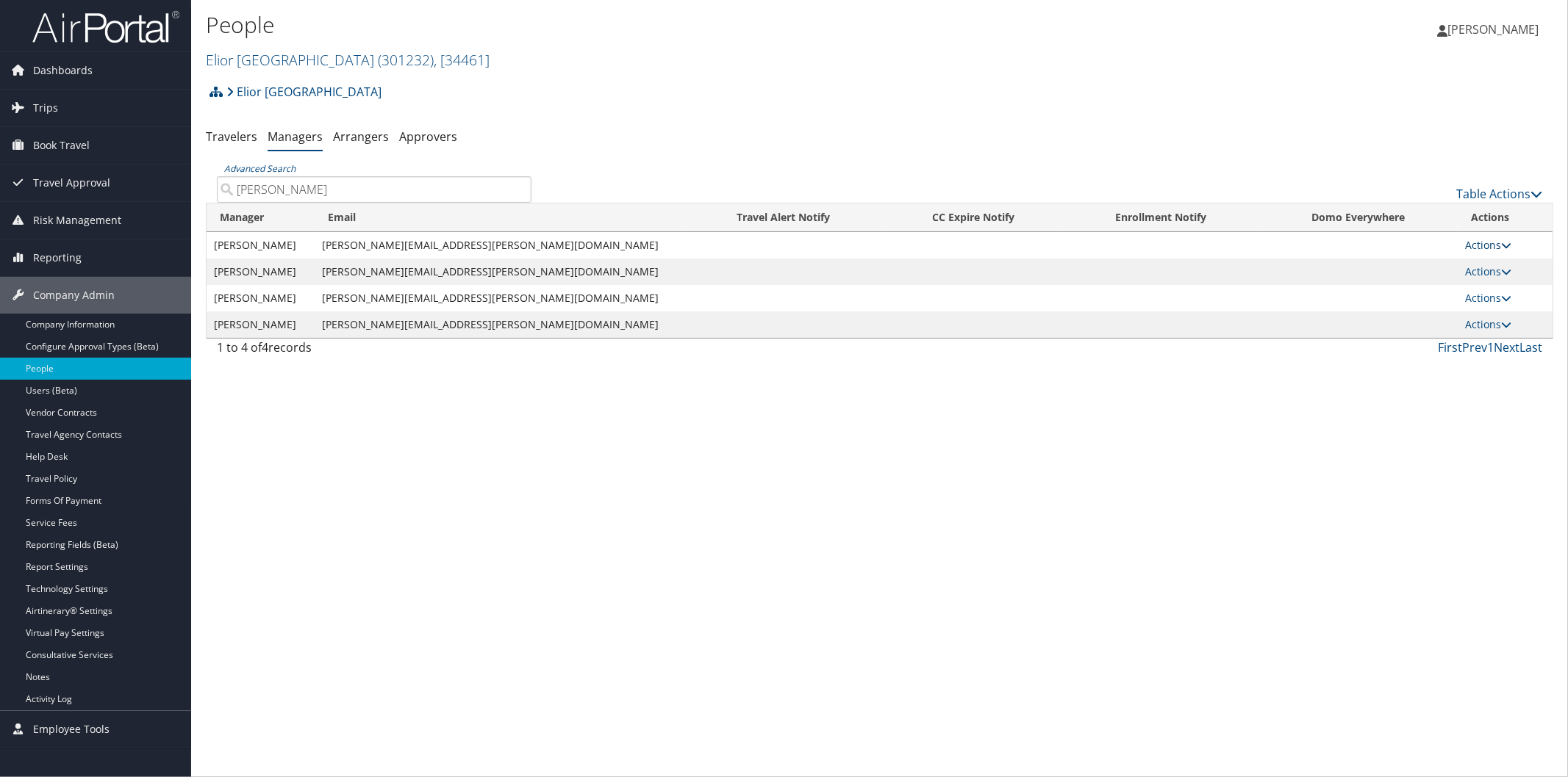
click at [1502, 242] on icon at bounding box center [1506, 245] width 10 height 10
click at [1478, 314] on link "Delete" at bounding box center [1500, 316] width 90 height 25
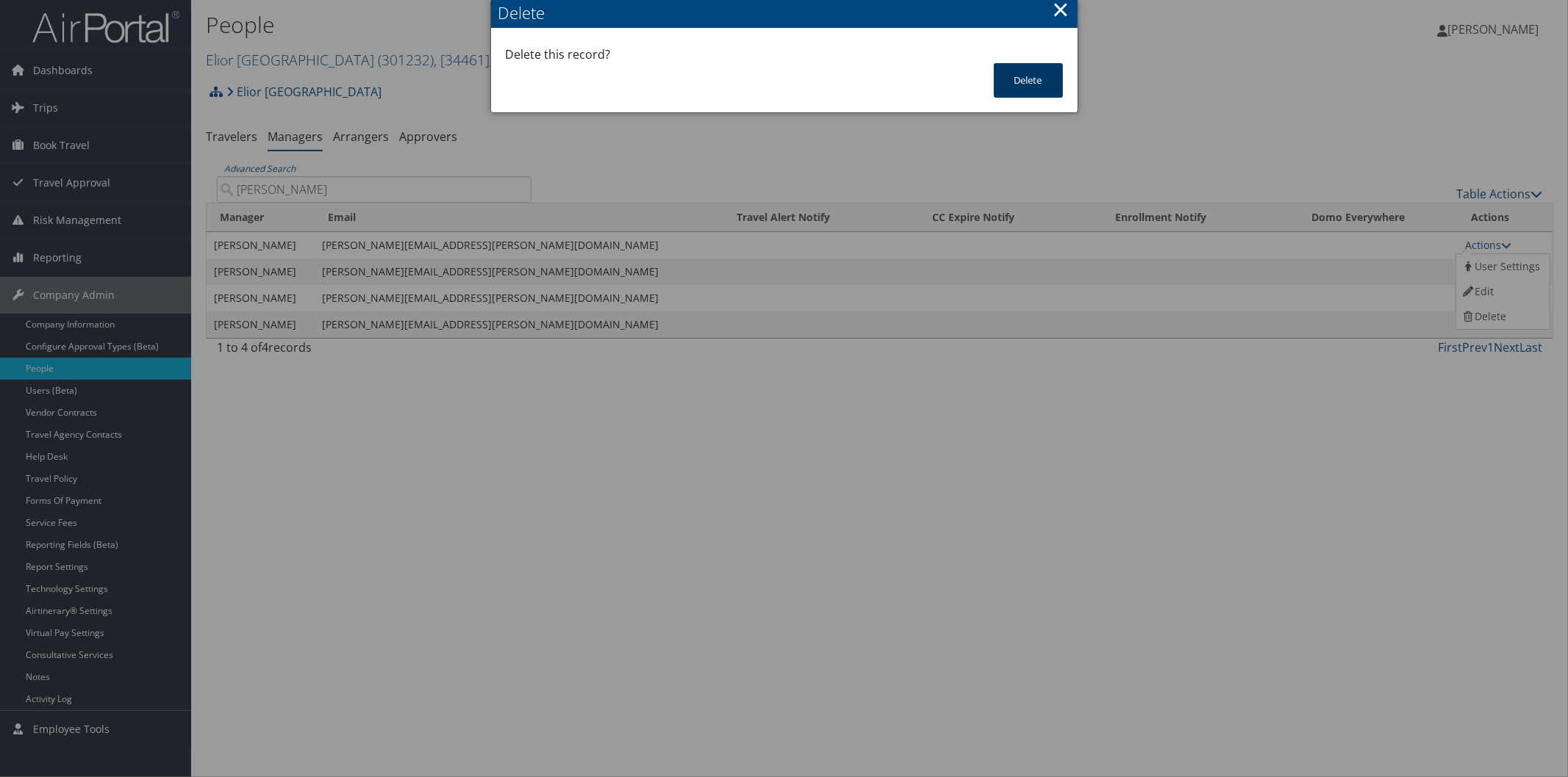
click at [1047, 77] on button "Delete" at bounding box center [1028, 80] width 69 height 34
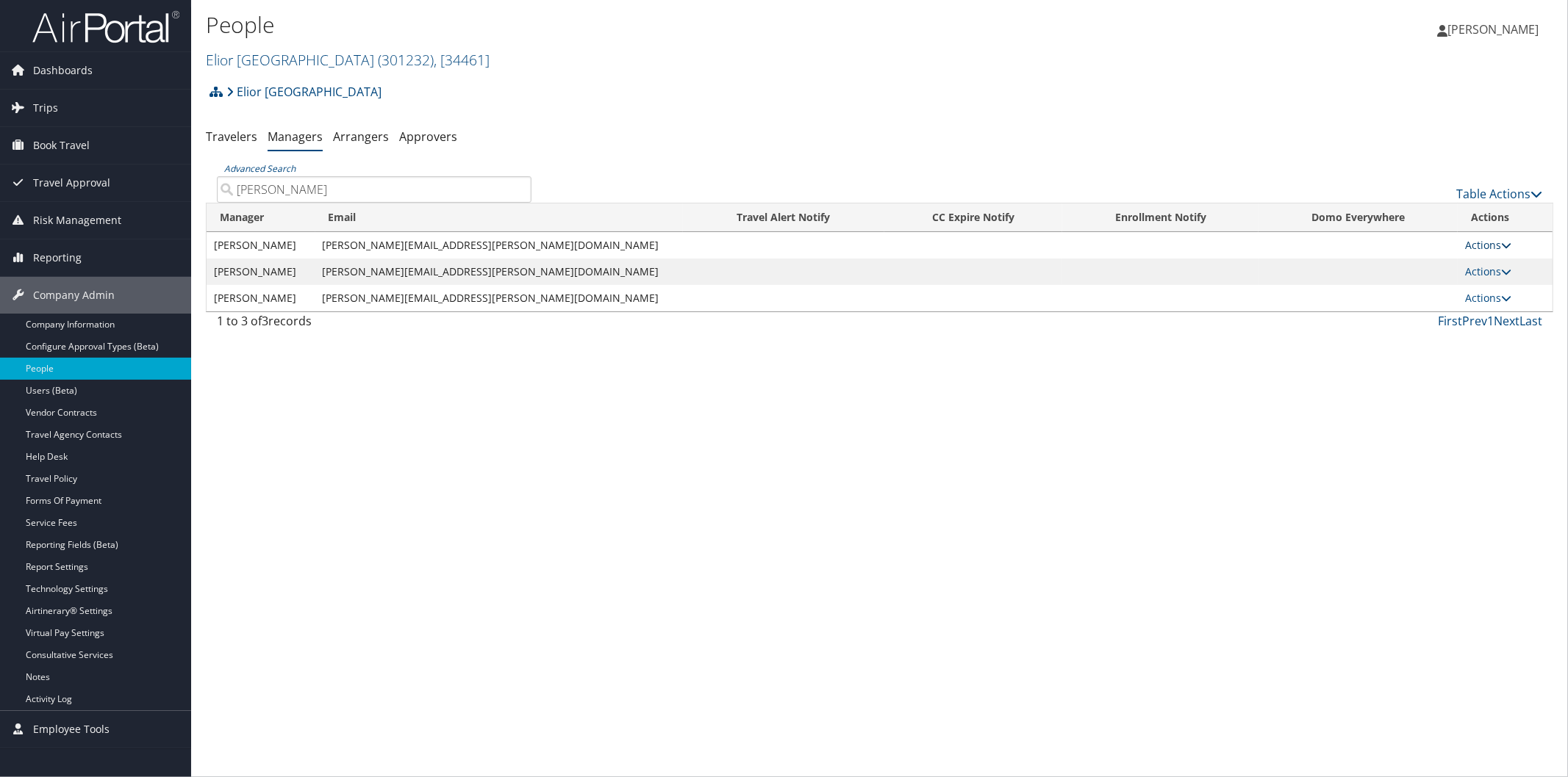
click at [1501, 247] on icon at bounding box center [1506, 245] width 10 height 10
click at [1460, 319] on link "Delete" at bounding box center [1500, 316] width 90 height 25
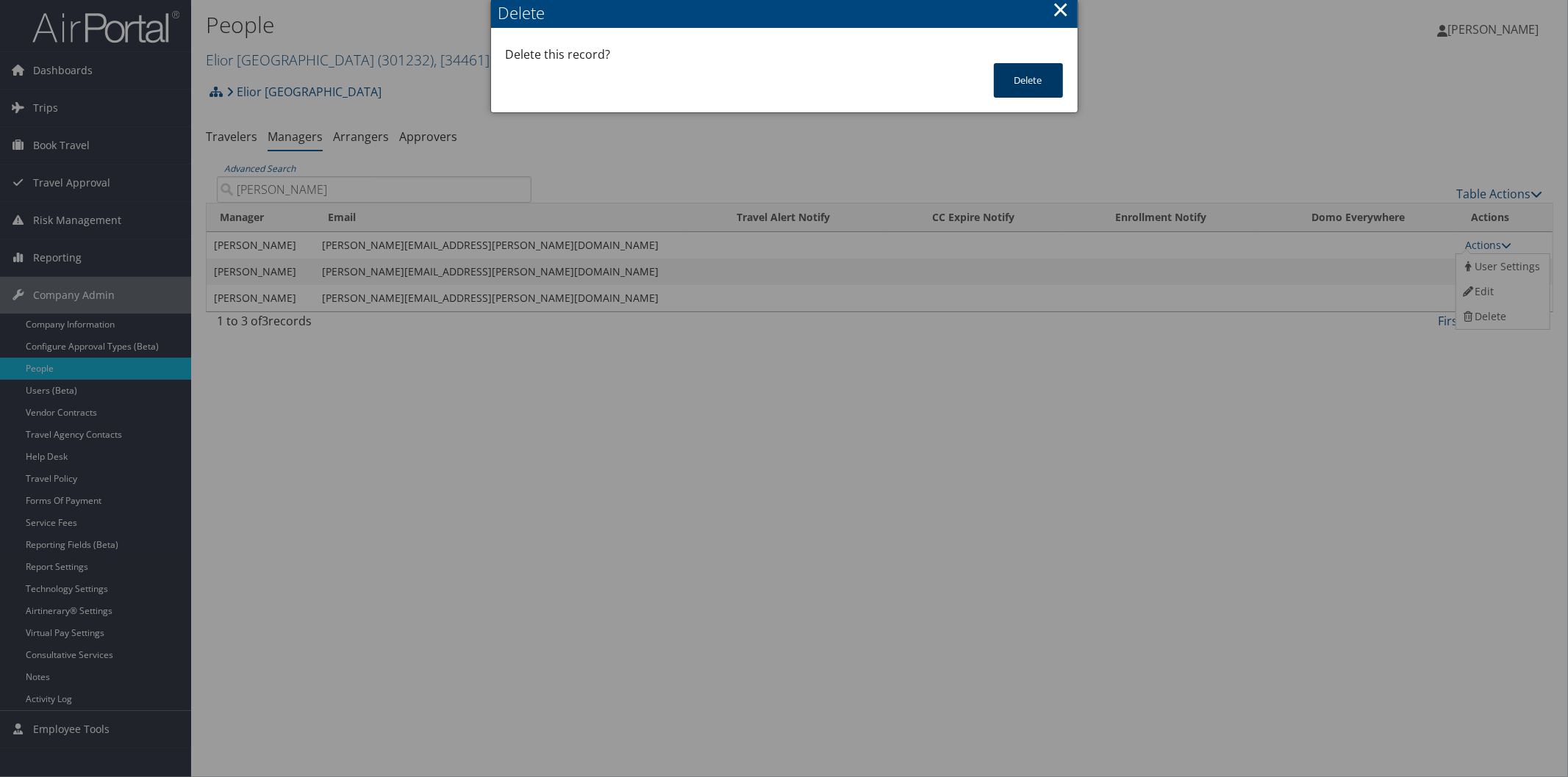
drag, startPoint x: 1041, startPoint y: 75, endPoint x: 1051, endPoint y: 60, distance: 18.0
click at [1042, 69] on button "Delete" at bounding box center [1028, 80] width 69 height 34
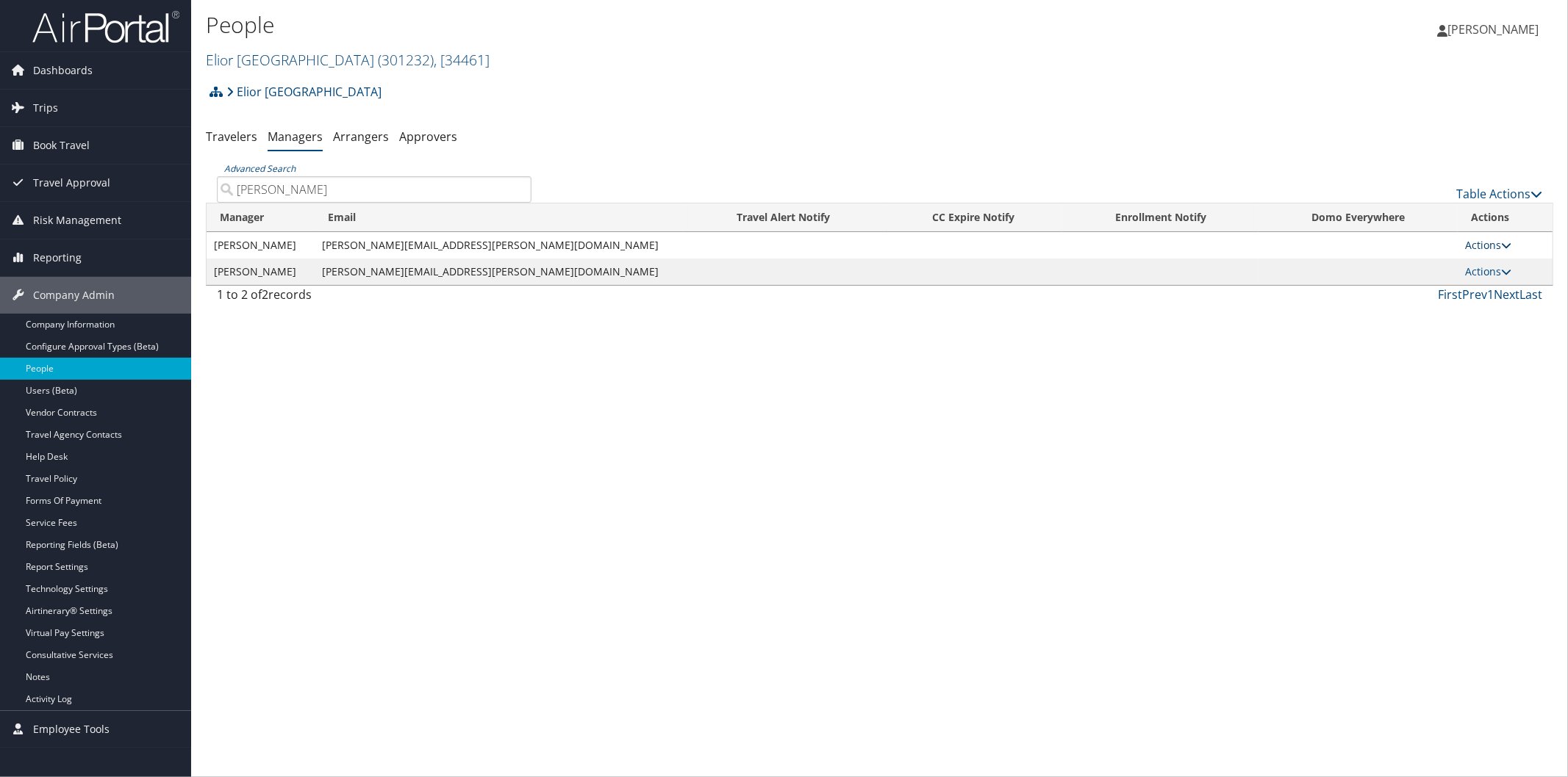
click at [1501, 240] on icon at bounding box center [1506, 245] width 10 height 10
click at [1474, 308] on link "Delete" at bounding box center [1500, 316] width 90 height 25
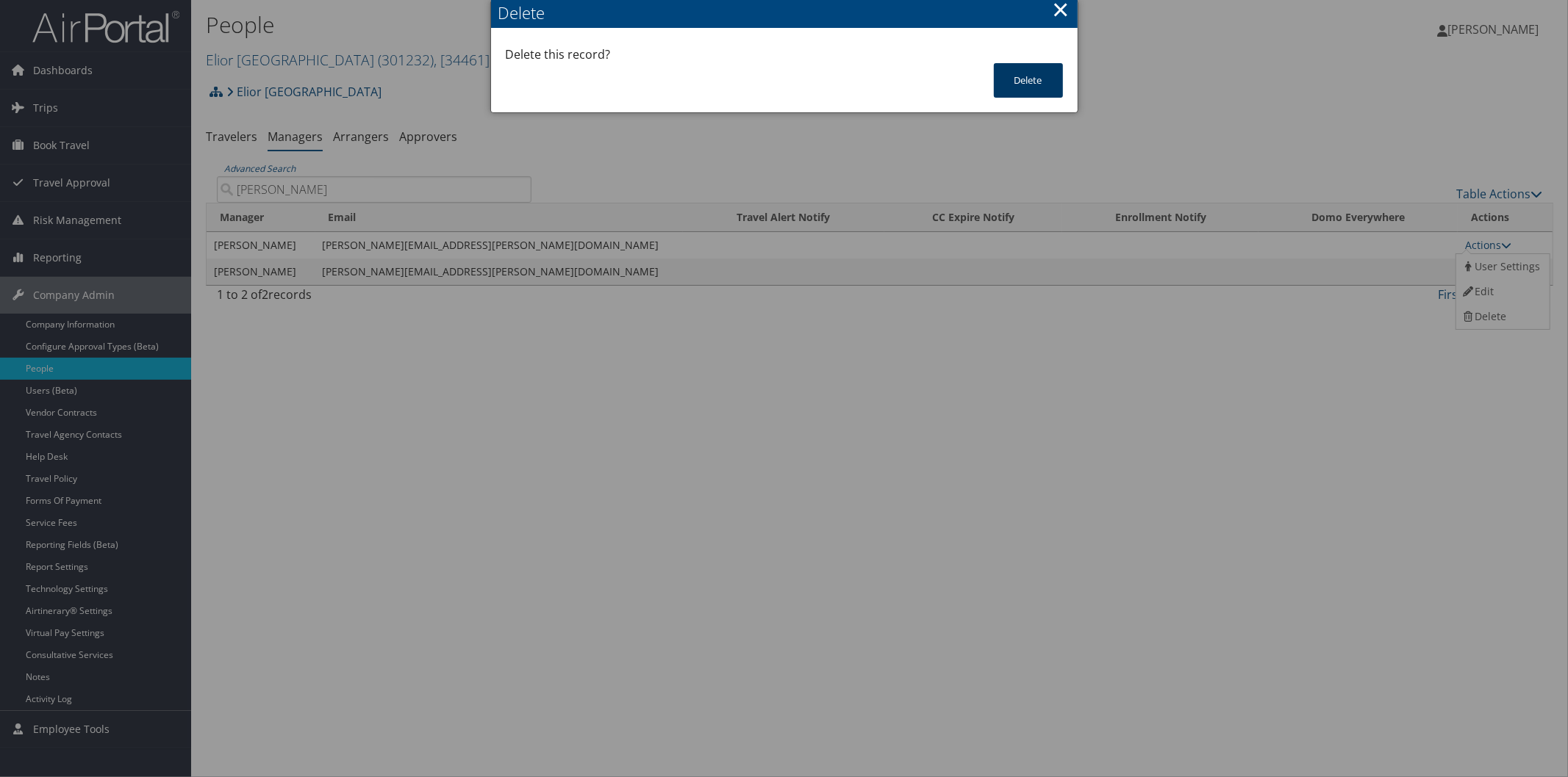
click at [1023, 76] on button "Delete" at bounding box center [1028, 80] width 69 height 34
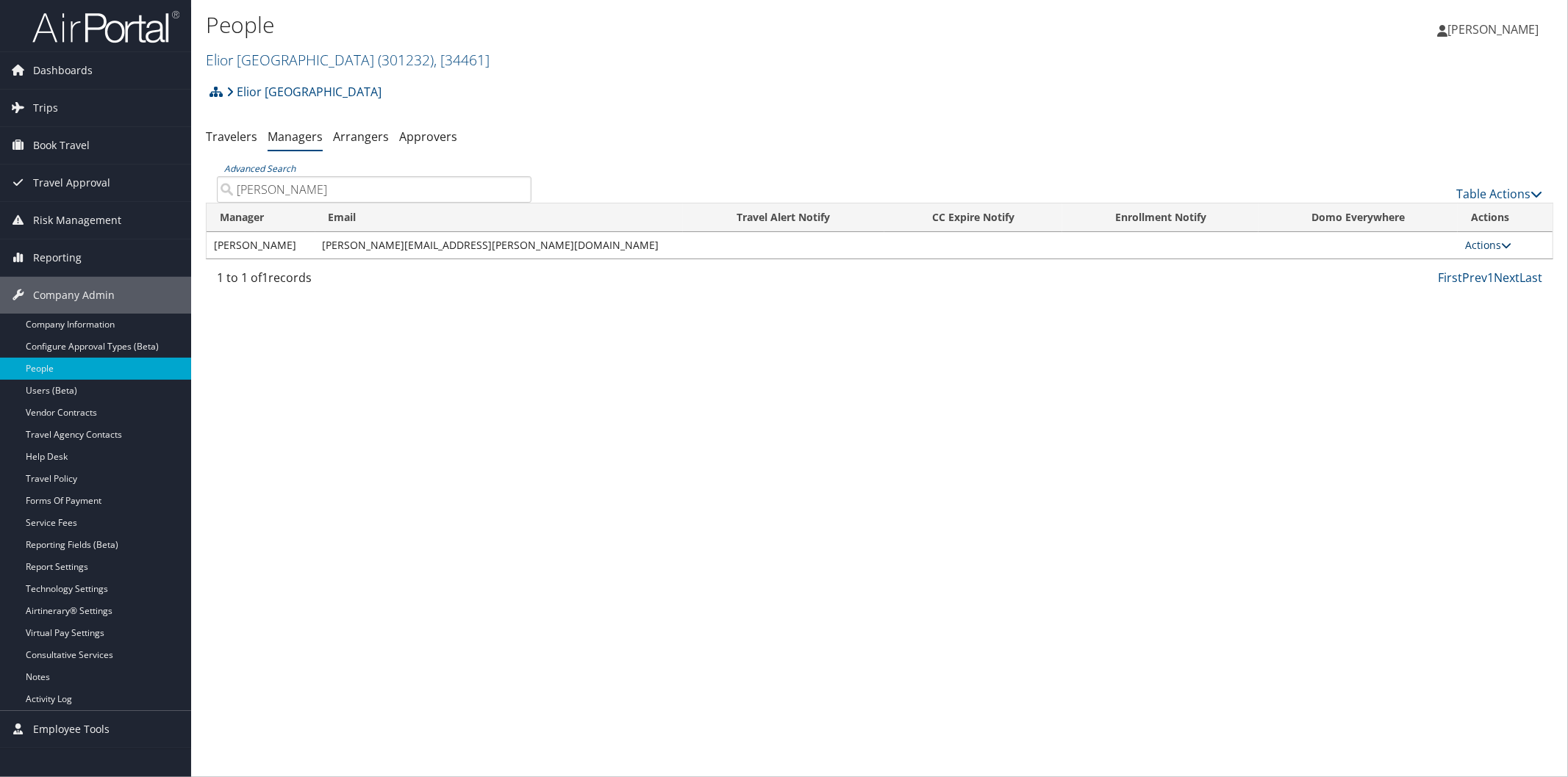
click at [1501, 240] on icon at bounding box center [1506, 245] width 10 height 10
click at [1472, 316] on icon at bounding box center [1468, 316] width 14 height 10
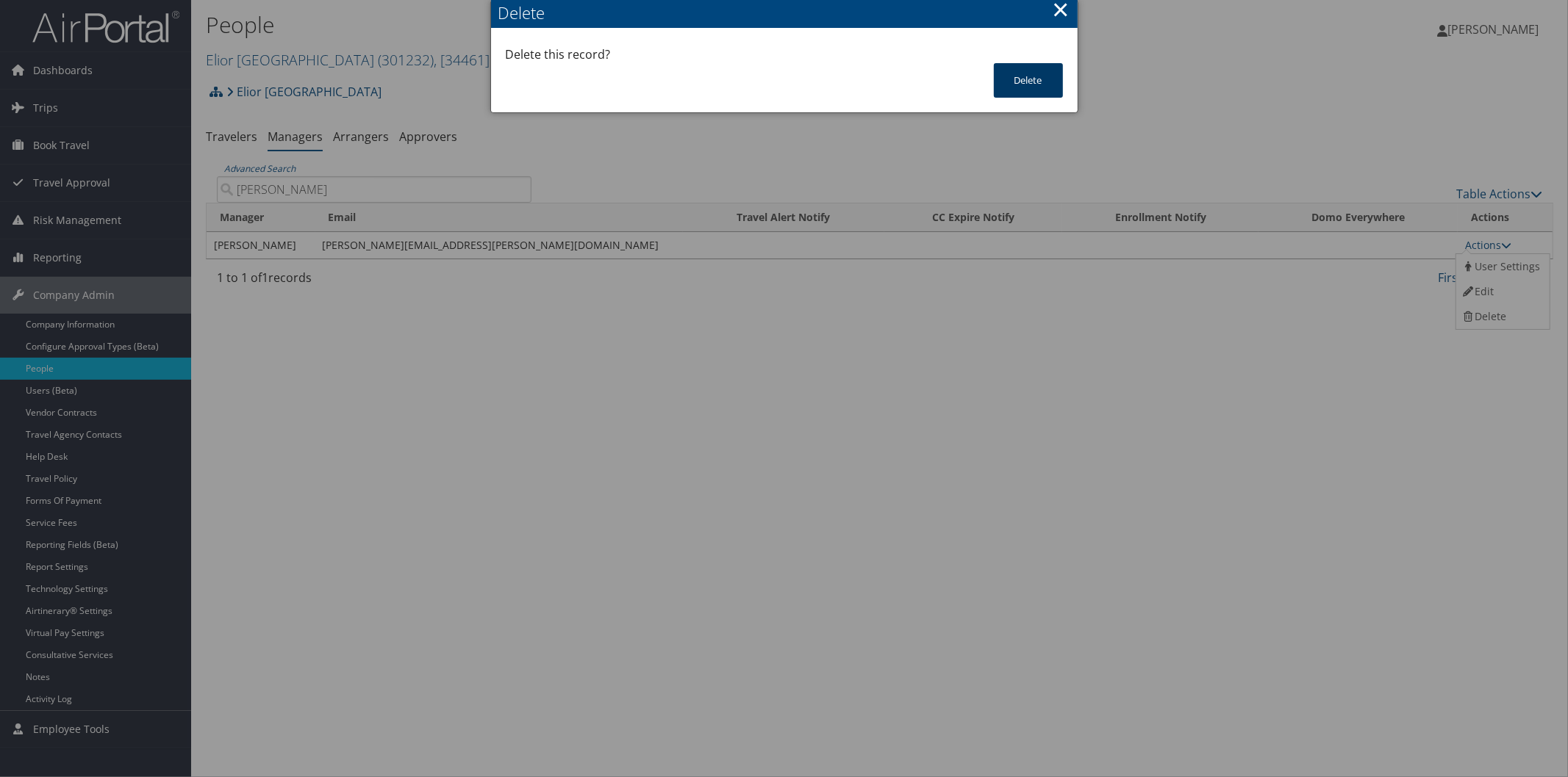
click at [1032, 72] on button "Delete" at bounding box center [1028, 80] width 69 height 34
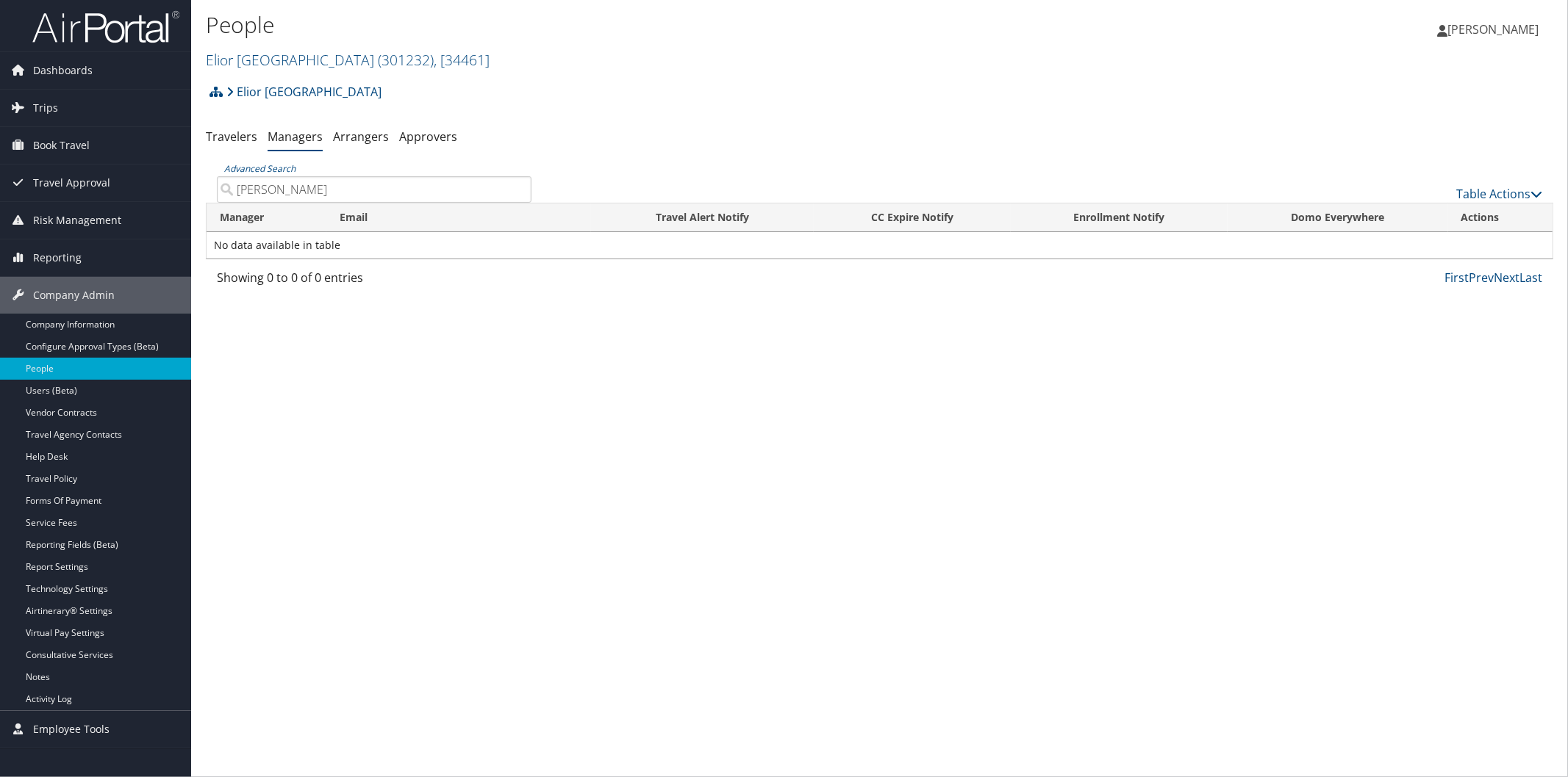
click at [517, 190] on input "mowry" at bounding box center [374, 189] width 315 height 26
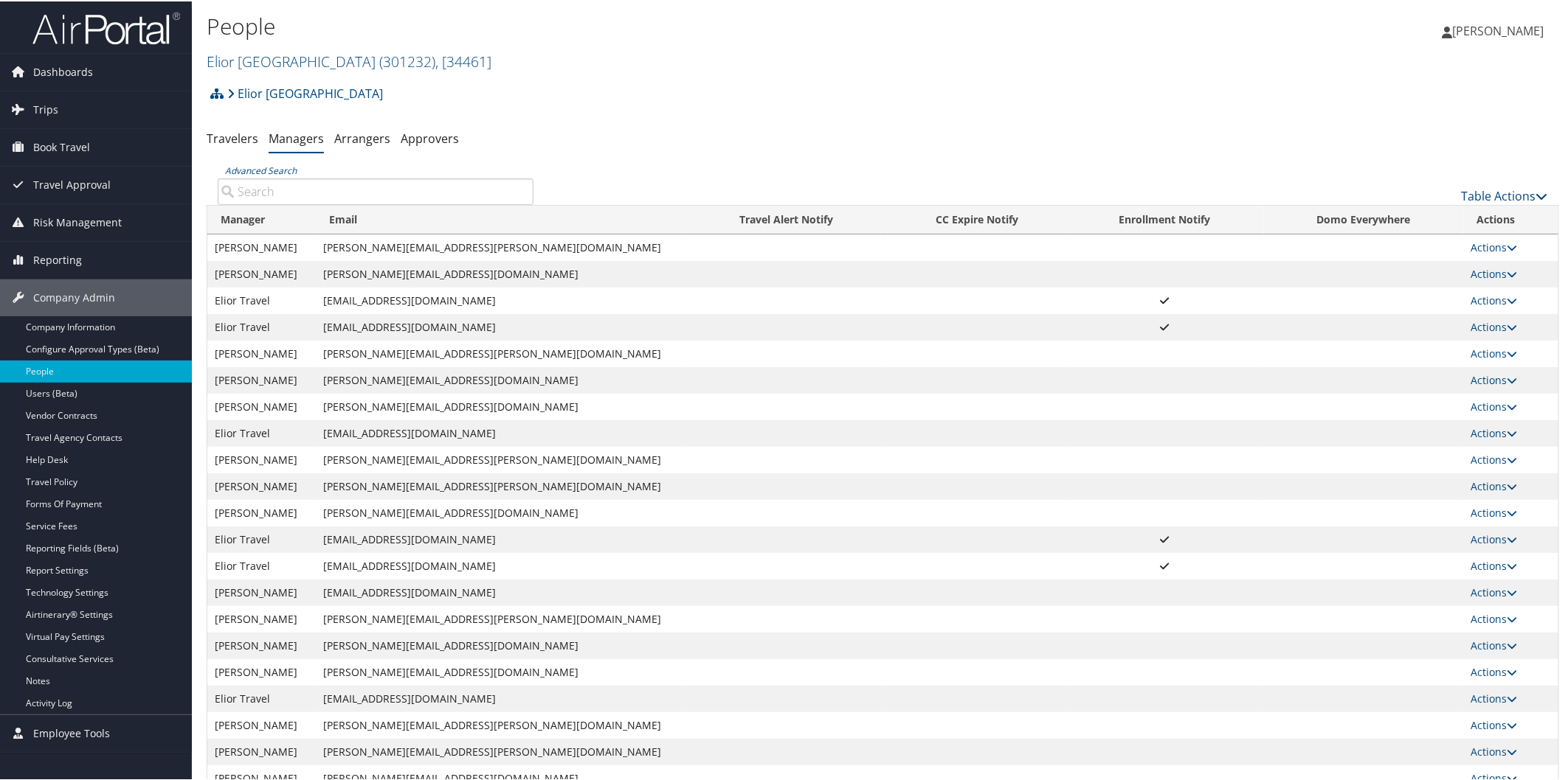
scroll to position [90, 0]
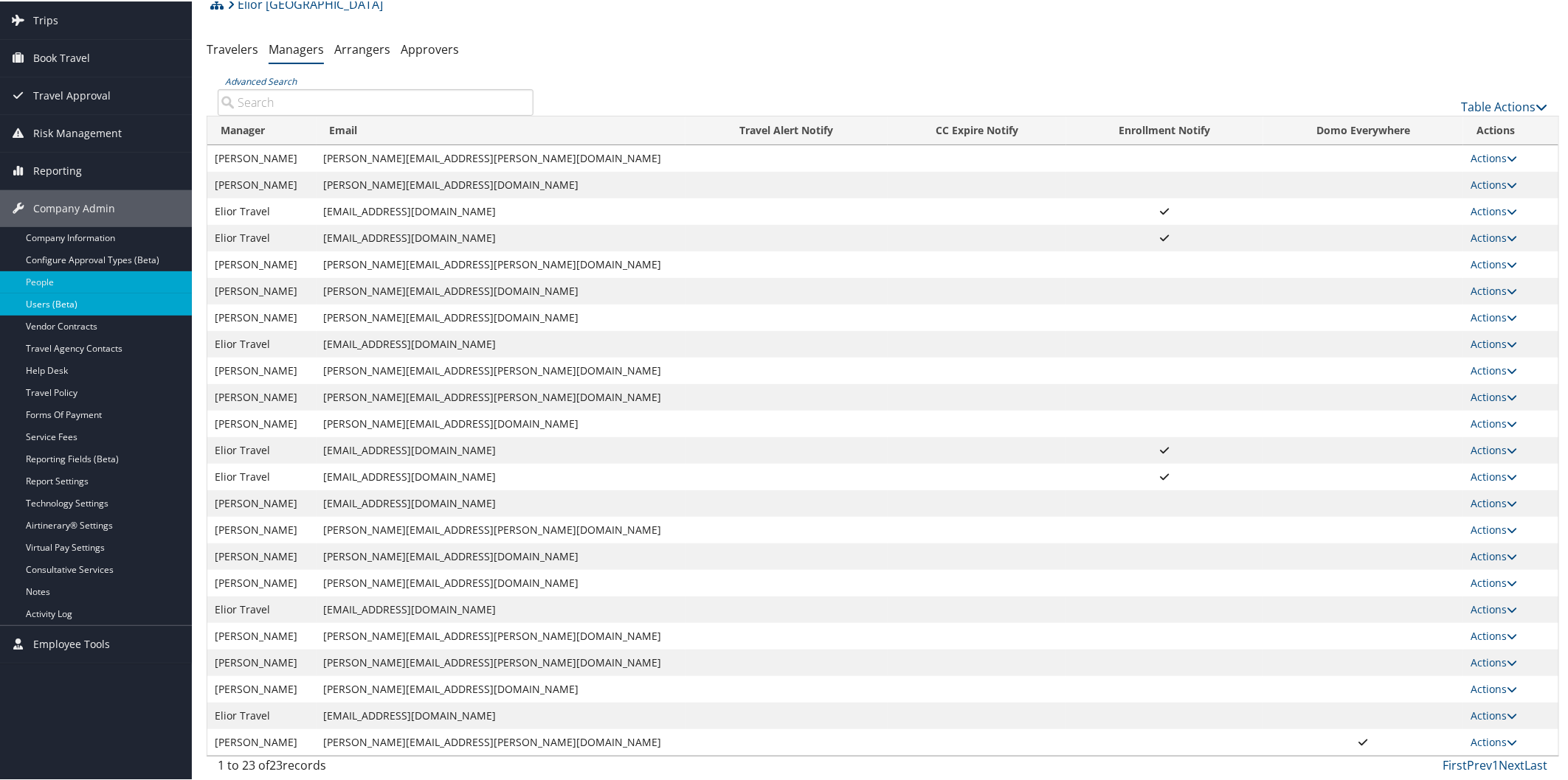
click at [47, 304] on link "Users (Beta)" at bounding box center [96, 303] width 192 height 22
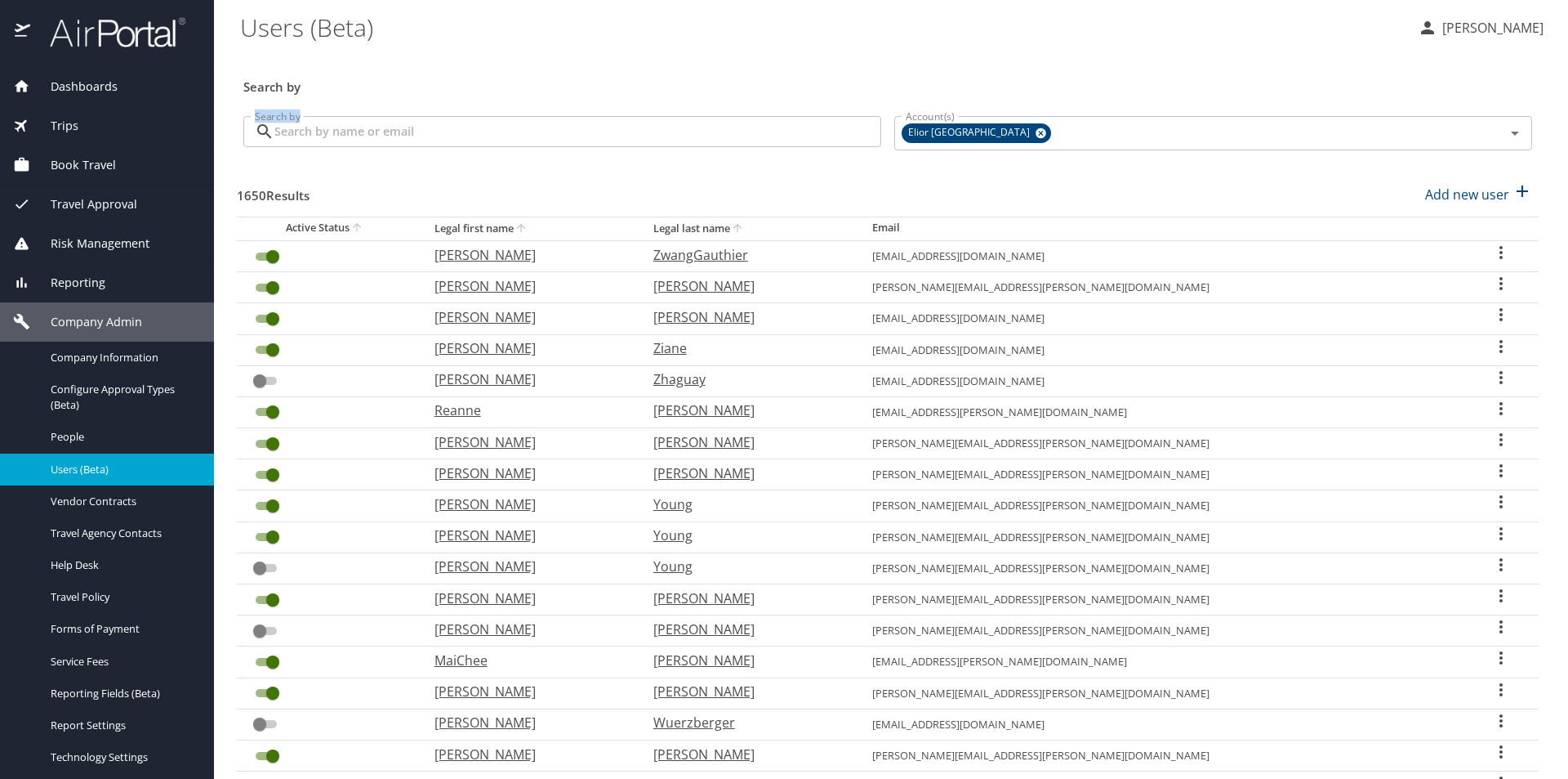
click at [652, 115] on div "Search by Search by" at bounding box center [562, 133] width 651 height 61
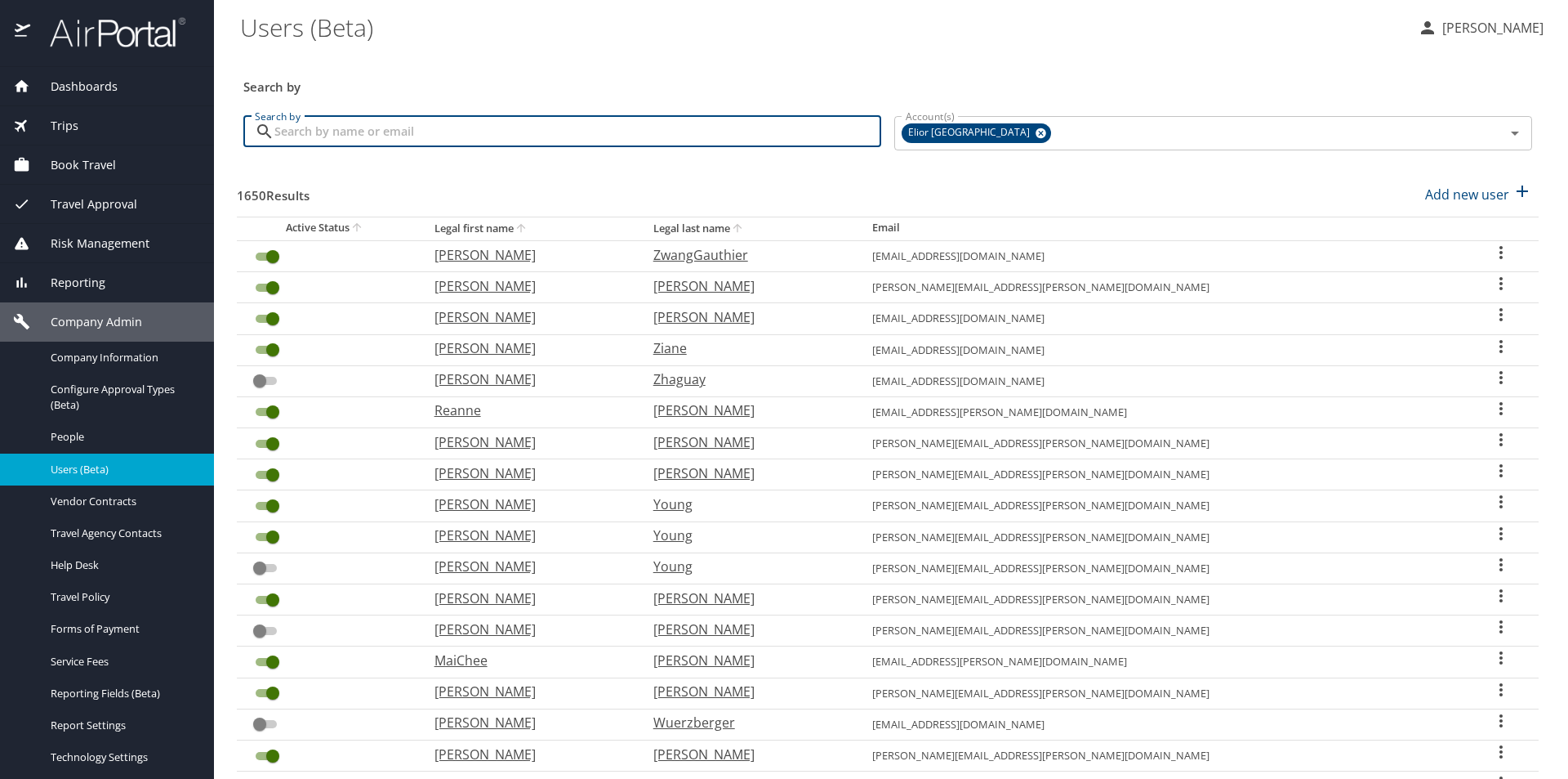
click at [625, 129] on input "Search by" at bounding box center [578, 131] width 607 height 31
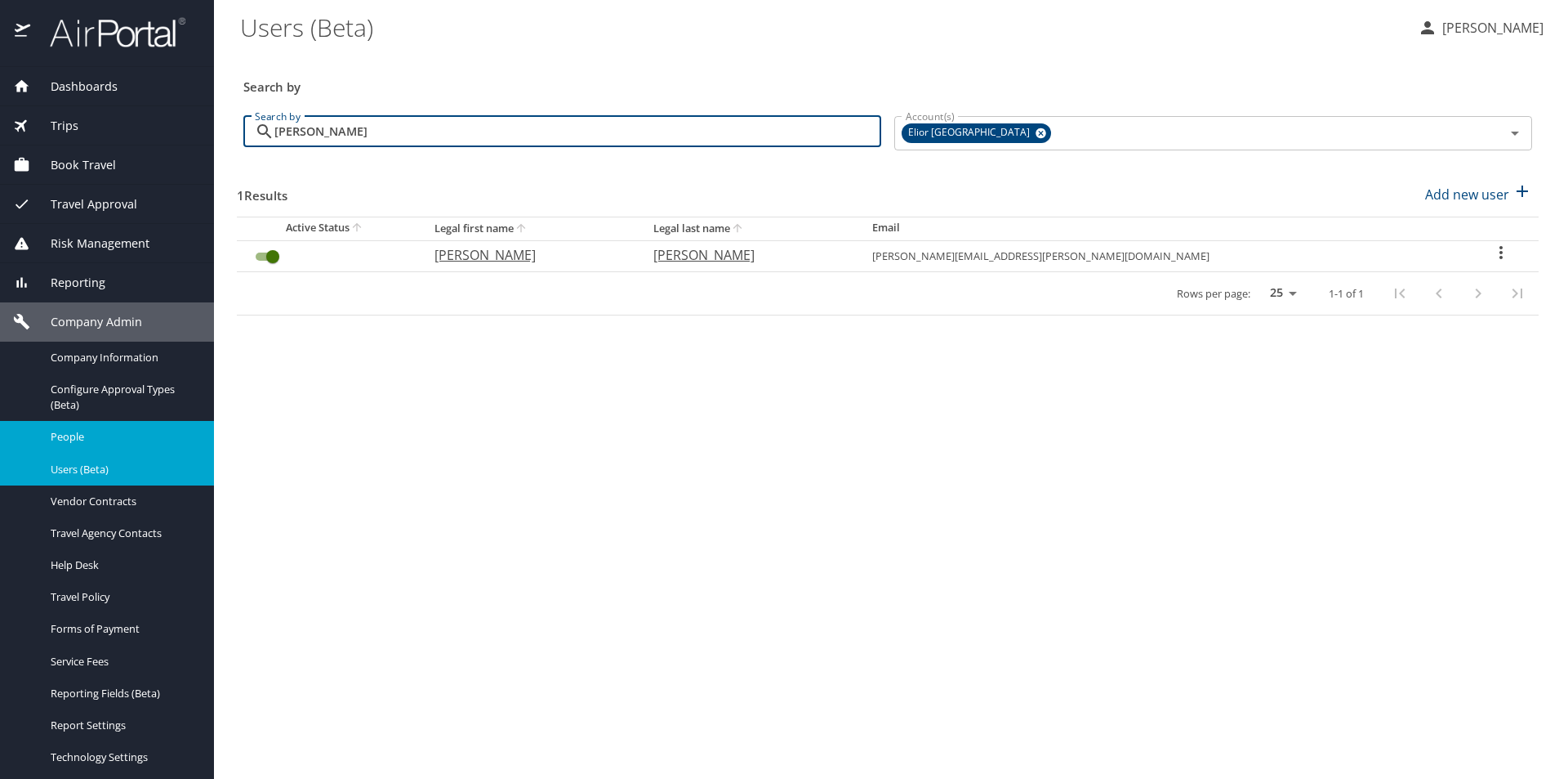
type input "[PERSON_NAME]"
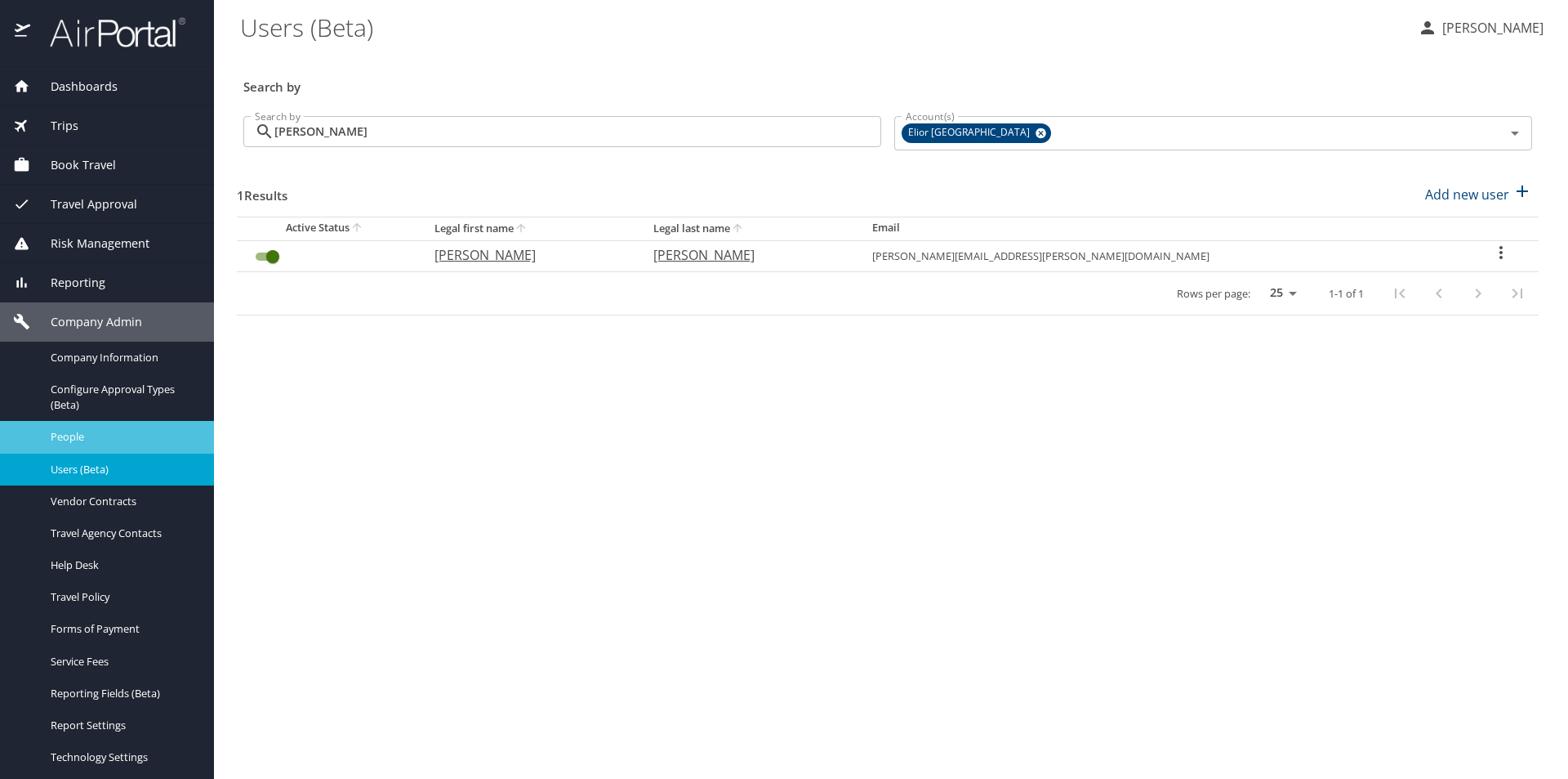
click at [71, 436] on span "People" at bounding box center [122, 437] width 144 height 16
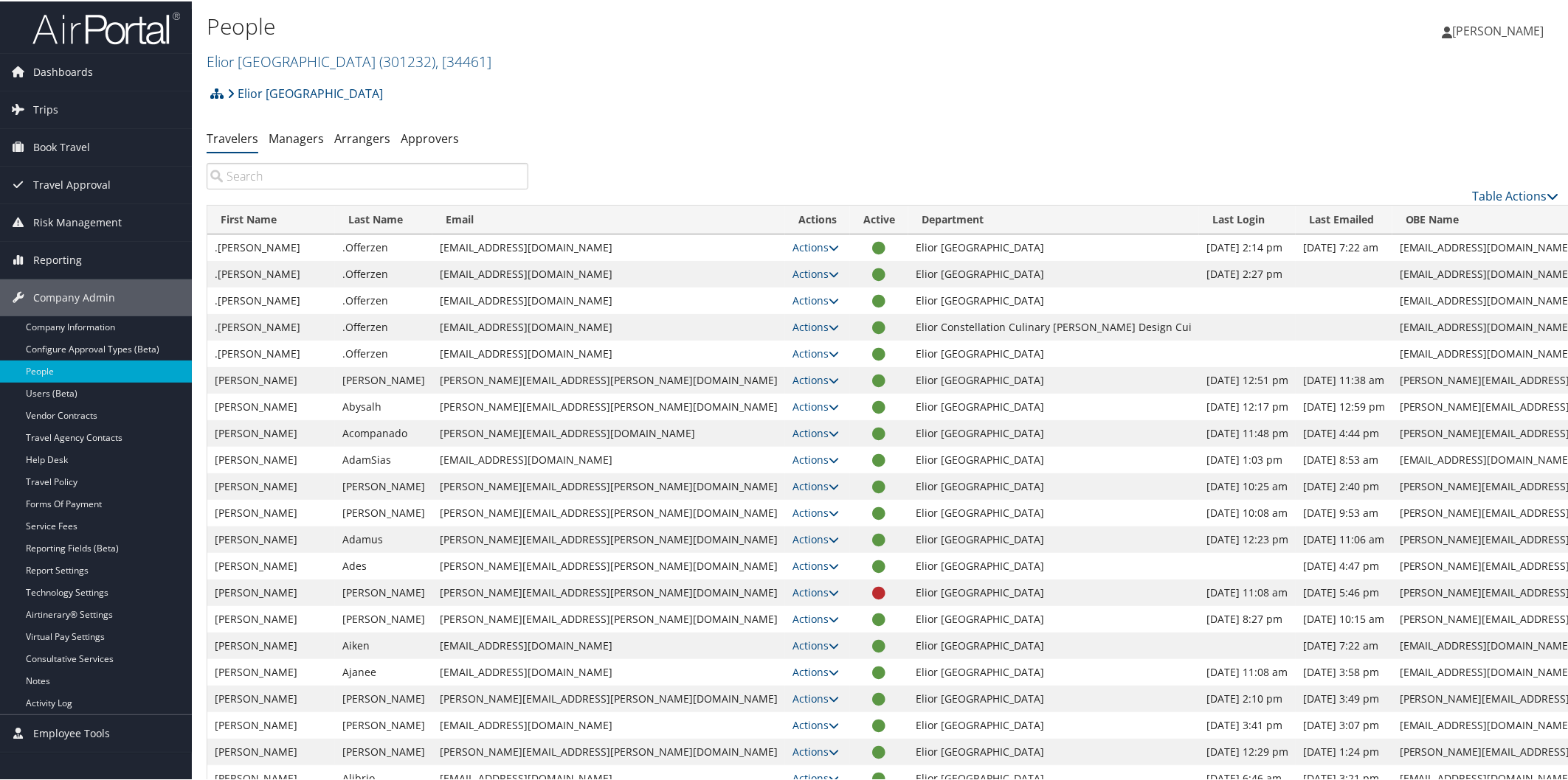
click at [430, 174] on input "search" at bounding box center [367, 174] width 322 height 26
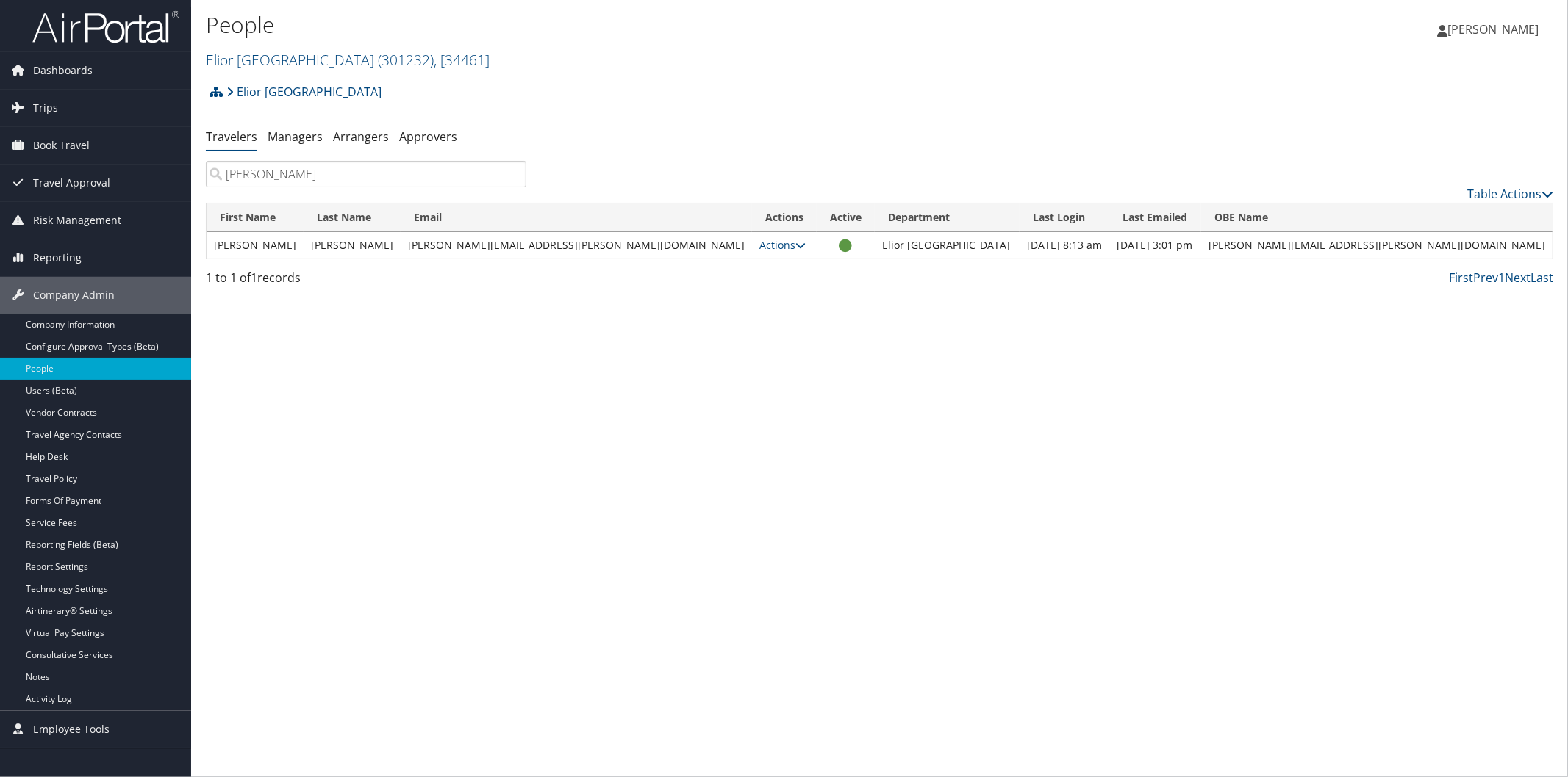
type input "[PERSON_NAME]"
click at [99, 22] on img at bounding box center [106, 26] width 147 height 34
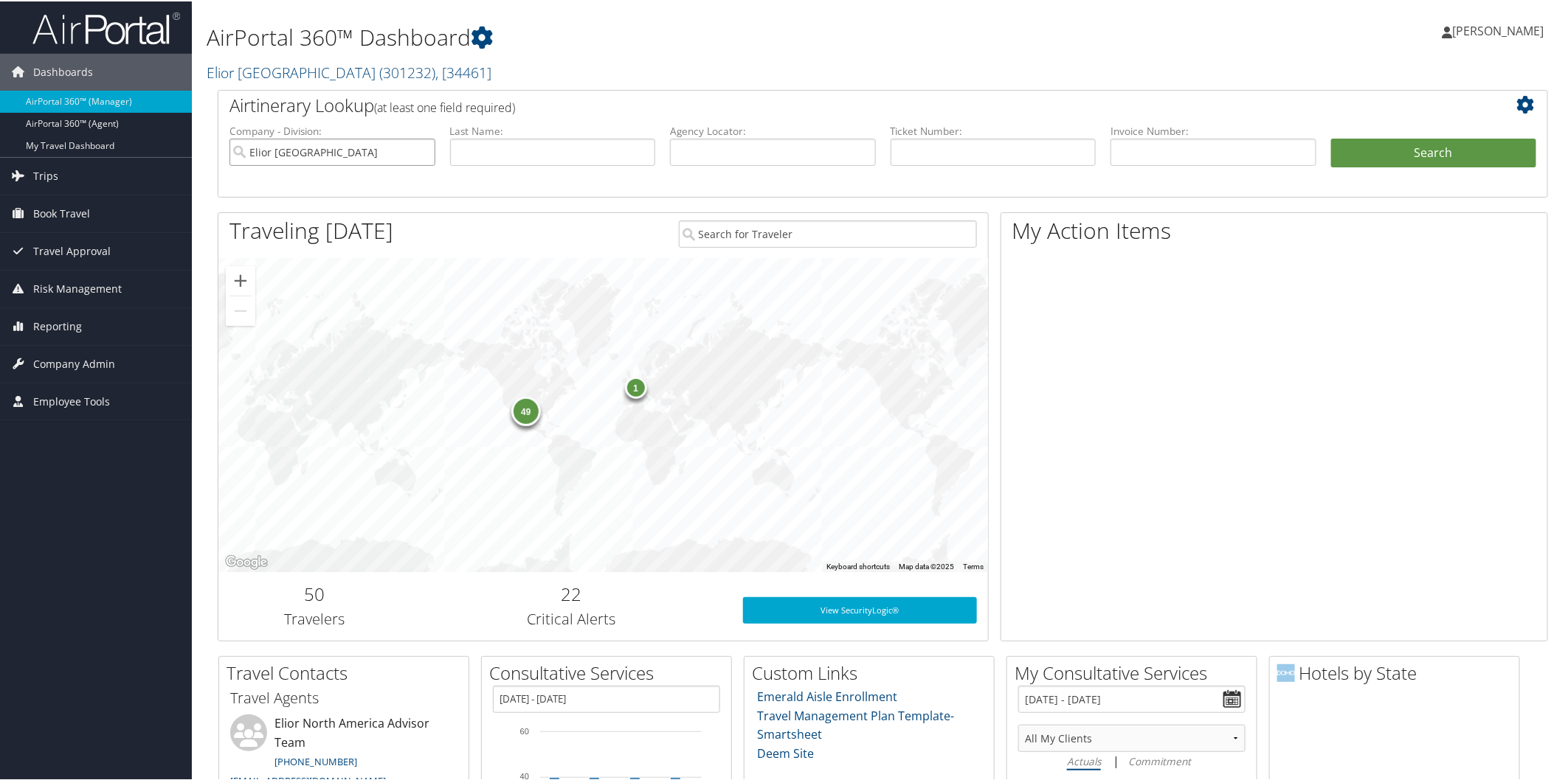
click at [423, 147] on input "Elior [GEOGRAPHIC_DATA]" at bounding box center [332, 150] width 206 height 27
click at [790, 150] on input "text" at bounding box center [772, 150] width 206 height 27
paste input "CZ57F5"
type input "CZ57F5"
click at [1430, 146] on button "Search" at bounding box center [1434, 151] width 206 height 30
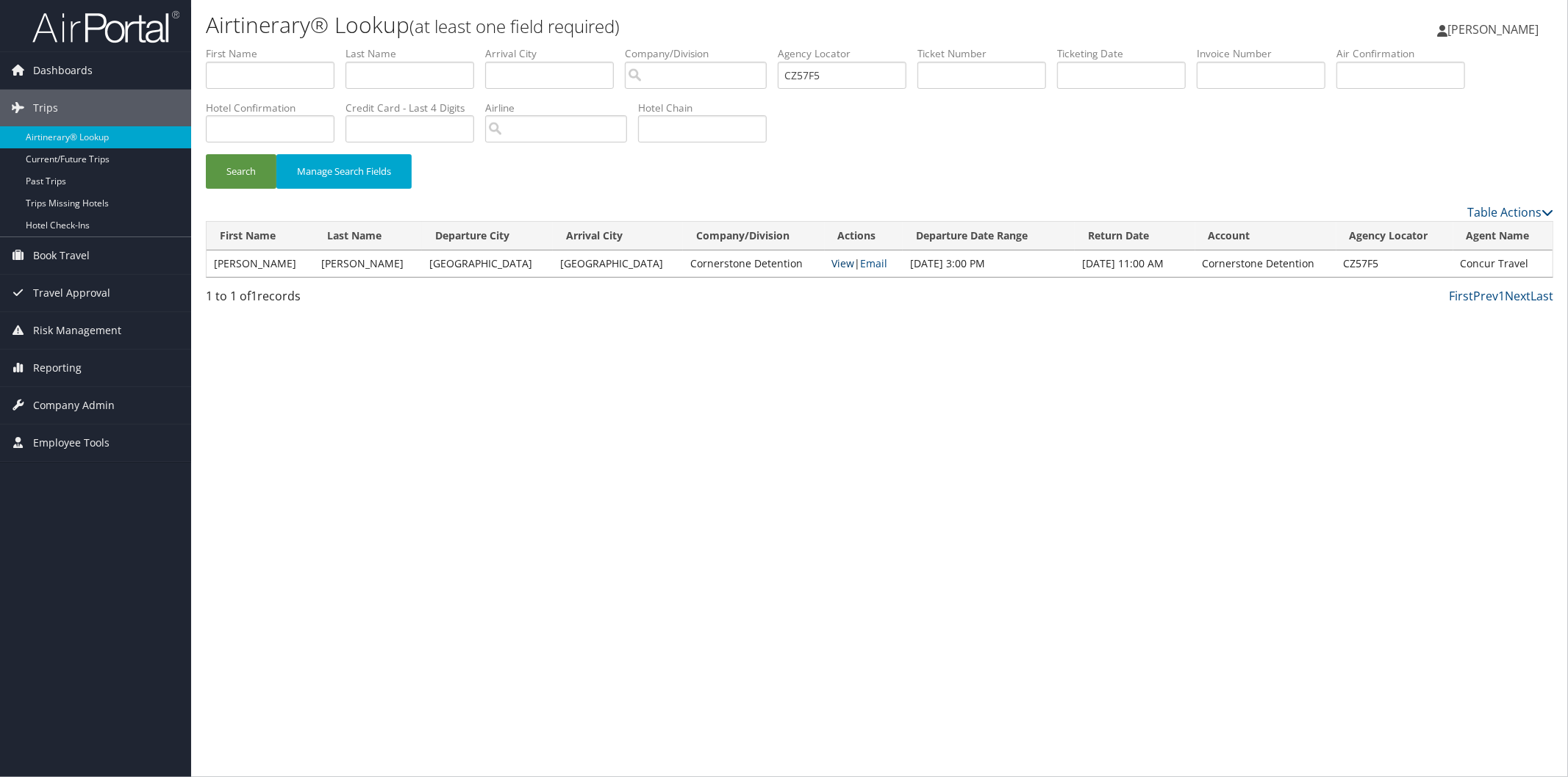
click at [832, 261] on link "View" at bounding box center [843, 264] width 23 height 14
click at [81, 401] on span "Company Admin" at bounding box center [73, 406] width 81 height 37
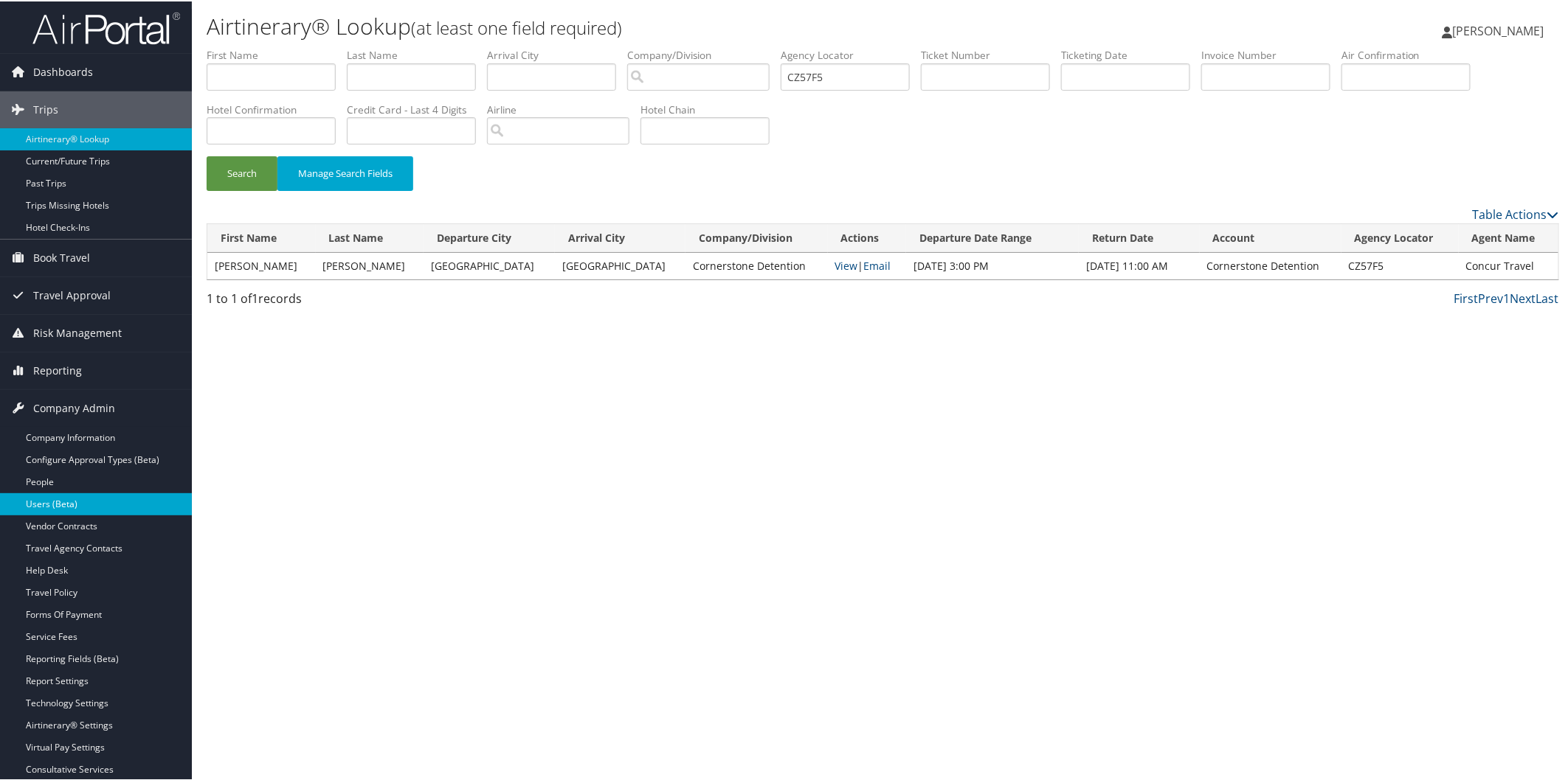
click at [48, 506] on link "Users (Beta)" at bounding box center [96, 503] width 192 height 22
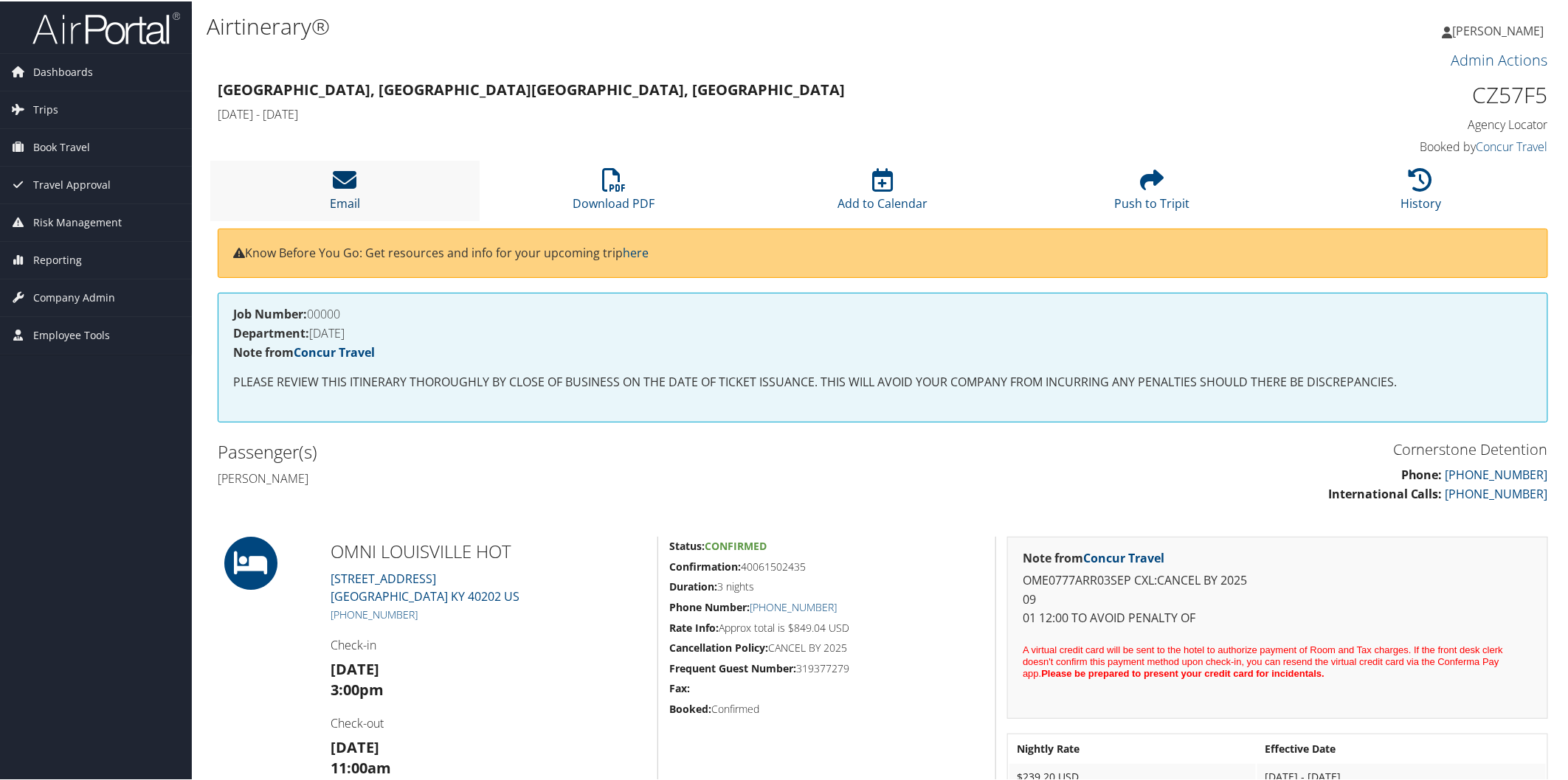
click at [345, 175] on icon at bounding box center [345, 178] width 24 height 24
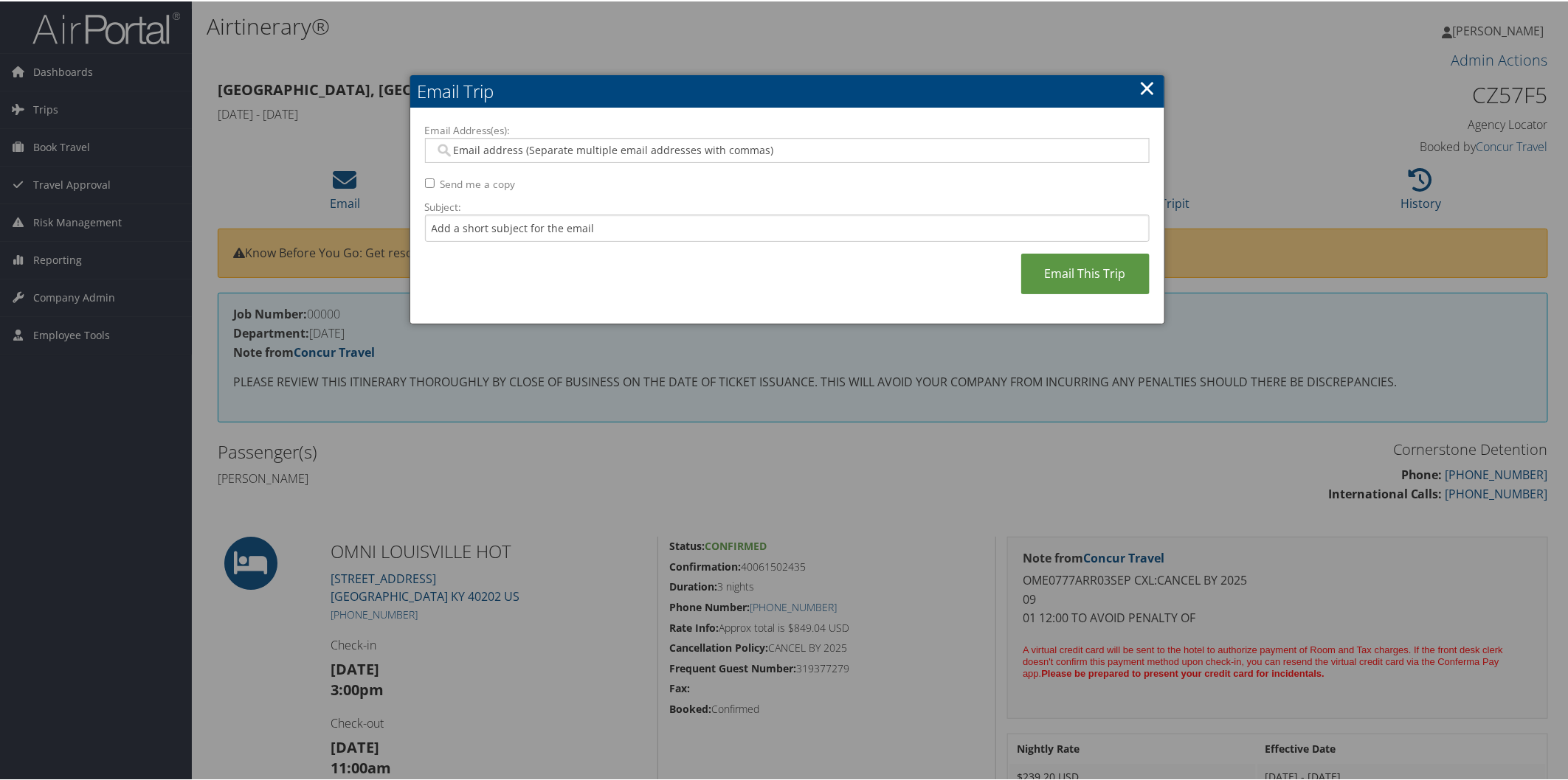
click at [563, 150] on input "Email Address(es):" at bounding box center [787, 149] width 704 height 14
type input "val"
click at [583, 168] on div "VALERIE.BUCKLER@CBTRAVEL.COM" at bounding box center [793, 170] width 718 height 14
type input "VALERIE.BUCKLER@CBTRAVEL.COM"
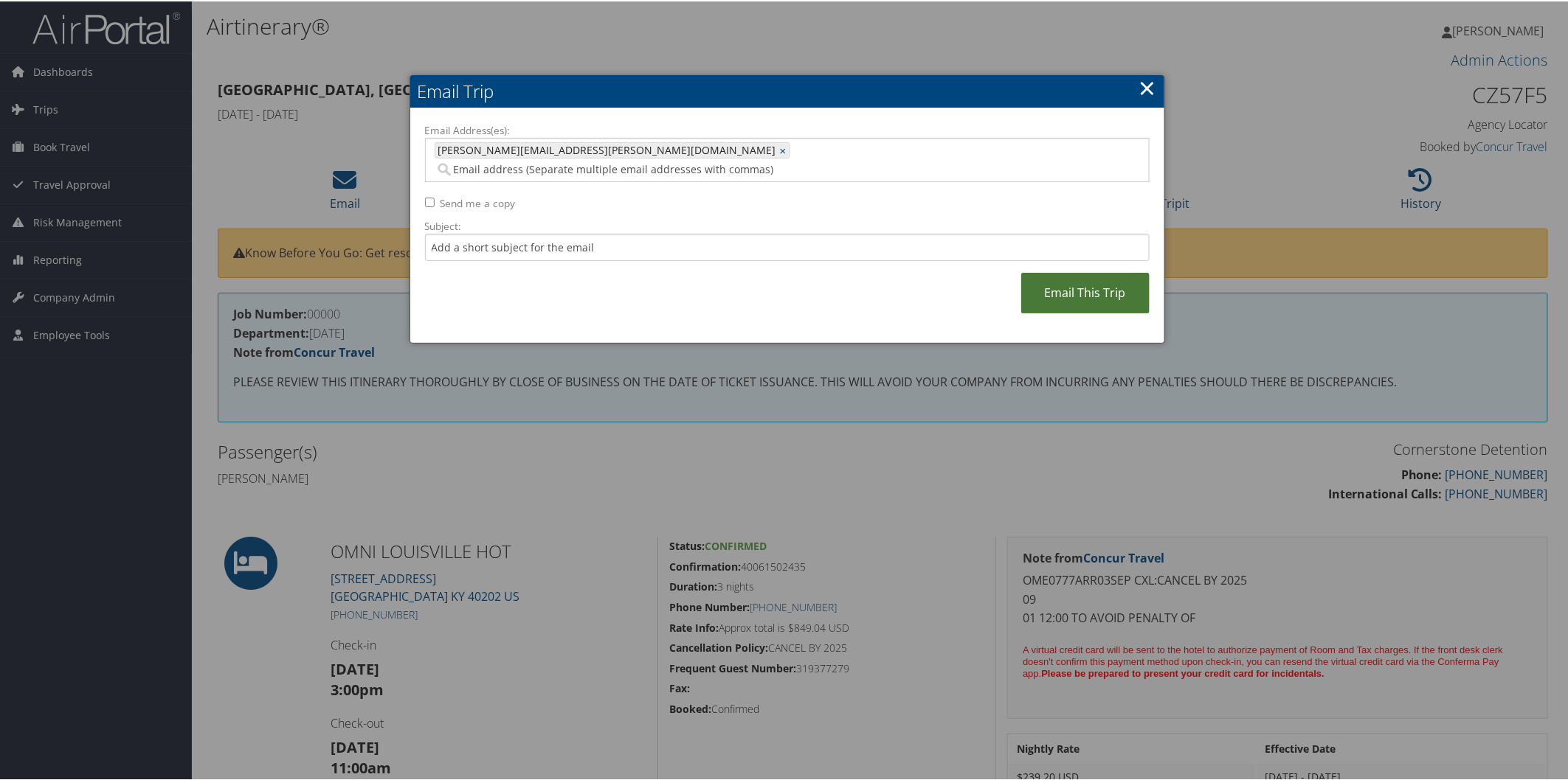
click at [1089, 271] on link "Email This Trip" at bounding box center [1085, 291] width 128 height 41
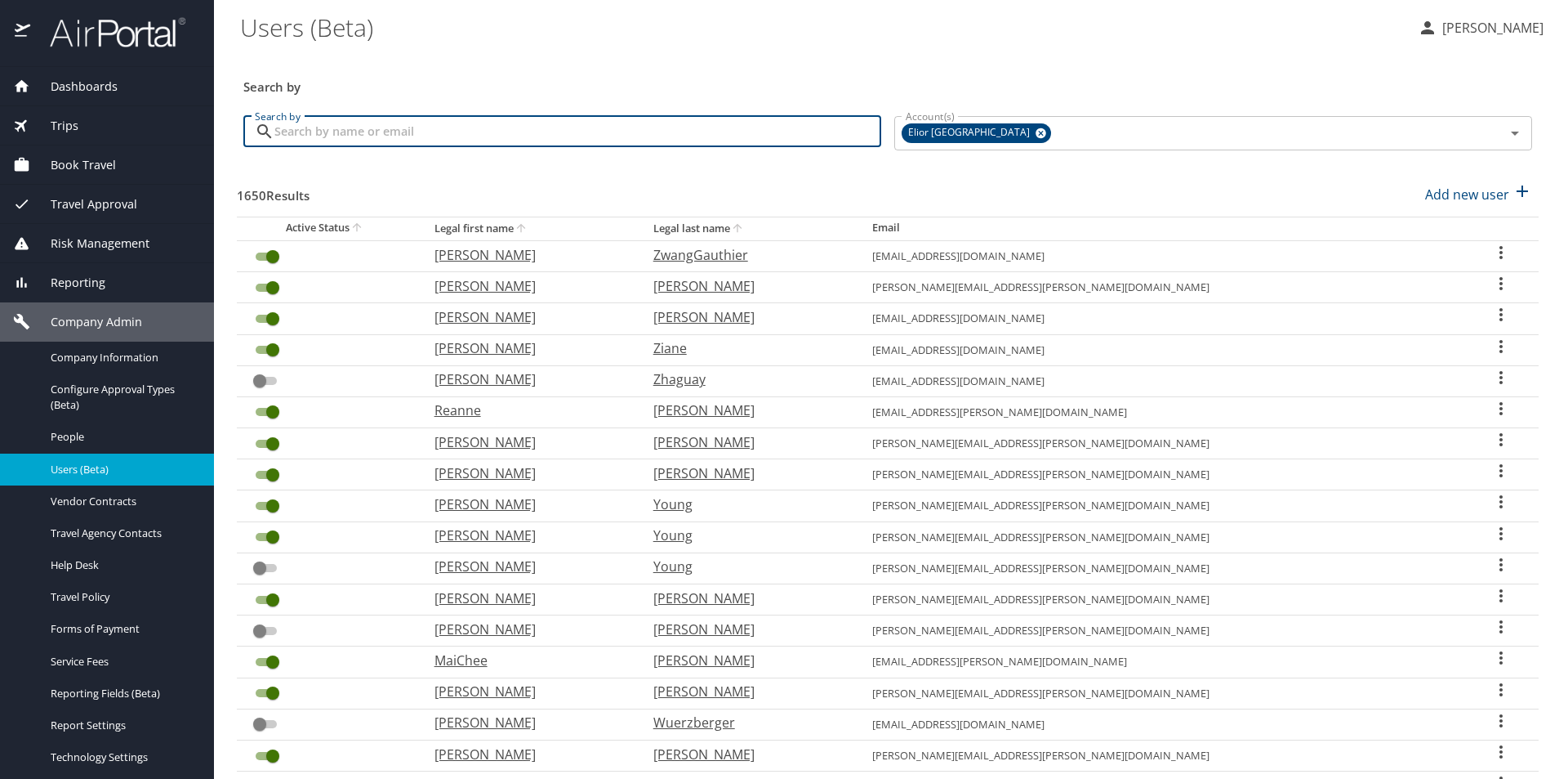
click at [382, 143] on input "Search by" at bounding box center [578, 131] width 607 height 31
click at [382, 144] on input "Search by" at bounding box center [578, 131] width 607 height 31
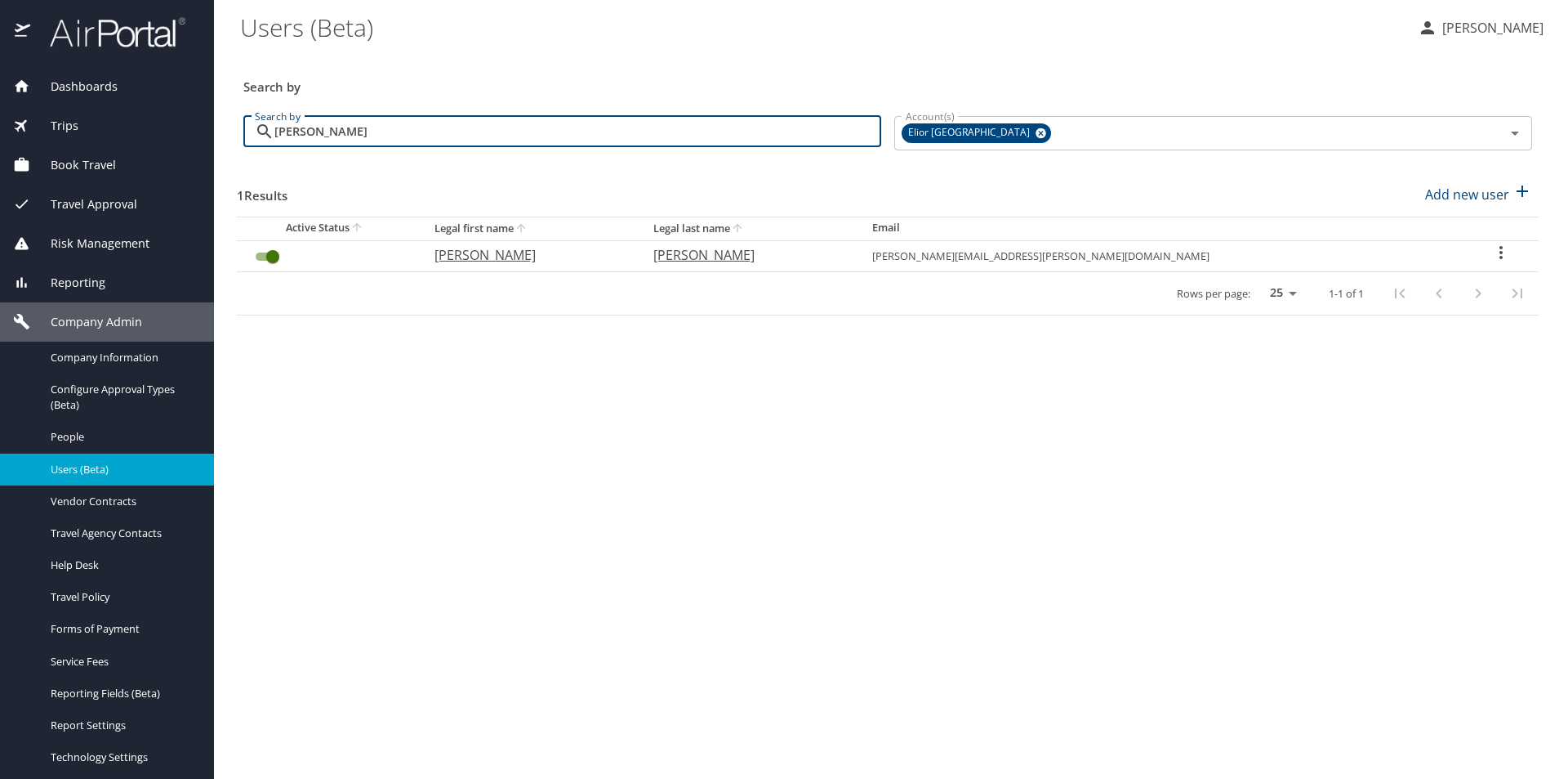
type input "bauer"
click at [278, 259] on input "User Search Table" at bounding box center [273, 256] width 58 height 19
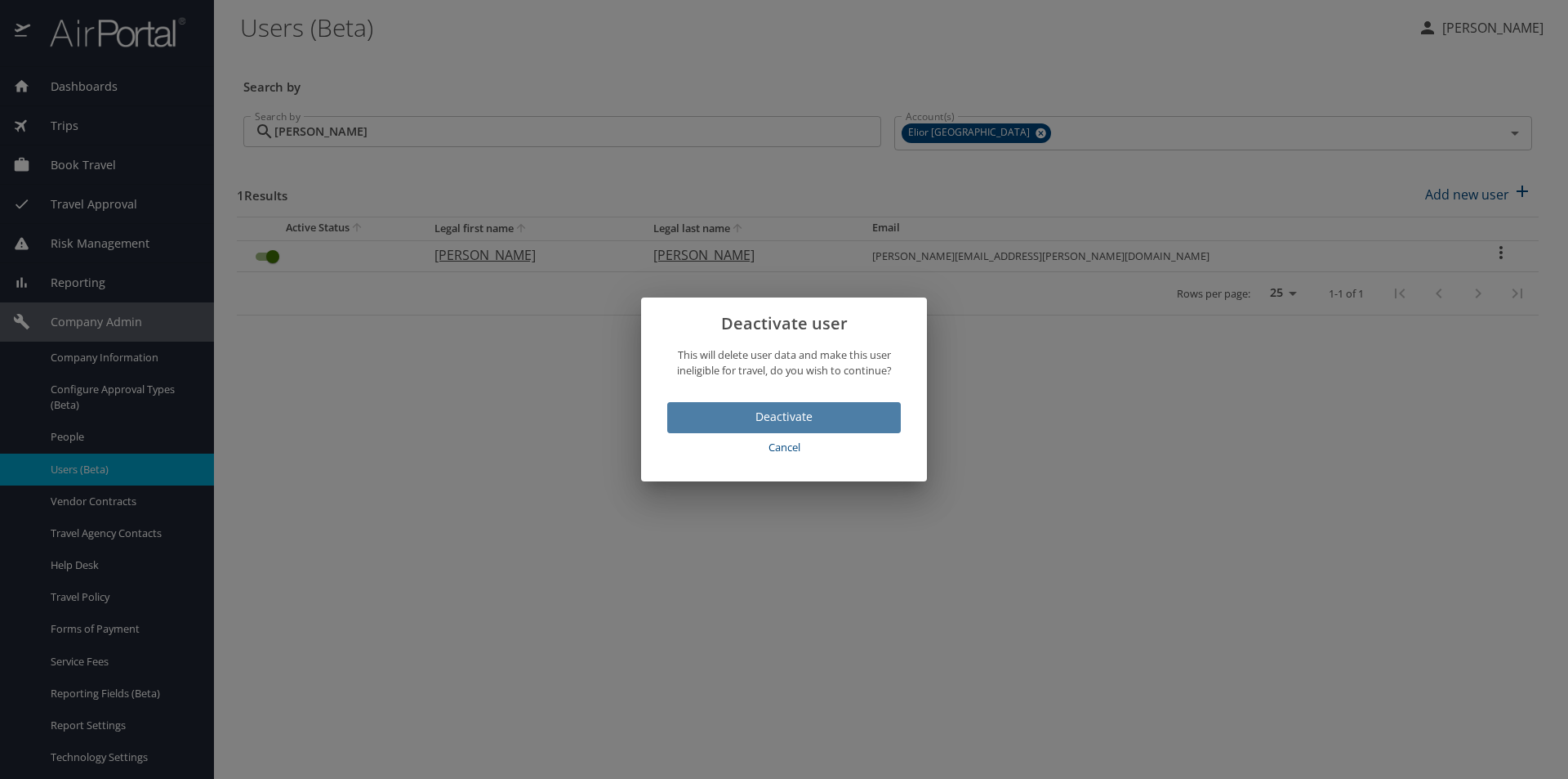
click at [718, 413] on span "Deactivate" at bounding box center [784, 417] width 207 height 20
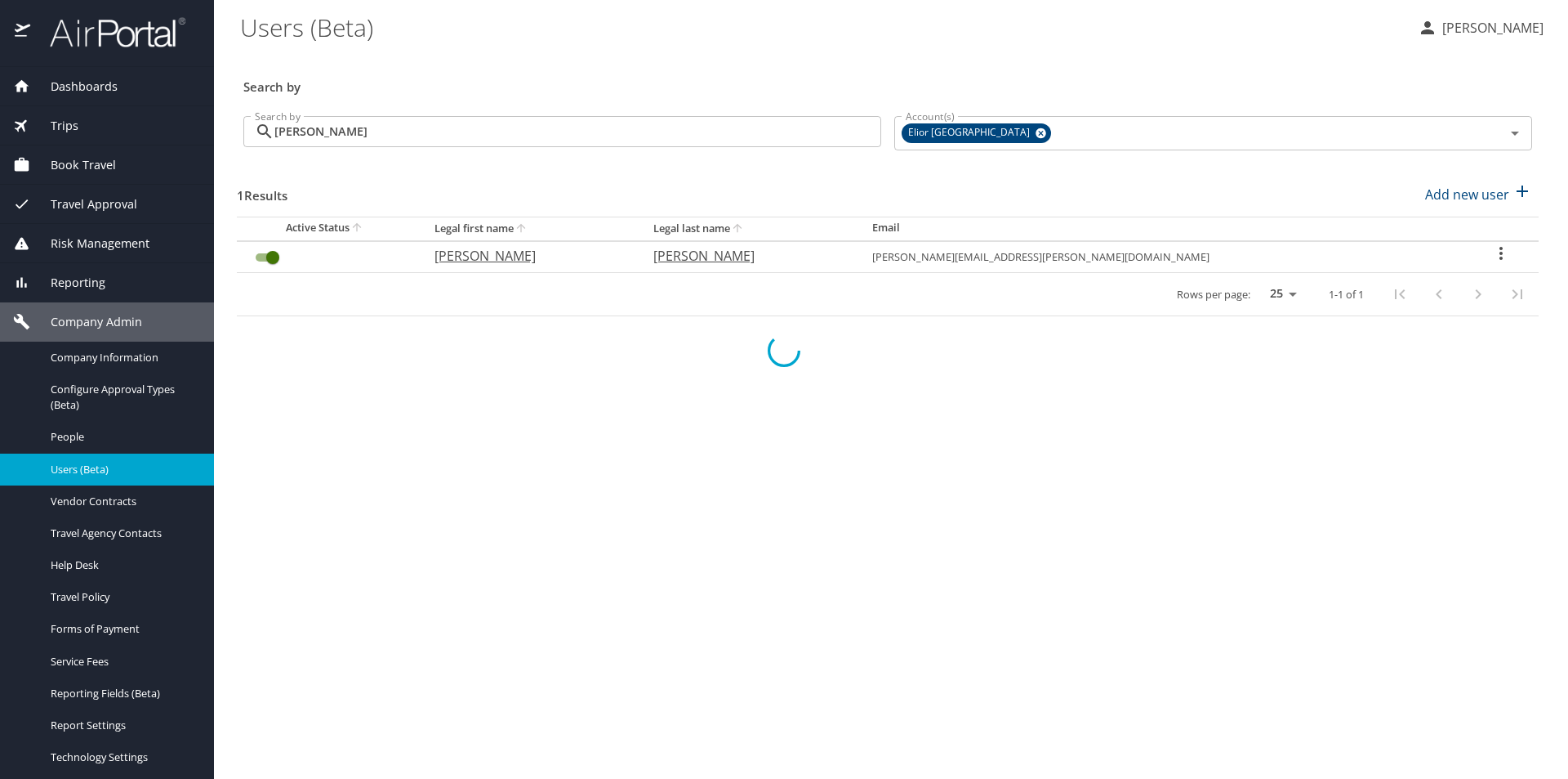
checkbox input "false"
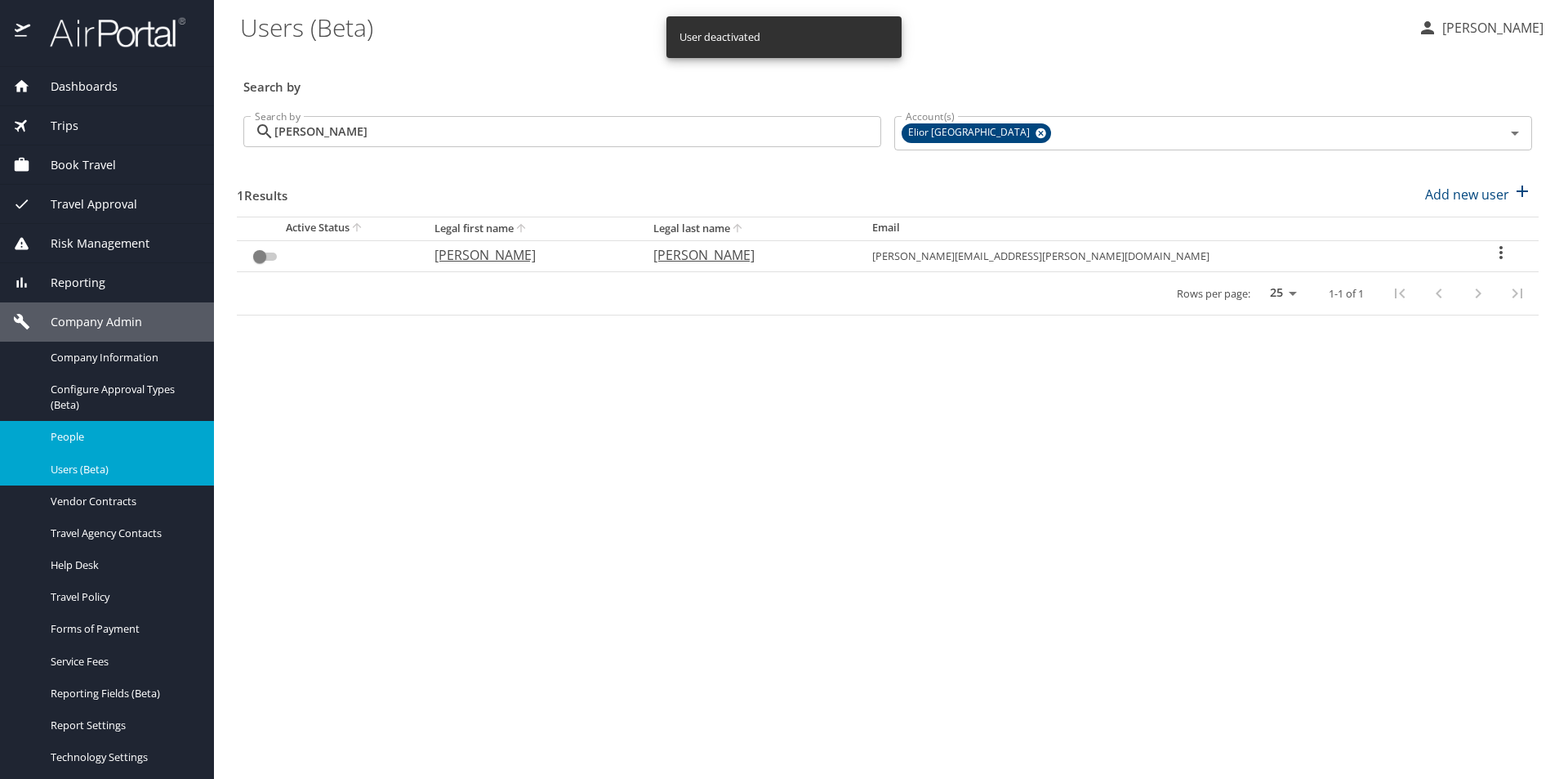
click at [81, 429] on span "People" at bounding box center [122, 437] width 144 height 16
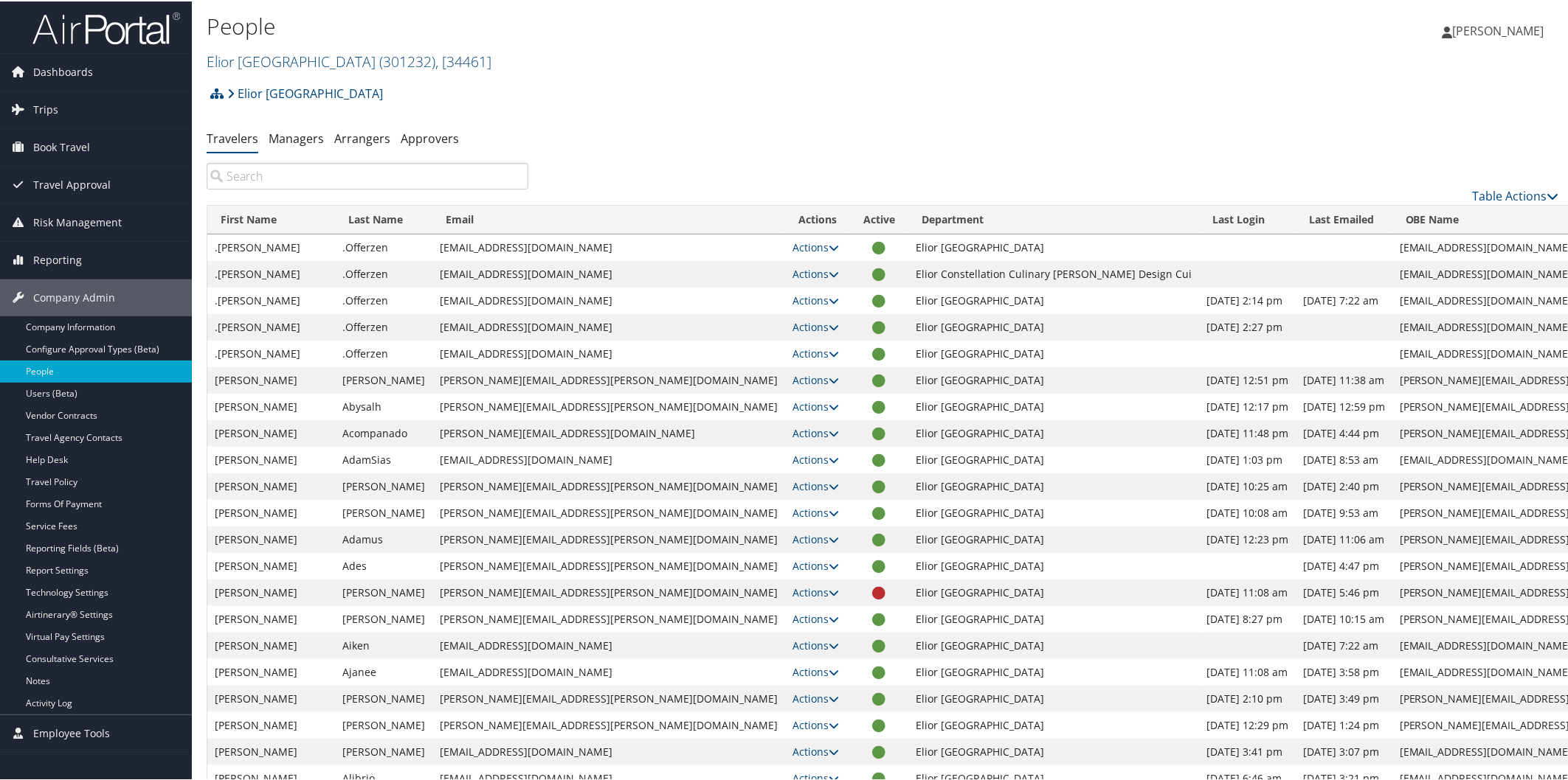
click at [416, 178] on input "search" at bounding box center [367, 174] width 322 height 26
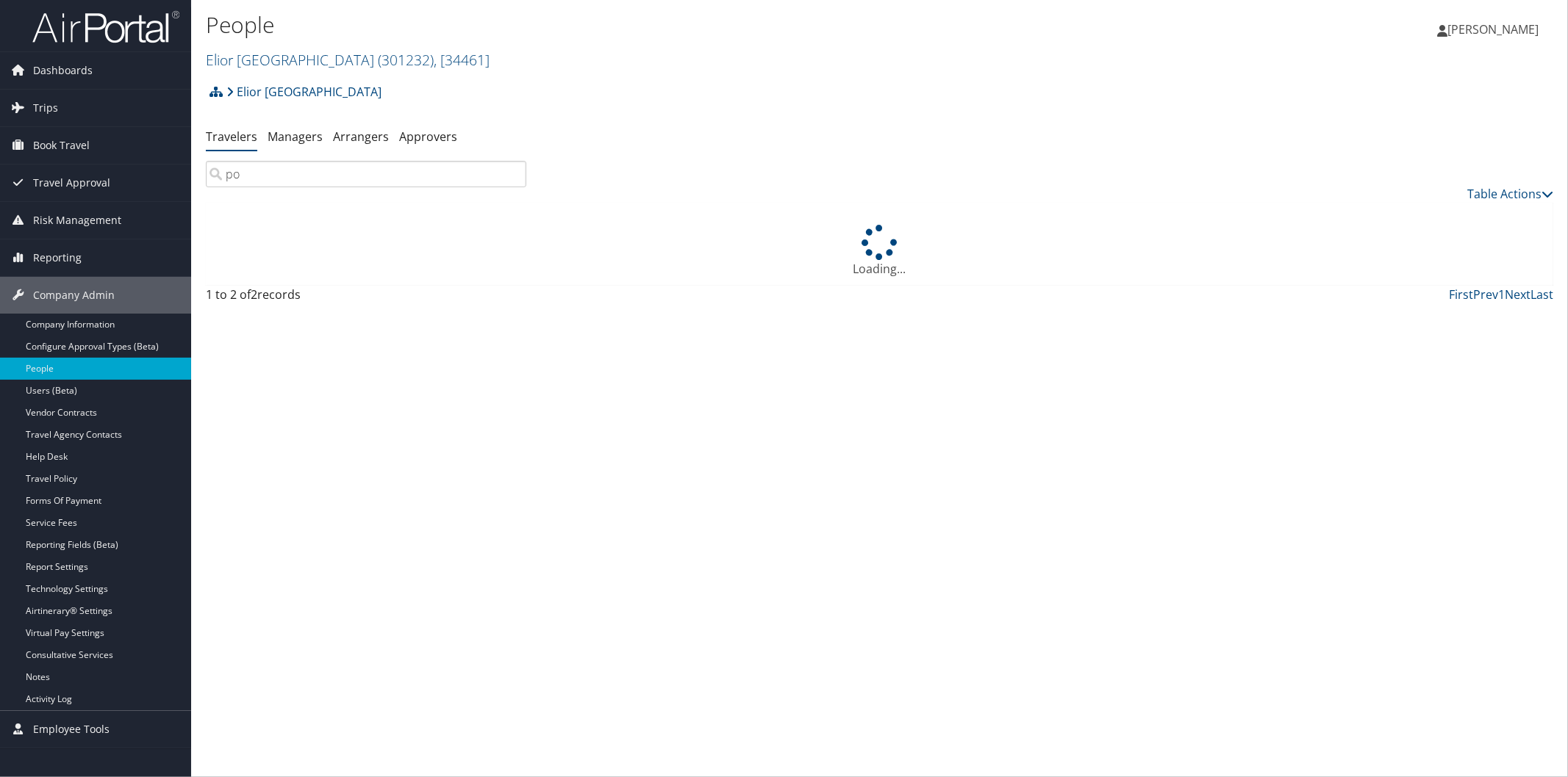
type input "p"
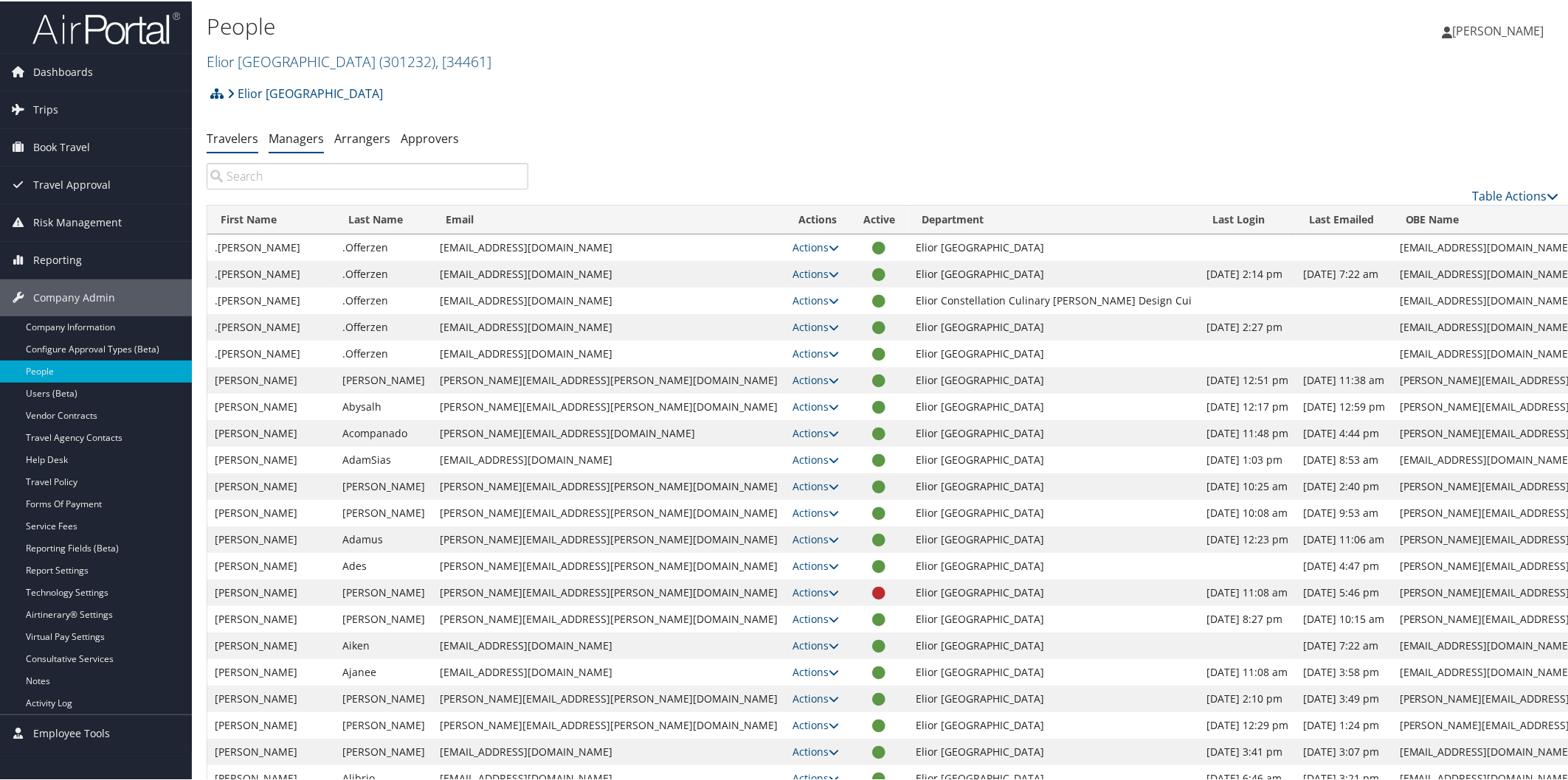
click at [298, 141] on link "Managers" at bounding box center [296, 137] width 55 height 16
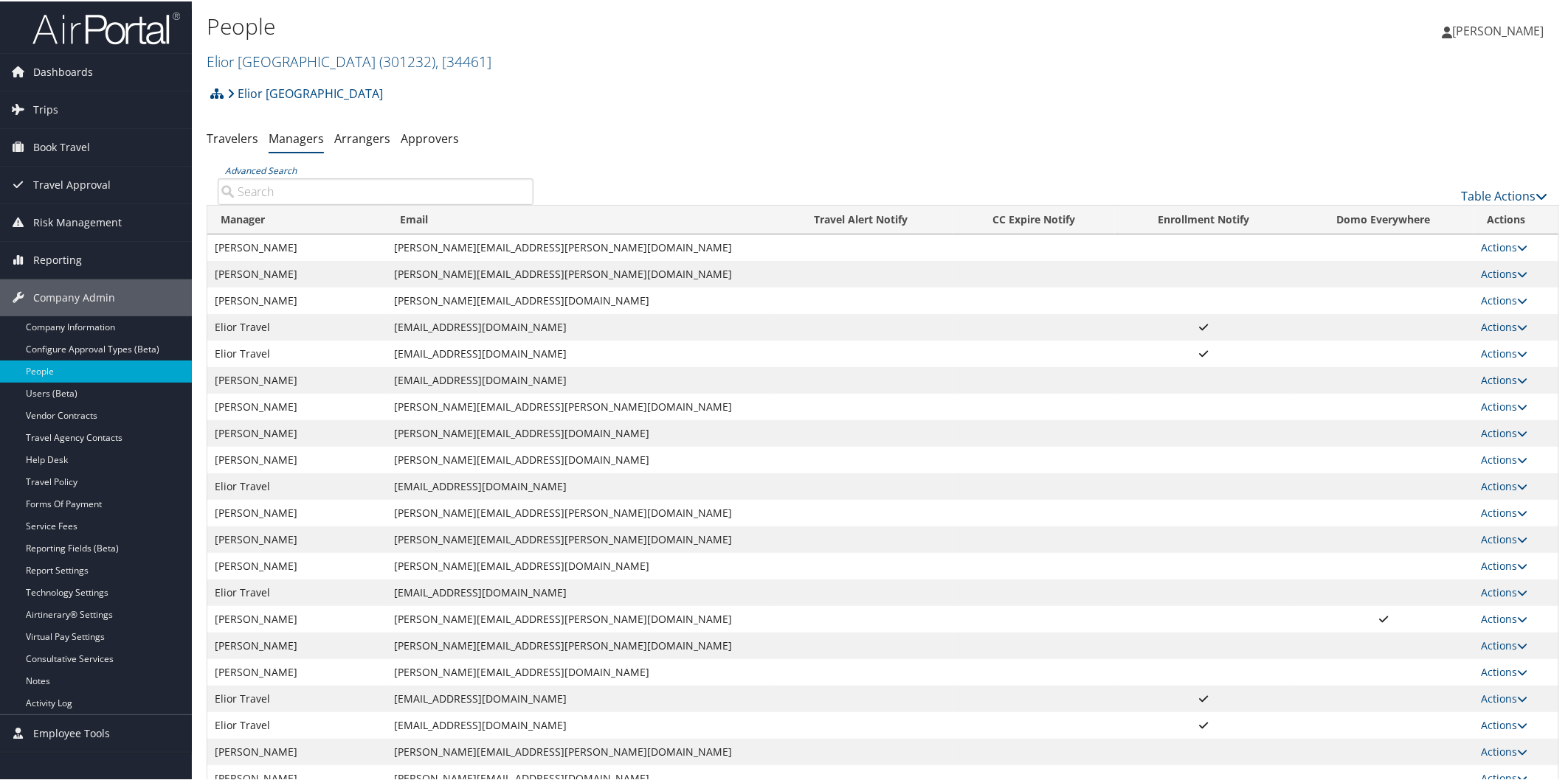
click at [348, 194] on input "Advanced Search" at bounding box center [375, 190] width 316 height 26
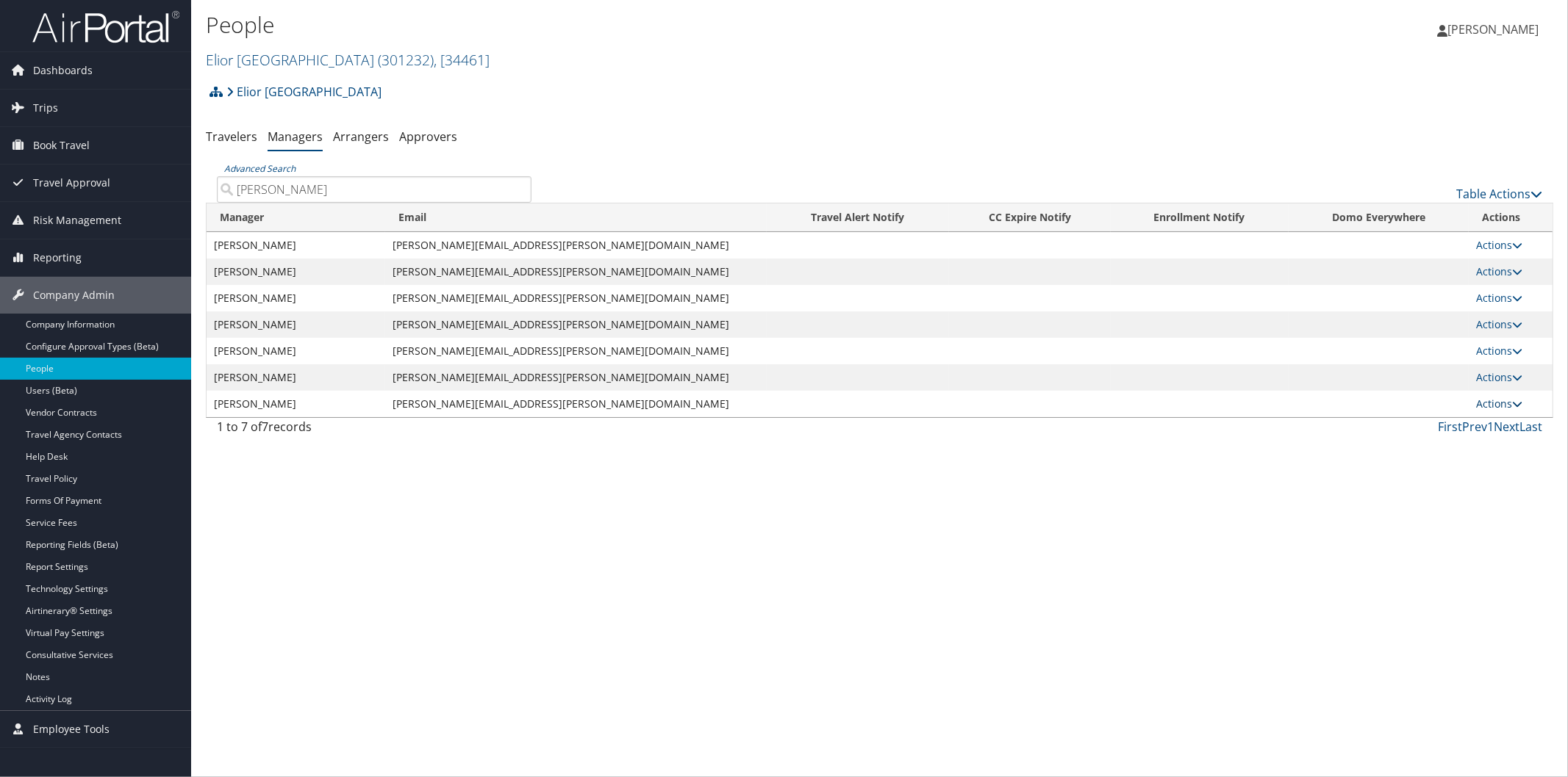
type input "bauer"
click at [1512, 402] on icon at bounding box center [1517, 404] width 10 height 10
click at [1519, 469] on link "Delete" at bounding box center [1515, 475] width 90 height 25
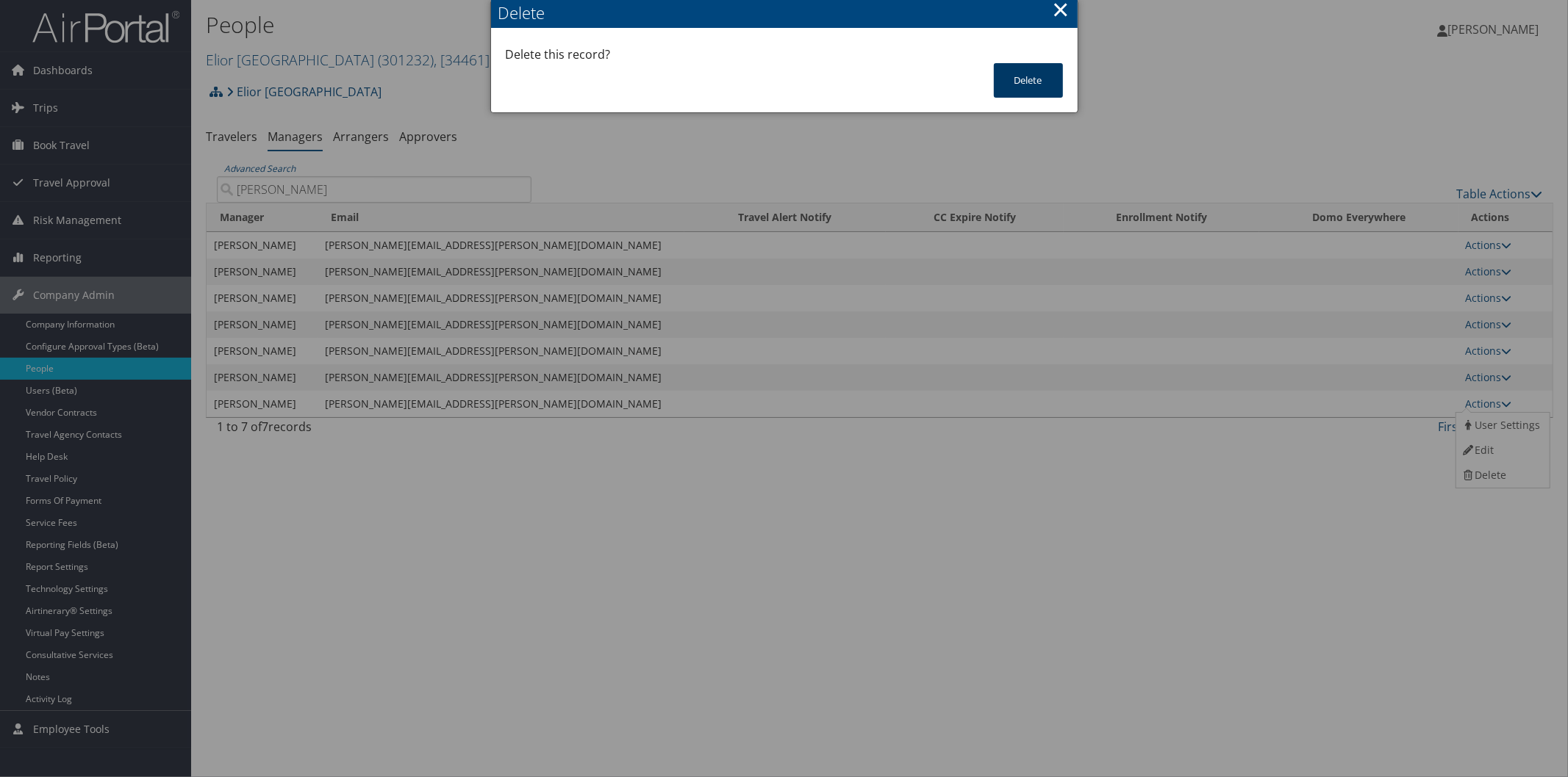
click at [1051, 76] on button "Delete" at bounding box center [1028, 80] width 69 height 34
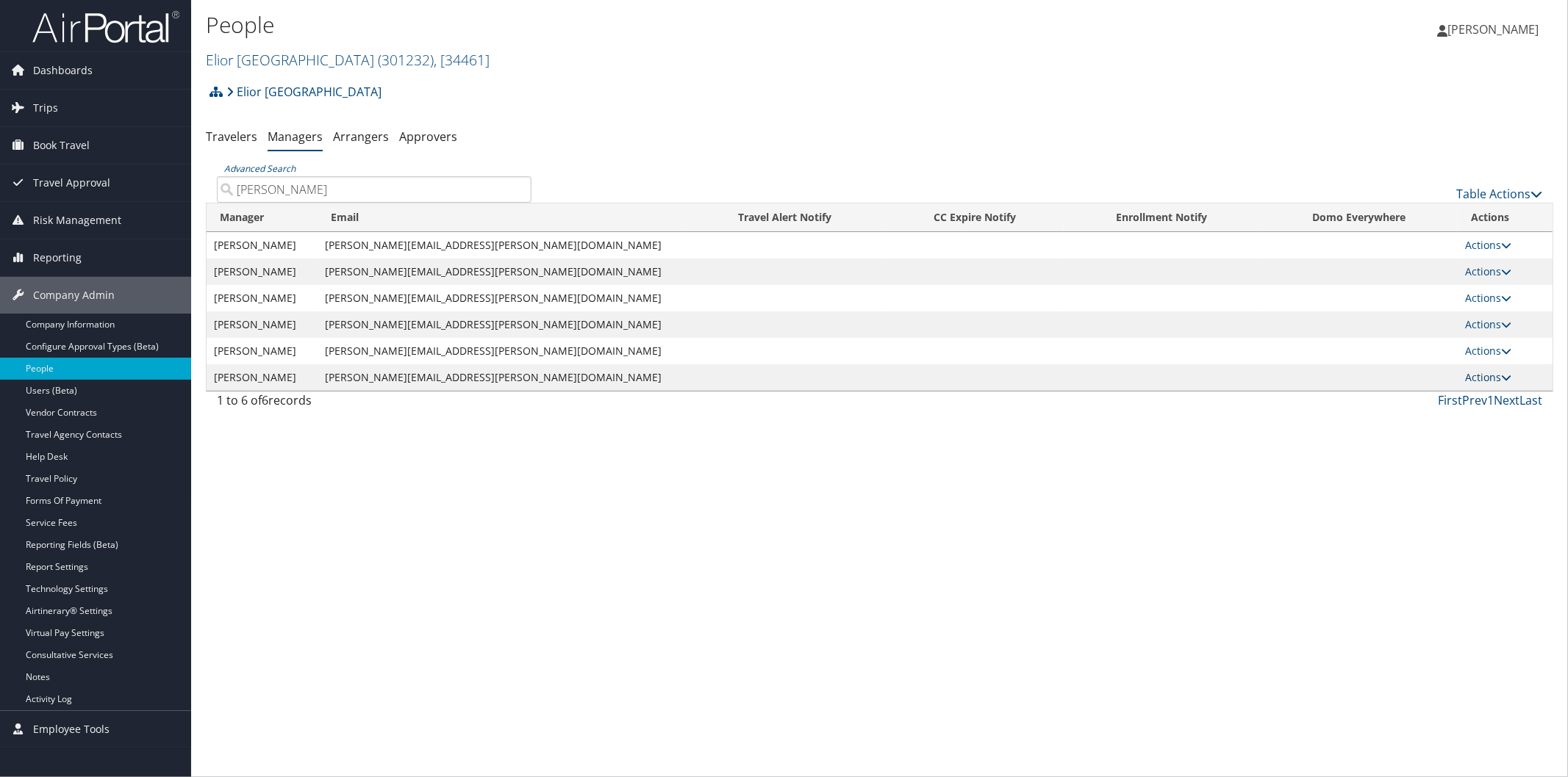
click at [1502, 378] on icon at bounding box center [1507, 377] width 10 height 10
click at [1518, 449] on link "Delete" at bounding box center [1500, 449] width 90 height 25
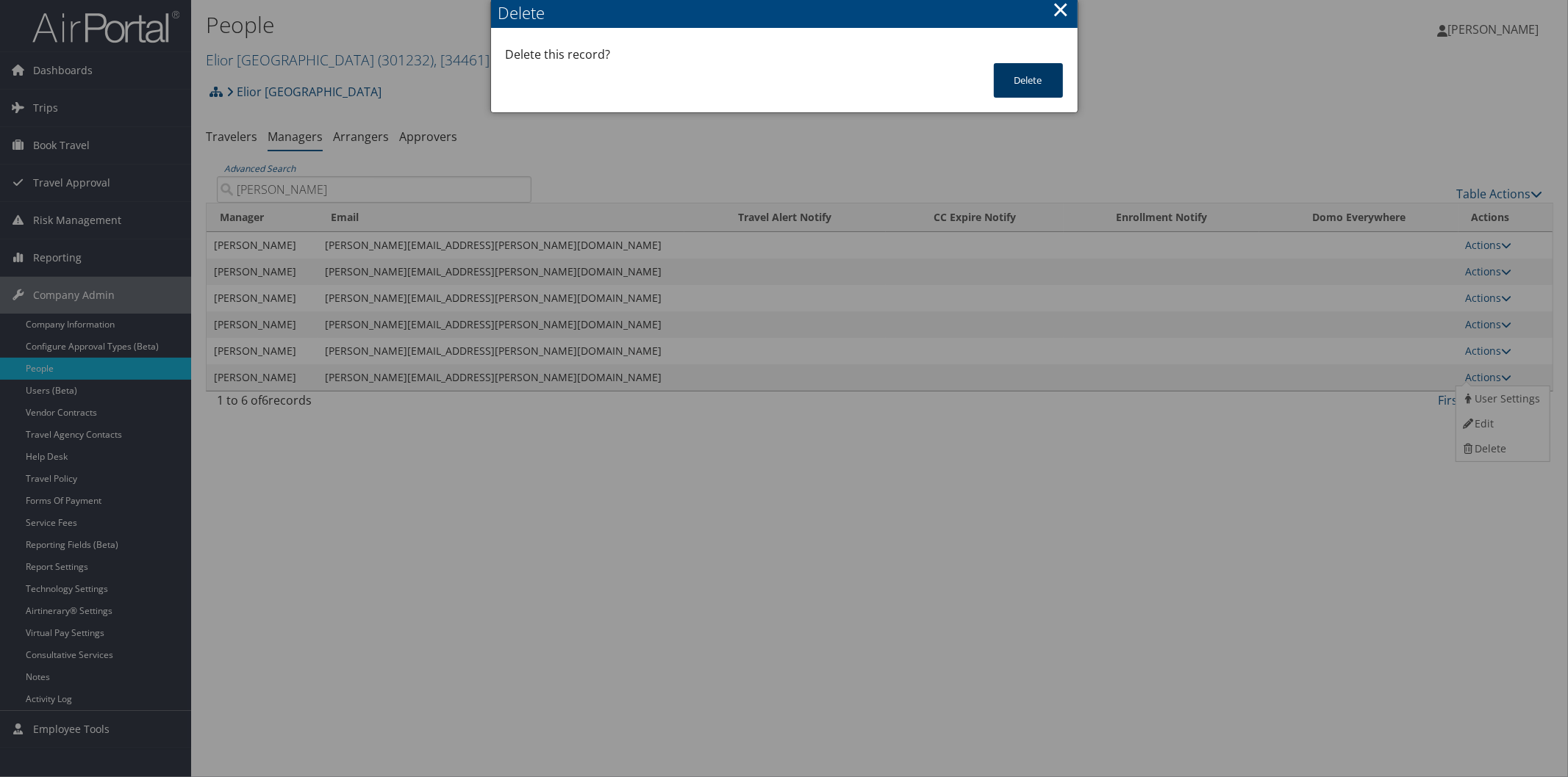
drag, startPoint x: 1045, startPoint y: 84, endPoint x: 1048, endPoint y: 74, distance: 10.4
click at [1045, 80] on button "Delete" at bounding box center [1028, 80] width 69 height 34
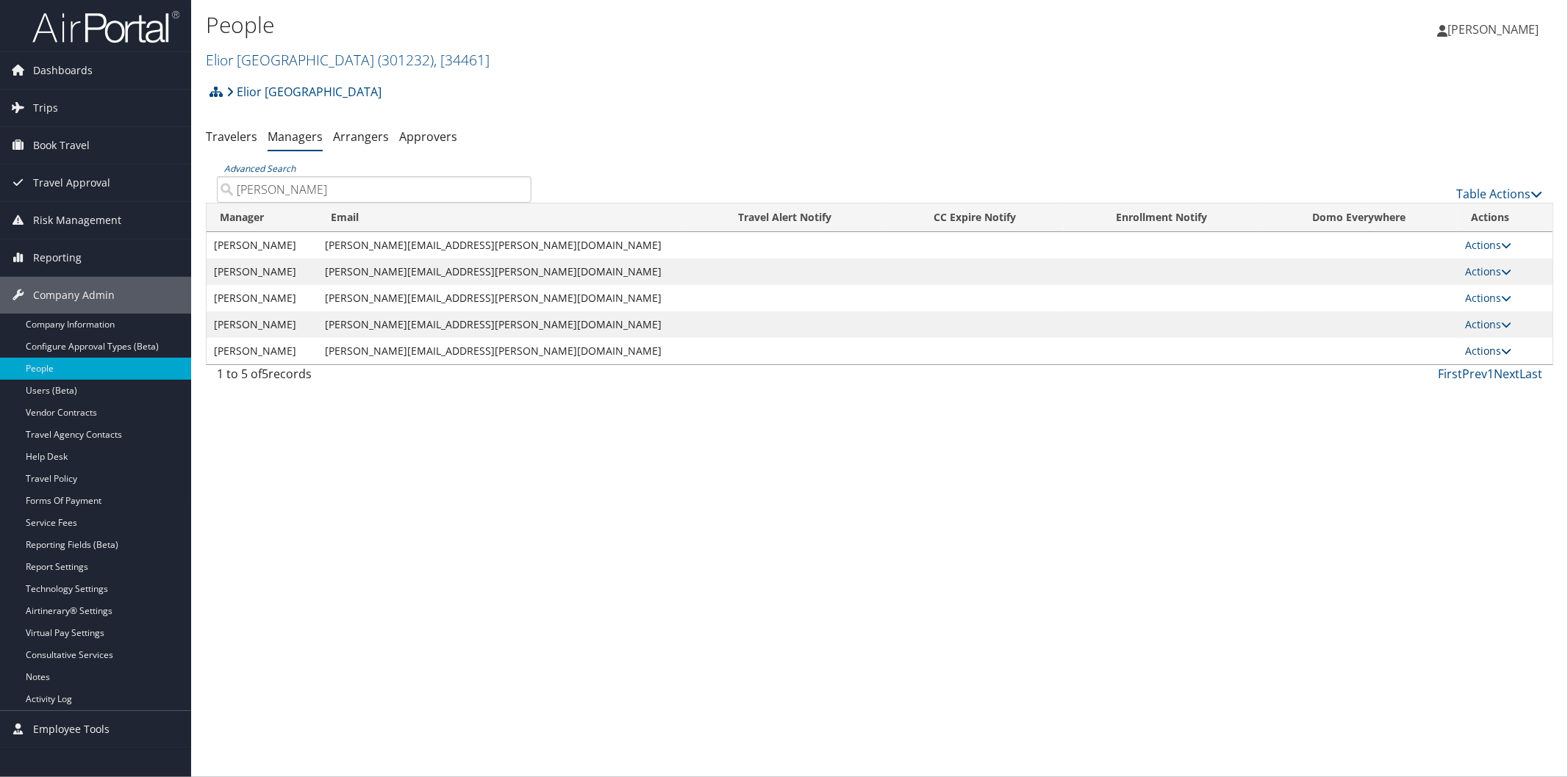
click at [1502, 349] on icon at bounding box center [1507, 351] width 10 height 10
click at [1508, 419] on link "Delete" at bounding box center [1500, 422] width 90 height 25
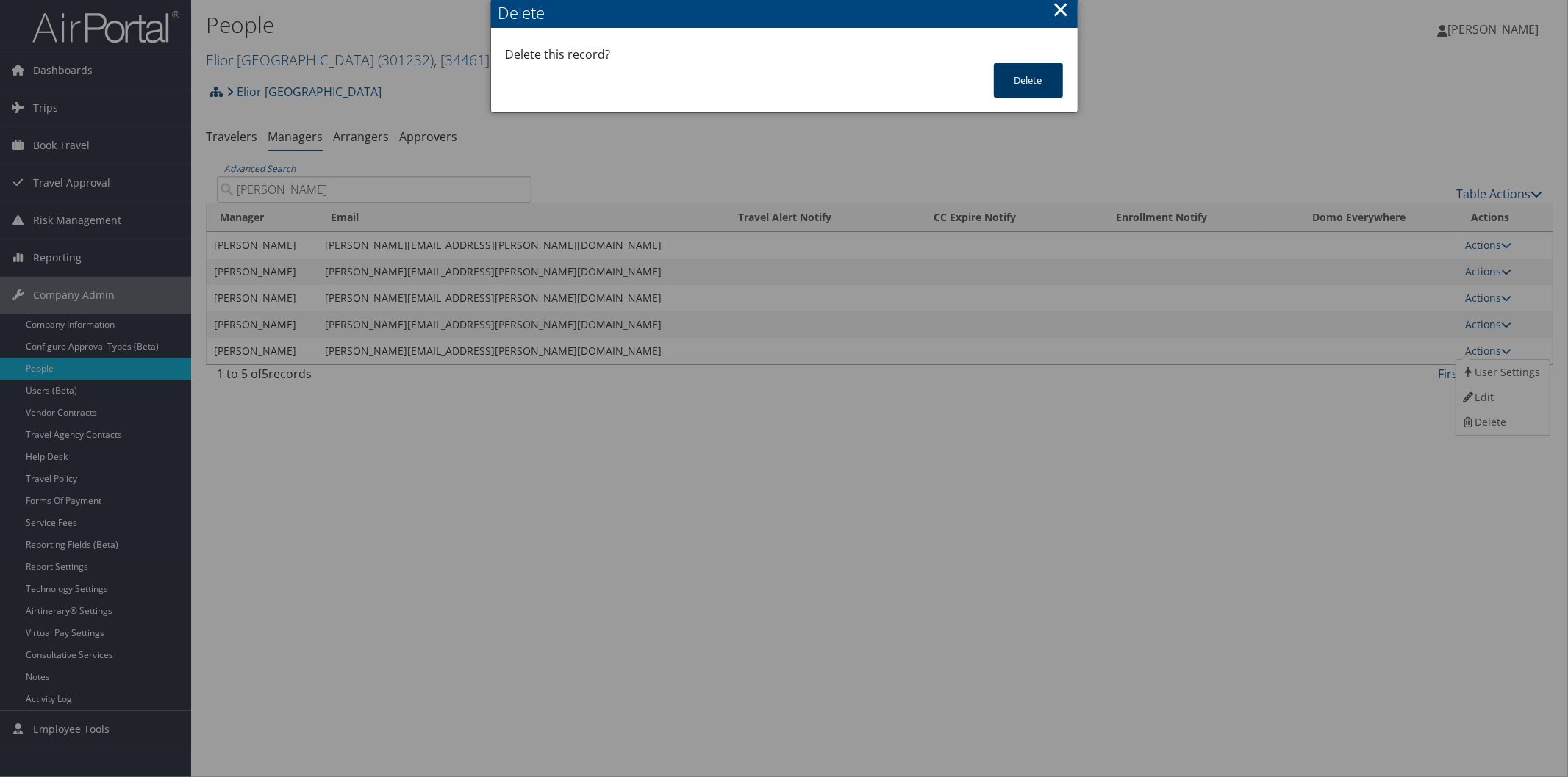
click at [1031, 71] on button "Delete" at bounding box center [1028, 80] width 69 height 34
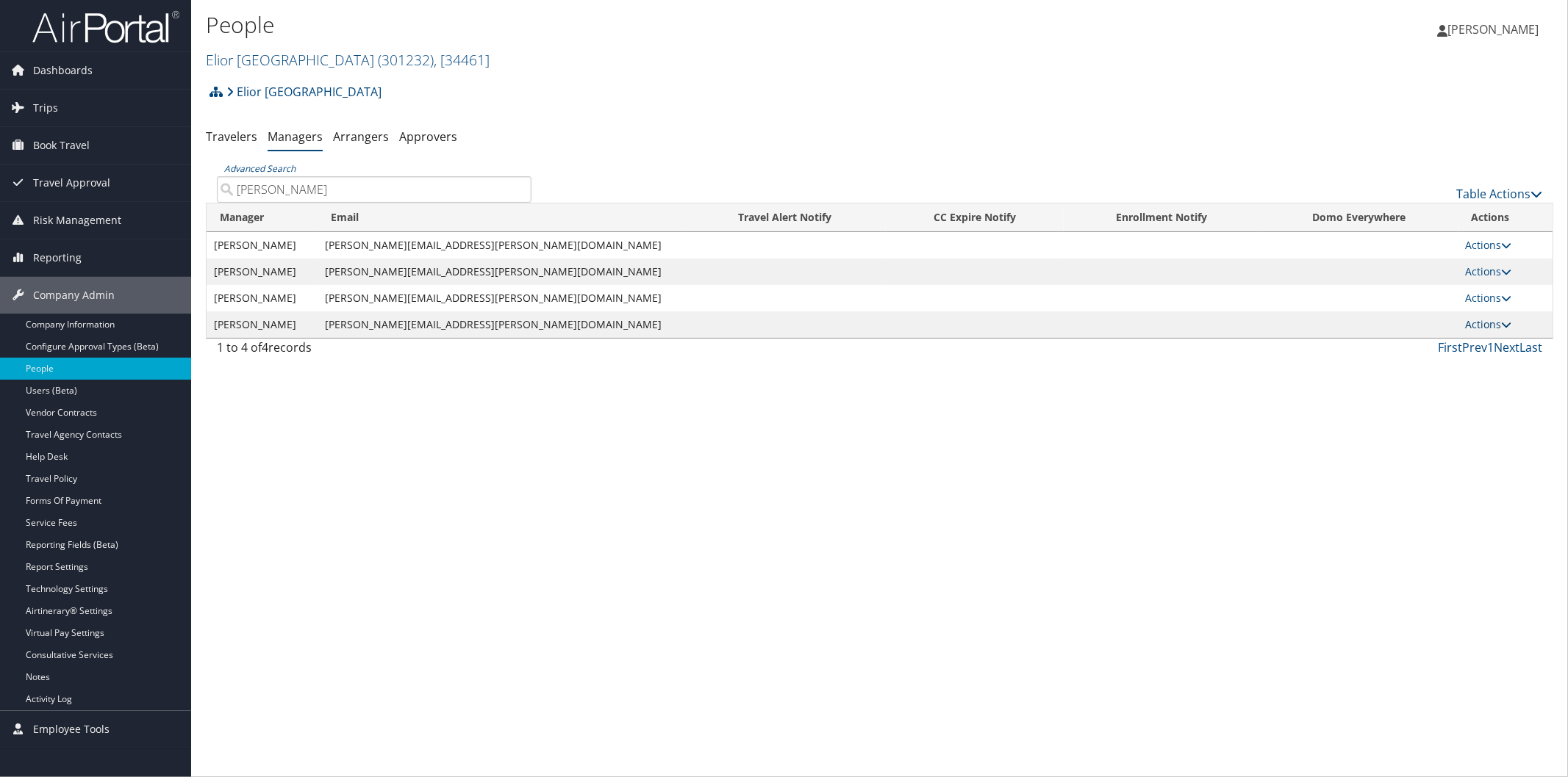
click at [1502, 324] on icon at bounding box center [1507, 324] width 10 height 10
click at [1503, 393] on link "Delete" at bounding box center [1500, 395] width 90 height 25
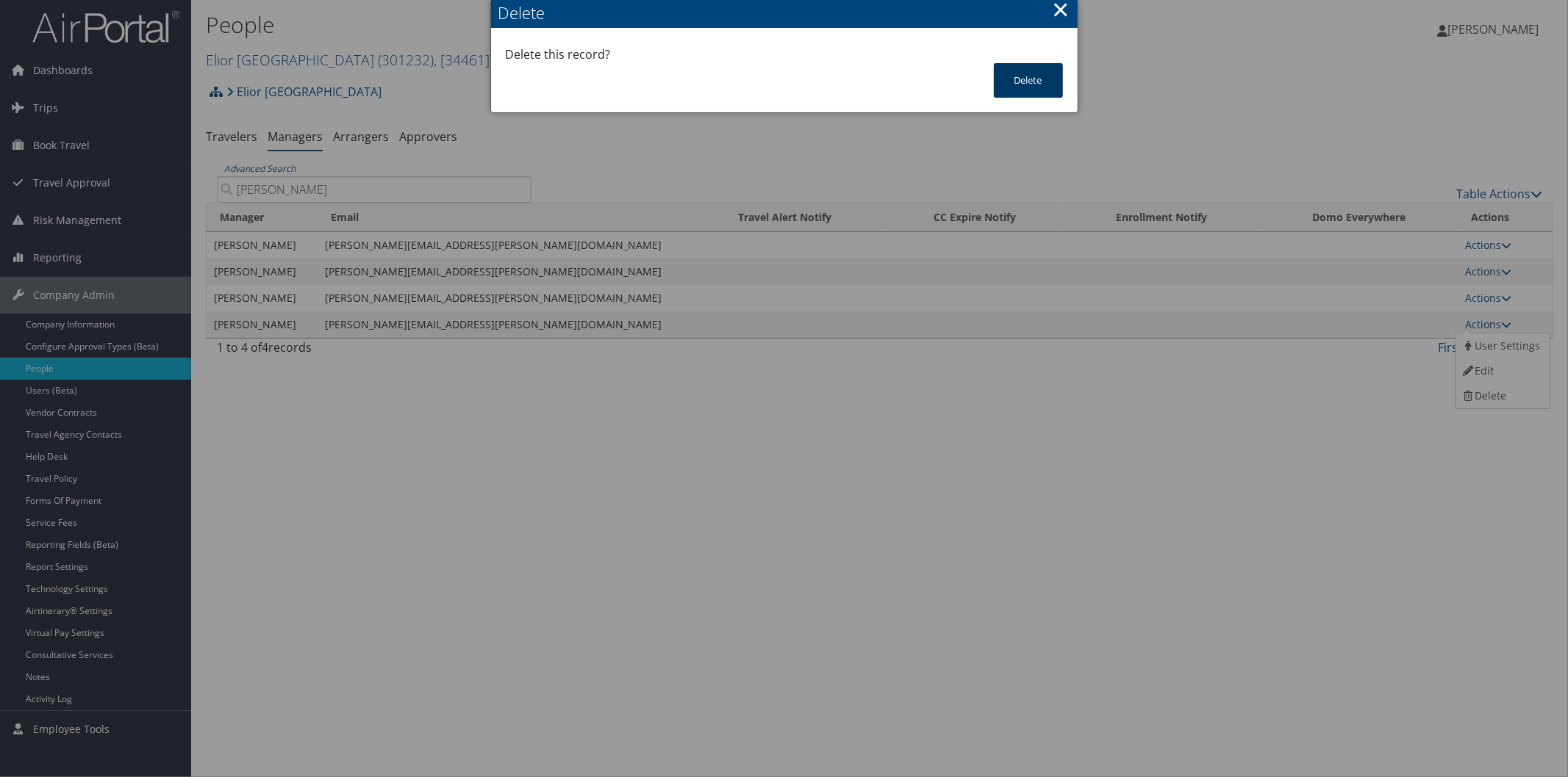
click at [1033, 81] on button "Delete" at bounding box center [1028, 80] width 69 height 34
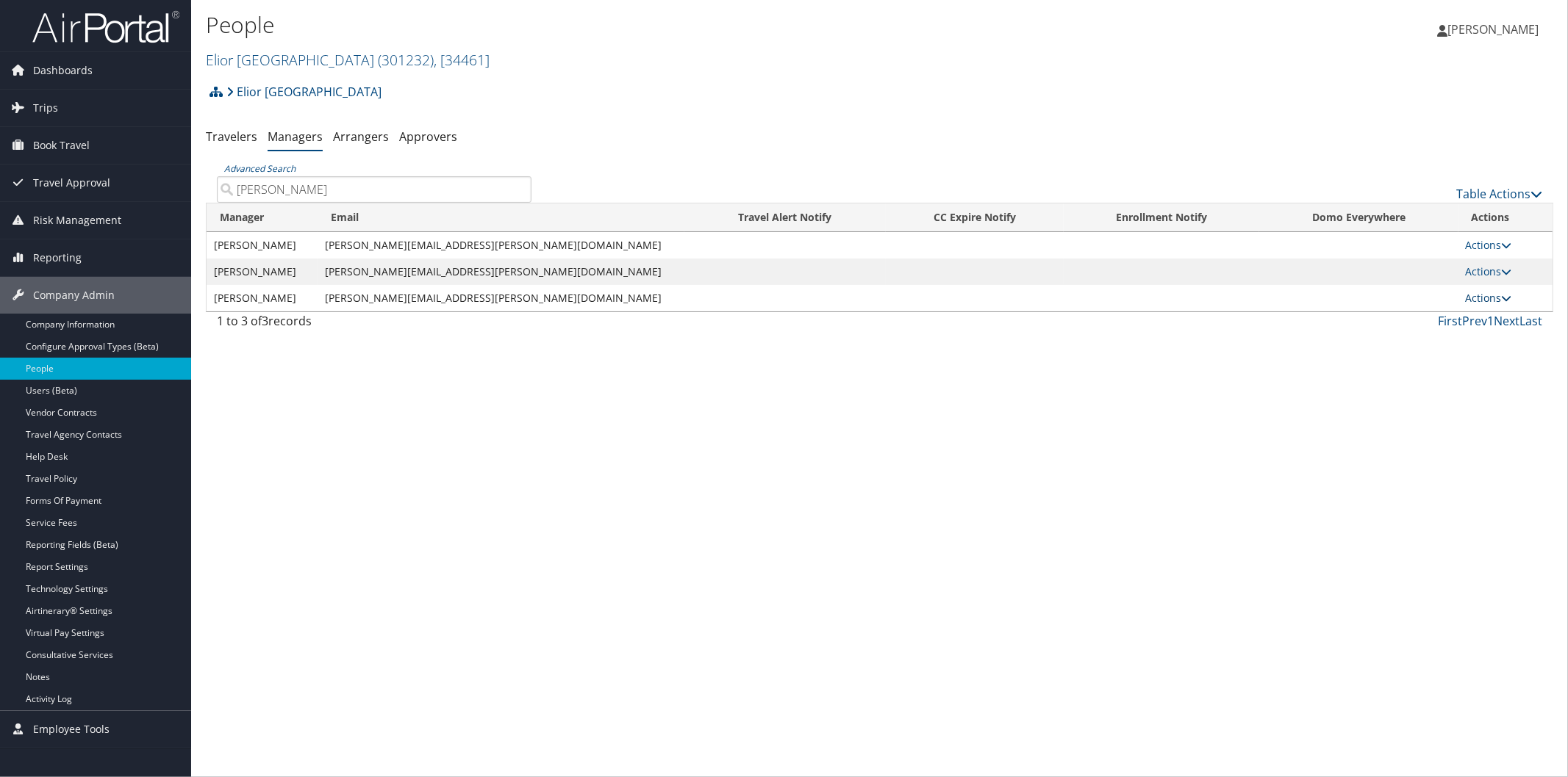
click at [1502, 295] on icon at bounding box center [1507, 298] width 10 height 10
click at [1474, 365] on link "Delete" at bounding box center [1500, 369] width 90 height 25
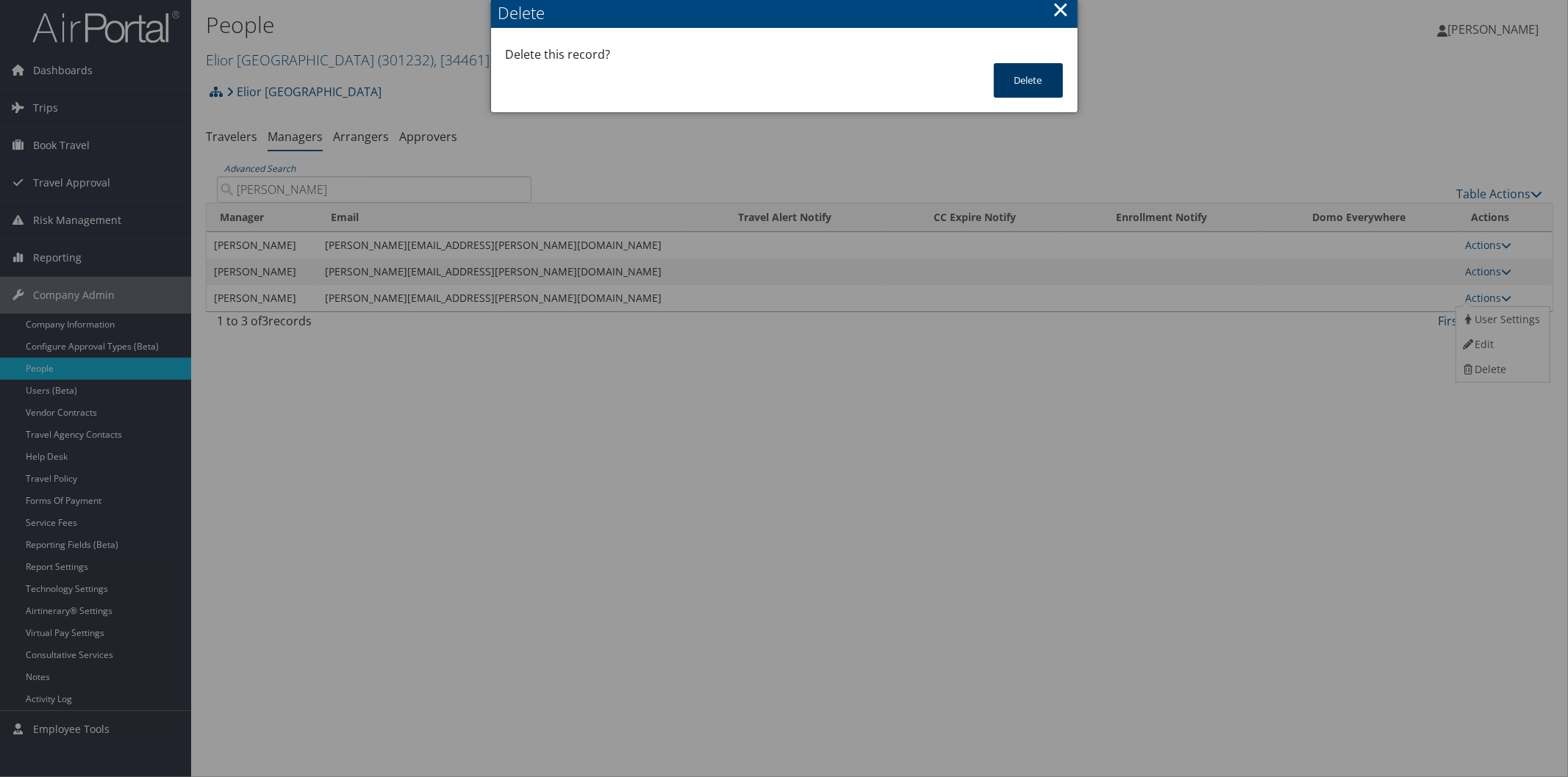
click at [1020, 70] on button "Delete" at bounding box center [1028, 80] width 69 height 34
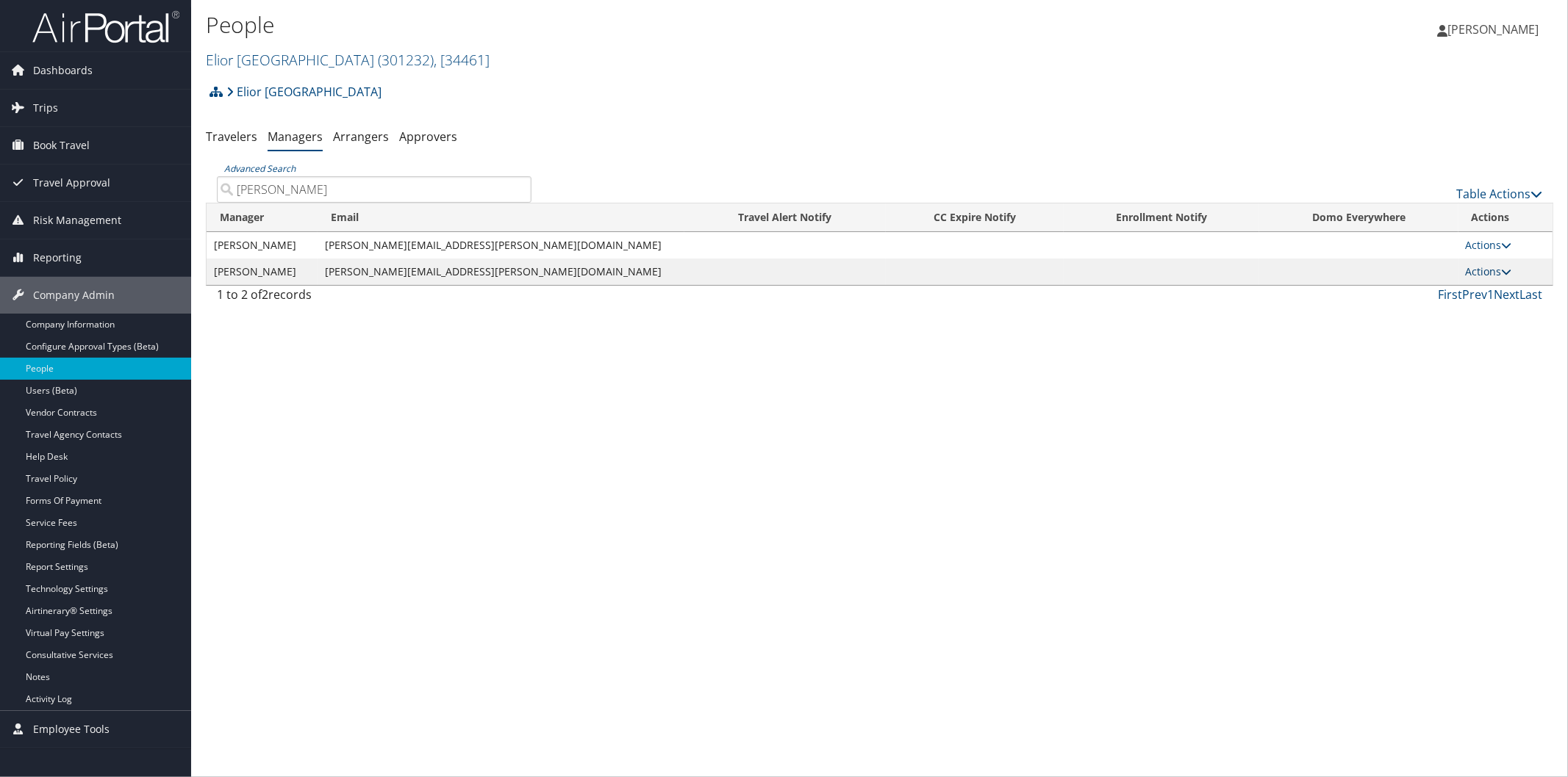
click at [1502, 269] on icon at bounding box center [1507, 272] width 10 height 10
click at [1494, 346] on link "Delete" at bounding box center [1500, 343] width 90 height 25
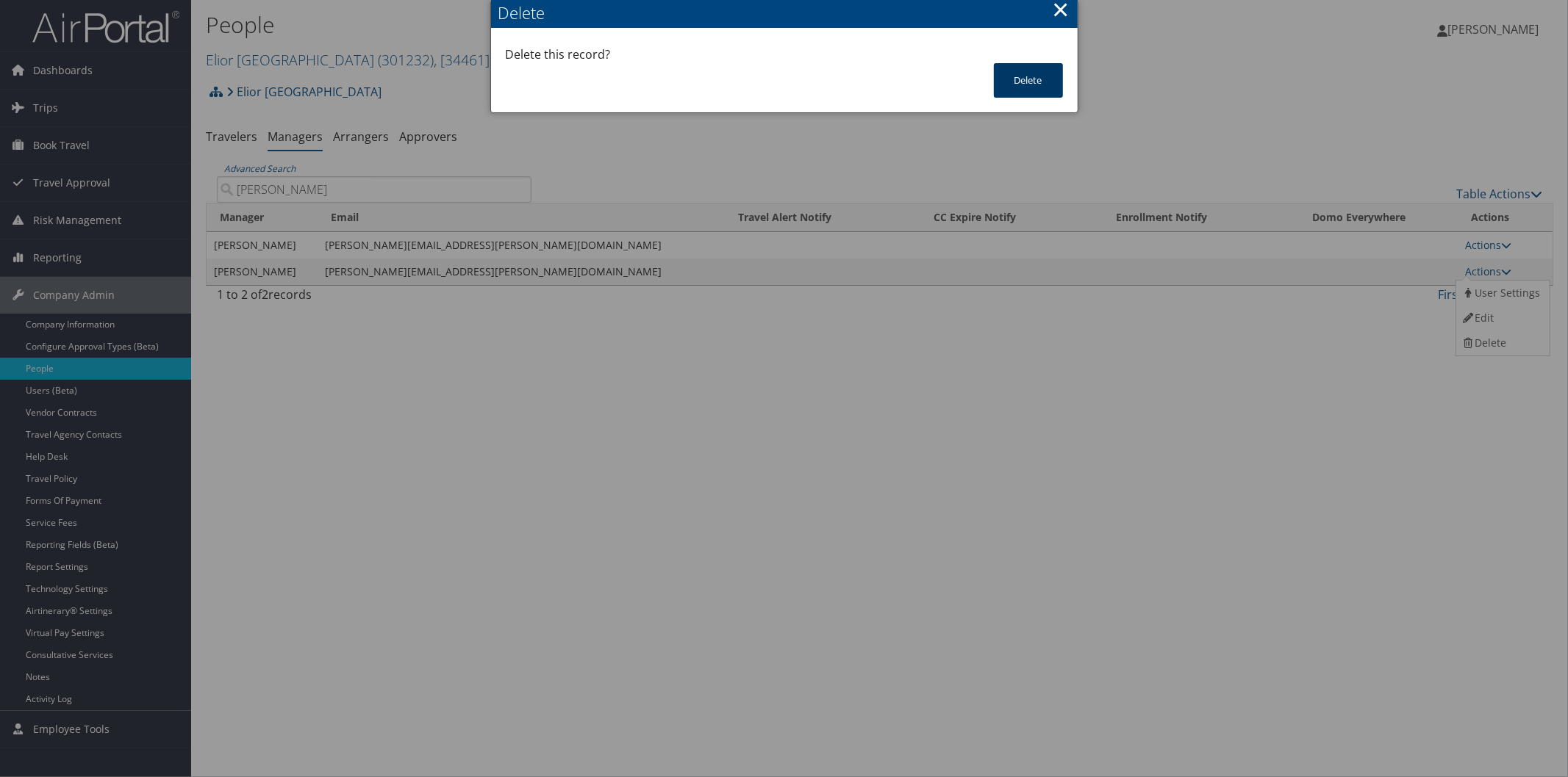
click at [1020, 77] on button "Delete" at bounding box center [1028, 80] width 69 height 34
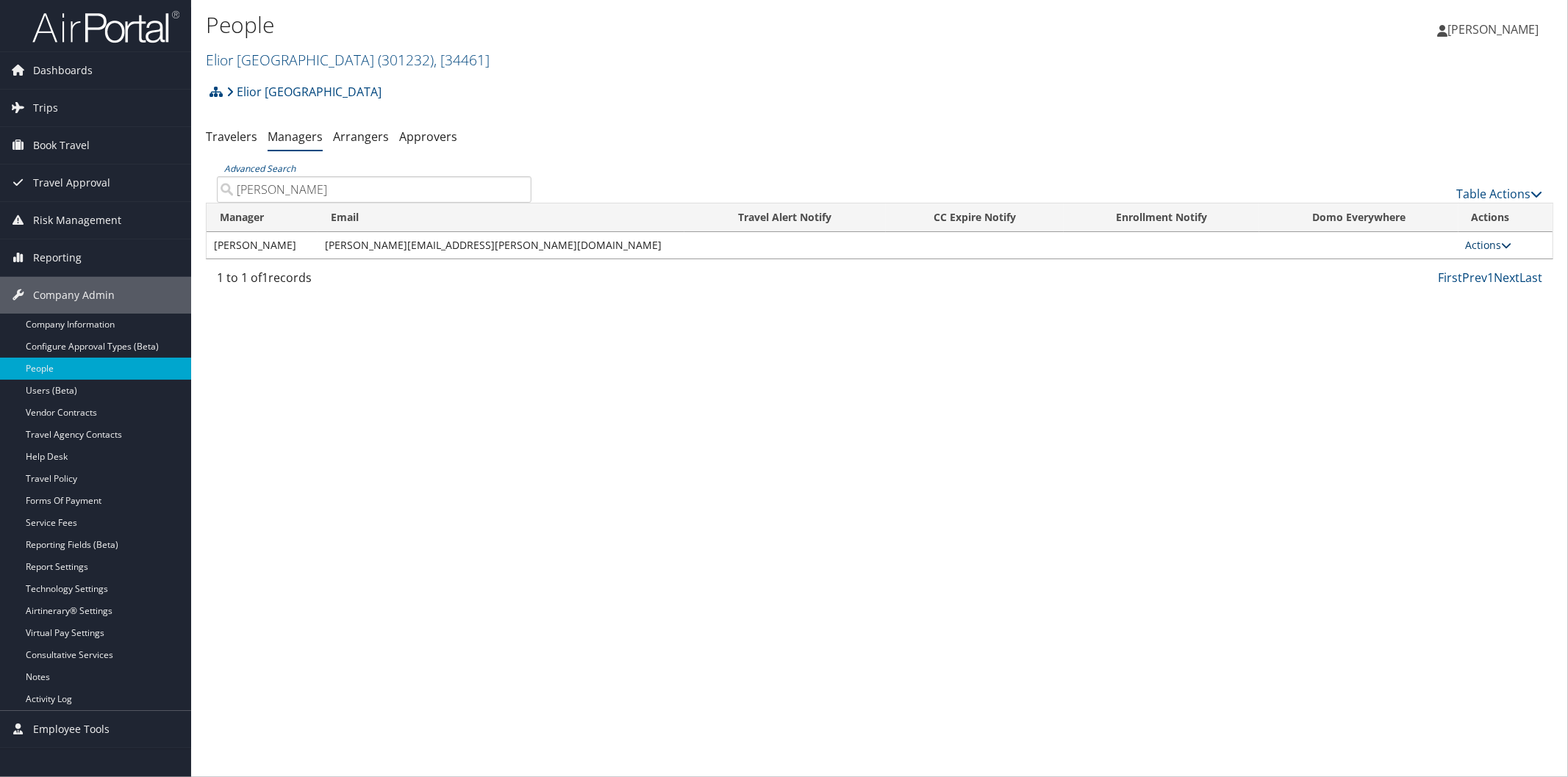
click at [1502, 243] on icon at bounding box center [1507, 245] width 10 height 10
click at [1503, 310] on link "Delete" at bounding box center [1500, 316] width 90 height 25
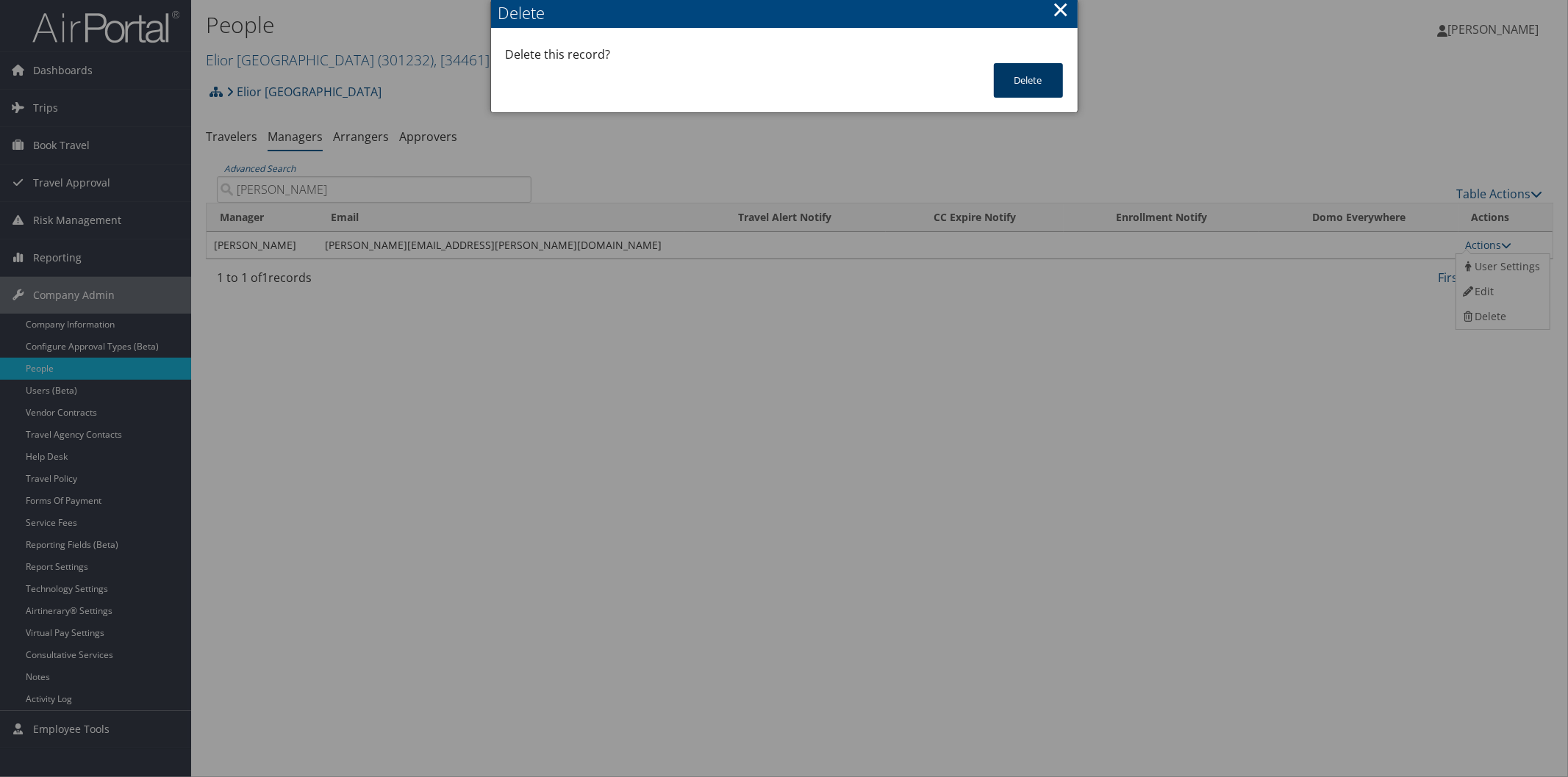
click at [1041, 70] on button "Delete" at bounding box center [1028, 80] width 69 height 34
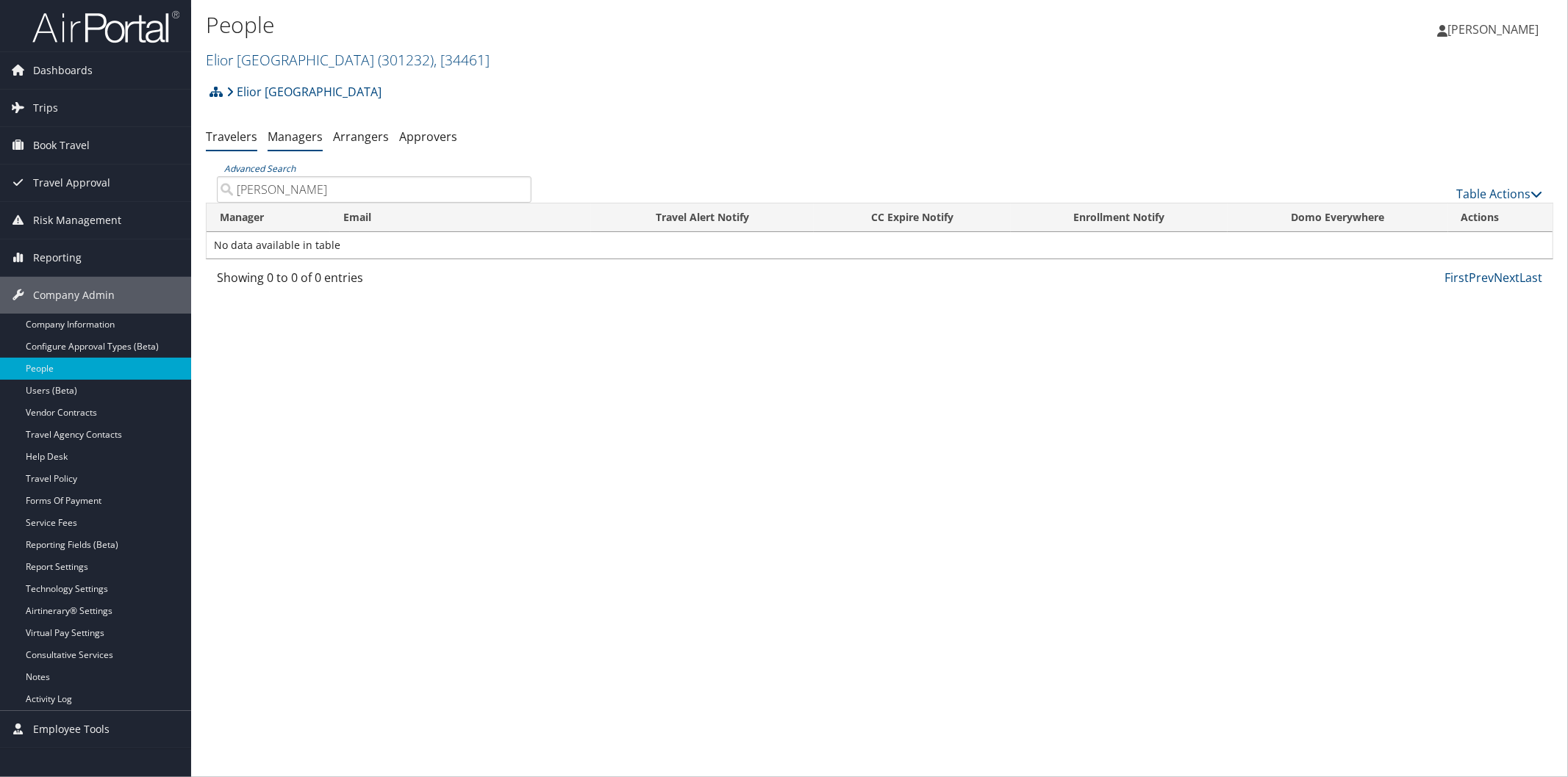
click at [249, 136] on link "Travelers" at bounding box center [231, 136] width 52 height 16
